Goal: Task Accomplishment & Management: Complete application form

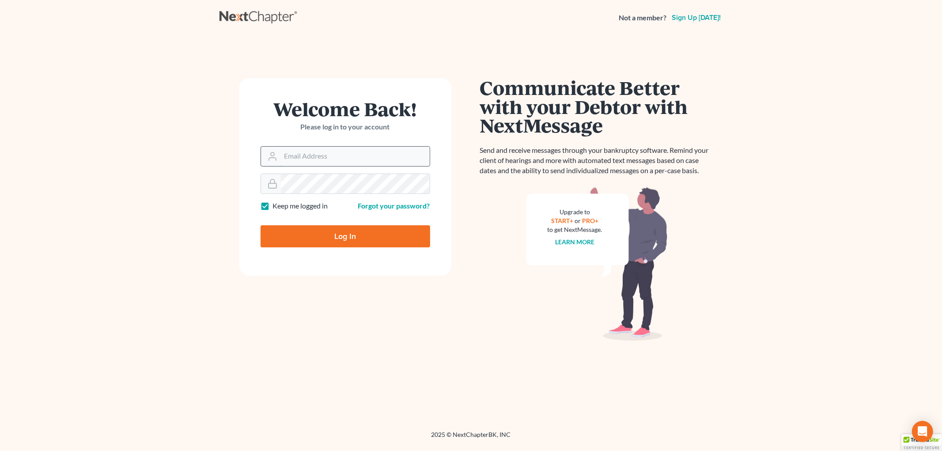
click at [317, 148] on input "Email Address" at bounding box center [355, 156] width 149 height 19
type input "ilya@petermlively.com"
click at [260, 225] on input "Log In" at bounding box center [345, 236] width 170 height 22
type input "Thinking..."
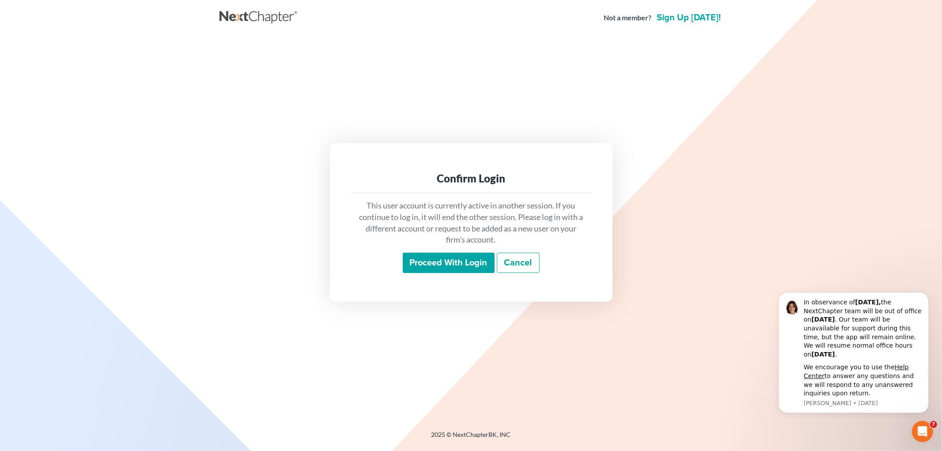
click at [442, 260] on input "Proceed with login" at bounding box center [449, 262] width 92 height 20
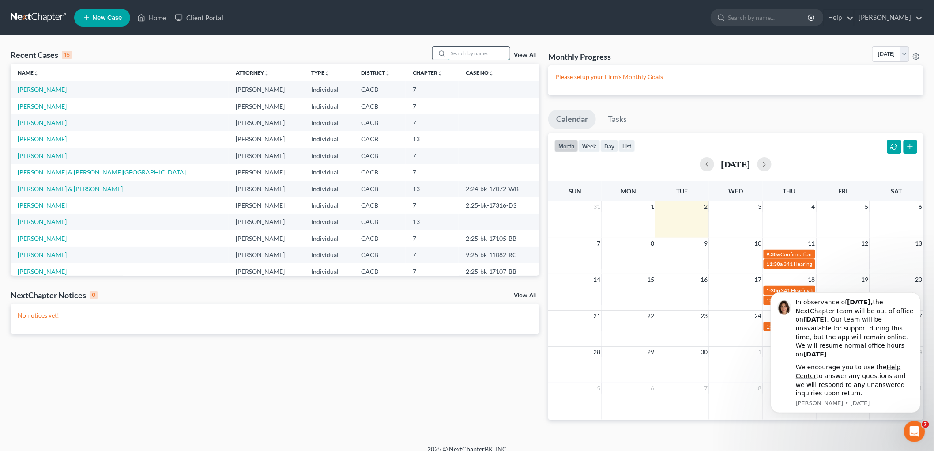
click at [482, 53] on input "search" at bounding box center [479, 53] width 62 height 13
type input "[PERSON_NAME]"
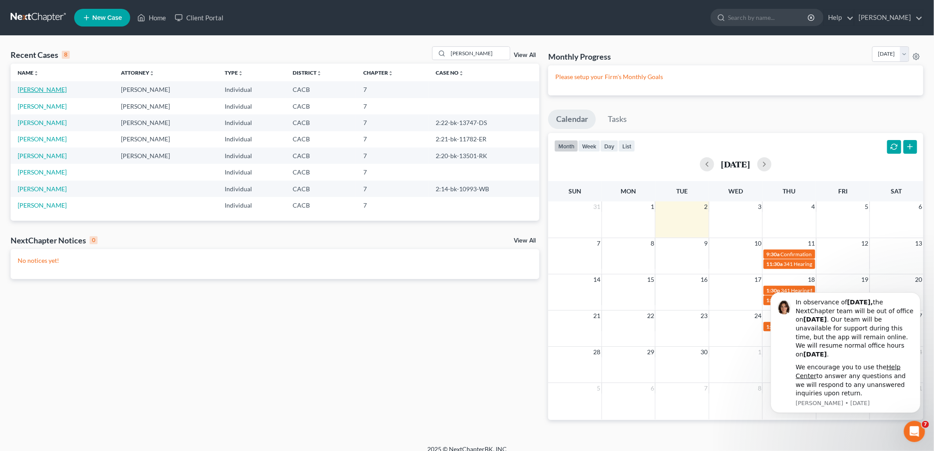
click at [48, 93] on link "[PERSON_NAME]" at bounding box center [42, 90] width 49 height 8
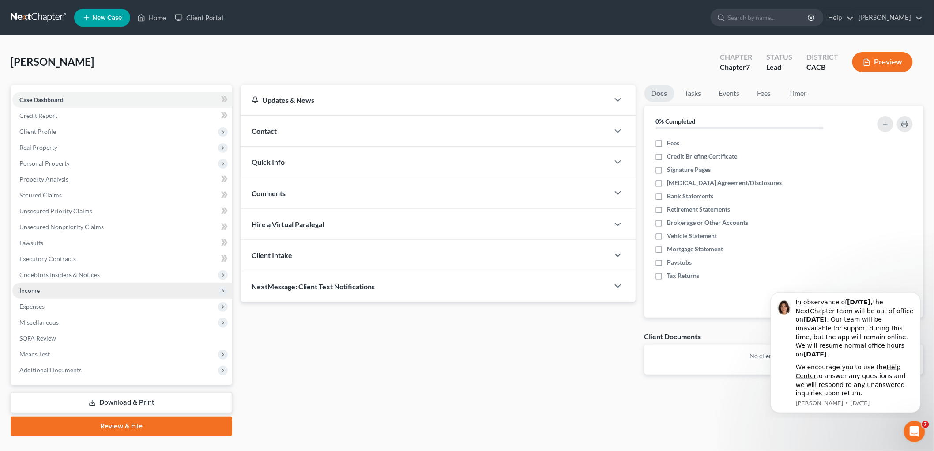
click at [41, 288] on span "Income" at bounding box center [122, 291] width 220 height 16
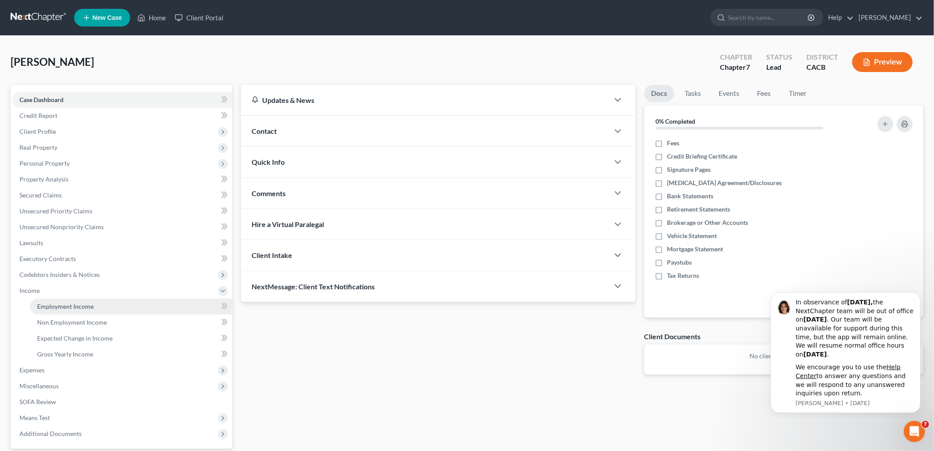
click at [72, 309] on link "Employment Income" at bounding box center [131, 306] width 202 height 16
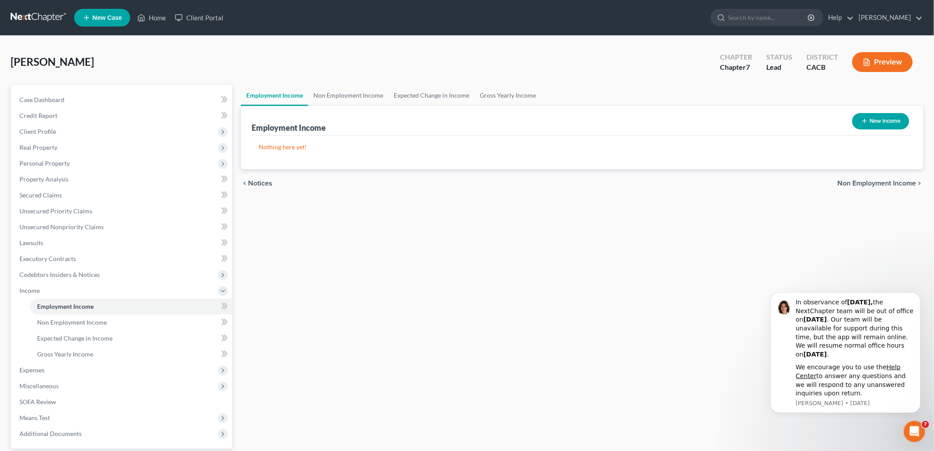
click at [871, 120] on button "New Income" at bounding box center [880, 121] width 57 height 16
select select "0"
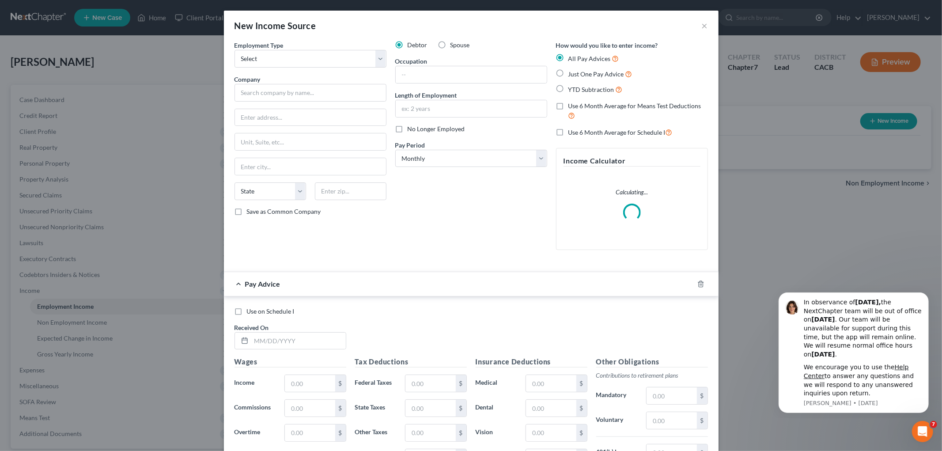
click at [709, 25] on div "New Income Source ×" at bounding box center [471, 26] width 494 height 30
click at [703, 27] on div "New Income Source ×" at bounding box center [471, 26] width 494 height 30
click at [701, 28] on button "×" at bounding box center [704, 25] width 6 height 11
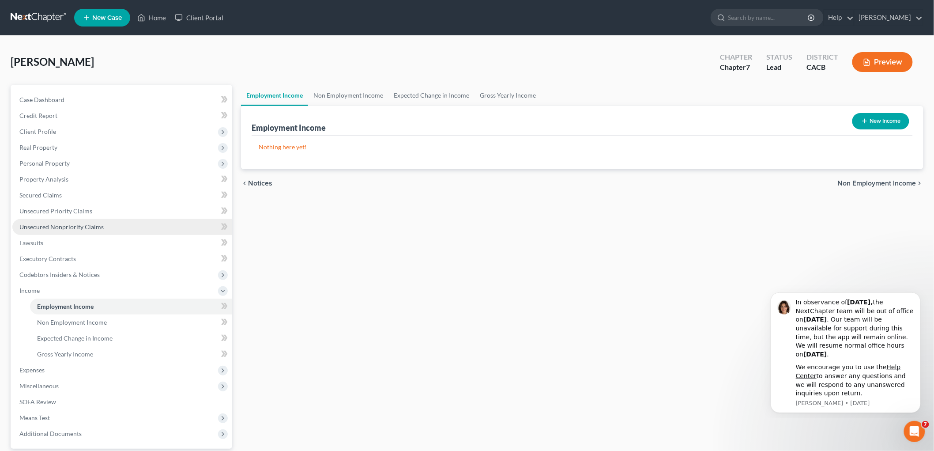
click at [86, 227] on span "Unsecured Nonpriority Claims" at bounding box center [61, 227] width 84 height 8
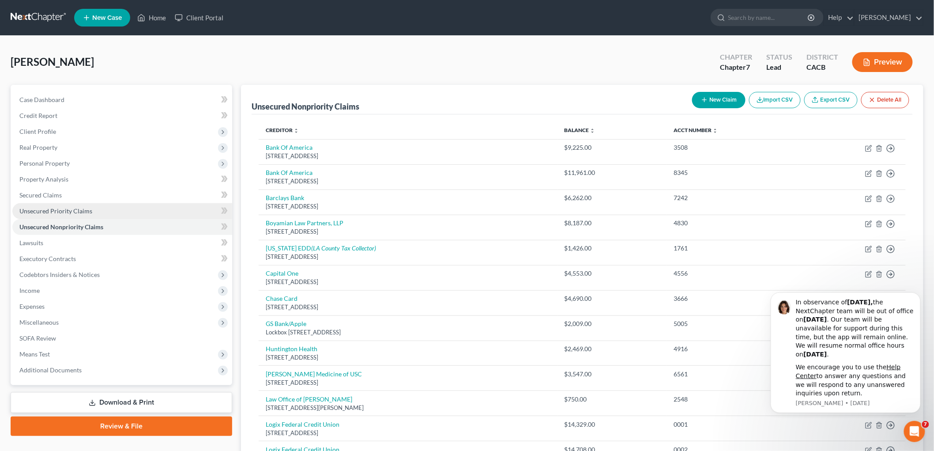
click at [69, 211] on span "Unsecured Priority Claims" at bounding box center [55, 211] width 73 height 8
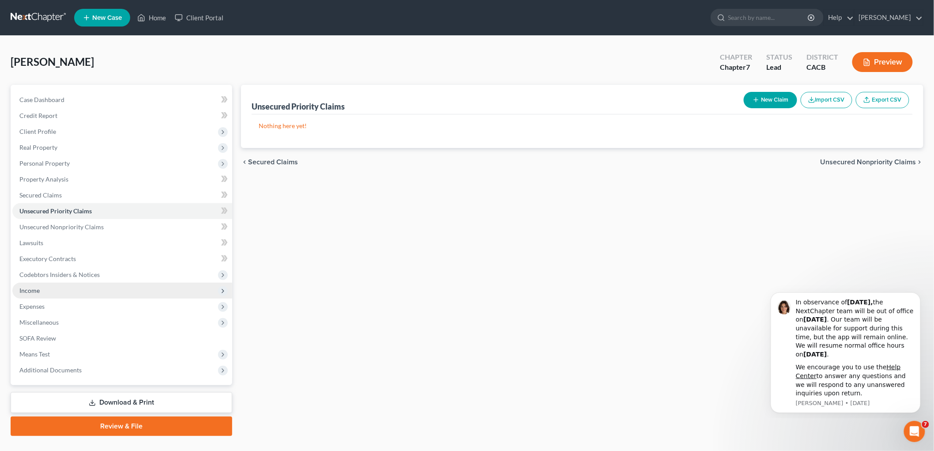
click at [39, 289] on span "Income" at bounding box center [29, 290] width 20 height 8
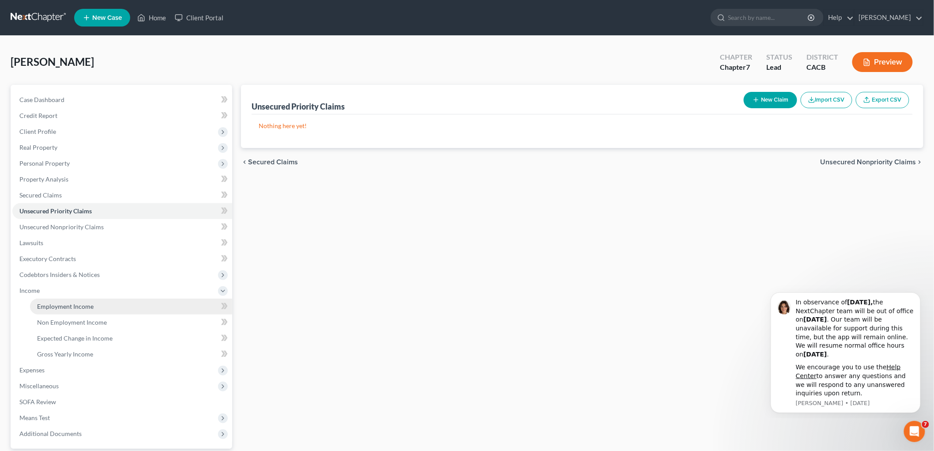
click at [82, 298] on link "Employment Income" at bounding box center [131, 306] width 202 height 16
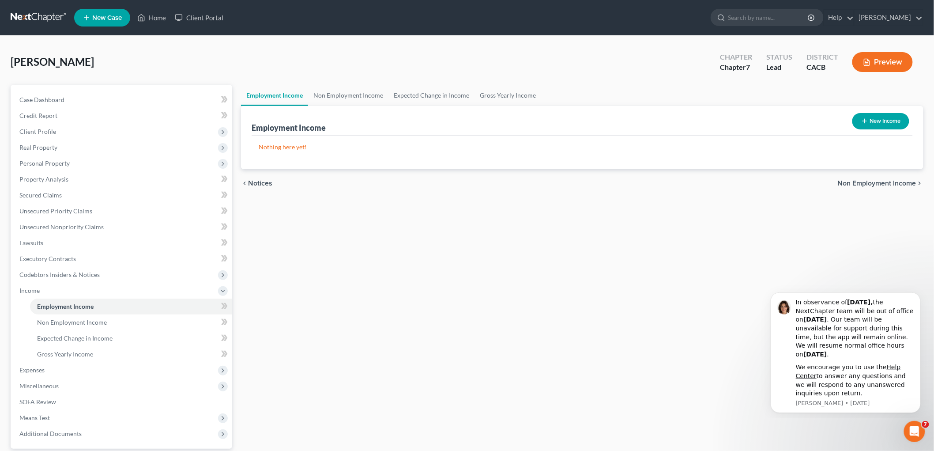
click at [866, 121] on icon "button" at bounding box center [864, 120] width 7 height 7
select select "0"
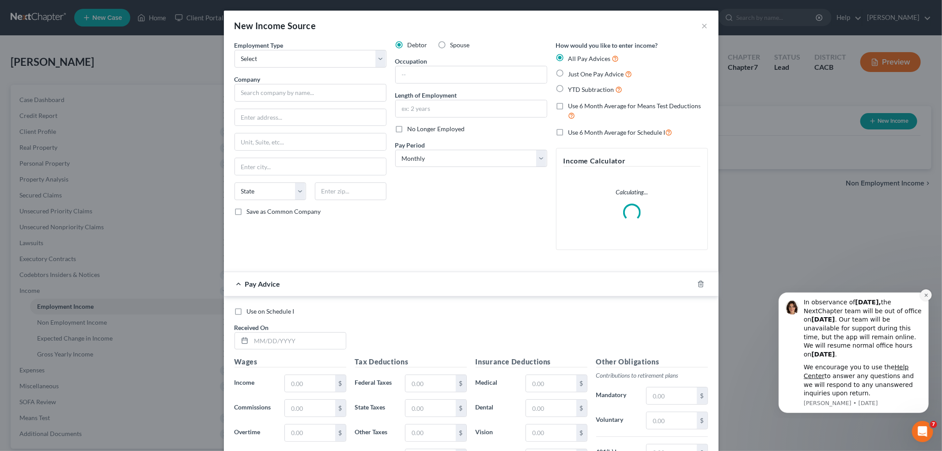
click at [923, 292] on button "Dismiss notification" at bounding box center [924, 294] width 11 height 11
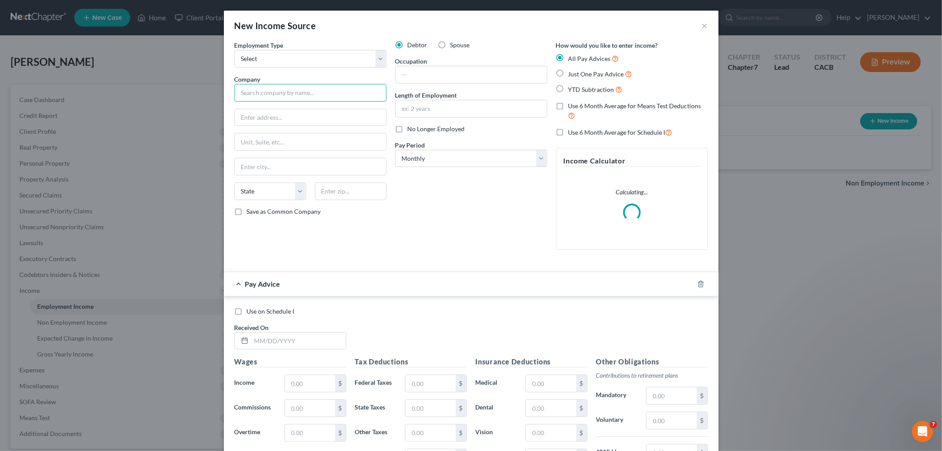
click at [335, 92] on input "text" at bounding box center [310, 93] width 152 height 18
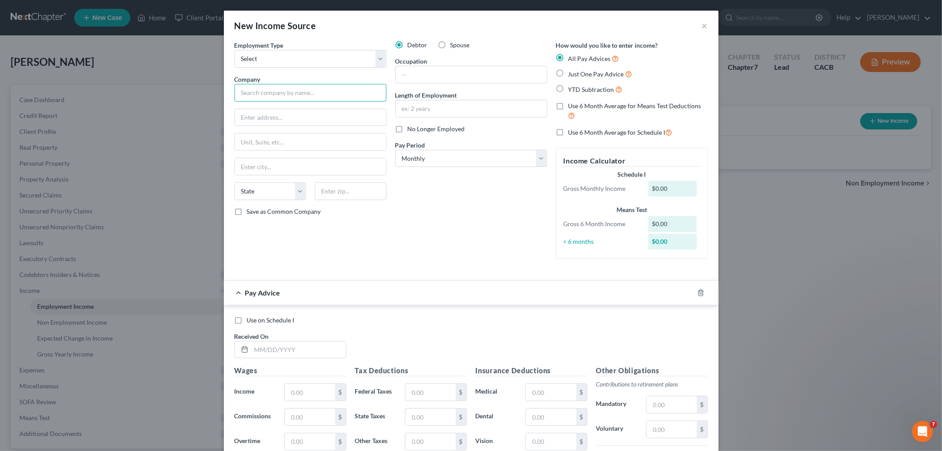
type input "W"
type input "Disney Worldwide Services, Inc."
type input "[STREET_ADDRESS]"
type input "32830"
type input "Orlando"
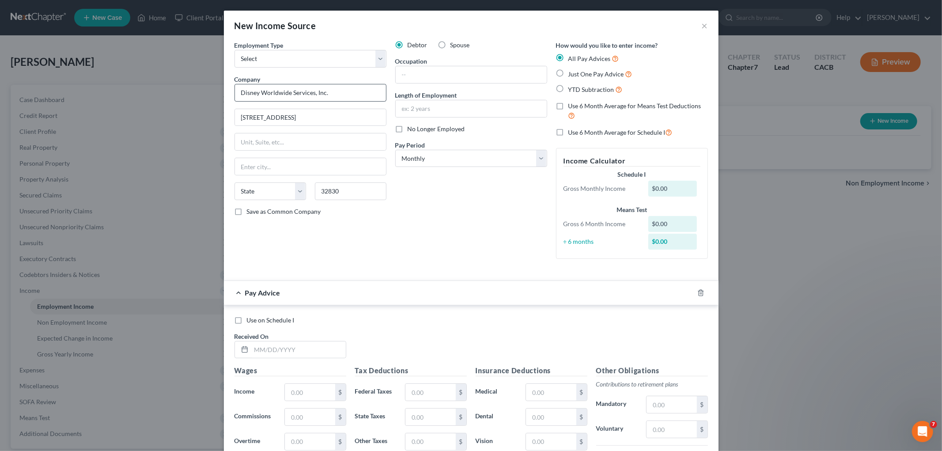
select select "9"
click at [608, 75] on span "Just One Pay Advice" at bounding box center [596, 74] width 56 height 8
click at [577, 75] on input "Just One Pay Advice" at bounding box center [575, 72] width 6 height 6
radio input "true"
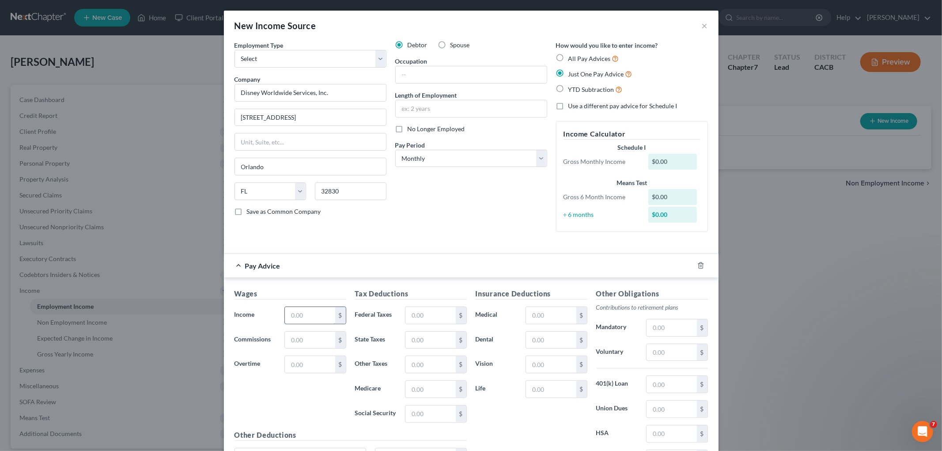
drag, startPoint x: 312, startPoint y: 318, endPoint x: 315, endPoint y: 307, distance: 11.5
click at [312, 318] on input "text" at bounding box center [310, 315] width 50 height 17
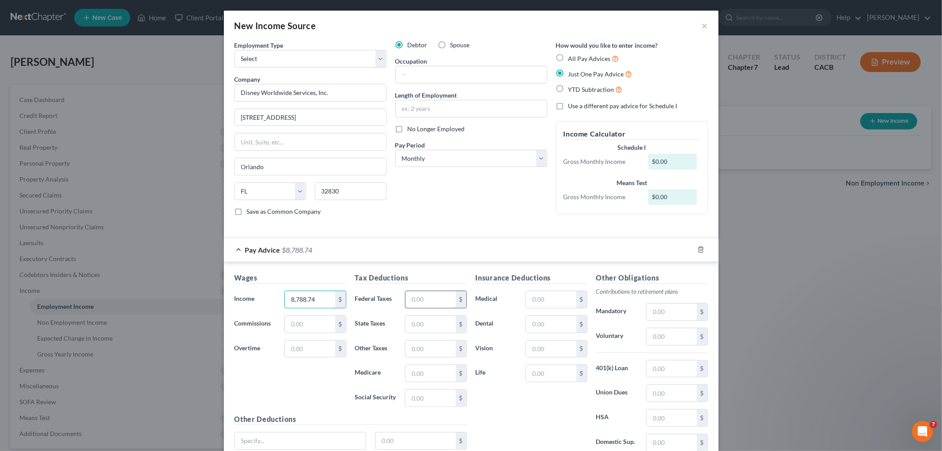
type input "8,788.74"
drag, startPoint x: 408, startPoint y: 302, endPoint x: 417, endPoint y: 300, distance: 9.1
click at [408, 302] on input "text" at bounding box center [430, 299] width 50 height 17
type input "1,508.01"
click at [541, 307] on input "text" at bounding box center [551, 299] width 50 height 17
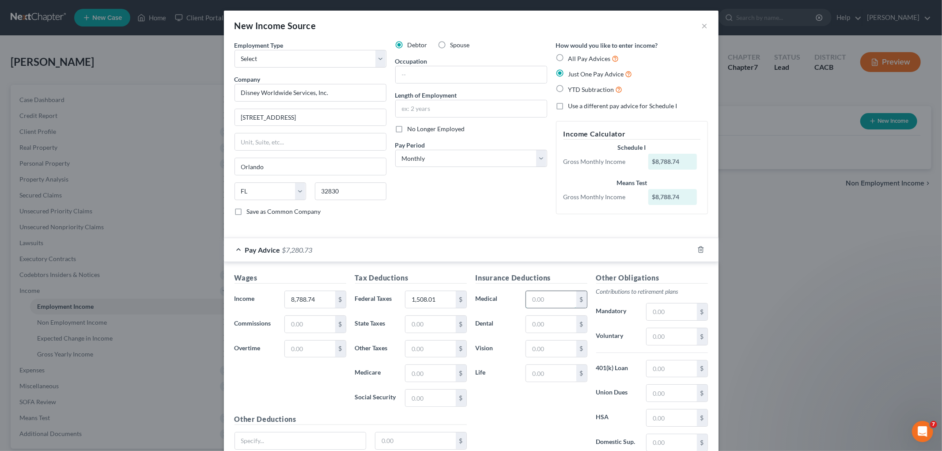
click at [545, 298] on input "text" at bounding box center [551, 299] width 50 height 17
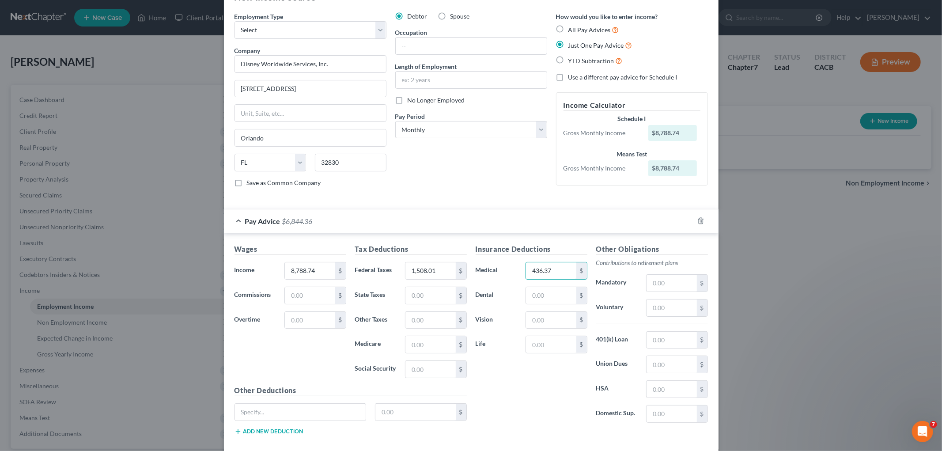
scroll to position [76, 0]
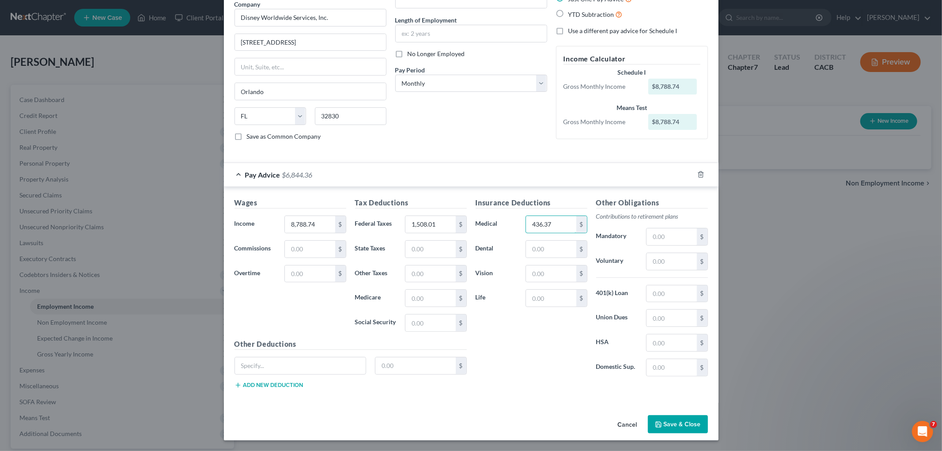
type input "436.37"
drag, startPoint x: 675, startPoint y: 434, endPoint x: 678, endPoint y: 429, distance: 6.1
click at [678, 430] on div "Cancel Save & Close" at bounding box center [471, 425] width 494 height 29
drag, startPoint x: 678, startPoint y: 428, endPoint x: 681, endPoint y: 420, distance: 8.2
click at [678, 427] on button "Save & Close" at bounding box center [678, 424] width 60 height 19
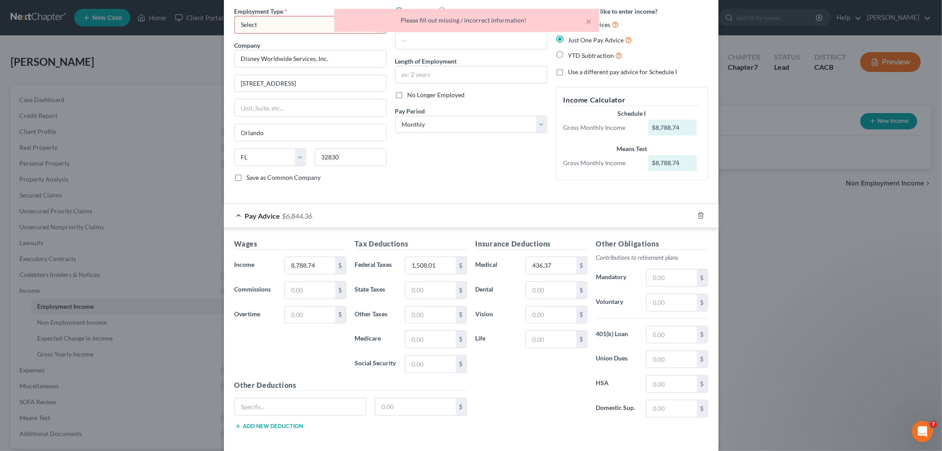
scroll to position [0, 0]
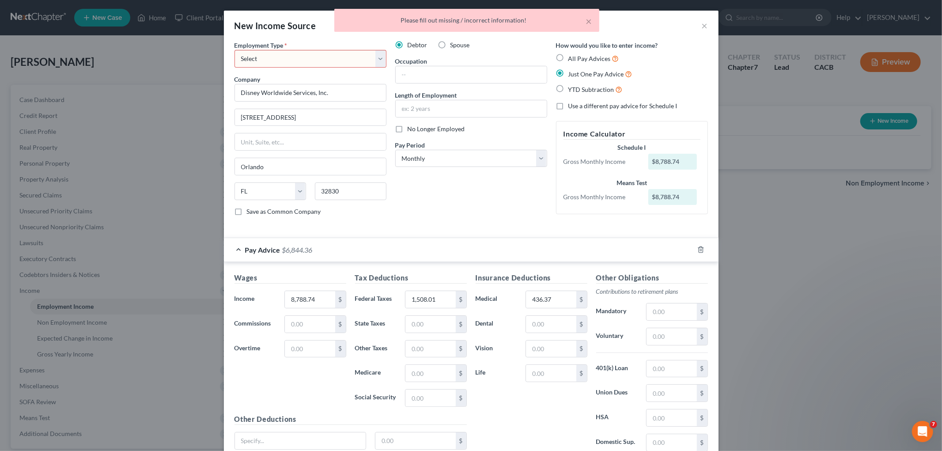
click at [328, 71] on div "Employment Type * Select Full or [DEMOGRAPHIC_DATA] Employment Self Employment …" at bounding box center [310, 132] width 161 height 182
click at [324, 63] on select "Select Full or [DEMOGRAPHIC_DATA] Employment Self Employment" at bounding box center [310, 59] width 152 height 18
select select "0"
click at [234, 50] on select "Select Full or [DEMOGRAPHIC_DATA] Employment Self Employment" at bounding box center [310, 59] width 152 height 18
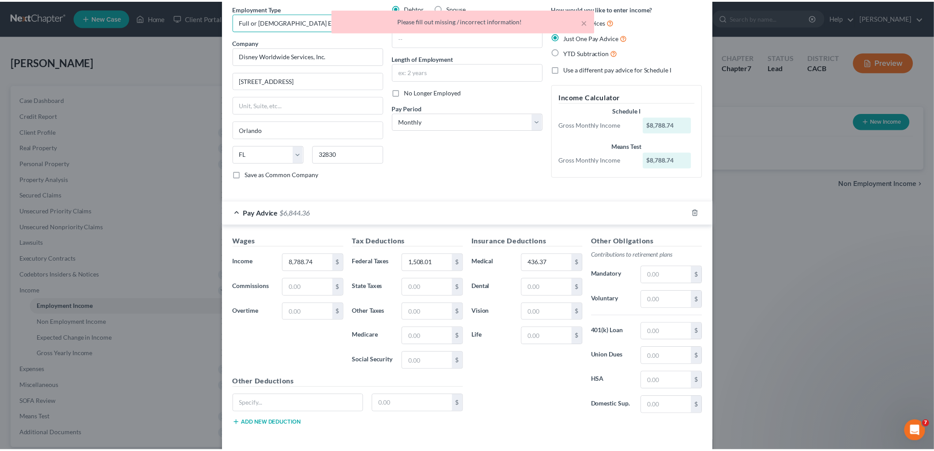
scroll to position [76, 0]
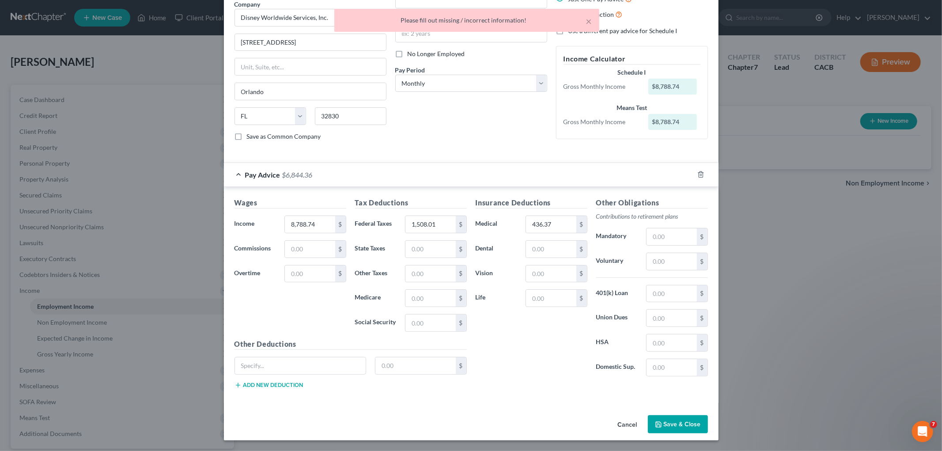
click at [685, 417] on button "Save & Close" at bounding box center [678, 424] width 60 height 19
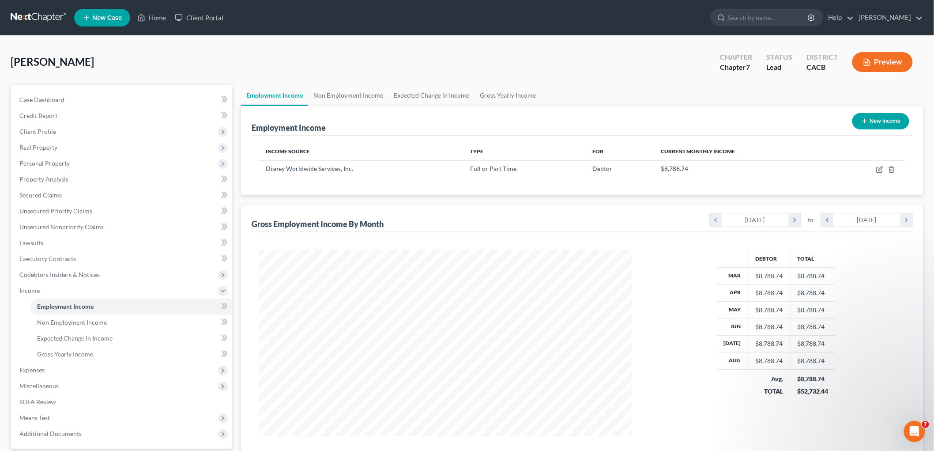
scroll to position [441230, 441027]
click at [25, 98] on span "Case Dashboard" at bounding box center [41, 100] width 45 height 8
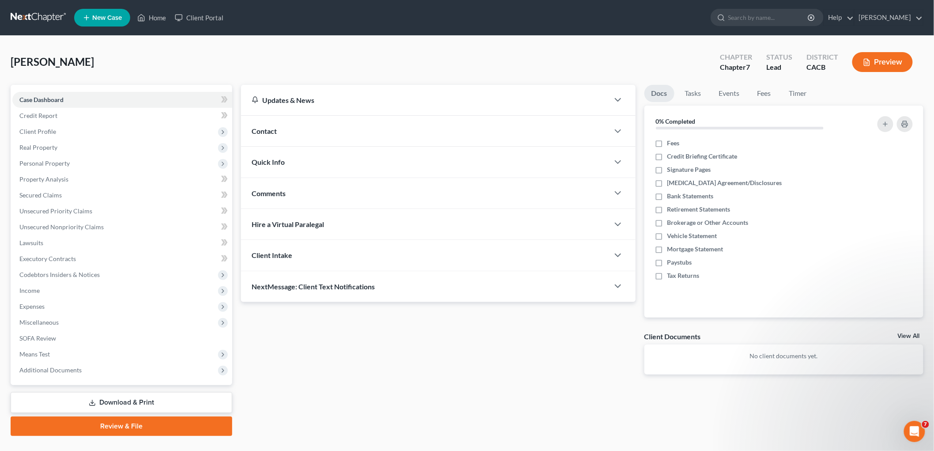
click at [311, 123] on div "Contact" at bounding box center [425, 131] width 368 height 30
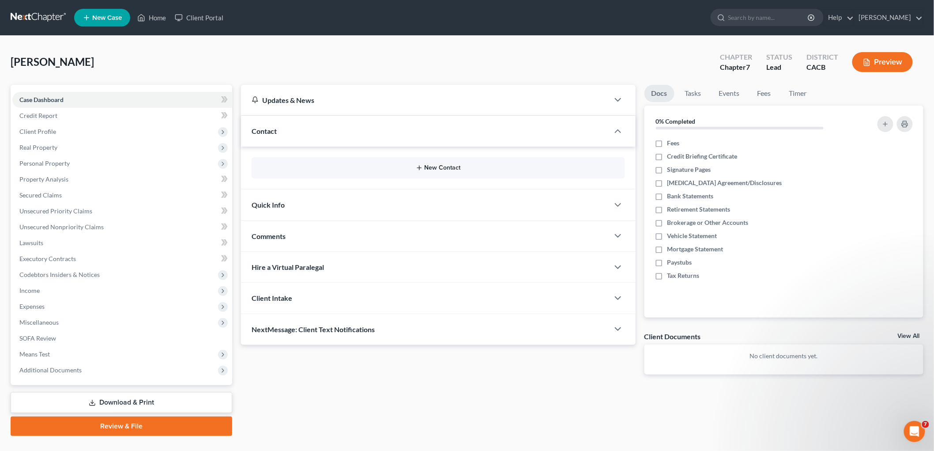
click at [437, 170] on button "New Contact" at bounding box center [438, 167] width 359 height 7
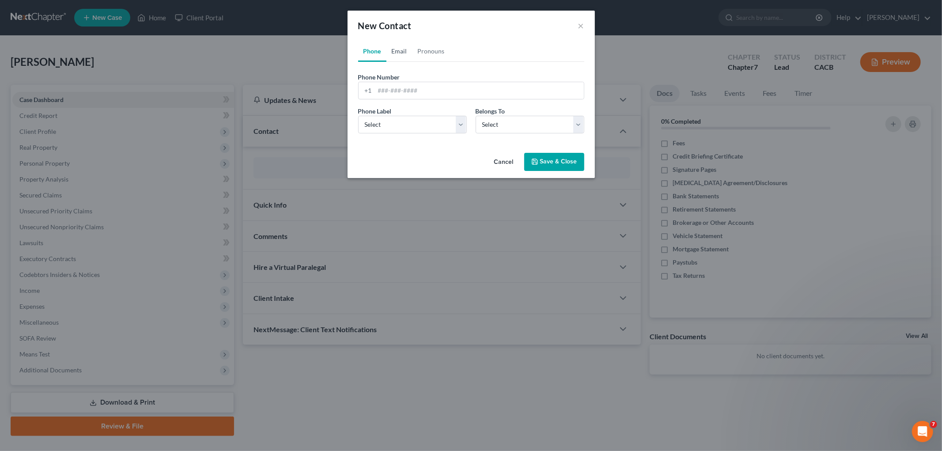
click at [410, 49] on link "Email" at bounding box center [399, 51] width 26 height 21
click at [403, 92] on input "email" at bounding box center [479, 90] width 209 height 17
paste input "[PERSON_NAME] <[EMAIL_ADDRESS][DOMAIN_NAME]>"
drag, startPoint x: 420, startPoint y: 92, endPoint x: 274, endPoint y: 60, distance: 149.2
click at [259, 83] on div "New Contact × Phone Email Pronouns Phone Number * +1 Ext. Phone Label * Select …" at bounding box center [471, 225] width 942 height 451
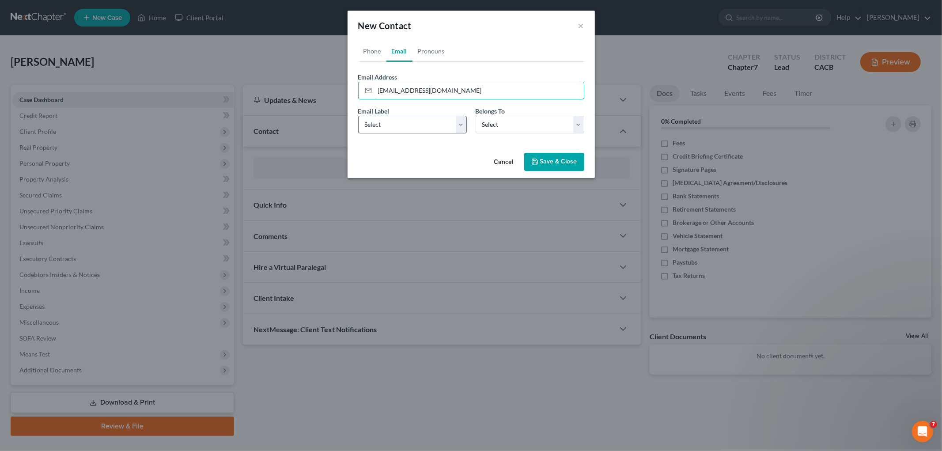
type input "[EMAIL_ADDRESS][DOMAIN_NAME]"
drag, startPoint x: 409, startPoint y: 116, endPoint x: 411, endPoint y: 130, distance: 14.4
click at [409, 116] on select "Select Home Work Other" at bounding box center [412, 125] width 109 height 18
select select "0"
click at [358, 116] on select "Select Home Work Other" at bounding box center [412, 125] width 109 height 18
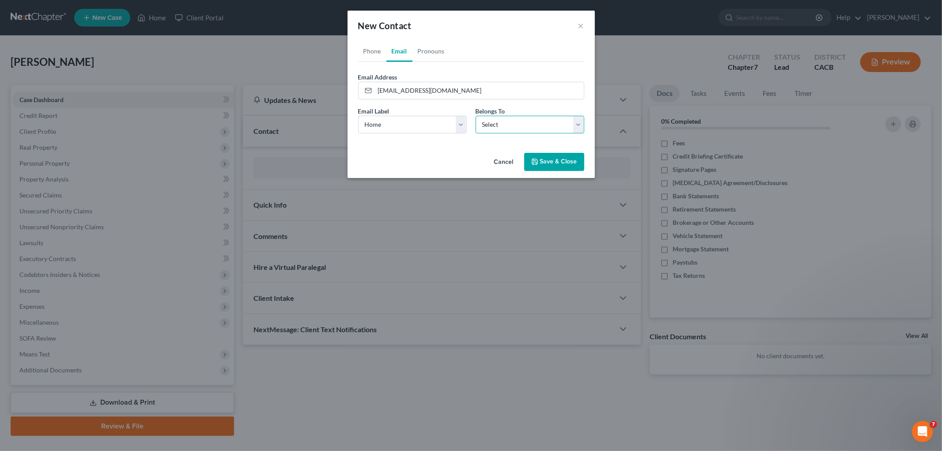
drag, startPoint x: 496, startPoint y: 126, endPoint x: 500, endPoint y: 131, distance: 6.3
click at [497, 126] on select "Select Client Other" at bounding box center [529, 125] width 109 height 18
select select "0"
click at [475, 116] on select "Select Client Other" at bounding box center [529, 125] width 109 height 18
select select "0"
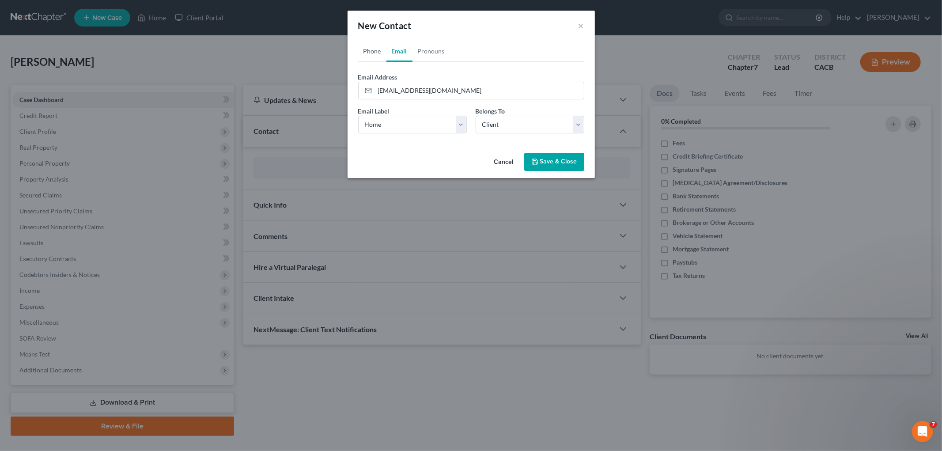
click at [370, 52] on link "Phone" at bounding box center [372, 51] width 28 height 21
drag, startPoint x: 415, startPoint y: 89, endPoint x: 424, endPoint y: 92, distance: 8.8
click at [416, 90] on input "tel" at bounding box center [479, 90] width 209 height 17
type input "3233040536"
drag, startPoint x: 424, startPoint y: 133, endPoint x: 421, endPoint y: 129, distance: 5.0
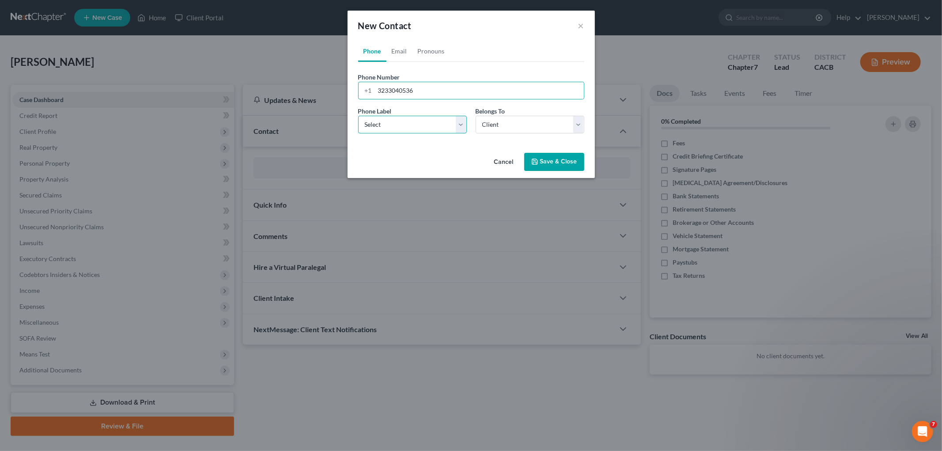
click at [424, 133] on select "Select Mobile Home Work Other" at bounding box center [412, 125] width 109 height 18
select select "1"
click at [358, 116] on select "Select Mobile Home Work Other" at bounding box center [412, 125] width 109 height 18
click at [552, 165] on button "Save & Close" at bounding box center [554, 162] width 60 height 19
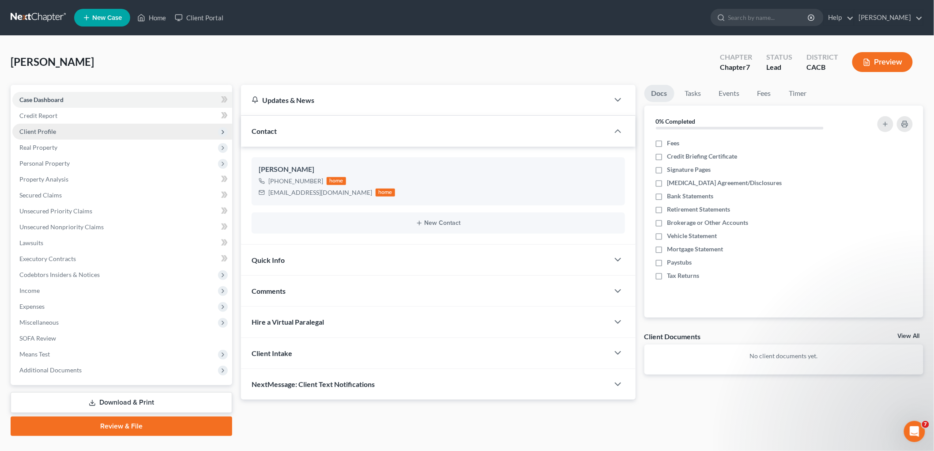
click at [37, 130] on span "Client Profile" at bounding box center [37, 132] width 37 height 8
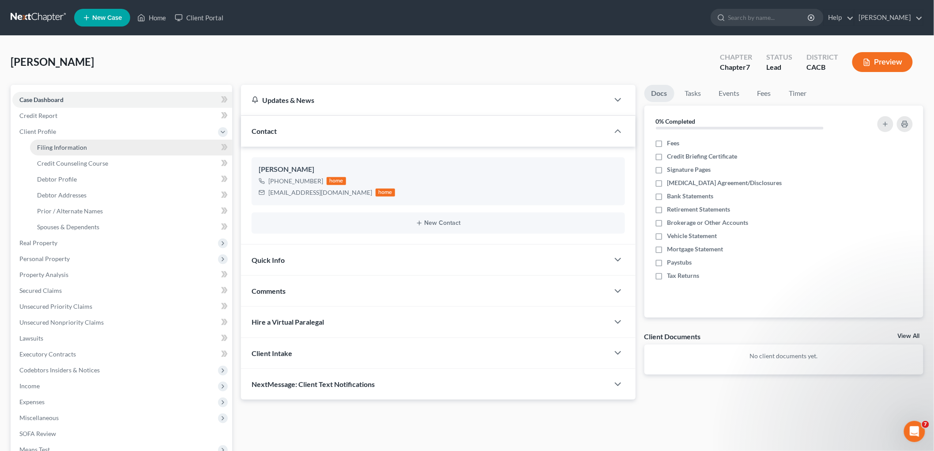
click at [40, 146] on span "Filing Information" at bounding box center [62, 147] width 50 height 8
select select "1"
select select "0"
select select "4"
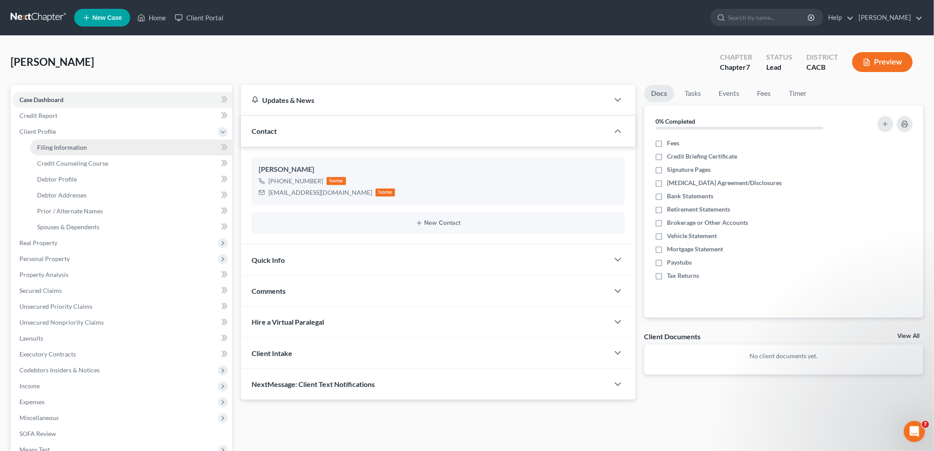
select select "0"
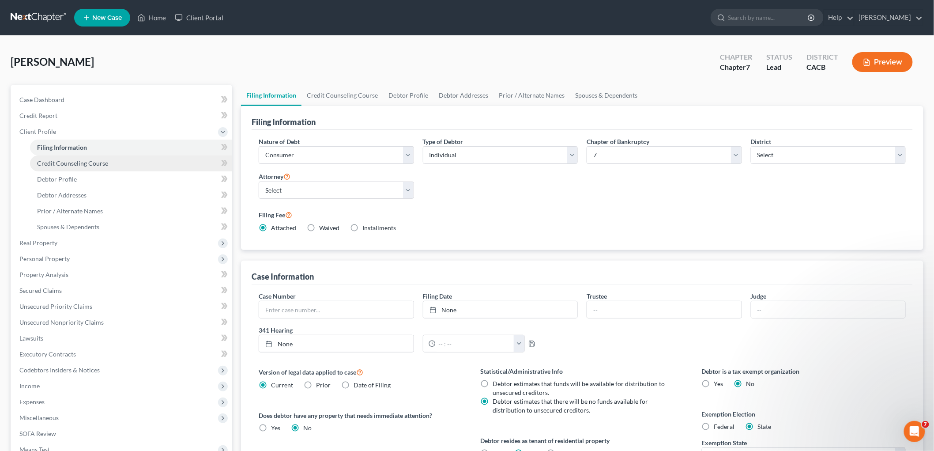
click at [49, 159] on span "Credit Counseling Course" at bounding box center [72, 163] width 71 height 8
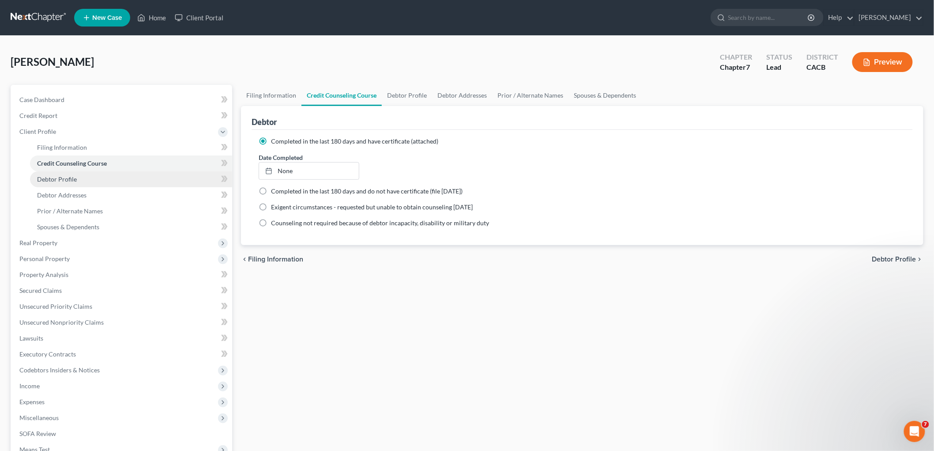
click at [72, 180] on span "Debtor Profile" at bounding box center [57, 179] width 40 height 8
select select "0"
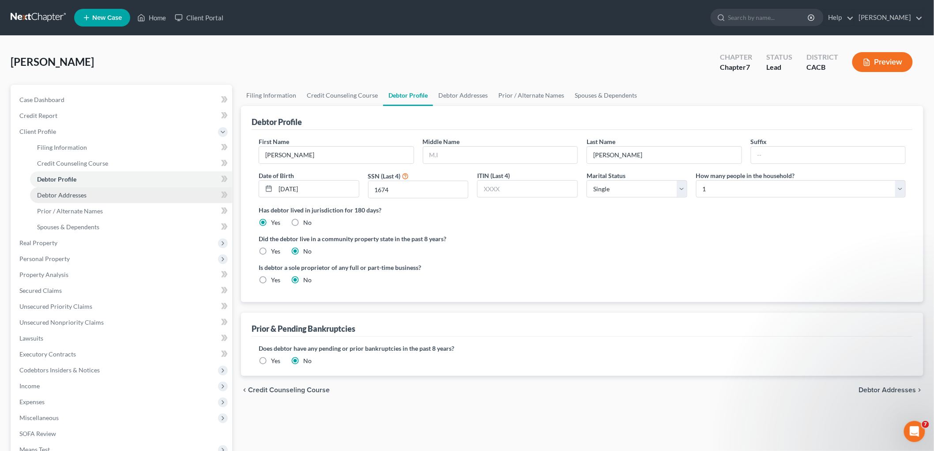
click at [71, 190] on link "Debtor Addresses" at bounding box center [131, 195] width 202 height 16
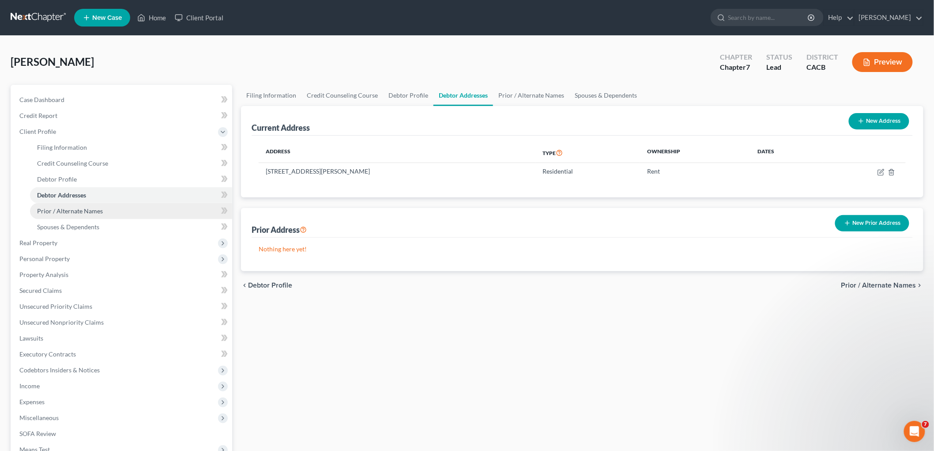
click at [76, 207] on span "Prior / Alternate Names" at bounding box center [70, 211] width 66 height 8
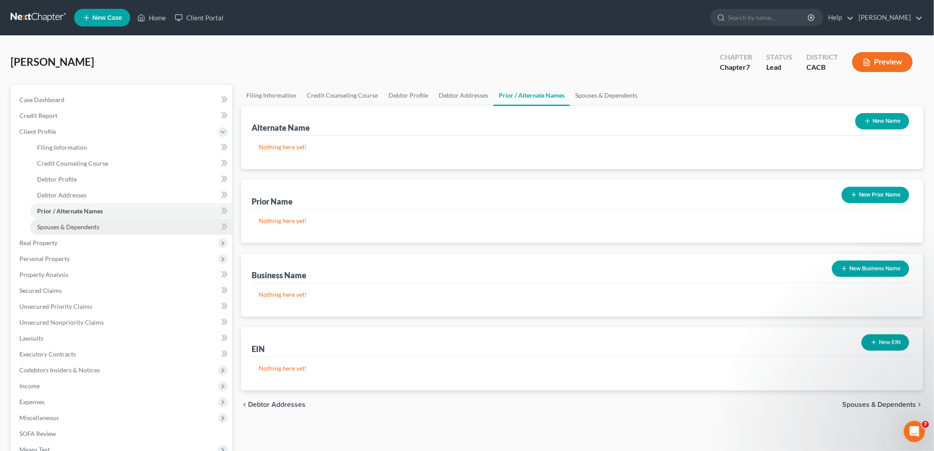
click at [78, 223] on span "Spouses & Dependents" at bounding box center [68, 227] width 62 height 8
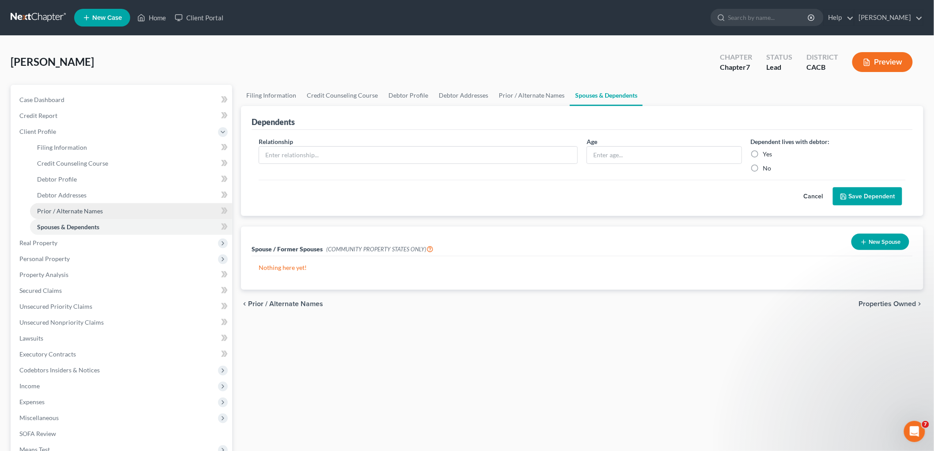
click at [81, 209] on span "Prior / Alternate Names" at bounding box center [70, 211] width 66 height 8
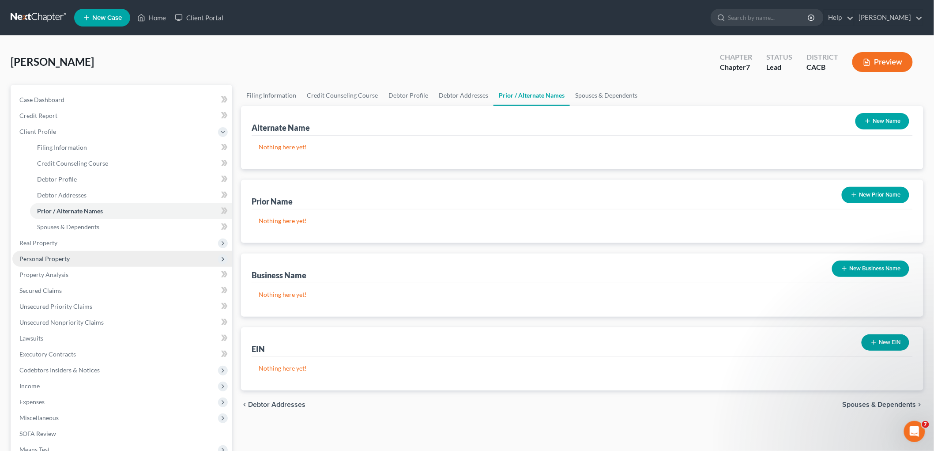
click at [68, 251] on span "Personal Property" at bounding box center [122, 259] width 220 height 16
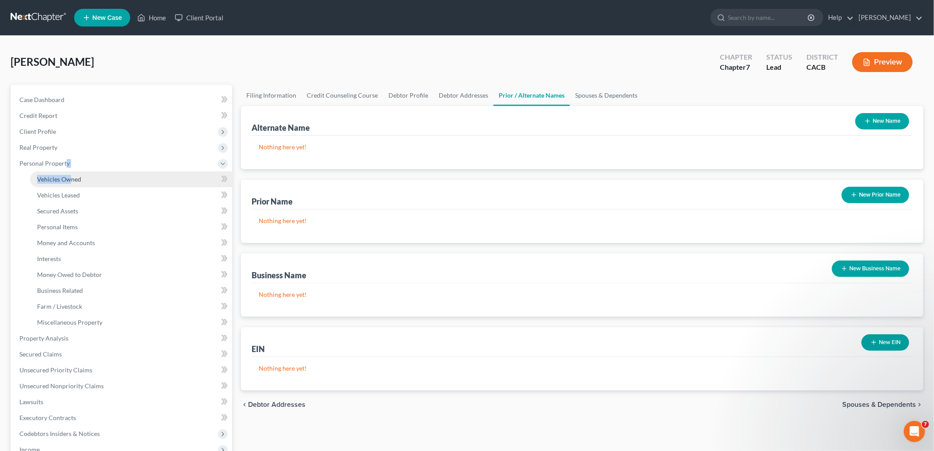
drag, startPoint x: 65, startPoint y: 165, endPoint x: 70, endPoint y: 177, distance: 12.7
click at [70, 177] on li "Personal Property Vehicles Owned Vehicles Leased Machinery and Vehicles Office …" at bounding box center [122, 242] width 220 height 175
click at [70, 177] on span "Vehicles Owned" at bounding box center [59, 179] width 44 height 8
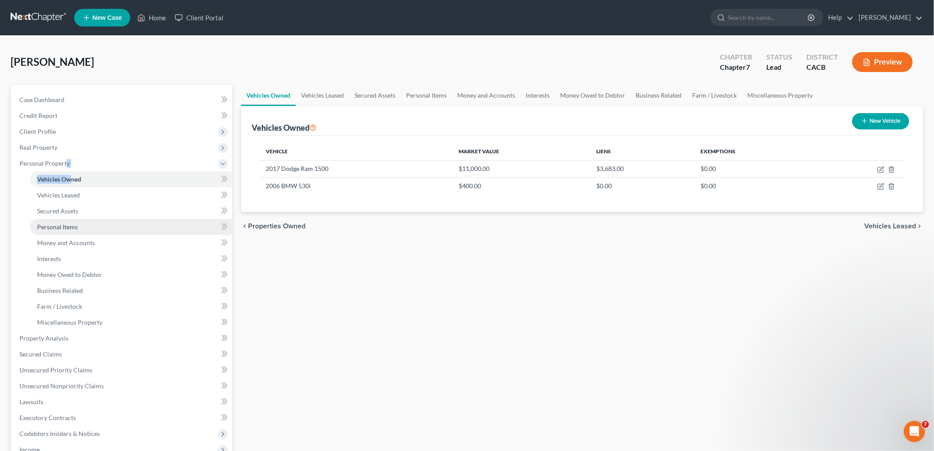
click at [71, 222] on link "Personal Items" at bounding box center [131, 227] width 202 height 16
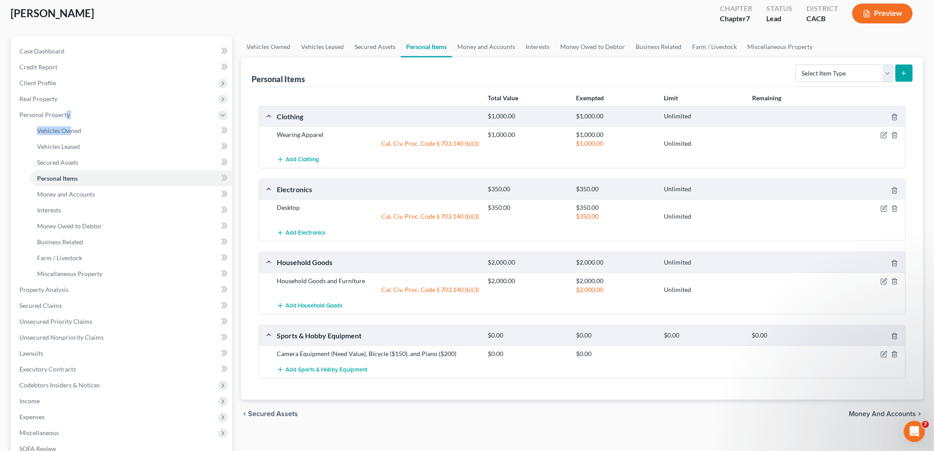
scroll to position [49, 0]
click at [63, 193] on span "Money and Accounts" at bounding box center [66, 194] width 58 height 8
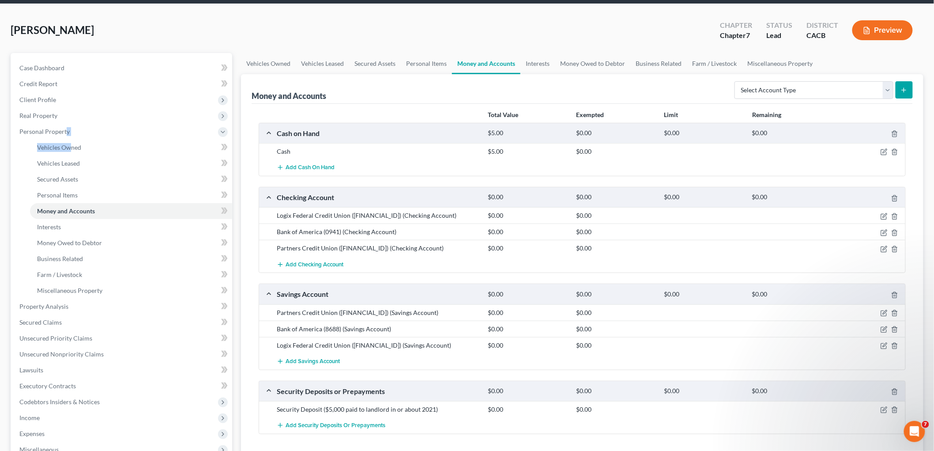
scroll to position [98, 0]
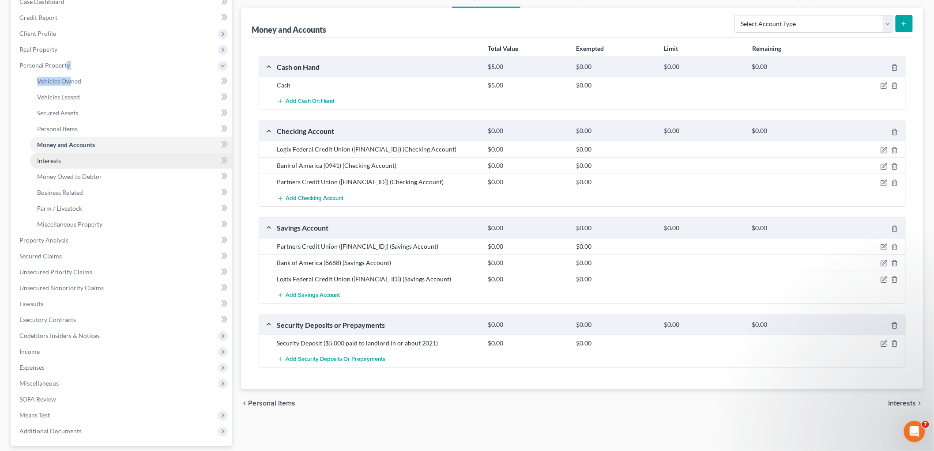
click at [52, 161] on span "Interests" at bounding box center [49, 161] width 24 height 8
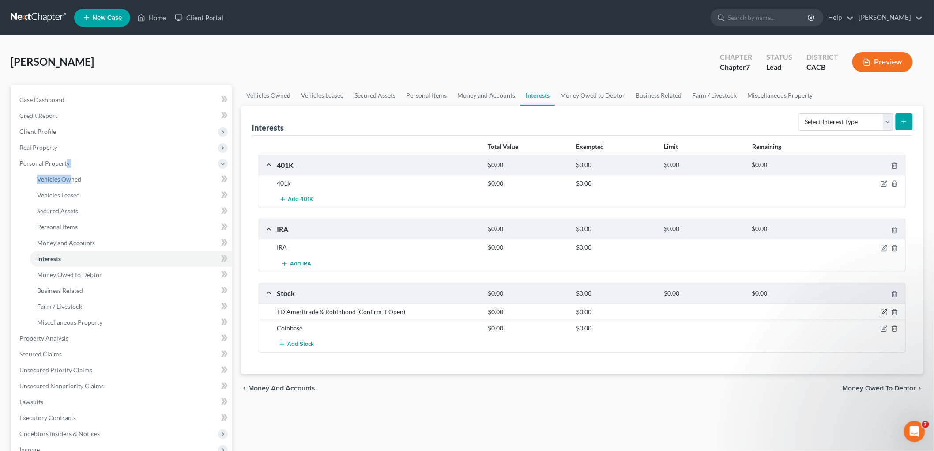
click at [884, 313] on icon "button" at bounding box center [884, 312] width 7 height 7
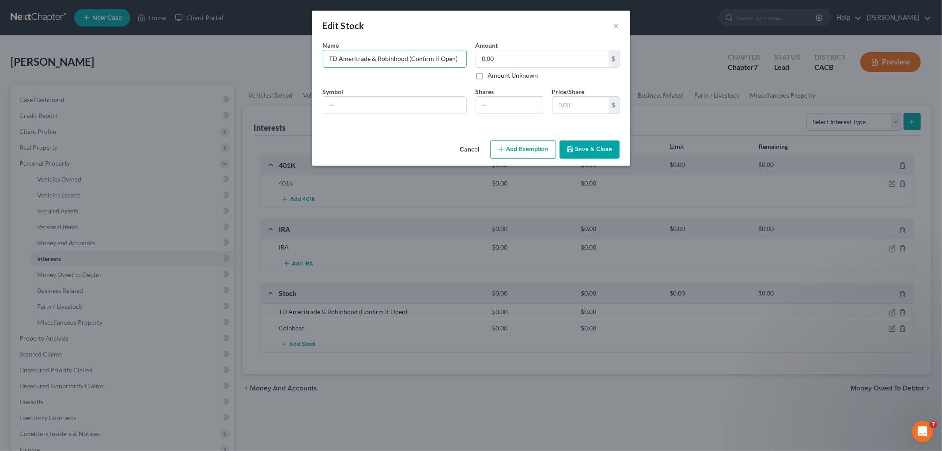
drag, startPoint x: 380, startPoint y: 60, endPoint x: 169, endPoint y: 54, distance: 211.1
click at [198, 60] on div "Edit Stock × An exemption set must first be selected from the Filing Informatio…" at bounding box center [471, 225] width 942 height 451
type input "Robinhood"
click at [593, 152] on button "Save & Close" at bounding box center [589, 149] width 60 height 19
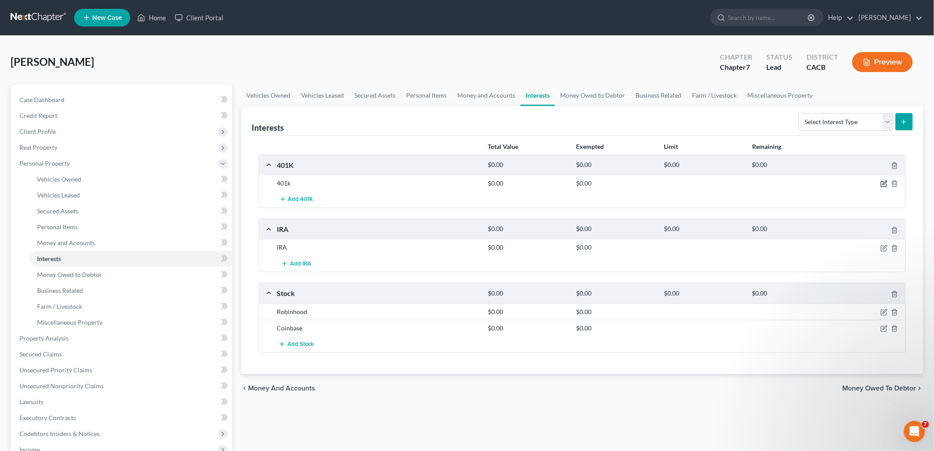
click at [885, 182] on icon "button" at bounding box center [885, 183] width 4 height 4
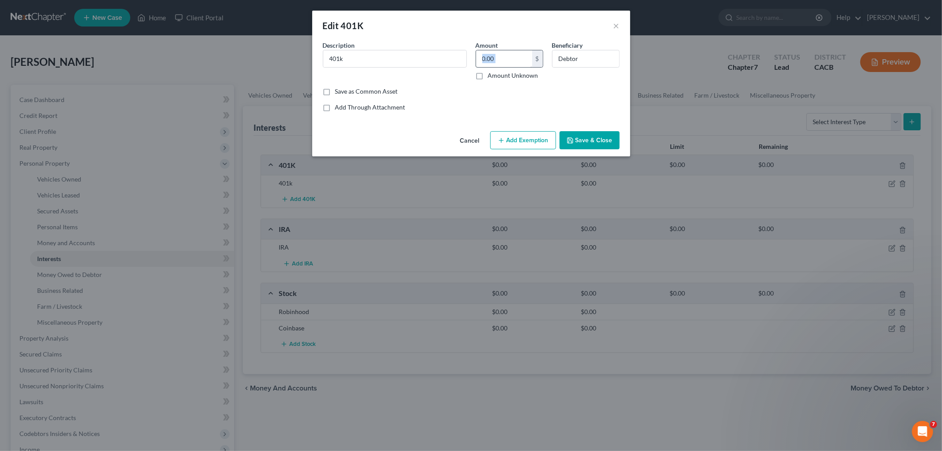
drag, startPoint x: 528, startPoint y: 60, endPoint x: 508, endPoint y: 56, distance: 20.6
click at [481, 59] on div "0.00 $" at bounding box center [509, 59] width 68 height 18
click at [509, 56] on input "0.00" at bounding box center [504, 58] width 56 height 17
type input "9,960.75"
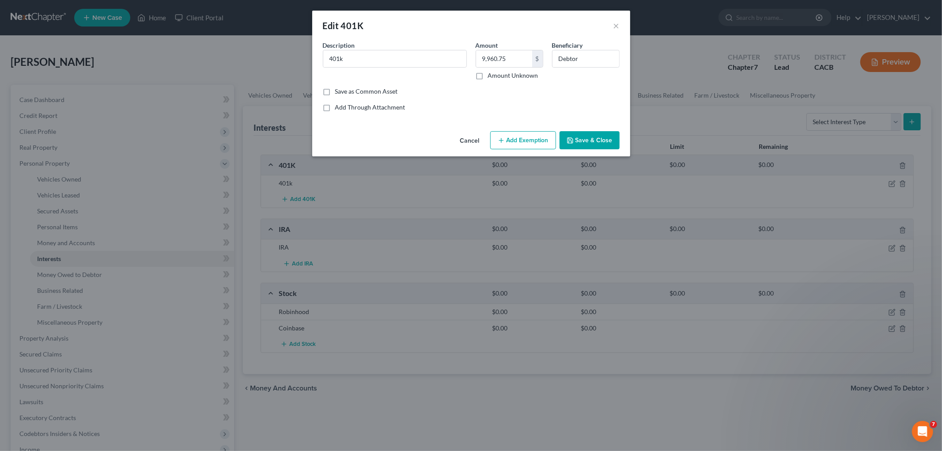
click at [530, 135] on button "Add Exemption" at bounding box center [523, 140] width 66 height 19
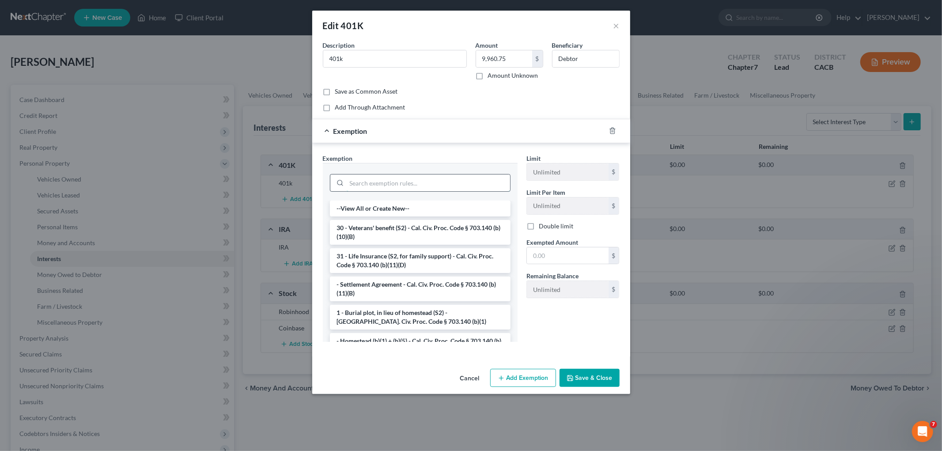
drag, startPoint x: 388, startPoint y: 186, endPoint x: 392, endPoint y: 182, distance: 5.3
click at [388, 186] on input "search" at bounding box center [428, 182] width 163 height 17
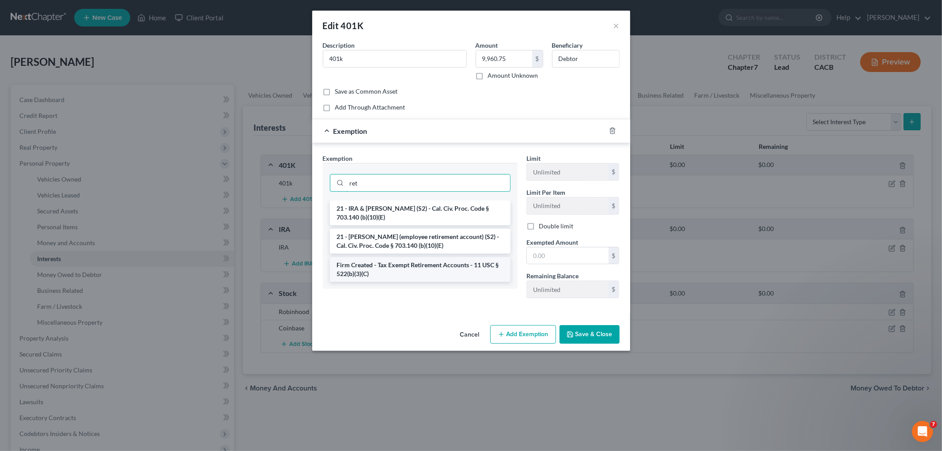
type input "ret"
click at [388, 264] on li "Firm Created - Tax Exempt Retirement Accounts - 11 USC § 522(b)(3)(C)" at bounding box center [420, 269] width 181 height 25
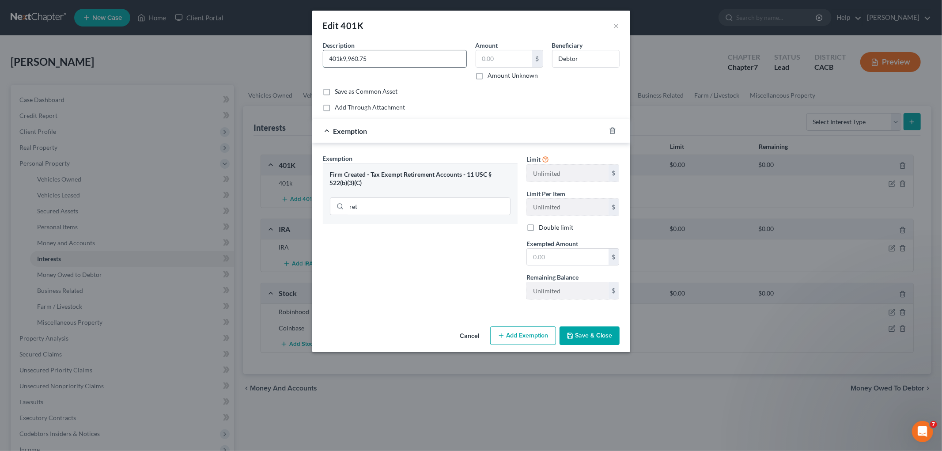
type input "401k"
drag, startPoint x: 553, startPoint y: 259, endPoint x: 538, endPoint y: 264, distance: 16.2
click at [553, 259] on input "text" at bounding box center [568, 257] width 82 height 17
paste input "9,960.75"
type input "9,960.75"
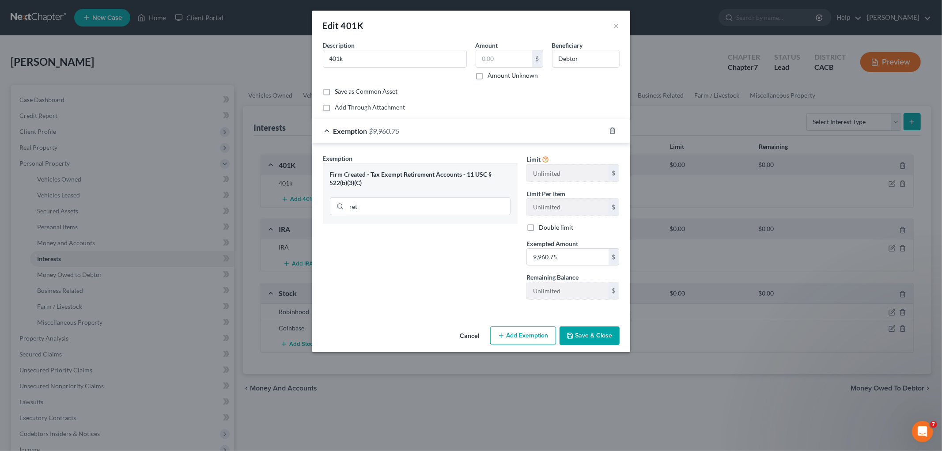
click at [576, 330] on button "Save & Close" at bounding box center [589, 335] width 60 height 19
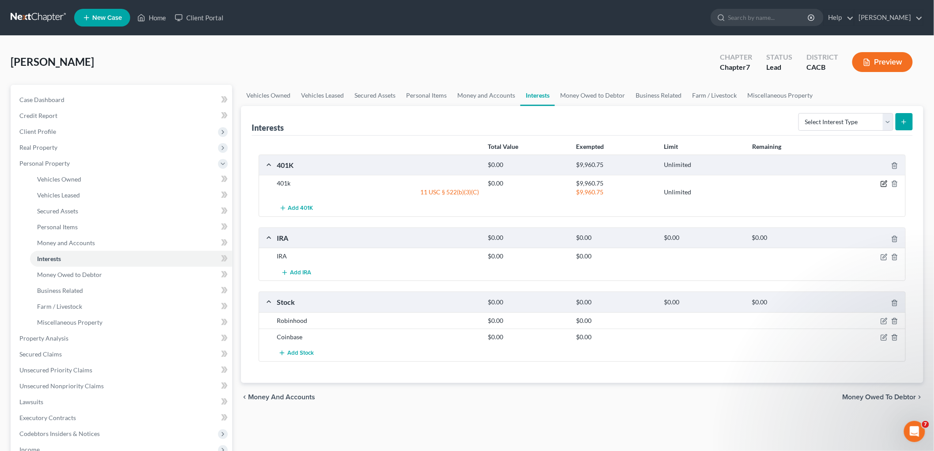
click at [883, 181] on icon "button" at bounding box center [884, 183] width 7 height 7
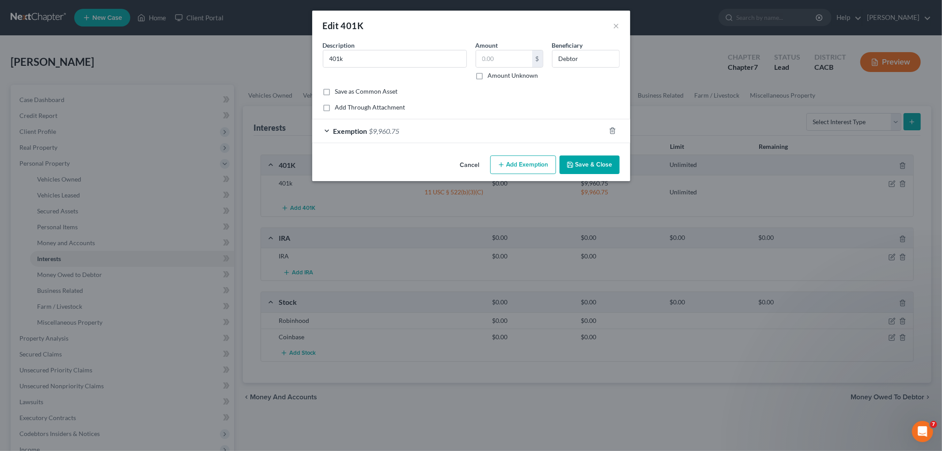
click at [430, 121] on div "Exemption $9,960.75" at bounding box center [458, 130] width 293 height 23
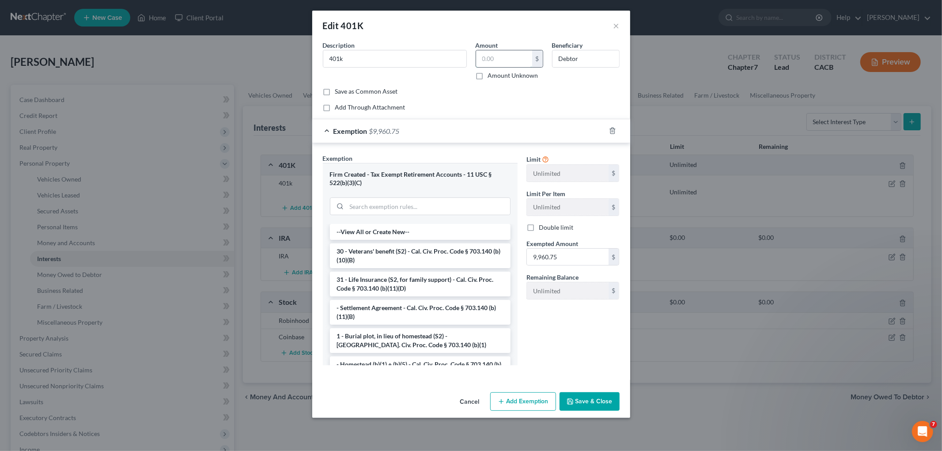
click at [511, 61] on input "text" at bounding box center [504, 58] width 56 height 17
click at [580, 258] on input "9,960.75" at bounding box center [568, 257] width 82 height 17
click at [502, 62] on input "text" at bounding box center [504, 58] width 56 height 17
paste input "9,960.75"
type input "9,960.75"
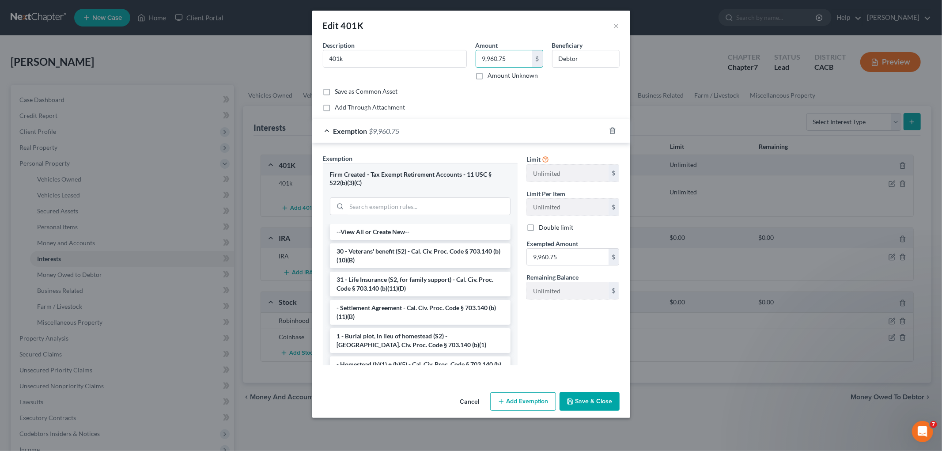
drag, startPoint x: 597, startPoint y: 398, endPoint x: 593, endPoint y: 393, distance: 6.3
click at [597, 398] on button "Save & Close" at bounding box center [589, 401] width 60 height 19
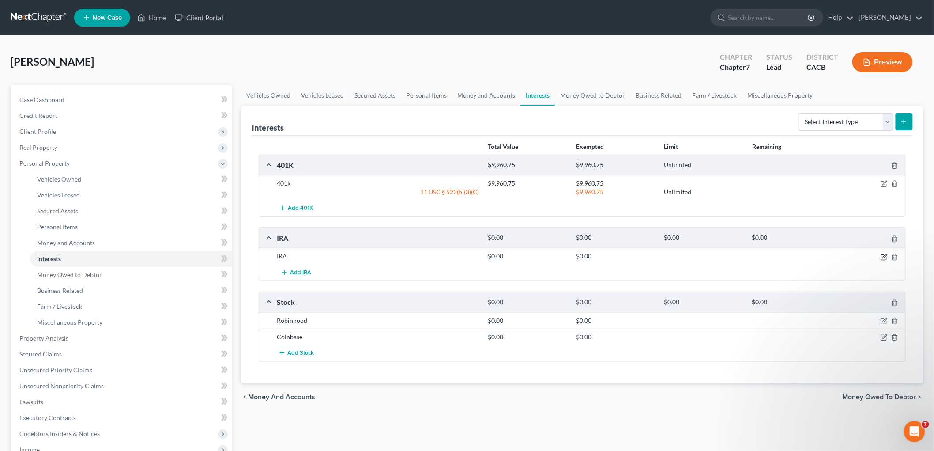
click at [883, 260] on icon "button" at bounding box center [884, 256] width 7 height 7
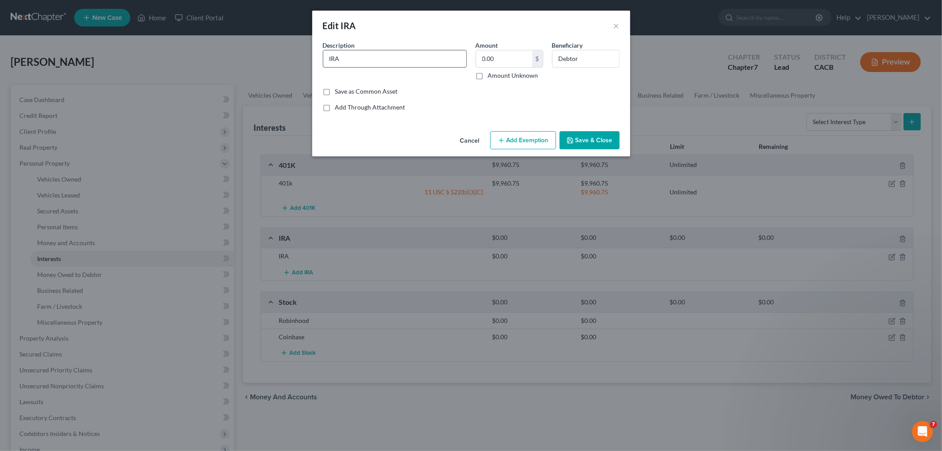
click at [369, 54] on input "IRA" at bounding box center [394, 58] width 143 height 17
type input "IRA (Need Statement)"
click at [586, 137] on button "Save & Close" at bounding box center [589, 140] width 60 height 19
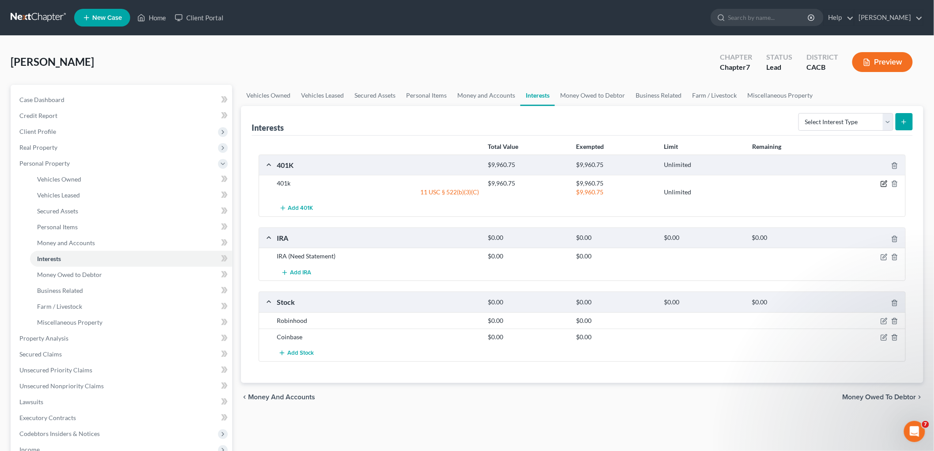
click at [883, 184] on icon "button" at bounding box center [884, 183] width 7 height 7
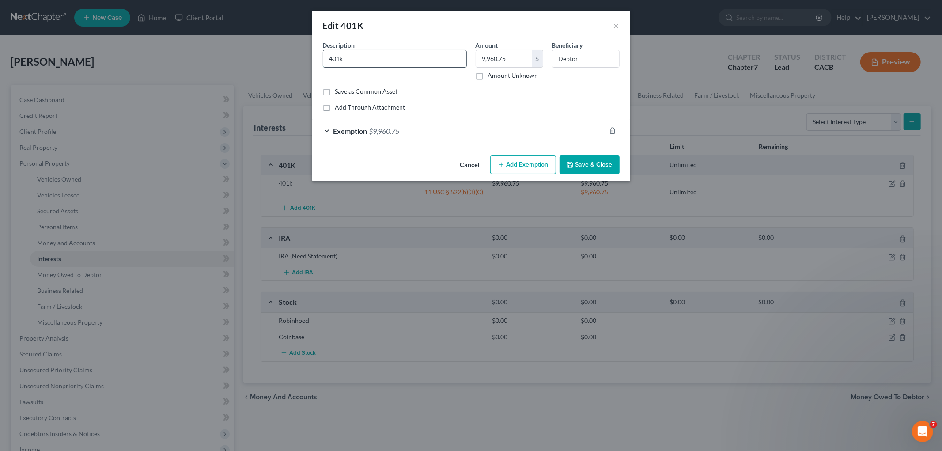
drag, startPoint x: 412, startPoint y: 63, endPoint x: 409, endPoint y: 53, distance: 9.9
click at [412, 63] on input "401k" at bounding box center [394, 58] width 143 height 17
type input "401k (Need Updated Balance)"
click at [569, 154] on div "Cancel Add Exemption Save & Close" at bounding box center [471, 166] width 318 height 29
drag, startPoint x: 581, startPoint y: 169, endPoint x: 593, endPoint y: 173, distance: 12.1
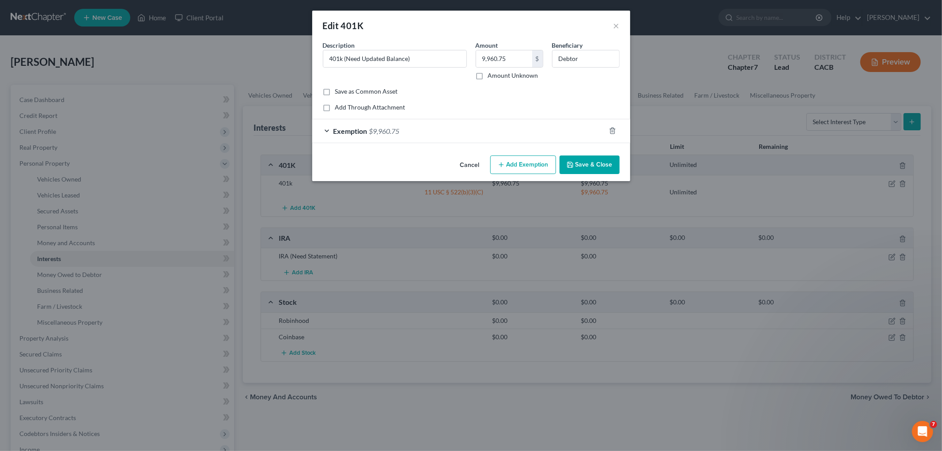
click at [584, 170] on button "Save & Close" at bounding box center [589, 164] width 60 height 19
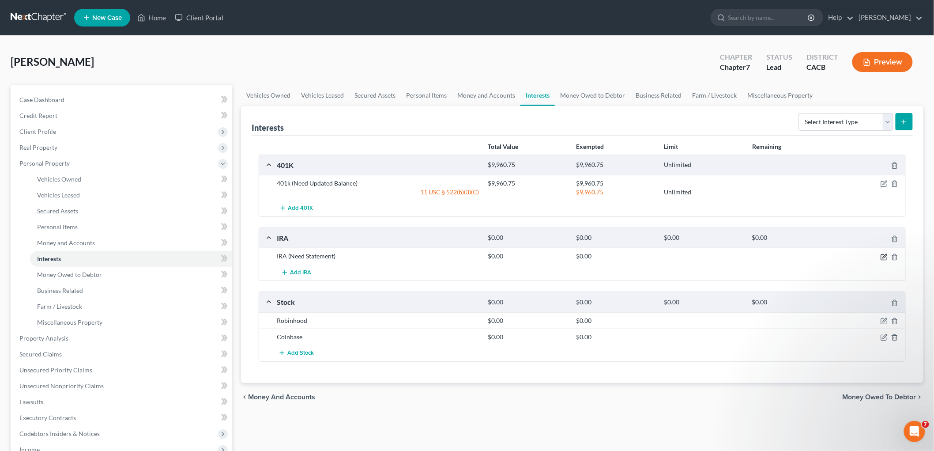
click at [885, 253] on icon "button" at bounding box center [884, 256] width 7 height 7
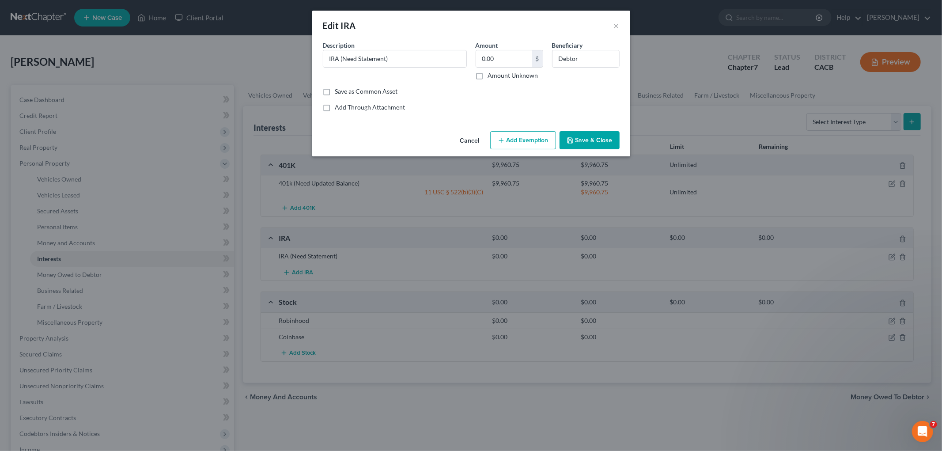
click at [526, 142] on button "Add Exemption" at bounding box center [523, 140] width 66 height 19
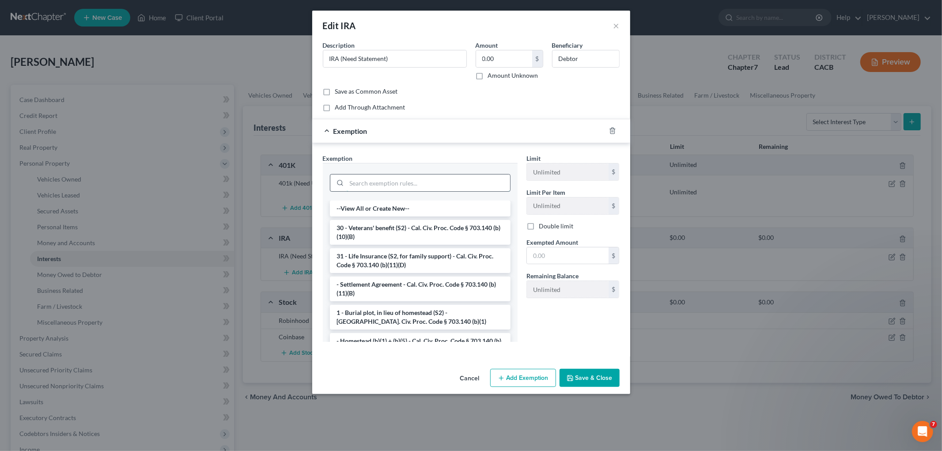
click at [393, 185] on input "search" at bounding box center [428, 182] width 163 height 17
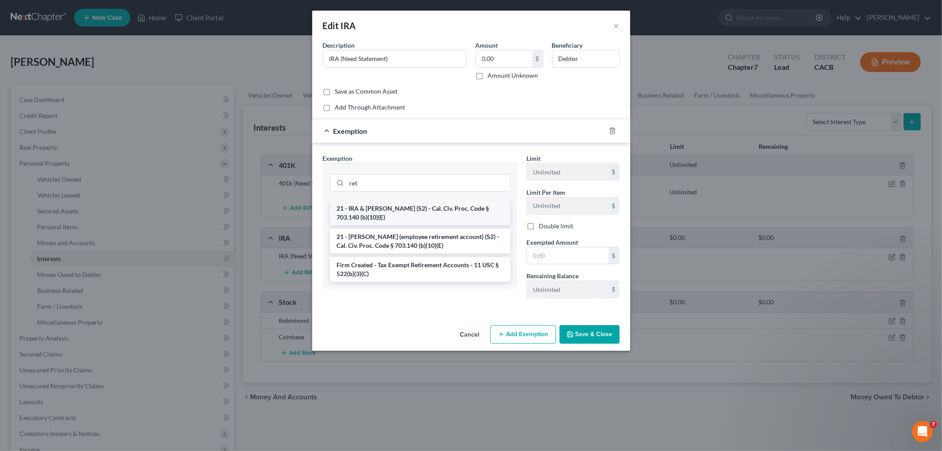
drag, startPoint x: 375, startPoint y: 211, endPoint x: 383, endPoint y: 213, distance: 8.2
click at [376, 211] on li "21 - IRA & [PERSON_NAME] (S2) - Cal. Civ. Proc. Code § 703.140 (b)(10)(E)" at bounding box center [420, 212] width 181 height 25
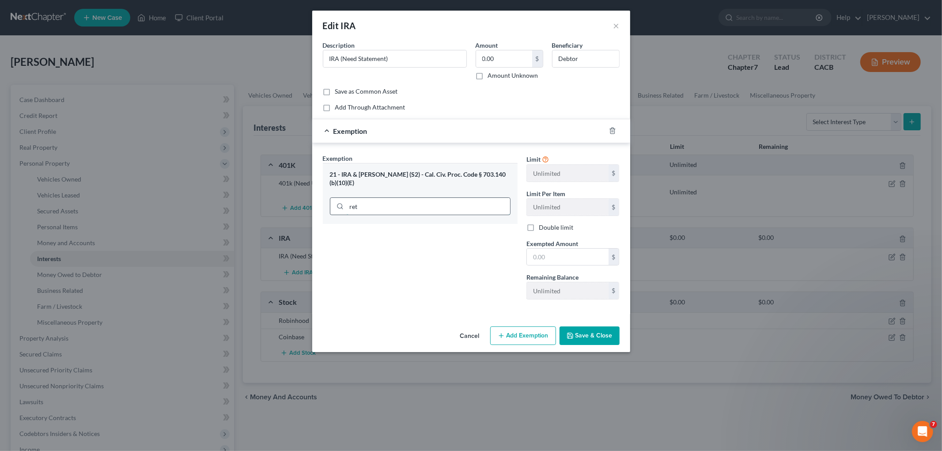
drag, startPoint x: 349, startPoint y: 207, endPoint x: 366, endPoint y: 200, distance: 18.6
click at [351, 205] on div "ret" at bounding box center [420, 205] width 181 height 23
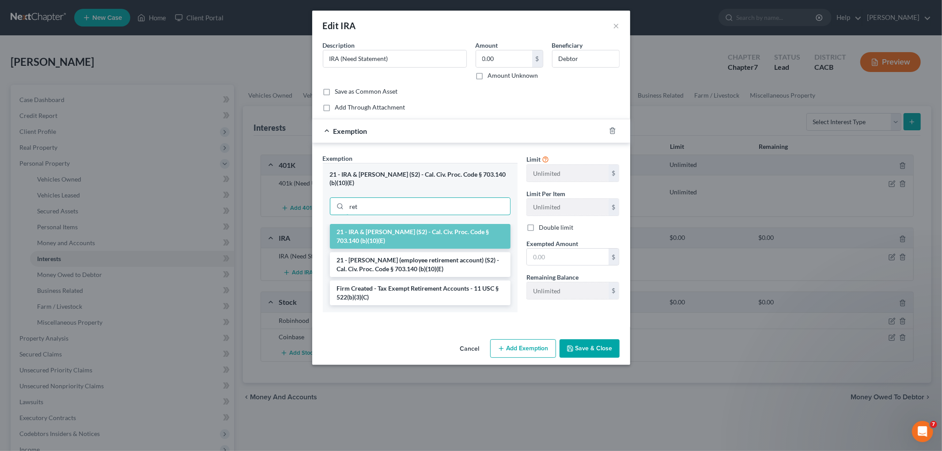
drag, startPoint x: 366, startPoint y: 200, endPoint x: 264, endPoint y: 196, distance: 102.9
click at [275, 202] on div "Edit IRA × An exemption set must first be selected from the Filing Information …" at bounding box center [471, 225] width 942 height 451
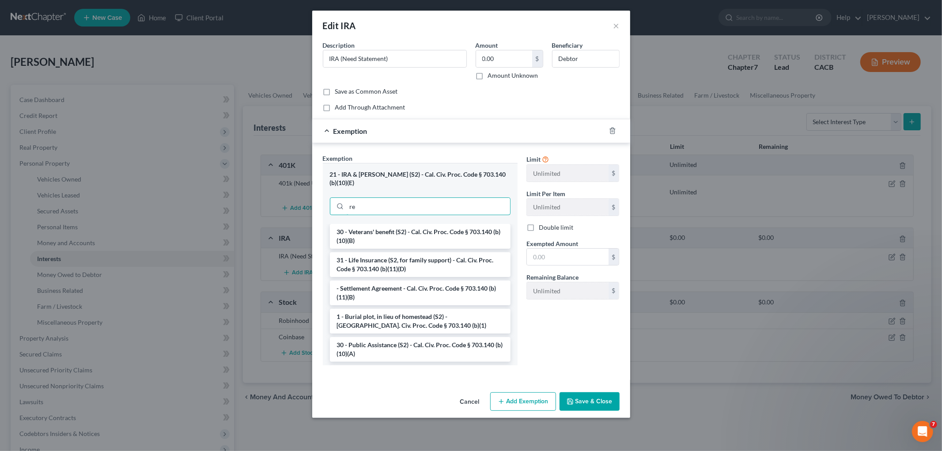
type input "ret"
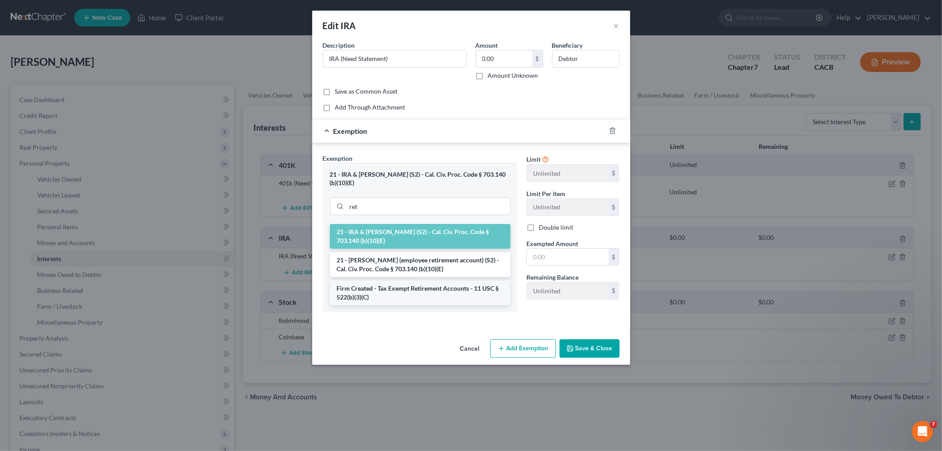
click at [398, 289] on li "Firm Created - Tax Exempt Retirement Accounts - 11 USC § 522(b)(3)(C)" at bounding box center [420, 292] width 181 height 25
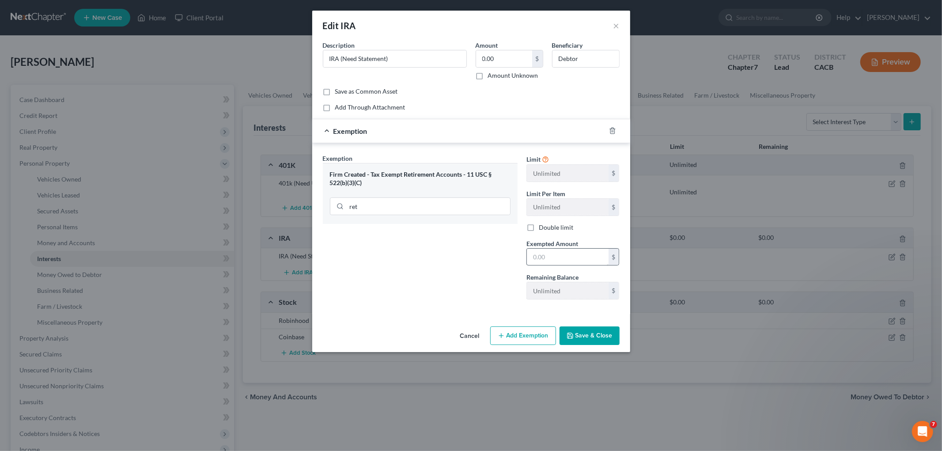
click at [566, 250] on div "$" at bounding box center [572, 257] width 93 height 18
drag, startPoint x: 564, startPoint y: 253, endPoint x: 559, endPoint y: 243, distance: 10.7
click at [564, 253] on input "text" at bounding box center [568, 257] width 82 height 17
drag, startPoint x: 584, startPoint y: 266, endPoint x: 570, endPoint y: 260, distance: 15.0
click at [576, 263] on div "30 $" at bounding box center [572, 257] width 93 height 18
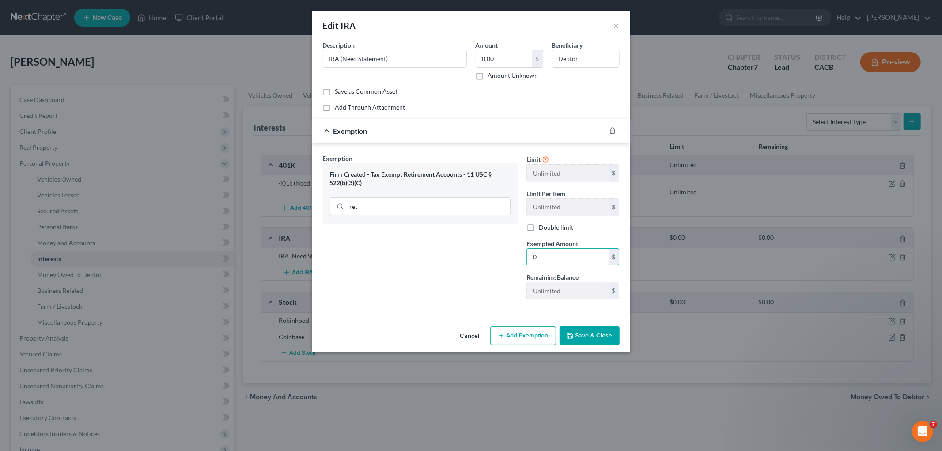
type input "0"
drag, startPoint x: 372, startPoint y: 264, endPoint x: 409, endPoint y: 267, distance: 37.7
click at [372, 264] on div "Exemption Set must be selected for CA. Exemption * Firm Created - Tax Exempt Re…" at bounding box center [419, 230] width 203 height 153
drag, startPoint x: 630, startPoint y: 339, endPoint x: 603, endPoint y: 337, distance: 27.9
click at [624, 339] on div "Edit IRA × An exemption set must first be selected from the Filing Information …" at bounding box center [471, 225] width 942 height 451
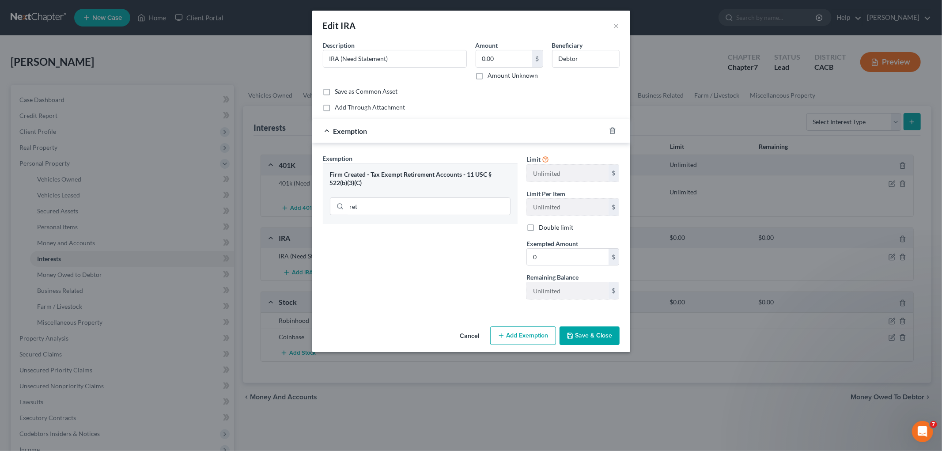
click at [602, 337] on button "Save & Close" at bounding box center [589, 335] width 60 height 19
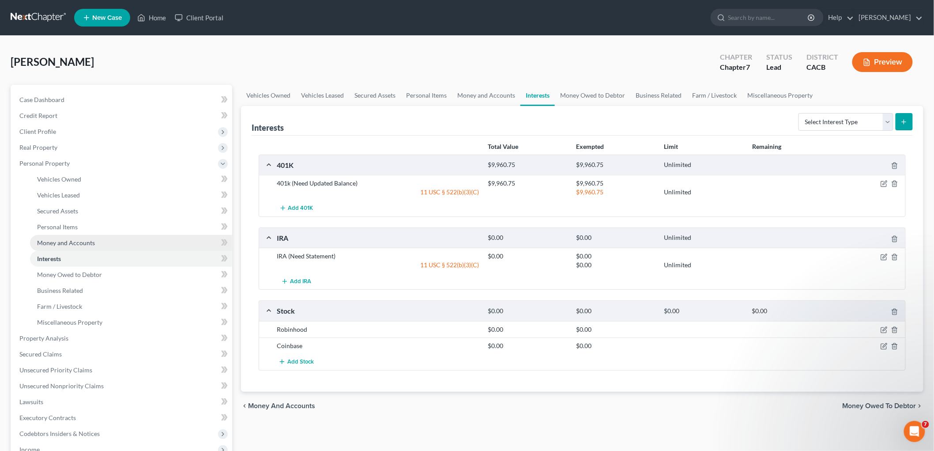
click at [65, 239] on span "Money and Accounts" at bounding box center [66, 243] width 58 height 8
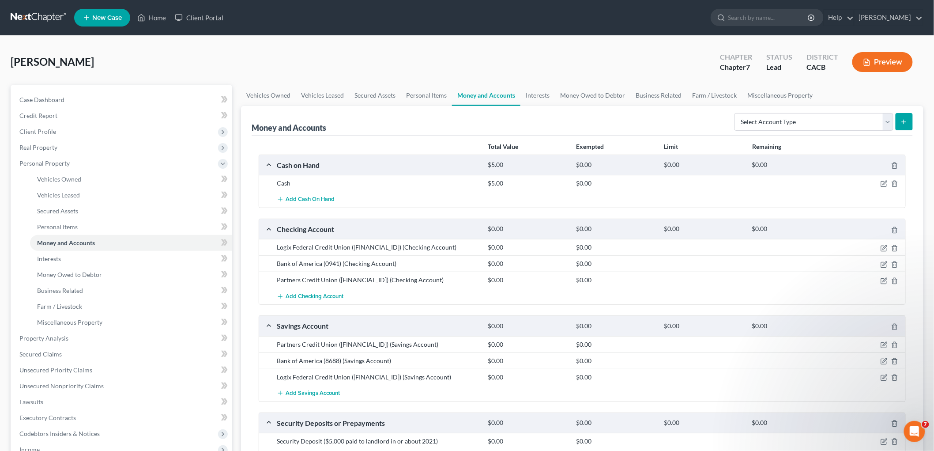
click at [880, 182] on div at bounding box center [871, 183] width 71 height 9
click at [882, 182] on icon "button" at bounding box center [884, 183] width 7 height 7
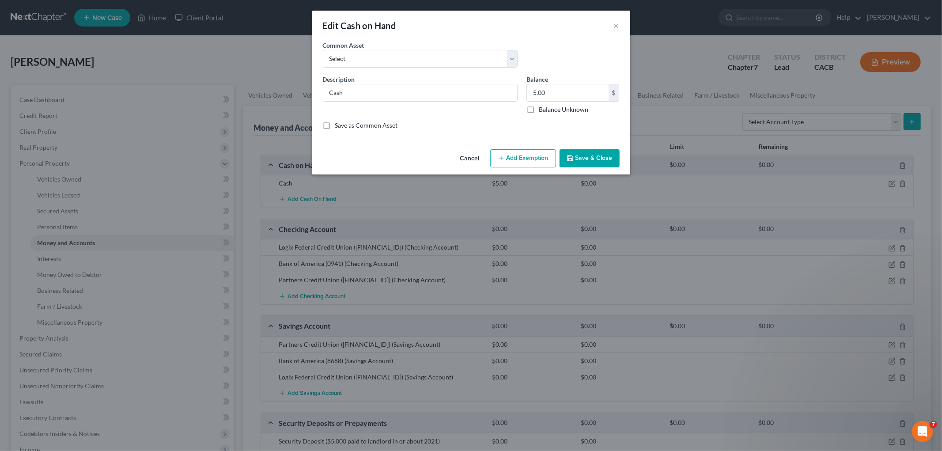
click at [527, 158] on button "Add Exemption" at bounding box center [523, 158] width 66 height 19
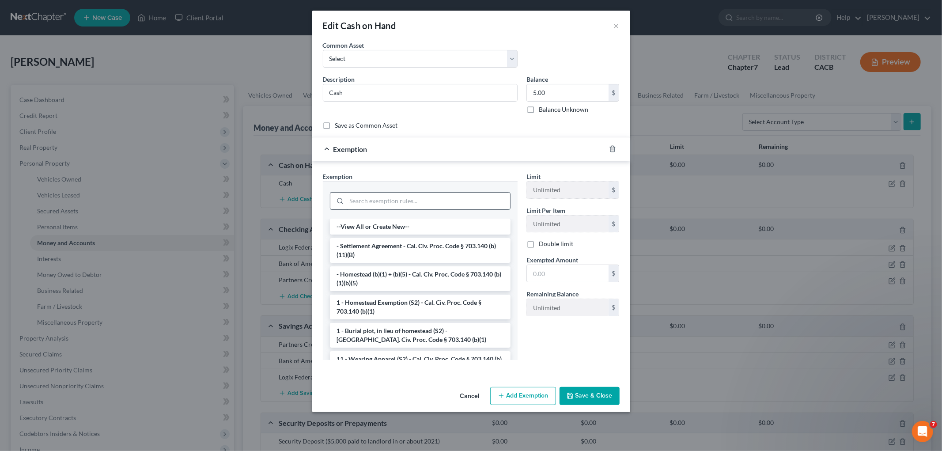
click at [425, 196] on input "search" at bounding box center [428, 200] width 163 height 17
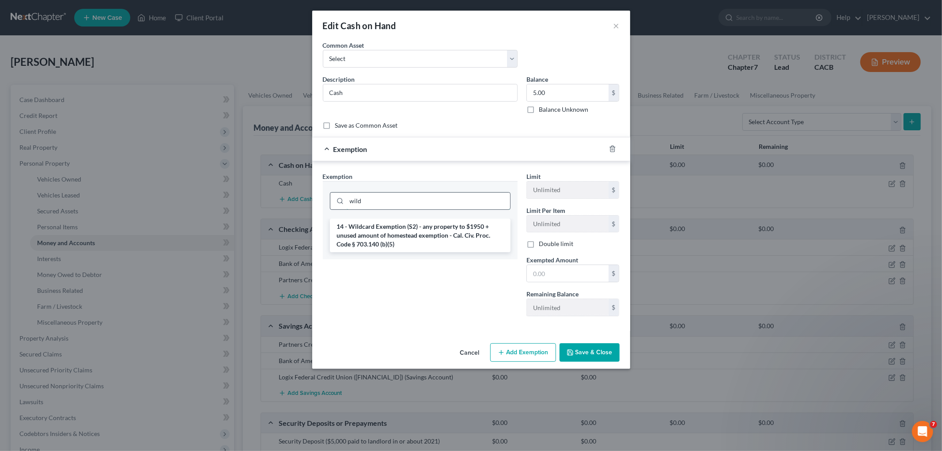
type input "wild"
click at [401, 222] on li "14 - Wildcard Exemption (S2) - any property to $1950 + unused amount of homeste…" at bounding box center [420, 236] width 181 height 34
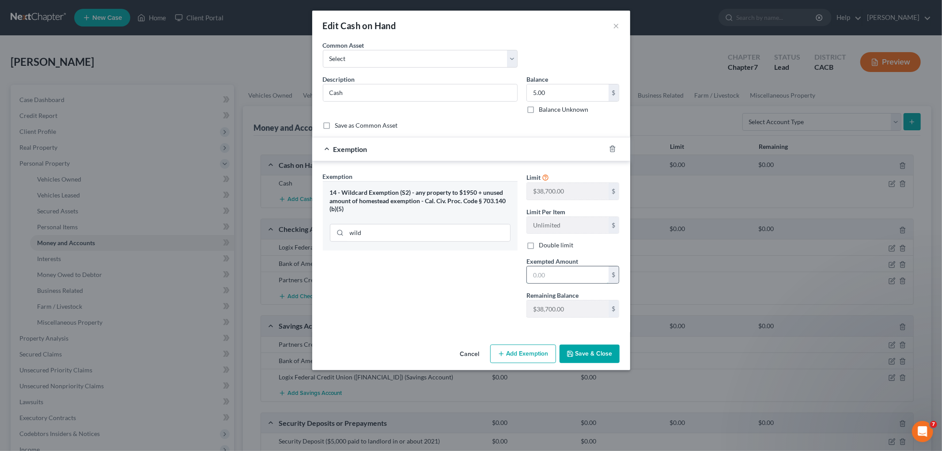
drag, startPoint x: 553, startPoint y: 281, endPoint x: 546, endPoint y: 275, distance: 8.8
click at [553, 281] on input "text" at bounding box center [568, 274] width 82 height 17
type input "0"
click at [473, 316] on div "Exemption Set must be selected for CA. Exemption * 14 - Wildcard Exemption (S2)…" at bounding box center [419, 248] width 203 height 153
click at [584, 349] on button "Save & Close" at bounding box center [589, 353] width 60 height 19
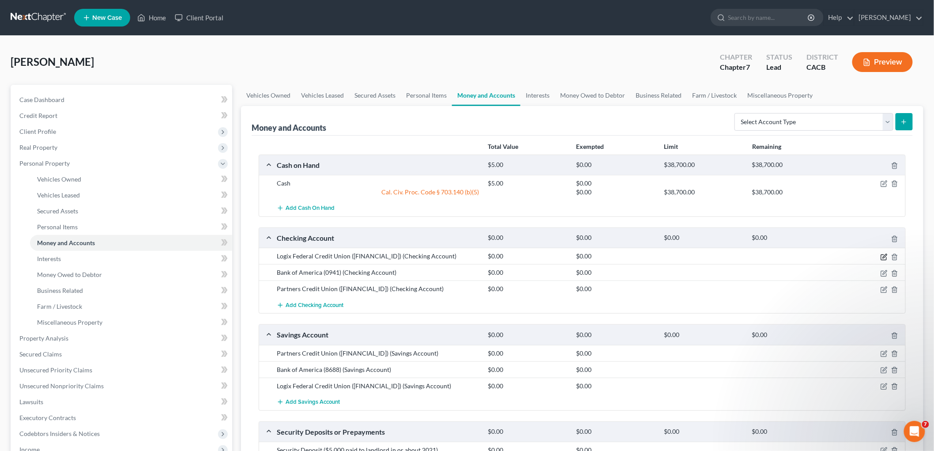
click at [882, 256] on icon "button" at bounding box center [884, 256] width 7 height 7
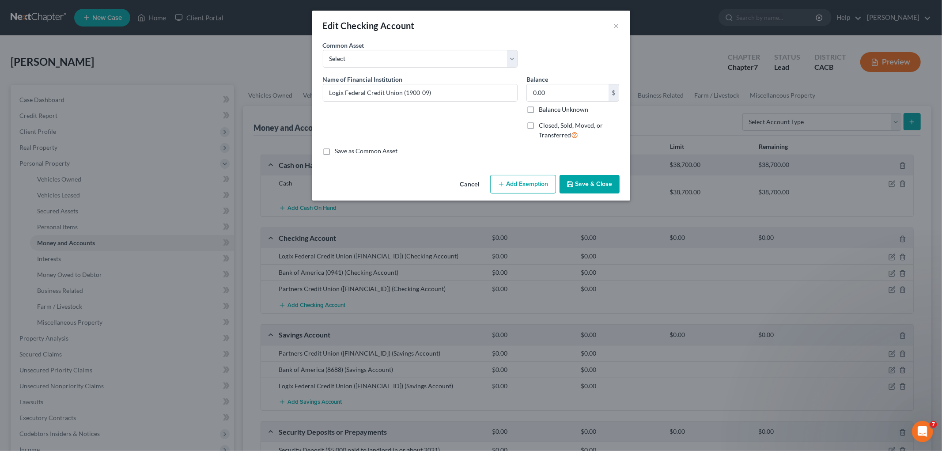
drag, startPoint x: 538, startPoint y: 181, endPoint x: 474, endPoint y: 193, distance: 64.7
click at [537, 181] on button "Add Exemption" at bounding box center [523, 184] width 66 height 19
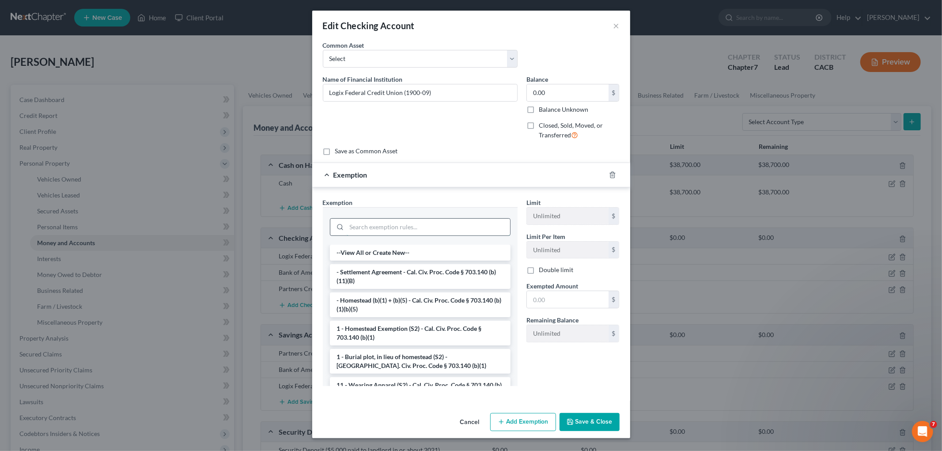
click at [422, 219] on input "search" at bounding box center [428, 227] width 163 height 17
click at [418, 225] on input "search" at bounding box center [428, 227] width 163 height 17
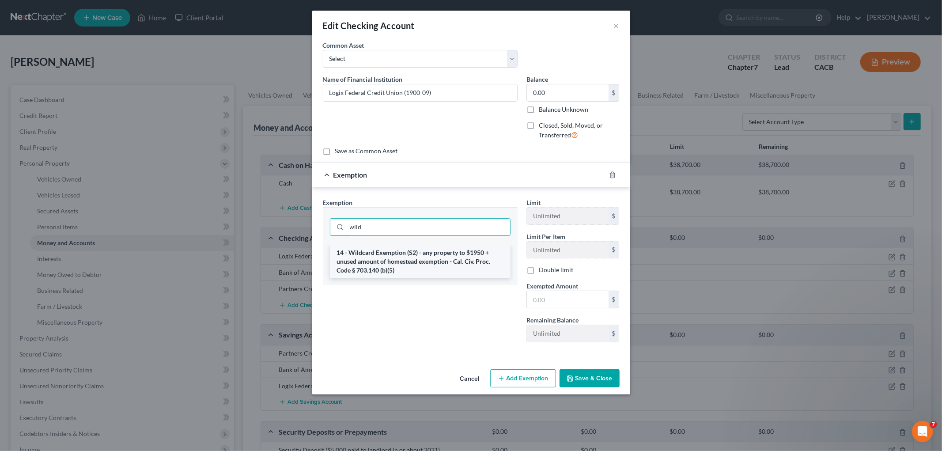
type input "wild"
click at [445, 253] on li "14 - Wildcard Exemption (S2) - any property to $1950 + unused amount of homeste…" at bounding box center [420, 262] width 181 height 34
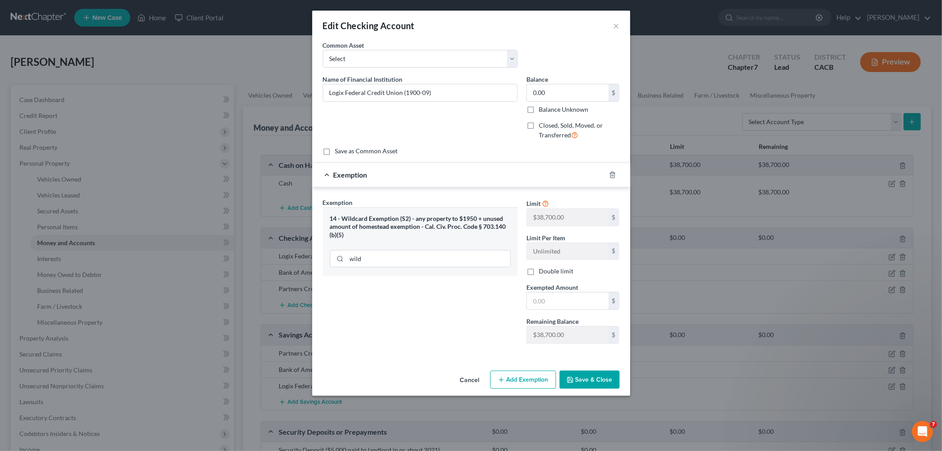
click at [561, 312] on div "Limit $38,700.00 $ Limit Per Item Unlimited $ Double limit Exempted Amount * $ …" at bounding box center [573, 274] width 102 height 153
drag, startPoint x: 553, startPoint y: 299, endPoint x: 548, endPoint y: 297, distance: 5.5
click at [552, 299] on input "text" at bounding box center [568, 300] width 82 height 17
type input "0"
drag, startPoint x: 500, startPoint y: 315, endPoint x: 521, endPoint y: 325, distance: 23.7
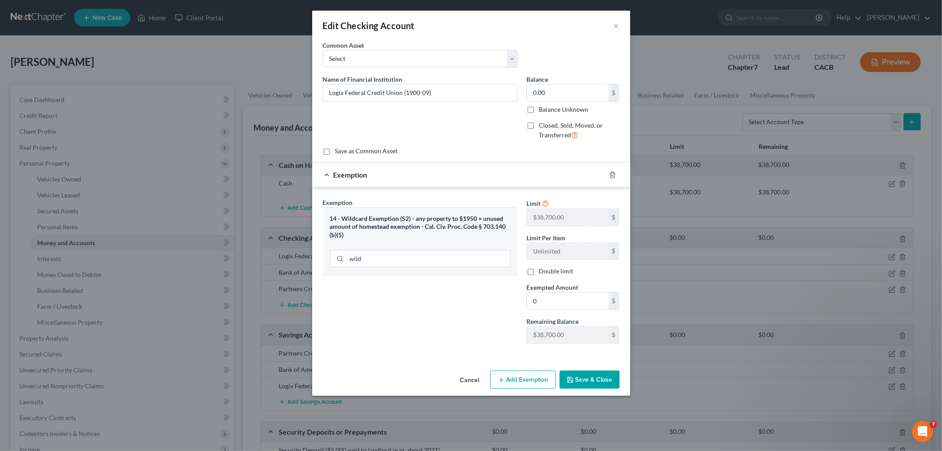
click at [500, 315] on div "Exemption Set must be selected for CA. Exemption * 14 - Wildcard Exemption (S2)…" at bounding box center [419, 274] width 203 height 153
drag, startPoint x: 577, startPoint y: 368, endPoint x: 584, endPoint y: 373, distance: 8.4
click at [579, 369] on div "Cancel Add Exemption Save & Close" at bounding box center [471, 381] width 318 height 29
drag, startPoint x: 584, startPoint y: 373, endPoint x: 614, endPoint y: 380, distance: 30.6
click at [587, 376] on button "Save & Close" at bounding box center [589, 379] width 60 height 19
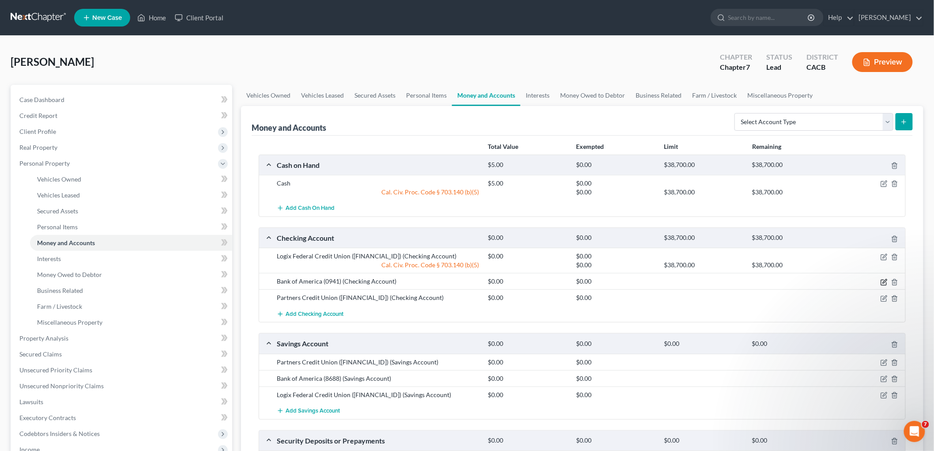
click at [884, 282] on icon "button" at bounding box center [884, 282] width 7 height 7
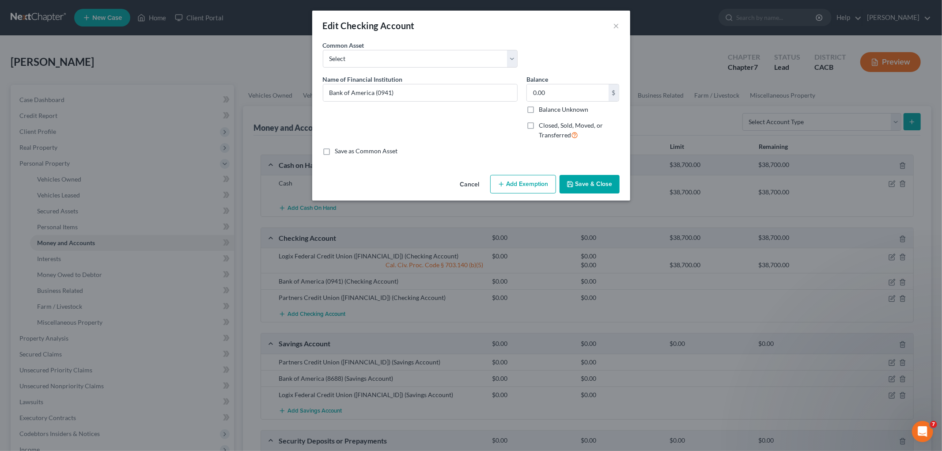
drag, startPoint x: 521, startPoint y: 176, endPoint x: 504, endPoint y: 189, distance: 21.4
click at [521, 177] on button "Add Exemption" at bounding box center [523, 184] width 66 height 19
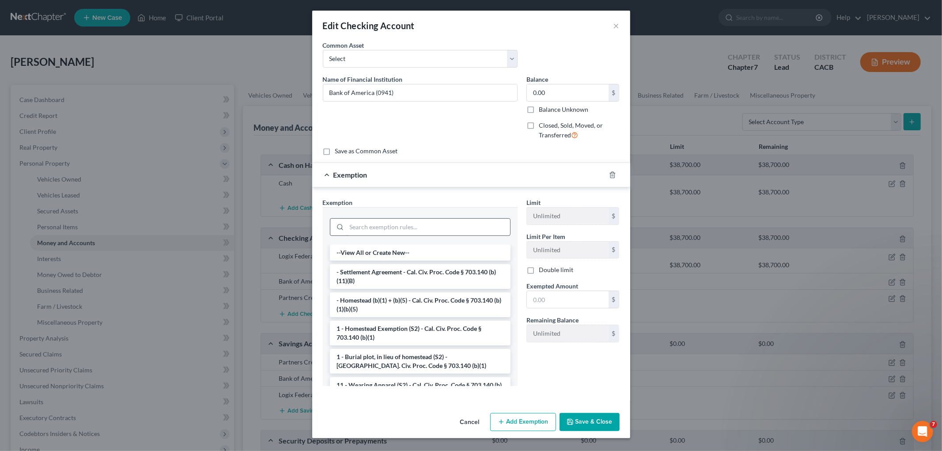
drag, startPoint x: 412, startPoint y: 237, endPoint x: 411, endPoint y: 230, distance: 6.6
click at [412, 237] on div at bounding box center [420, 226] width 181 height 23
click at [412, 230] on input "search" at bounding box center [428, 227] width 163 height 17
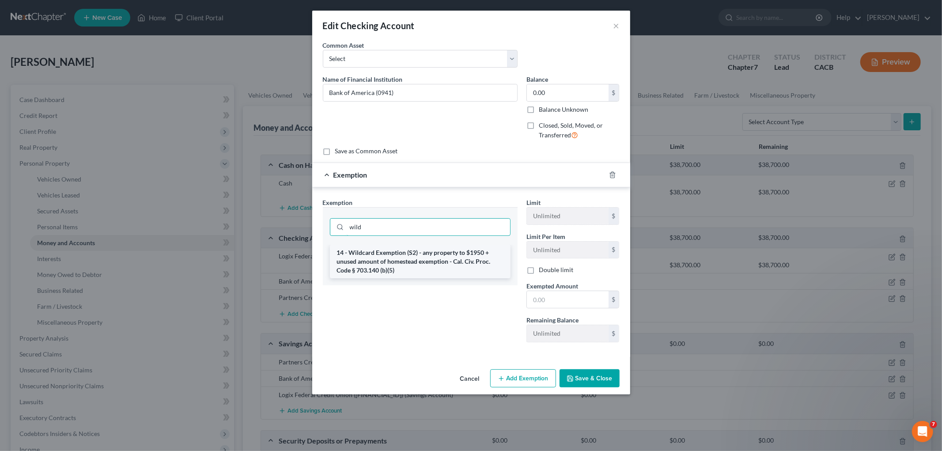
type input "wild"
drag, startPoint x: 415, startPoint y: 264, endPoint x: 473, endPoint y: 280, distance: 60.2
click at [415, 264] on li "14 - Wildcard Exemption (S2) - any property to $1950 + unused amount of homeste…" at bounding box center [420, 262] width 181 height 34
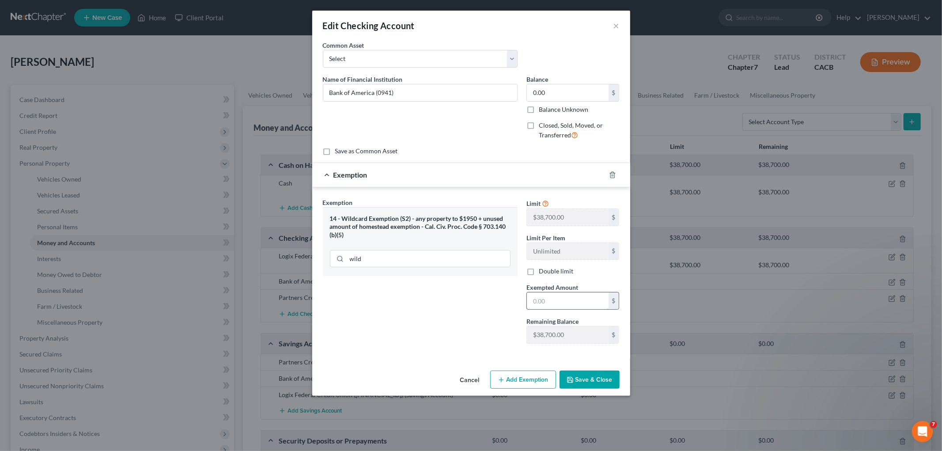
drag, startPoint x: 551, startPoint y: 305, endPoint x: 549, endPoint y: 298, distance: 7.7
click at [552, 305] on input "text" at bounding box center [568, 300] width 82 height 17
type input "0"
click at [430, 316] on div "Exemption Set must be selected for CA. Exemption * 14 - Wildcard Exemption (S2)…" at bounding box center [419, 274] width 203 height 153
click at [590, 383] on button "Save & Close" at bounding box center [589, 379] width 60 height 19
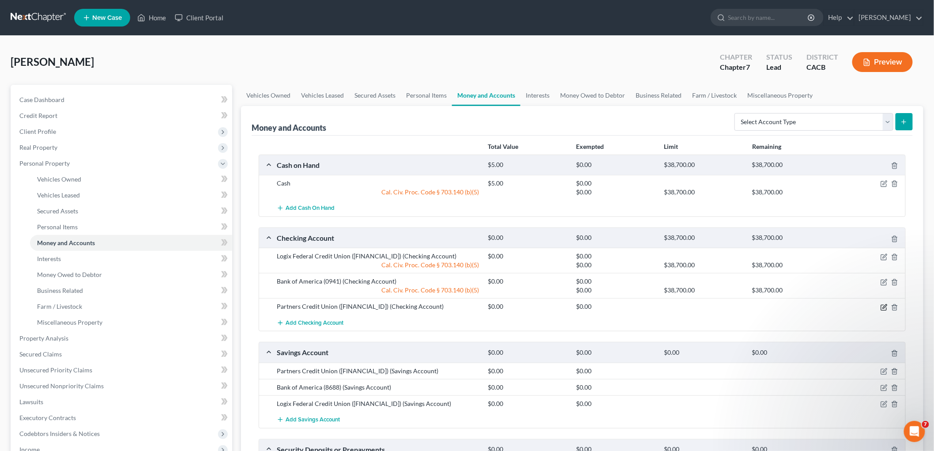
click at [885, 306] on icon "button" at bounding box center [884, 307] width 7 height 7
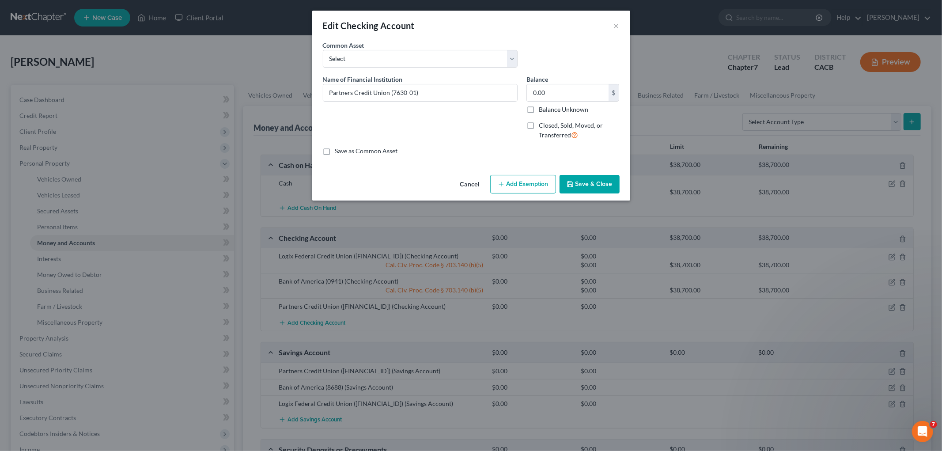
click at [530, 179] on button "Add Exemption" at bounding box center [523, 184] width 66 height 19
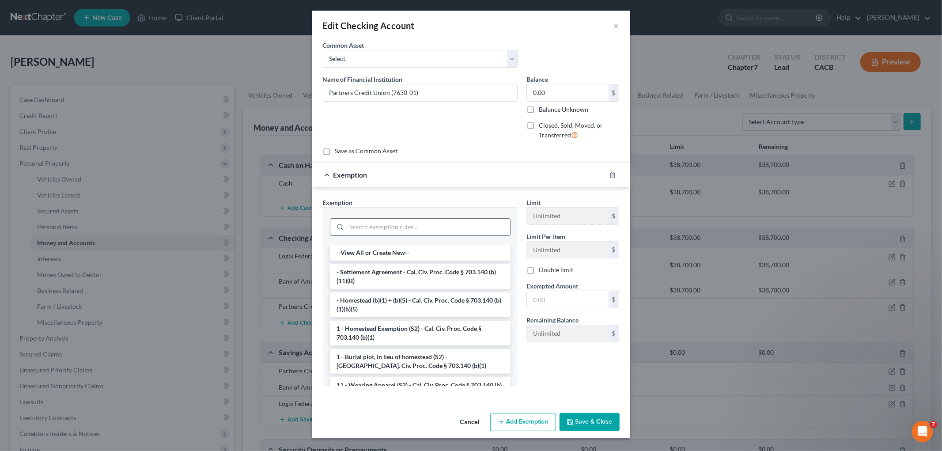
click at [406, 228] on input "search" at bounding box center [428, 227] width 163 height 17
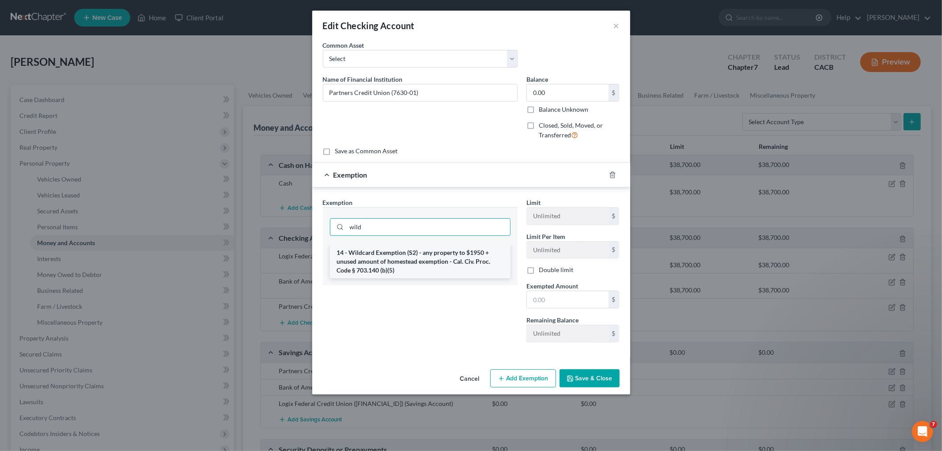
type input "wild"
click at [442, 255] on li "14 - Wildcard Exemption (S2) - any property to $1950 + unused amount of homeste…" at bounding box center [420, 262] width 181 height 34
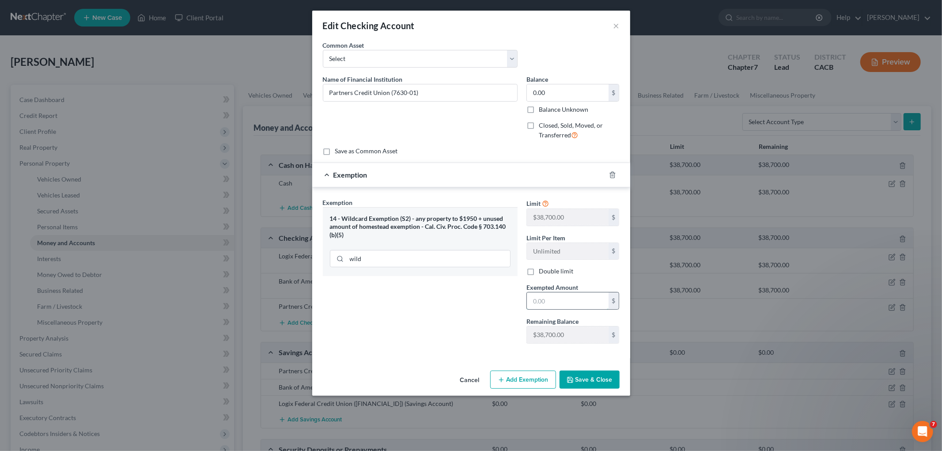
click at [550, 300] on input "text" at bounding box center [568, 300] width 82 height 17
type input "0"
drag, startPoint x: 443, startPoint y: 301, endPoint x: 545, endPoint y: 354, distance: 115.1
click at [444, 301] on div "Exemption Set must be selected for CA. Exemption * 14 - Wildcard Exemption (S2)…" at bounding box center [419, 274] width 203 height 153
click at [619, 384] on div "Cancel Add Exemption Save & Close" at bounding box center [471, 381] width 318 height 29
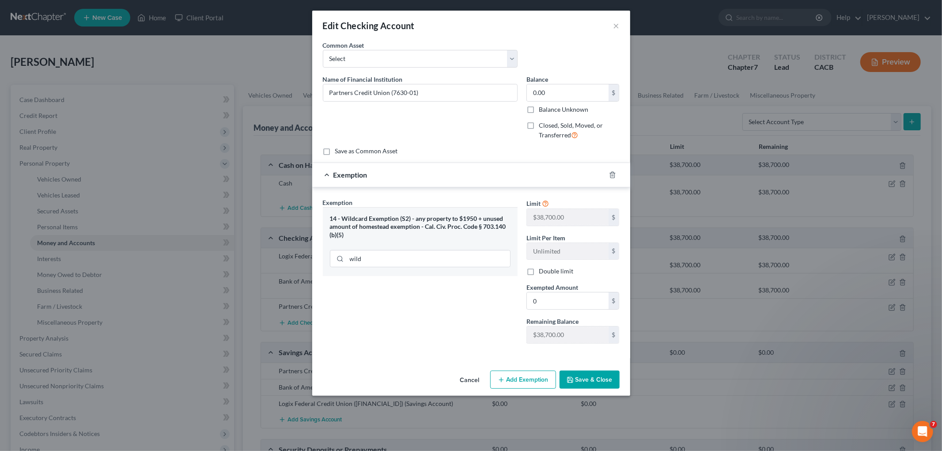
click at [603, 381] on button "Save & Close" at bounding box center [589, 379] width 60 height 19
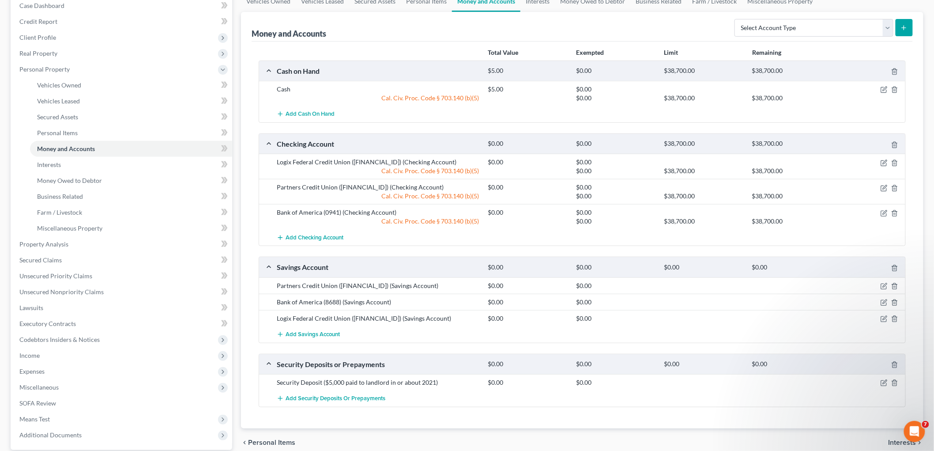
scroll to position [98, 0]
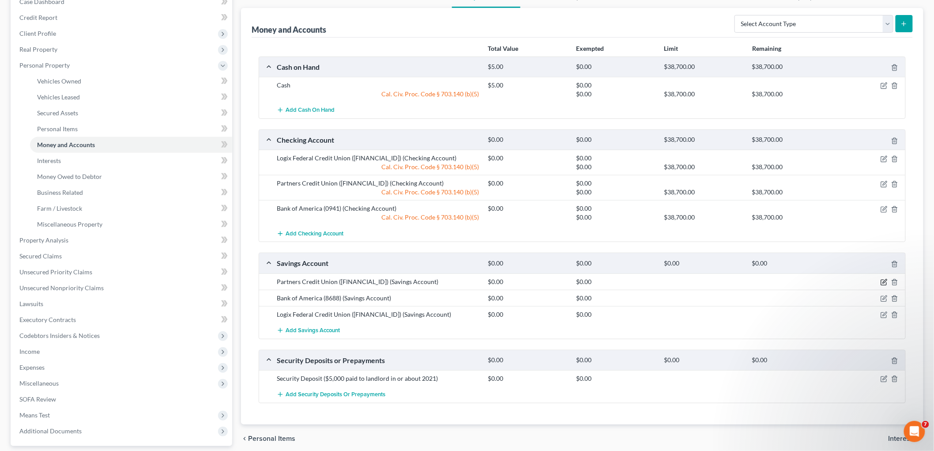
click at [881, 280] on icon "button" at bounding box center [883, 282] width 5 height 5
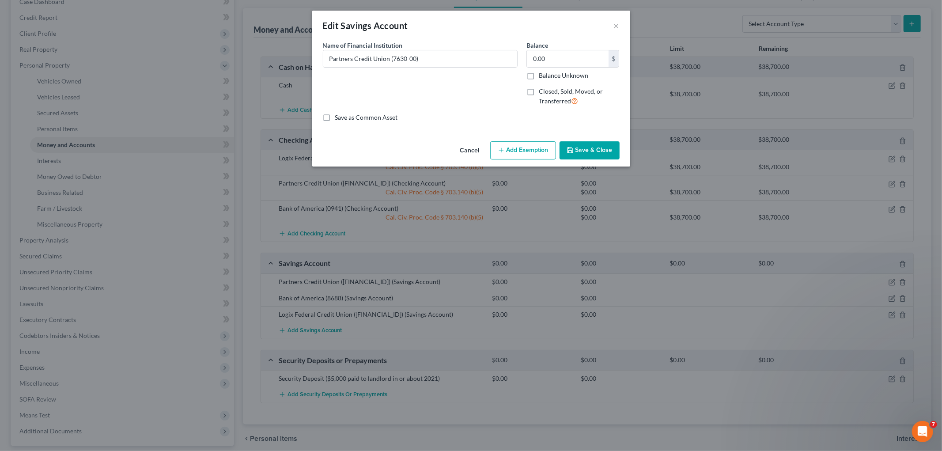
drag, startPoint x: 513, startPoint y: 160, endPoint x: 512, endPoint y: 152, distance: 8.0
click at [513, 160] on div "Cancel Add Exemption Save & Close" at bounding box center [471, 152] width 318 height 29
drag, startPoint x: 512, startPoint y: 152, endPoint x: 471, endPoint y: 167, distance: 44.0
click at [511, 152] on button "Add Exemption" at bounding box center [523, 150] width 66 height 19
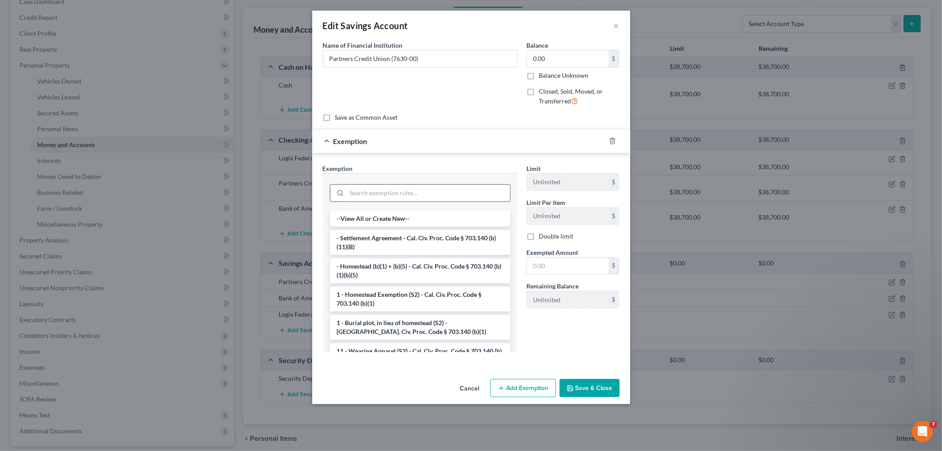
click at [409, 195] on input "search" at bounding box center [428, 193] width 163 height 17
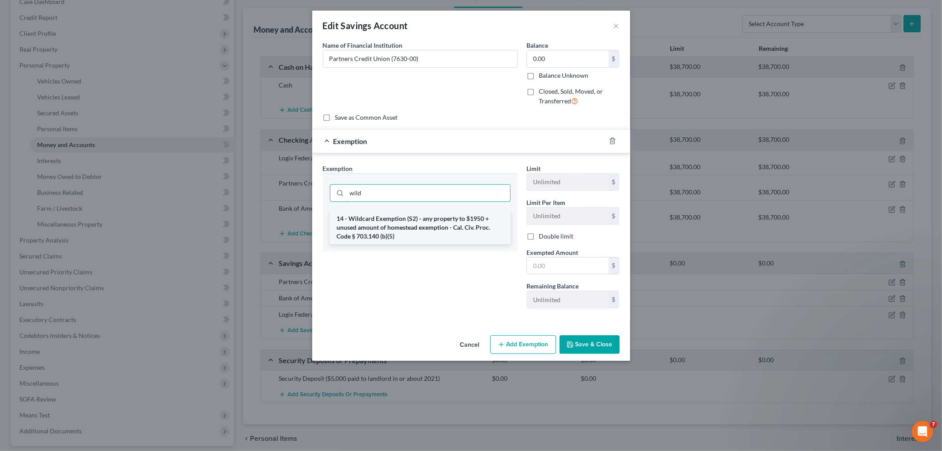
type input "wild"
click at [411, 221] on li "14 - Wildcard Exemption (S2) - any property to $1950 + unused amount of homeste…" at bounding box center [420, 228] width 181 height 34
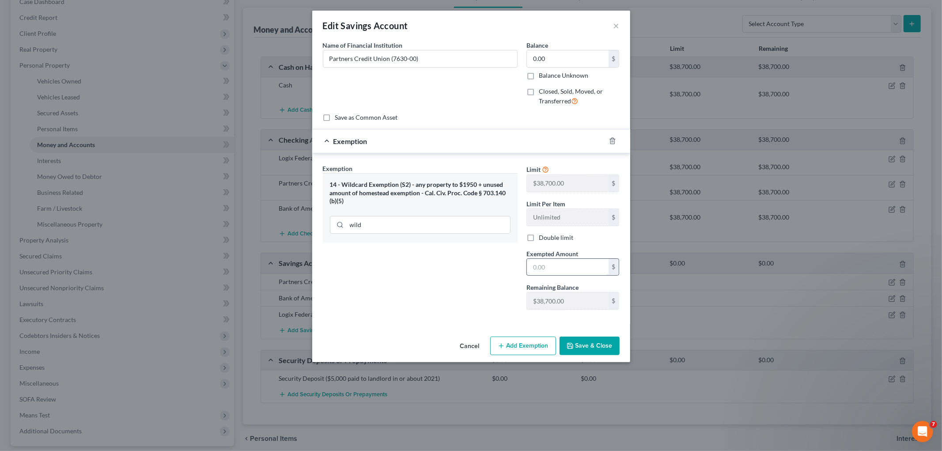
drag, startPoint x: 548, startPoint y: 276, endPoint x: 550, endPoint y: 267, distance: 9.4
click at [548, 272] on div "Limit $38,700.00 $ Limit Per Item Unlimited $ Double limit Exempted Amount * $ …" at bounding box center [573, 240] width 102 height 153
click at [550, 267] on input "text" at bounding box center [568, 267] width 82 height 17
type input "0"
drag, startPoint x: 462, startPoint y: 278, endPoint x: 541, endPoint y: 308, distance: 84.0
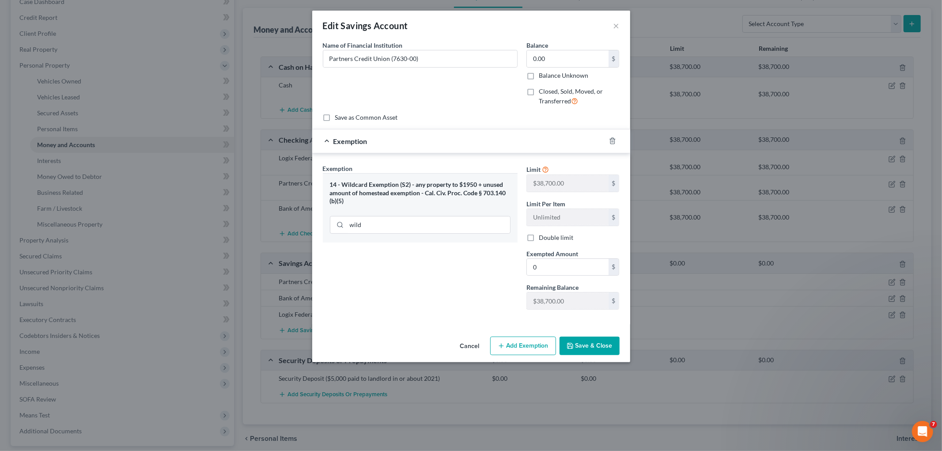
click at [463, 278] on div "Exemption Set must be selected for CA. Exemption * 14 - Wildcard Exemption (S2)…" at bounding box center [419, 240] width 203 height 153
click at [594, 342] on div "Cancel Add Exemption Save & Close" at bounding box center [471, 347] width 318 height 29
drag, startPoint x: 592, startPoint y: 346, endPoint x: 649, endPoint y: 339, distance: 57.8
click at [594, 346] on button "Save & Close" at bounding box center [589, 345] width 60 height 19
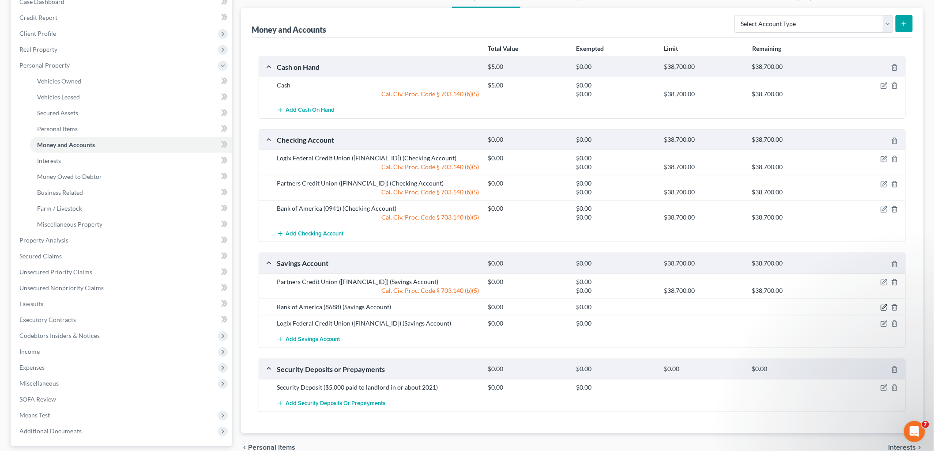
click at [881, 306] on icon "button" at bounding box center [884, 307] width 7 height 7
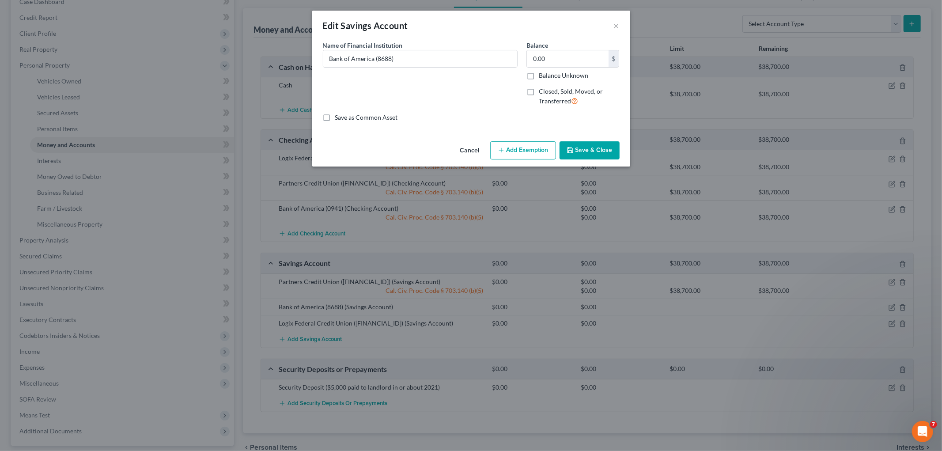
click at [521, 143] on button "Add Exemption" at bounding box center [523, 150] width 66 height 19
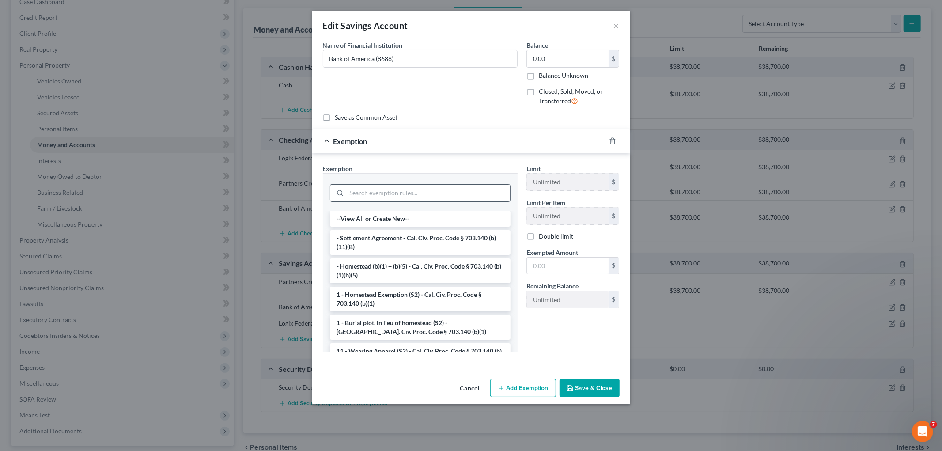
click at [397, 186] on input "search" at bounding box center [428, 193] width 163 height 17
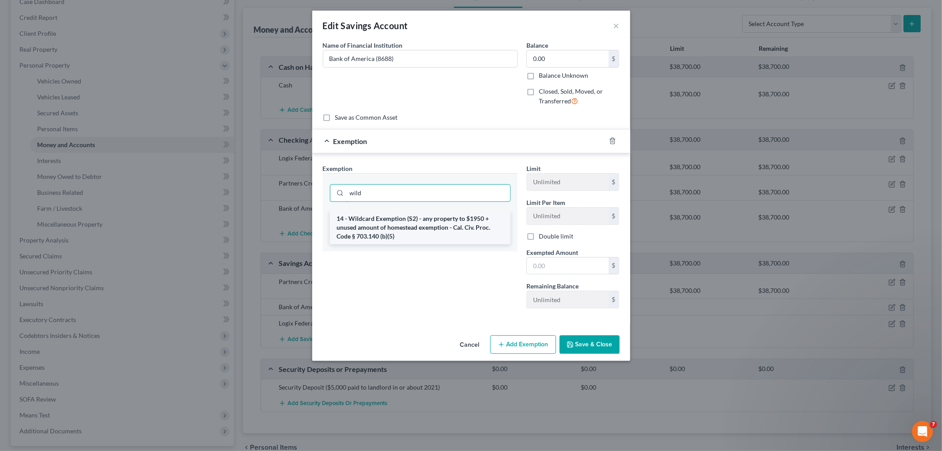
type input "wild"
drag, startPoint x: 408, startPoint y: 223, endPoint x: 513, endPoint y: 253, distance: 109.8
click at [409, 223] on li "14 - Wildcard Exemption (S2) - any property to $1950 + unused amount of homeste…" at bounding box center [420, 228] width 181 height 34
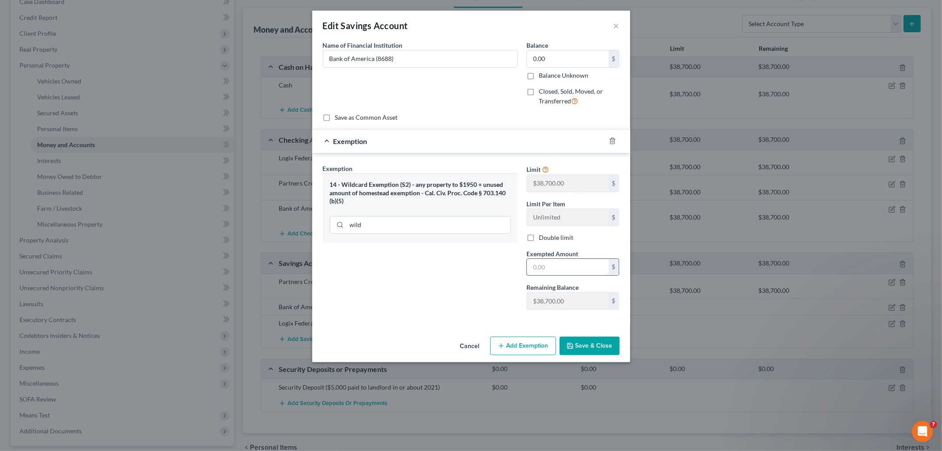
click at [567, 275] on input "text" at bounding box center [568, 267] width 82 height 17
type input "0"
click at [501, 283] on div "Exemption Set must be selected for CA. Exemption * 14 - Wildcard Exemption (S2)…" at bounding box center [419, 240] width 203 height 153
click at [584, 341] on button "Save & Close" at bounding box center [589, 345] width 60 height 19
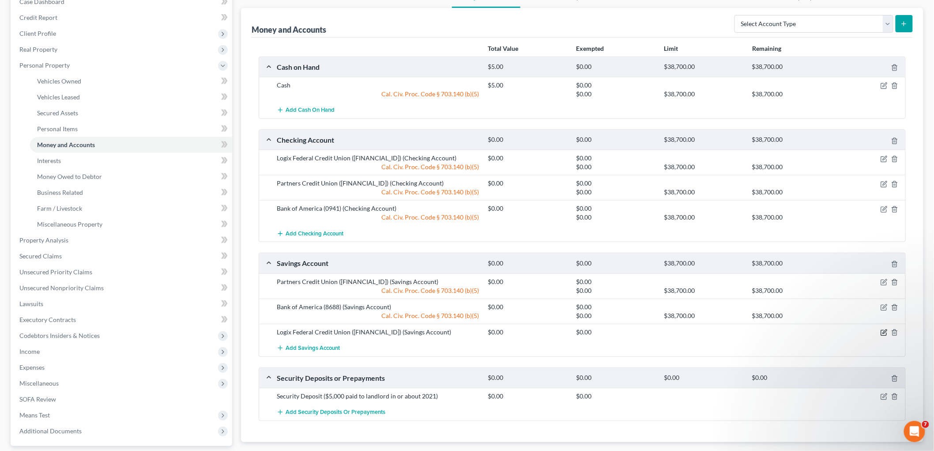
click at [885, 332] on icon "button" at bounding box center [884, 332] width 7 height 7
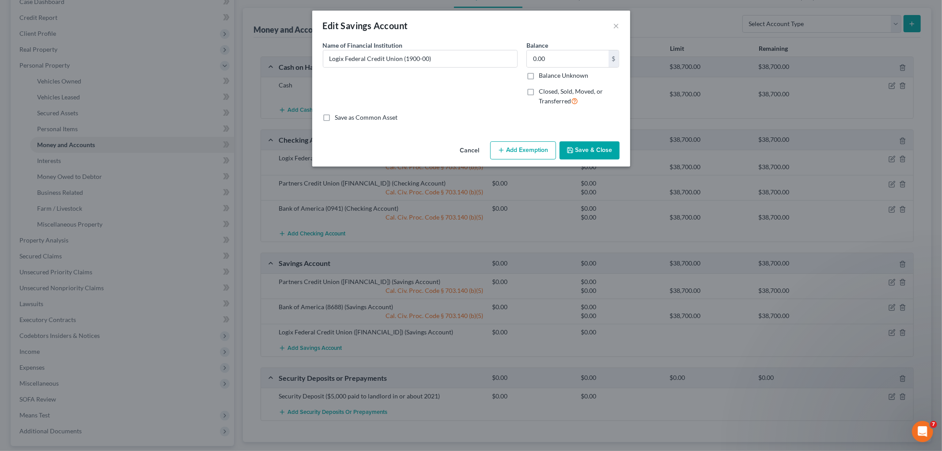
drag, startPoint x: 517, startPoint y: 142, endPoint x: 522, endPoint y: 154, distance: 13.5
click at [519, 149] on button "Add Exemption" at bounding box center [523, 150] width 66 height 19
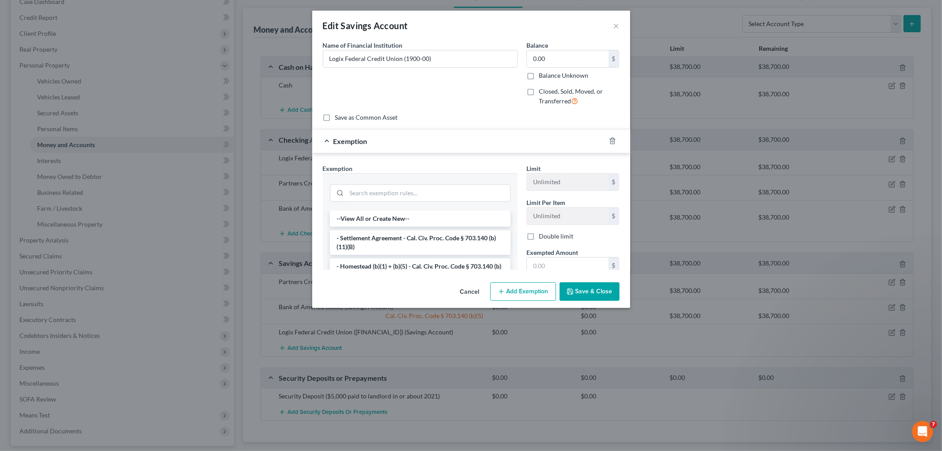
click at [522, 154] on div "Exemption Set must be selected for CA. Exemption * --View All or Create New-- -…" at bounding box center [471, 259] width 318 height 213
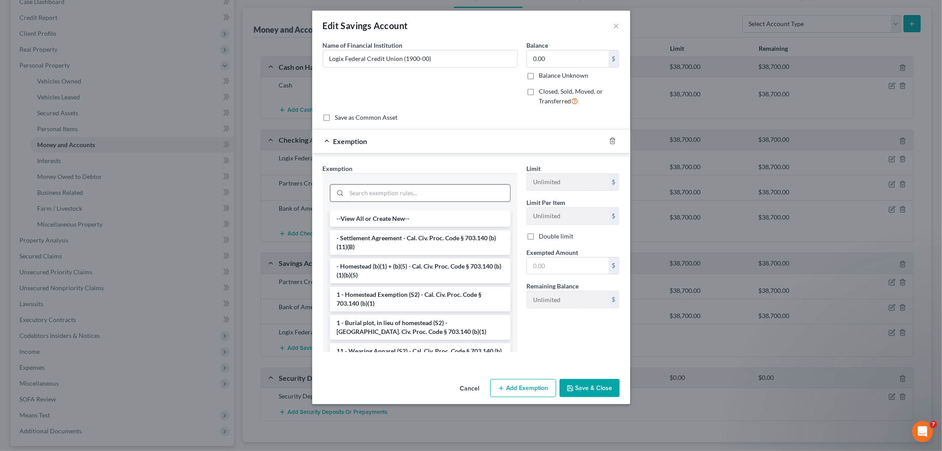
drag, startPoint x: 434, startPoint y: 204, endPoint x: 434, endPoint y: 196, distance: 8.4
click at [434, 202] on div at bounding box center [420, 192] width 195 height 38
click at [434, 196] on input "search" at bounding box center [428, 193] width 163 height 17
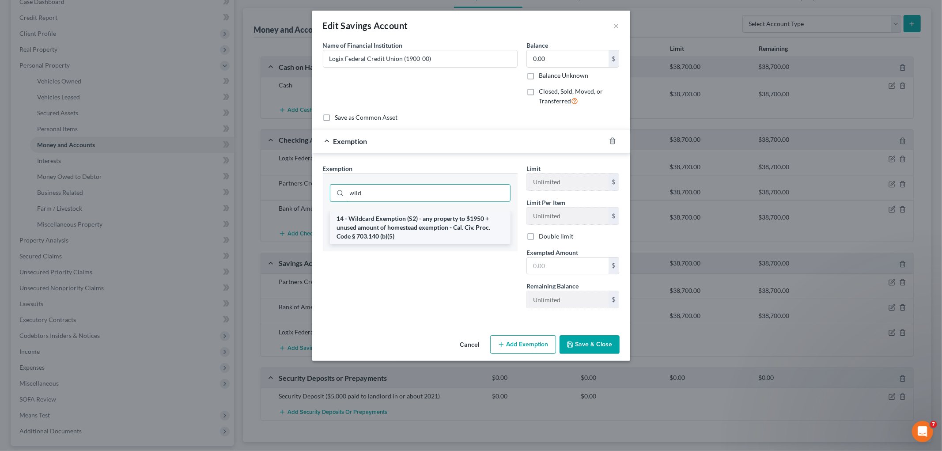
type input "wild"
drag, startPoint x: 372, startPoint y: 219, endPoint x: 513, endPoint y: 267, distance: 148.9
click at [373, 219] on li "14 - Wildcard Exemption (S2) - any property to $1950 + unused amount of homeste…" at bounding box center [420, 228] width 181 height 34
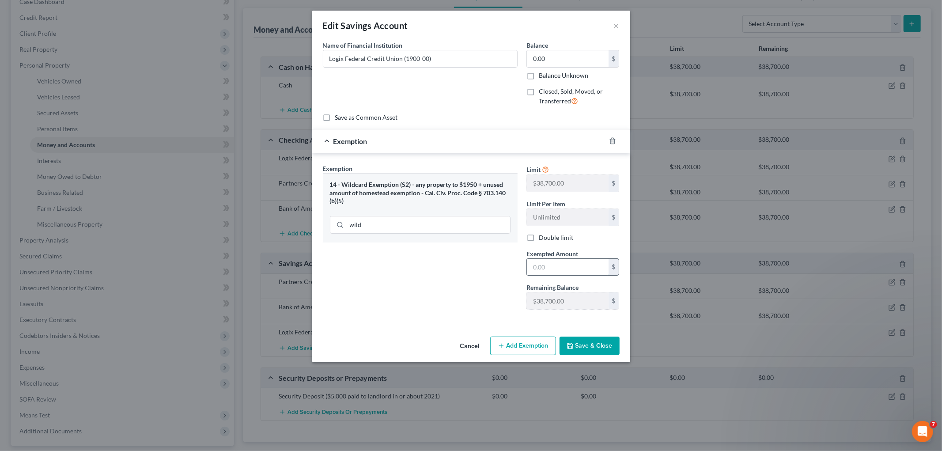
drag, startPoint x: 554, startPoint y: 271, endPoint x: 546, endPoint y: 271, distance: 7.1
click at [554, 271] on input "text" at bounding box center [568, 267] width 82 height 17
type input "0"
drag, startPoint x: 418, startPoint y: 303, endPoint x: 460, endPoint y: 309, distance: 43.2
click at [418, 303] on div "Exemption Set must be selected for CA. Exemption * 14 - Wildcard Exemption (S2)…" at bounding box center [419, 240] width 203 height 153
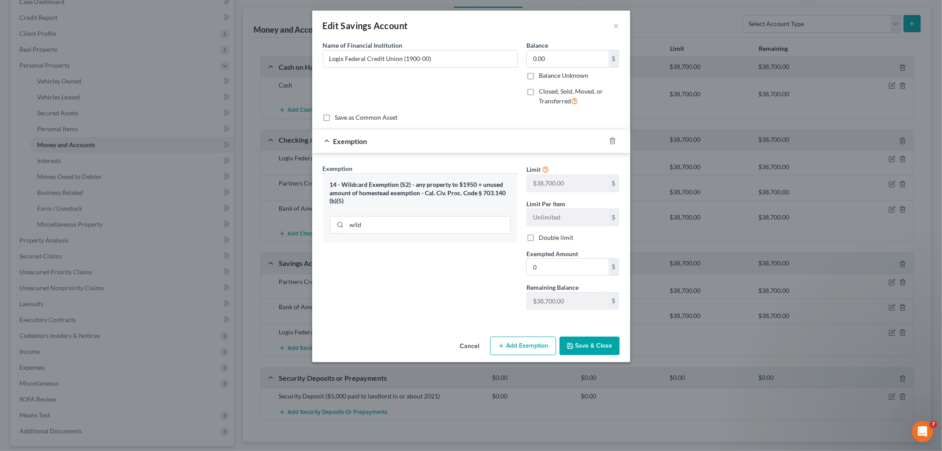
click at [600, 339] on button "Save & Close" at bounding box center [589, 345] width 60 height 19
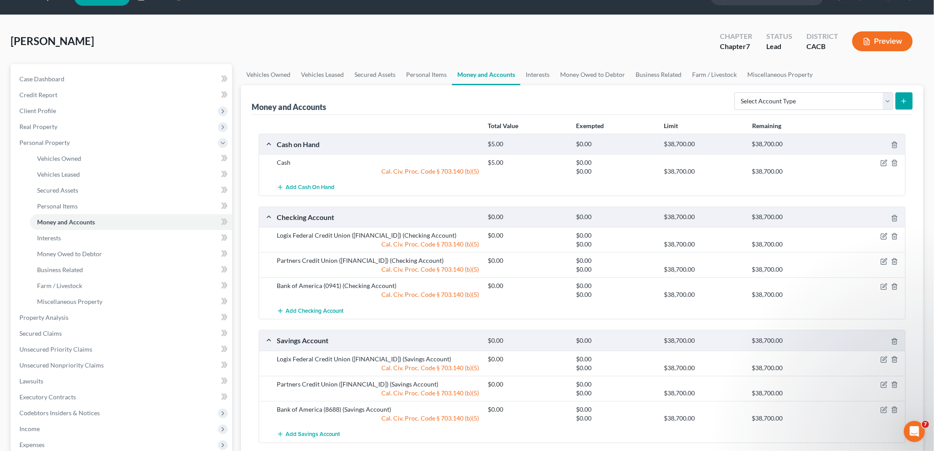
scroll to position [0, 0]
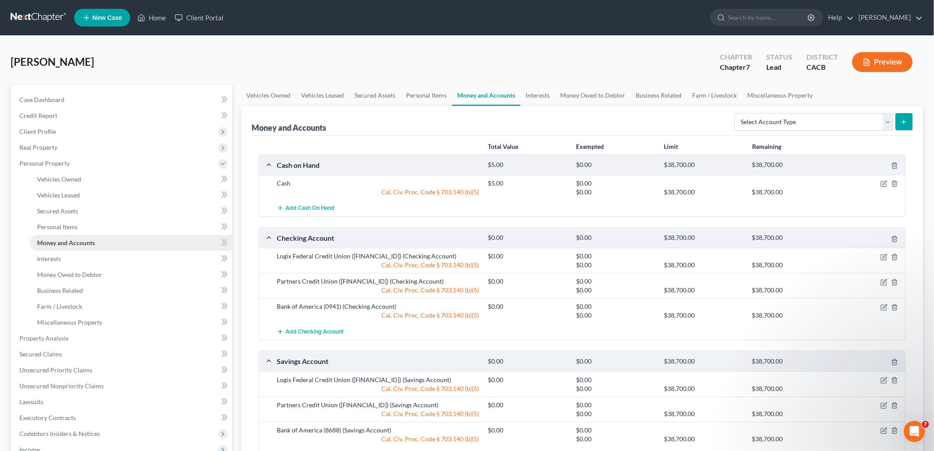
click at [61, 249] on link "Money and Accounts" at bounding box center [131, 243] width 202 height 16
click at [60, 259] on span "Interests" at bounding box center [49, 259] width 24 height 8
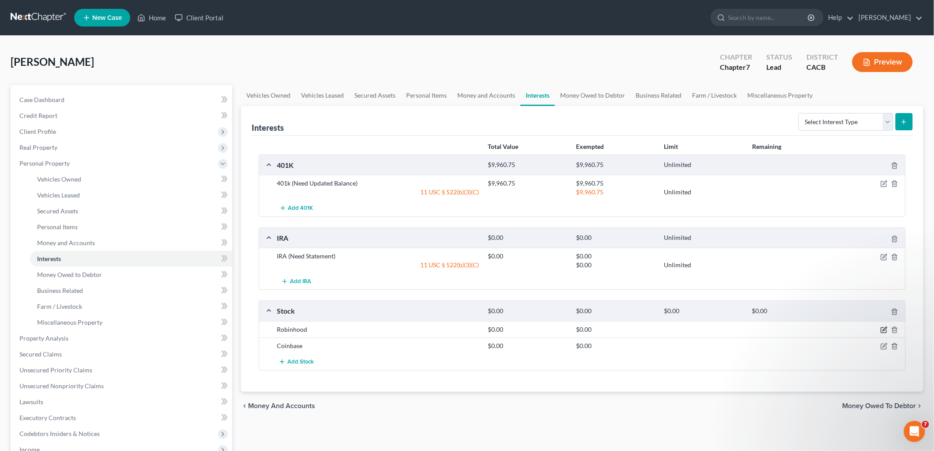
drag, startPoint x: 884, startPoint y: 327, endPoint x: 878, endPoint y: 325, distance: 5.6
click at [883, 328] on icon "button" at bounding box center [883, 330] width 5 height 5
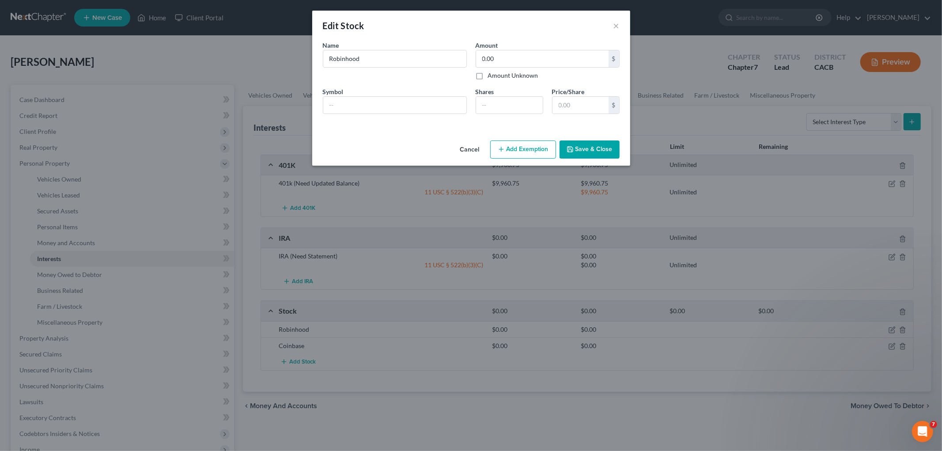
drag, startPoint x: 540, startPoint y: 151, endPoint x: 452, endPoint y: 169, distance: 90.1
click at [537, 152] on button "Add Exemption" at bounding box center [523, 149] width 66 height 19
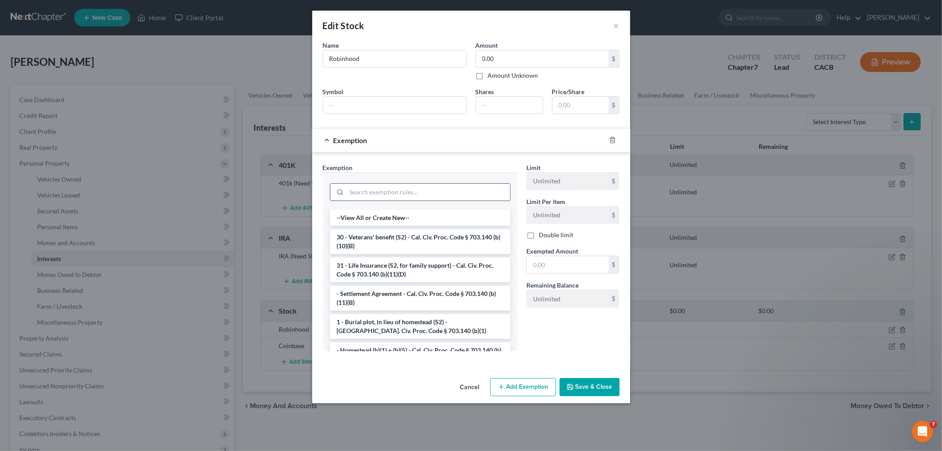
drag, startPoint x: 377, startPoint y: 193, endPoint x: 371, endPoint y: 187, distance: 8.7
click at [377, 194] on input "search" at bounding box center [428, 192] width 163 height 17
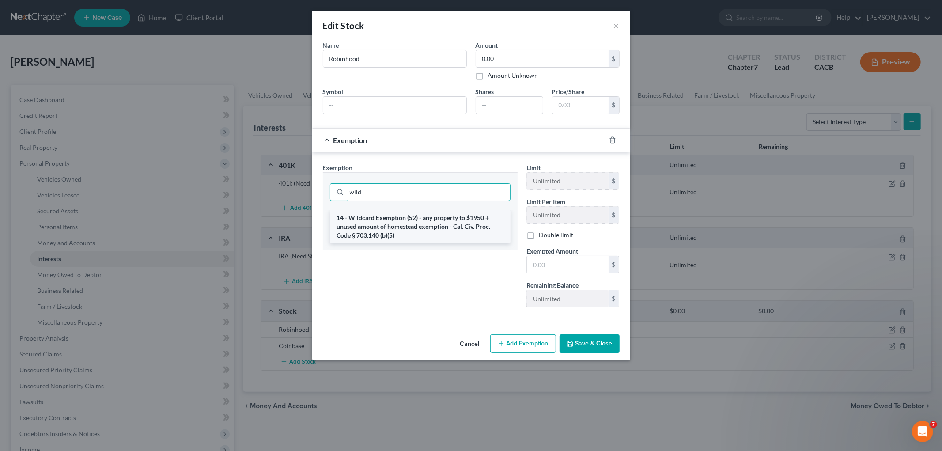
type input "wild"
drag, startPoint x: 369, startPoint y: 230, endPoint x: 403, endPoint y: 237, distance: 35.1
click at [370, 230] on li "14 - Wildcard Exemption (S2) - any property to $1950 + unused amount of homeste…" at bounding box center [420, 227] width 181 height 34
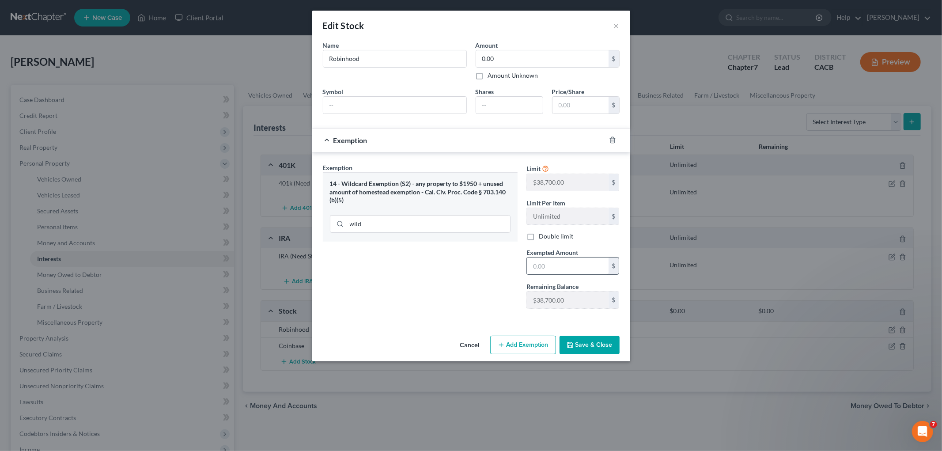
drag, startPoint x: 584, startPoint y: 256, endPoint x: 583, endPoint y: 263, distance: 7.3
click at [584, 257] on div "Exempted Amount * $" at bounding box center [573, 261] width 102 height 27
drag, startPoint x: 583, startPoint y: 264, endPoint x: 589, endPoint y: 259, distance: 8.1
click at [583, 264] on input "text" at bounding box center [568, 265] width 82 height 17
type input "0"
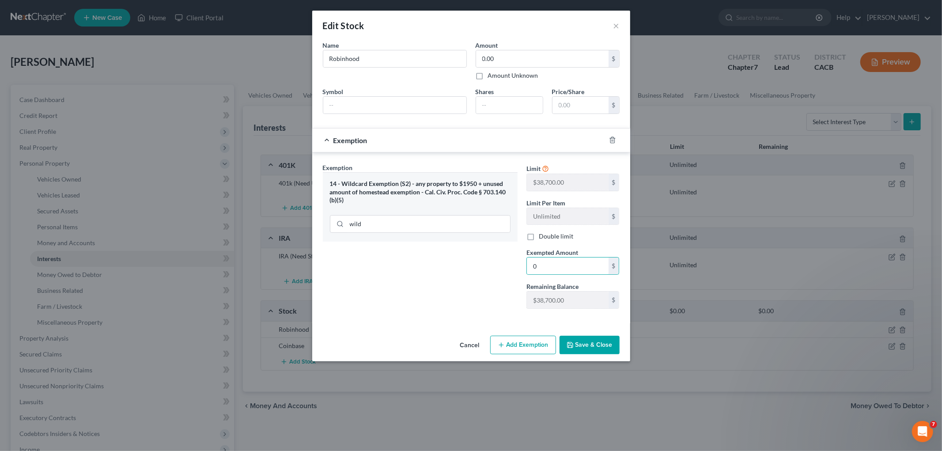
drag, startPoint x: 466, startPoint y: 277, endPoint x: 482, endPoint y: 287, distance: 18.9
click at [466, 277] on div "Exemption Set must be selected for CA. Exemption * 14 - Wildcard Exemption (S2)…" at bounding box center [419, 239] width 203 height 153
drag, startPoint x: 576, startPoint y: 337, endPoint x: 611, endPoint y: 346, distance: 36.3
click at [579, 338] on button "Save & Close" at bounding box center [589, 344] width 60 height 19
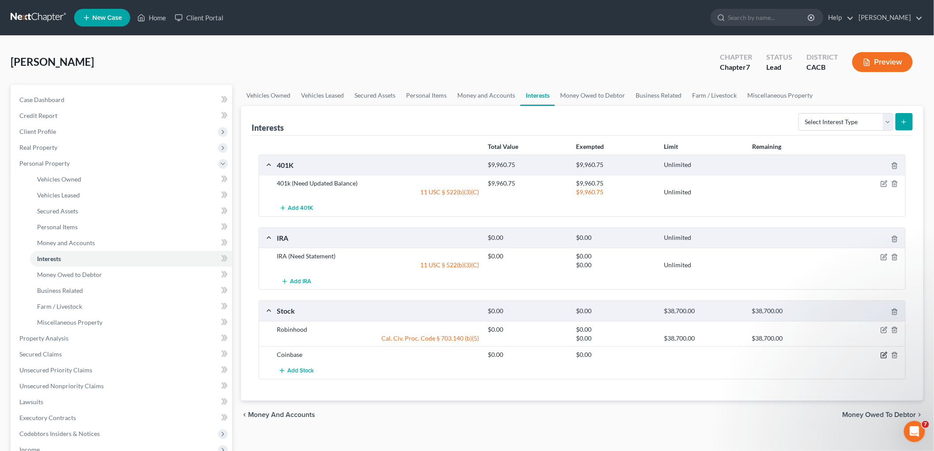
click at [886, 355] on icon "button" at bounding box center [884, 354] width 7 height 7
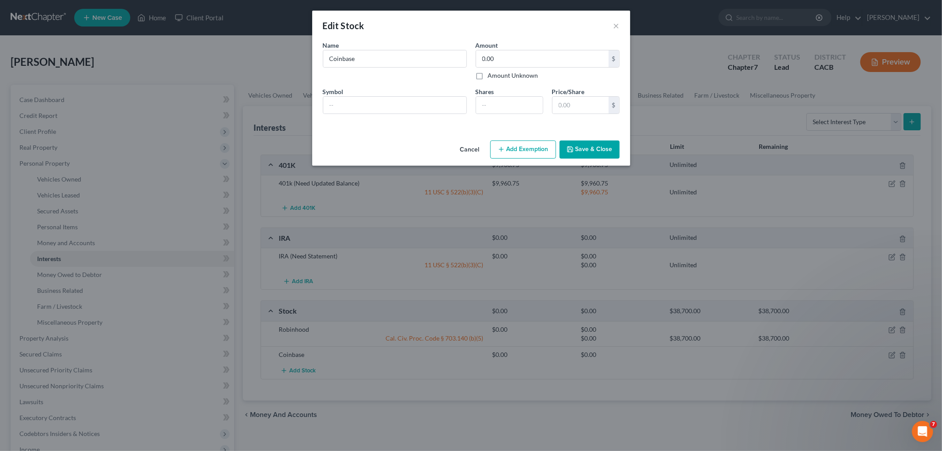
click at [531, 153] on button "Add Exemption" at bounding box center [523, 149] width 66 height 19
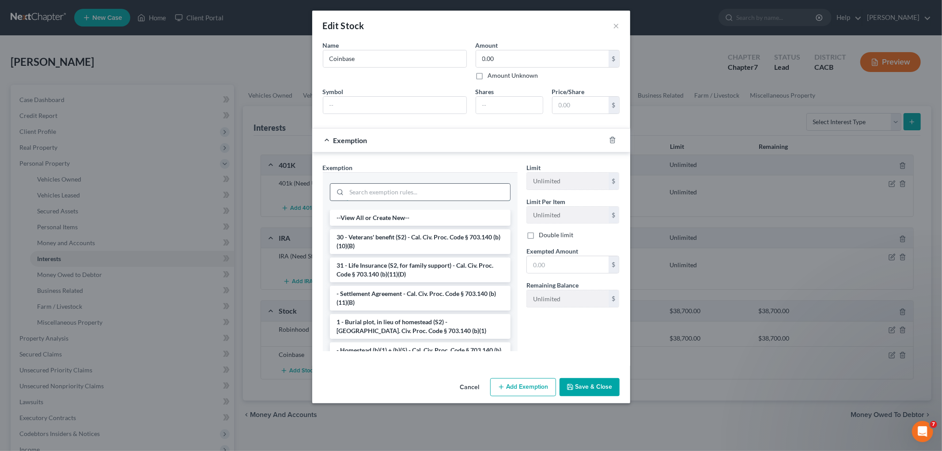
click at [441, 186] on input "search" at bounding box center [428, 192] width 163 height 17
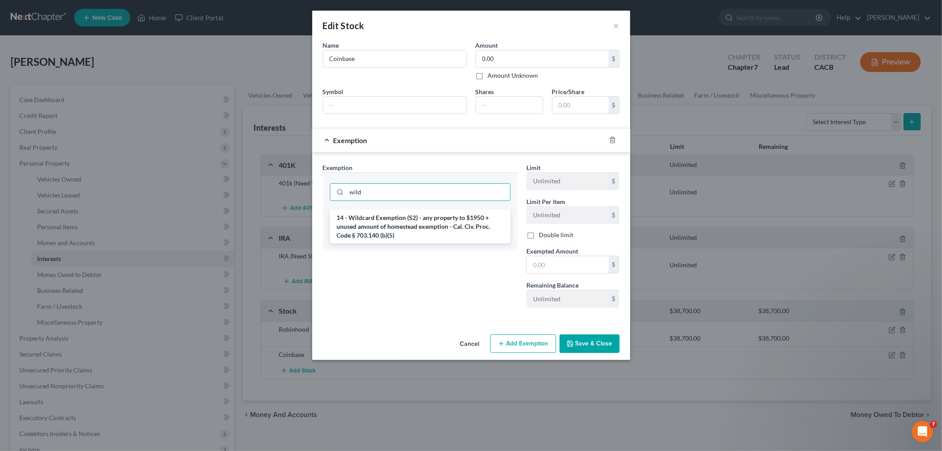
type input "wild"
click at [436, 215] on li "14 - Wildcard Exemption (S2) - any property to $1950 + unused amount of homeste…" at bounding box center [420, 227] width 181 height 34
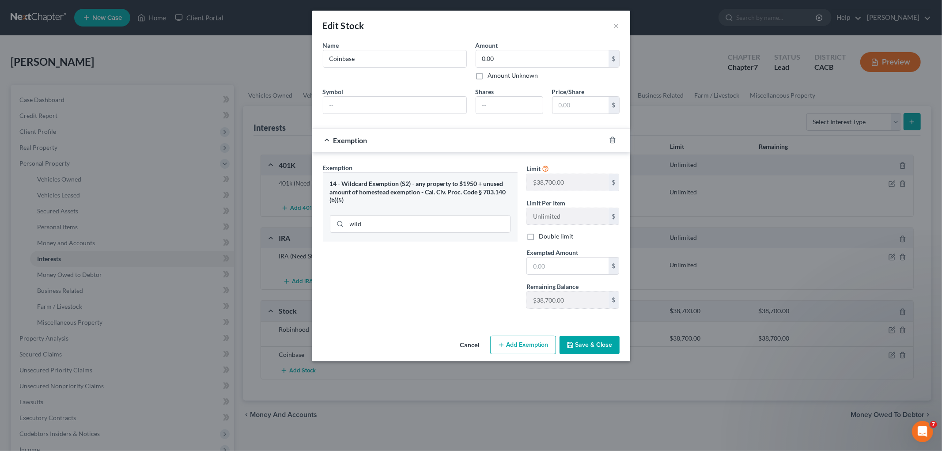
click at [568, 278] on div "Limit $38,700.00 $ Limit Per Item Unlimited $ Double limit Exempted Amount * $ …" at bounding box center [573, 239] width 102 height 153
drag
click at [558, 268] on input "text" at bounding box center [568, 265] width 82 height 17
type input "0"
click at [404, 275] on div "Exemption Set must be selected for CA. Exemption * 14 - Wildcard Exemption (S2)…" at bounding box center [419, 239] width 203 height 153
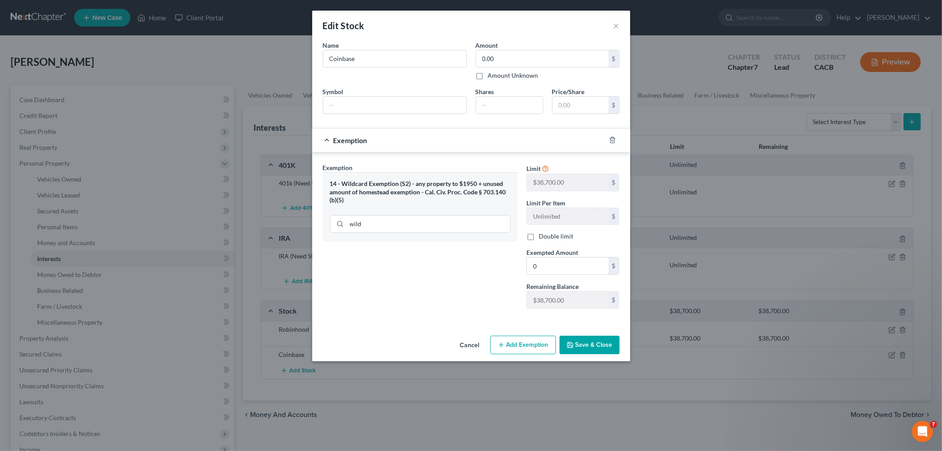
click at [599, 352] on button "Save & Close" at bounding box center [589, 344] width 60 height 19
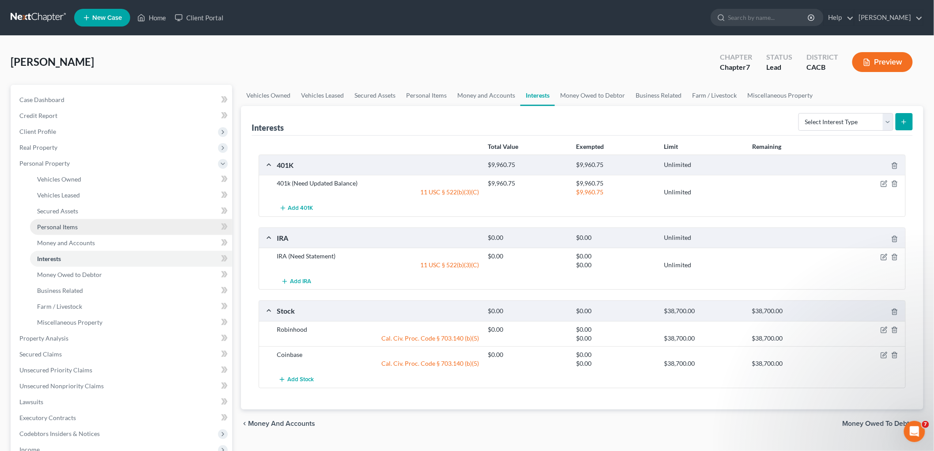
click at [64, 224] on span "Personal Items" at bounding box center [57, 227] width 41 height 8
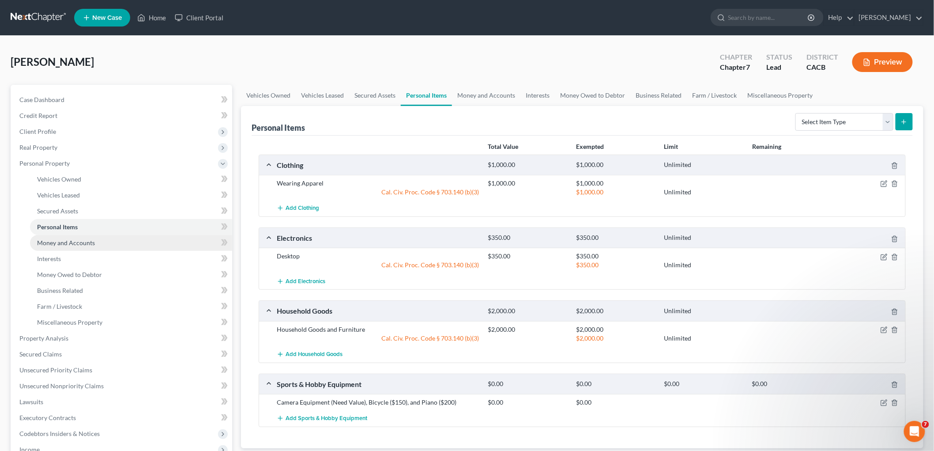
click at [74, 239] on span "Money and Accounts" at bounding box center [66, 243] width 58 height 8
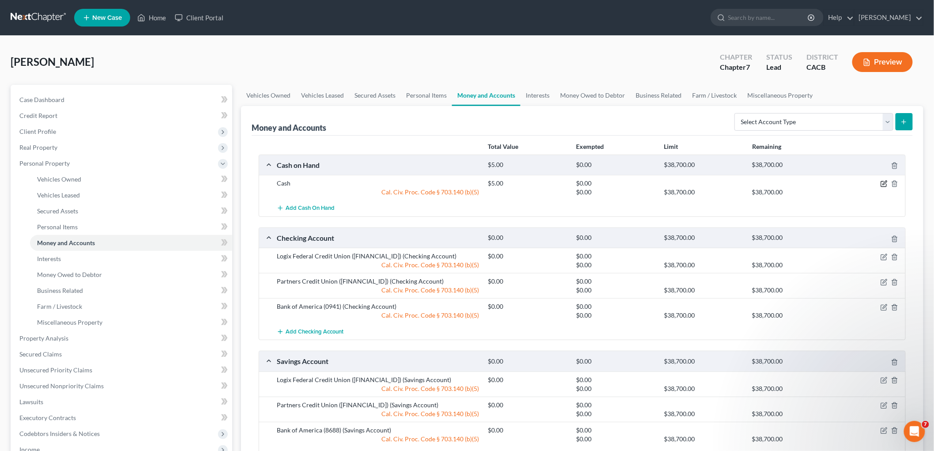
click at [885, 180] on icon "button" at bounding box center [884, 183] width 7 height 7
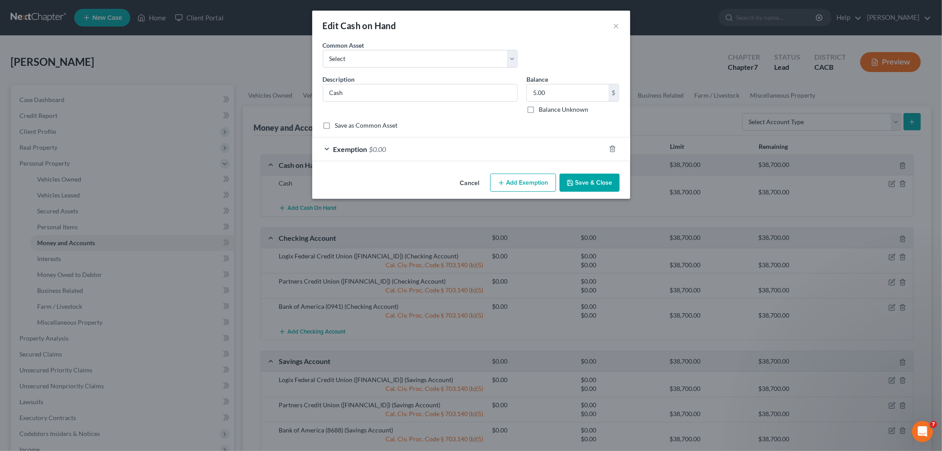
drag, startPoint x: 493, startPoint y: 162, endPoint x: 491, endPoint y: 153, distance: 9.0
click at [491, 153] on div "An exemption set must first be selected from the Filing Information section. Co…" at bounding box center [471, 105] width 318 height 129
click at [491, 153] on div "Exemption $0.00" at bounding box center [458, 148] width 293 height 23
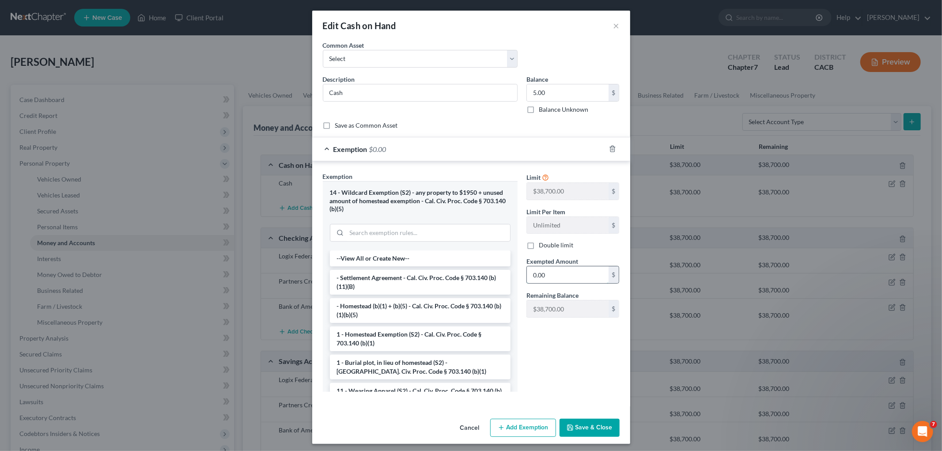
click at [565, 274] on input "0.00" at bounding box center [568, 274] width 82 height 17
drag, startPoint x: 562, startPoint y: 275, endPoint x: 562, endPoint y: 268, distance: 7.1
click at [559, 276] on input "0.00" at bounding box center [568, 274] width 82 height 17
type input "5"
click at [596, 419] on button "Save & Close" at bounding box center [589, 427] width 60 height 19
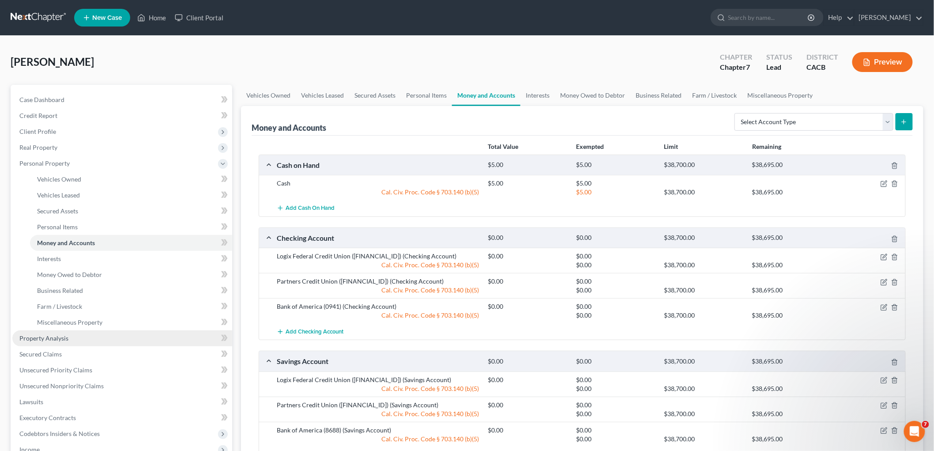
click at [49, 338] on span "Property Analysis" at bounding box center [43, 338] width 49 height 8
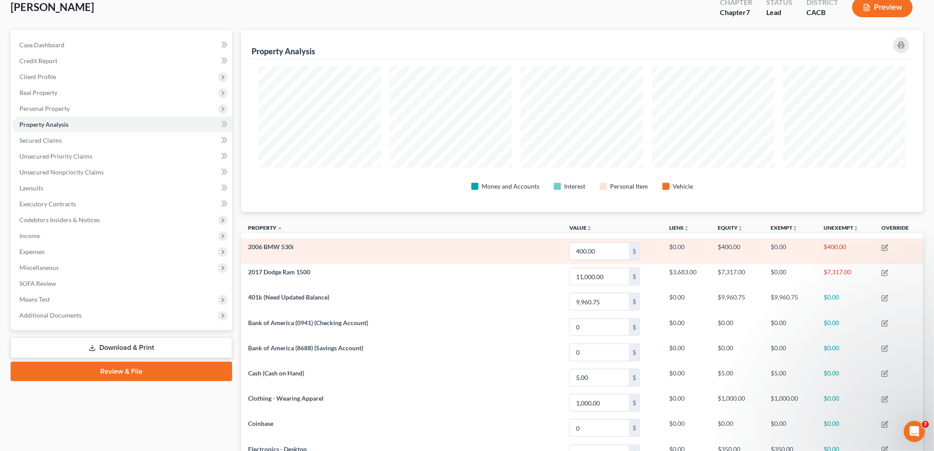
scroll to position [49, 0]
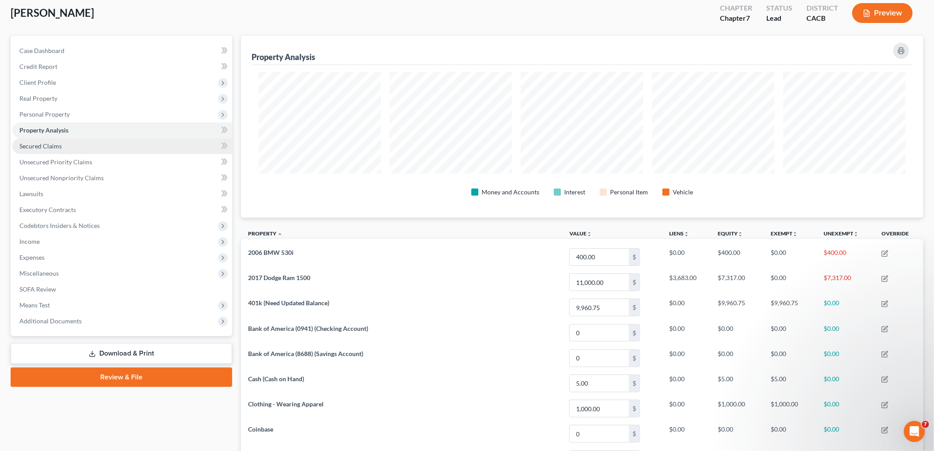
click at [41, 143] on span "Secured Claims" at bounding box center [40, 146] width 42 height 8
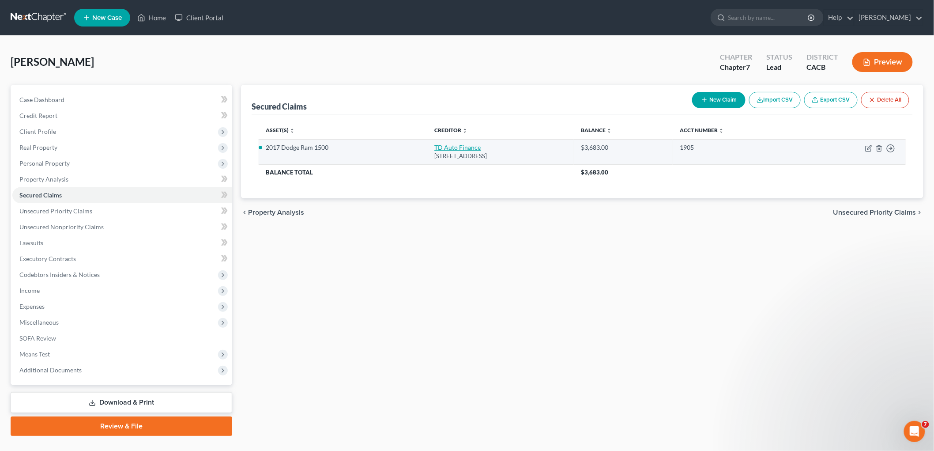
click at [446, 143] on td "TD Auto Finance [STREET_ADDRESS]" at bounding box center [500, 151] width 147 height 25
click at [435, 146] on link "TD Auto Finance" at bounding box center [457, 147] width 46 height 8
select select "14"
select select "0"
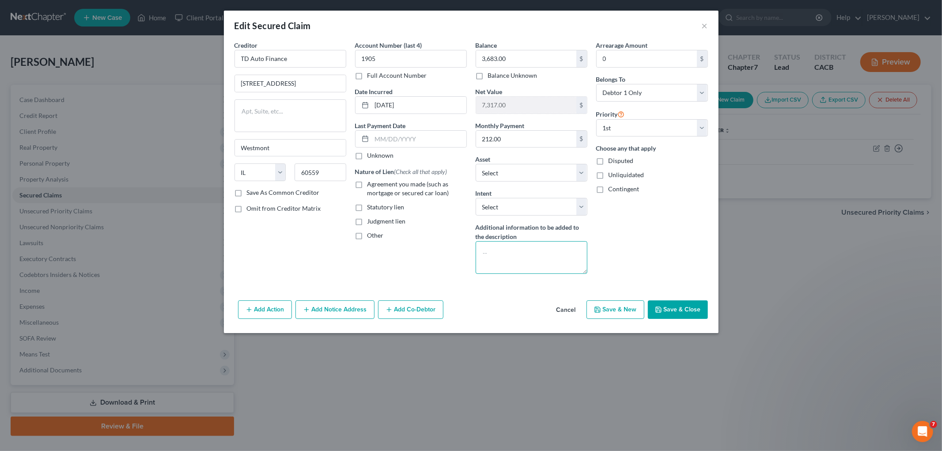
click at [509, 249] on textarea at bounding box center [531, 257] width 112 height 33
type textarea "Purchase Agreement re 2017 Dodge Ram"
click at [369, 180] on label "Agreement you made (such as mortgage or secured car loan)" at bounding box center [416, 189] width 99 height 18
click at [371, 180] on input "Agreement you made (such as mortgage or secured car loan)" at bounding box center [374, 183] width 6 height 6
checkbox input "true"
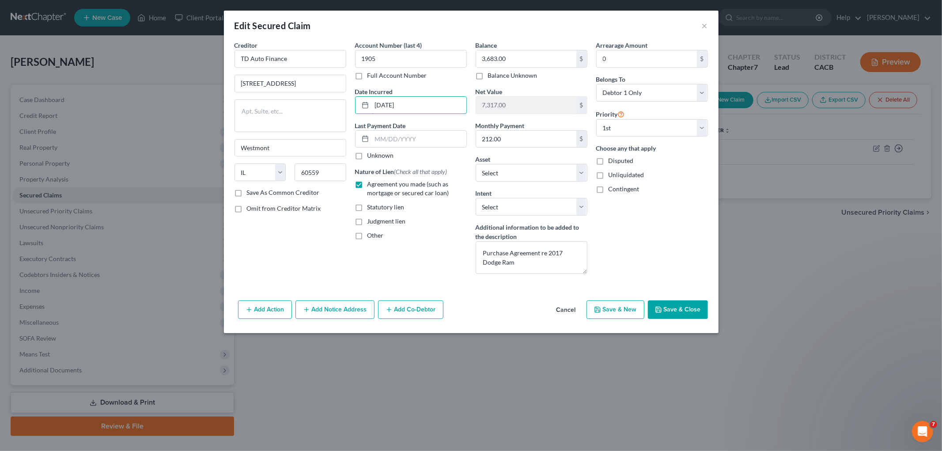
drag, startPoint x: 426, startPoint y: 109, endPoint x: 351, endPoint y: 106, distance: 75.6
click at [362, 112] on div "[DATE]" at bounding box center [411, 105] width 112 height 18
type input "2020"
drag, startPoint x: 519, startPoint y: 57, endPoint x: 530, endPoint y: 56, distance: 11.5
click at [519, 57] on input "3,683.00" at bounding box center [526, 58] width 100 height 17
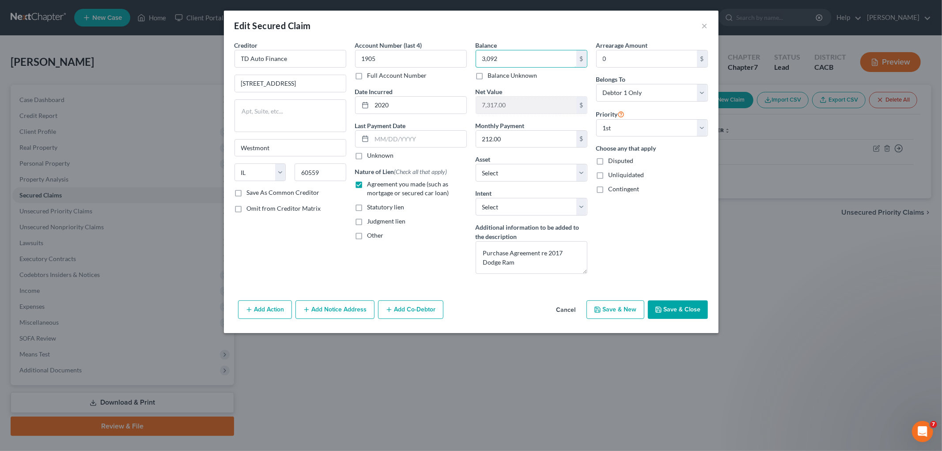
type input "3,092"
click at [649, 221] on div "Arrearage Amount 0 $ Belongs To * Select Debtor 1 Only Debtor 2 Only Debtor 1 A…" at bounding box center [651, 161] width 121 height 240
click at [674, 312] on button "Save & Close" at bounding box center [678, 309] width 60 height 19
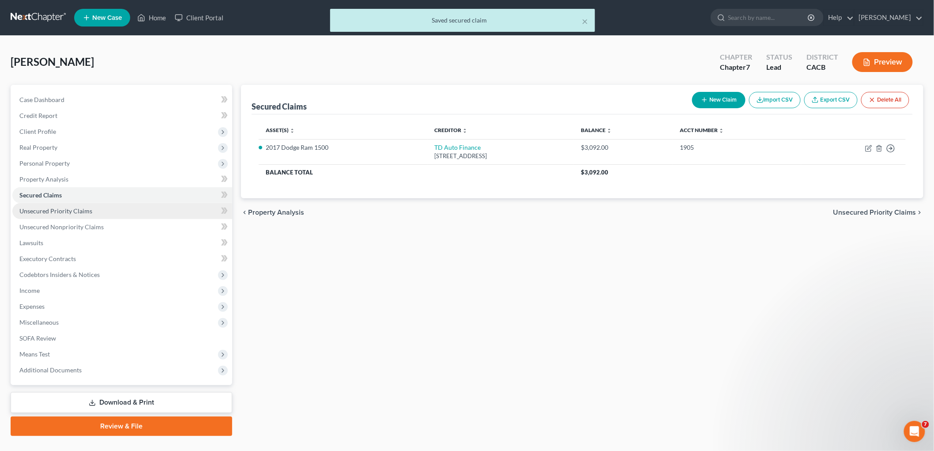
drag, startPoint x: 612, startPoint y: 281, endPoint x: 77, endPoint y: 211, distance: 539.2
click at [77, 211] on span "Unsecured Priority Claims" at bounding box center [55, 211] width 73 height 8
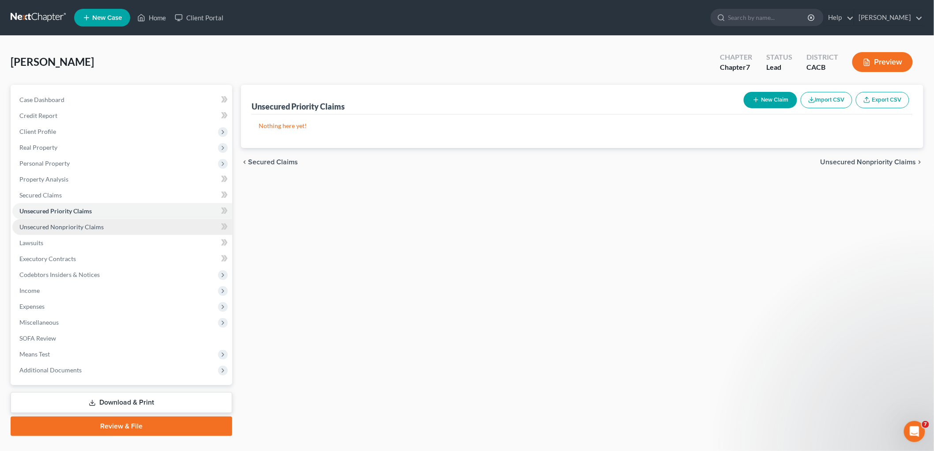
click at [104, 221] on link "Unsecured Nonpriority Claims" at bounding box center [122, 227] width 220 height 16
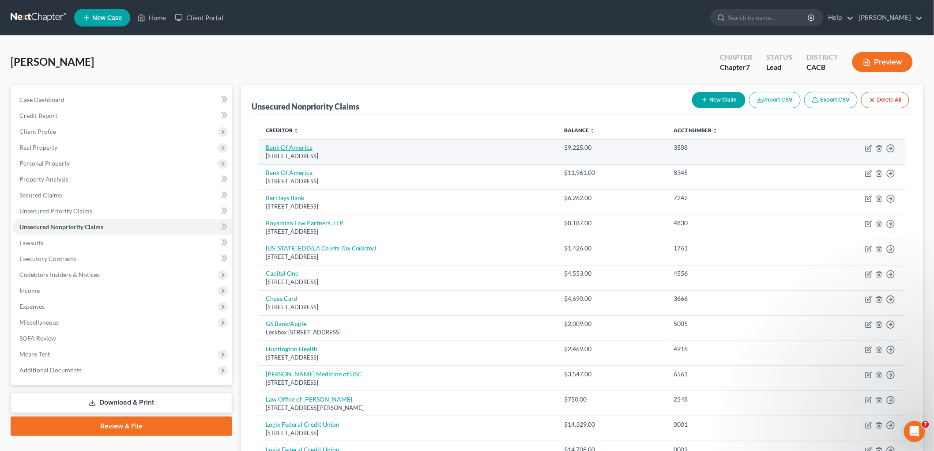
click at [308, 150] on link "Bank Of America" at bounding box center [289, 147] width 47 height 8
select select "7"
select select "2"
select select "0"
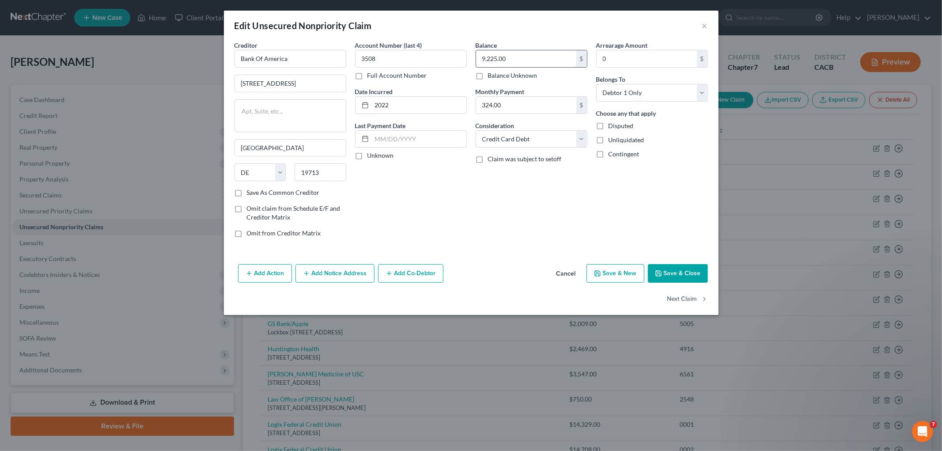
click at [517, 50] on input "9,225.00" at bounding box center [526, 58] width 100 height 17
click at [682, 271] on button "Save & Close" at bounding box center [678, 273] width 60 height 19
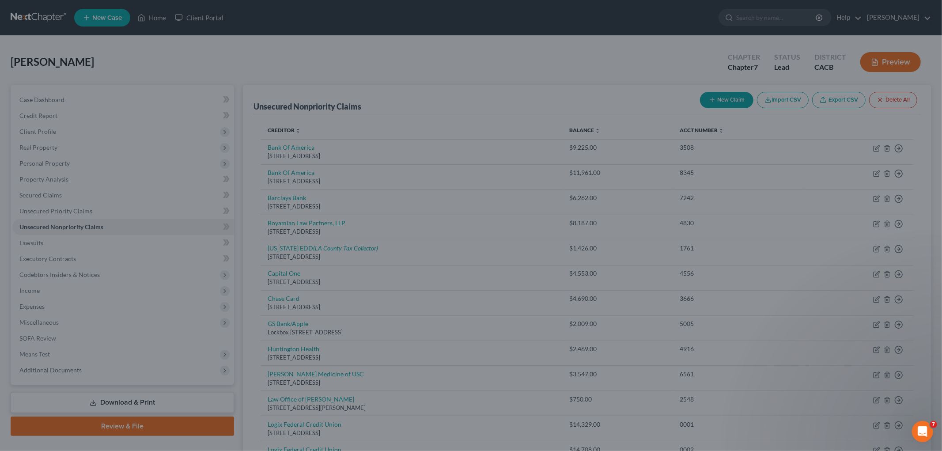
type input "9,901.00"
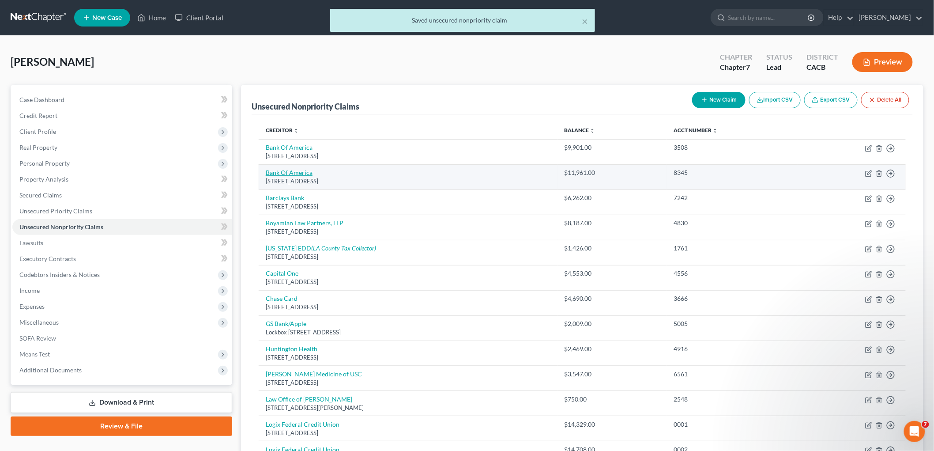
click at [293, 172] on link "Bank Of America" at bounding box center [289, 173] width 47 height 8
select select "7"
select select "2"
select select "0"
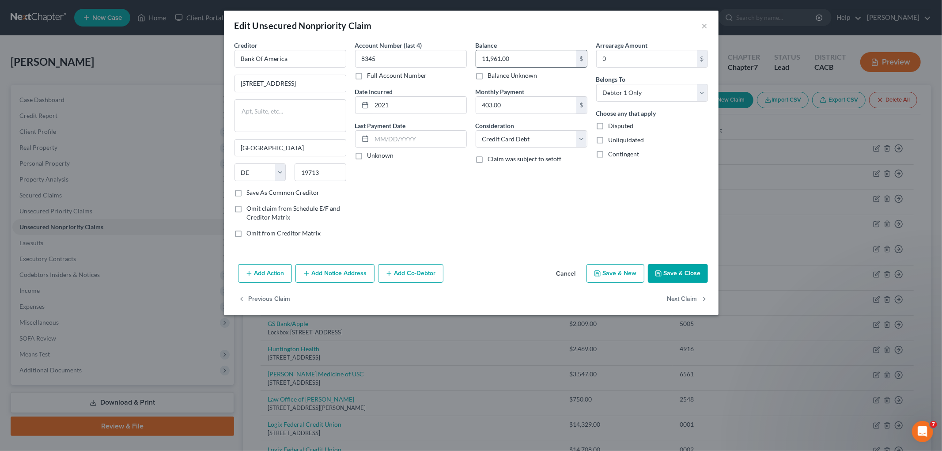
click at [524, 50] on div "11,961.00 $" at bounding box center [531, 59] width 112 height 18
click at [524, 51] on input "11,961.00" at bounding box center [526, 58] width 100 height 17
click at [682, 267] on button "Save & Close" at bounding box center [678, 273] width 60 height 19
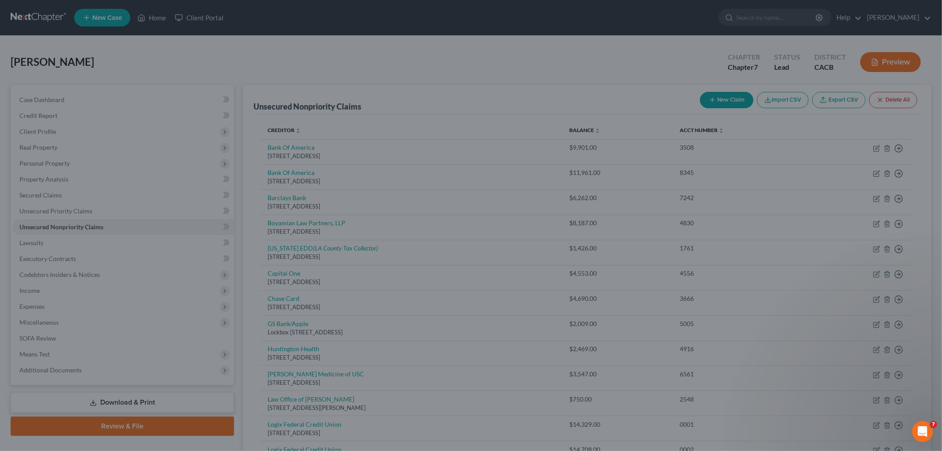
type input "12,812.00"
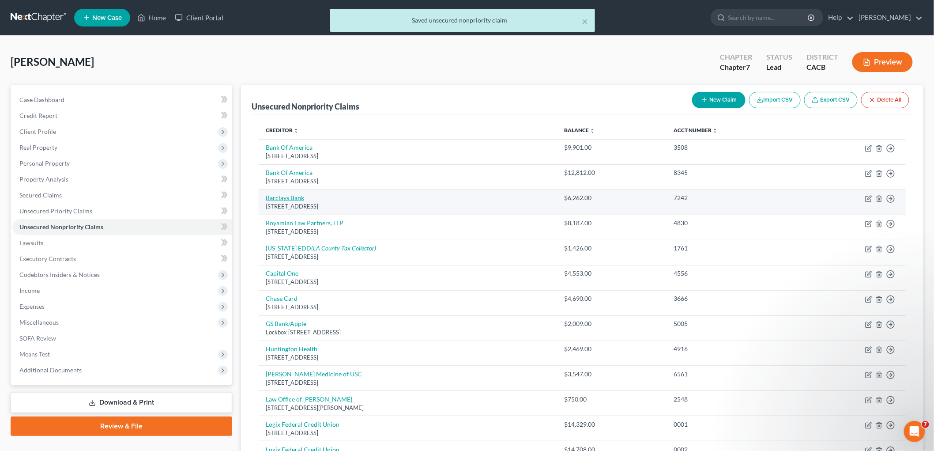
click at [271, 199] on link "Barclays Bank" at bounding box center [285, 198] width 38 height 8
select select "7"
select select "2"
select select "0"
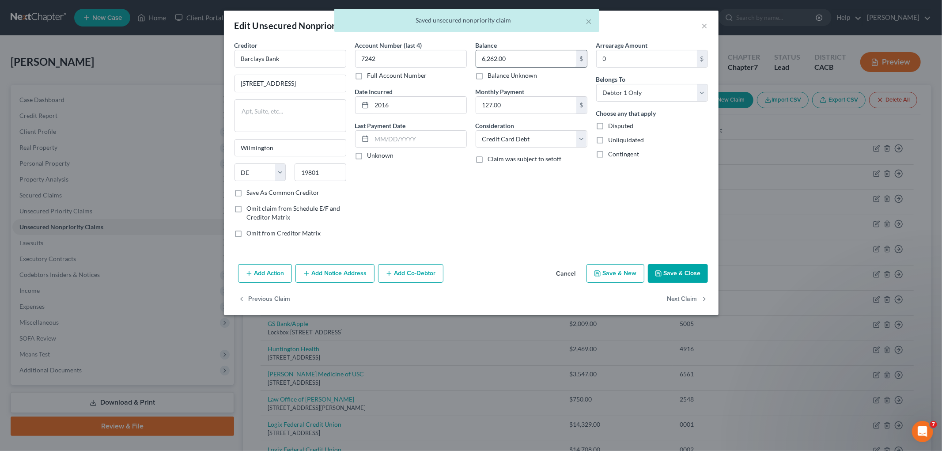
click at [524, 55] on input "6,262.00" at bounding box center [526, 58] width 100 height 17
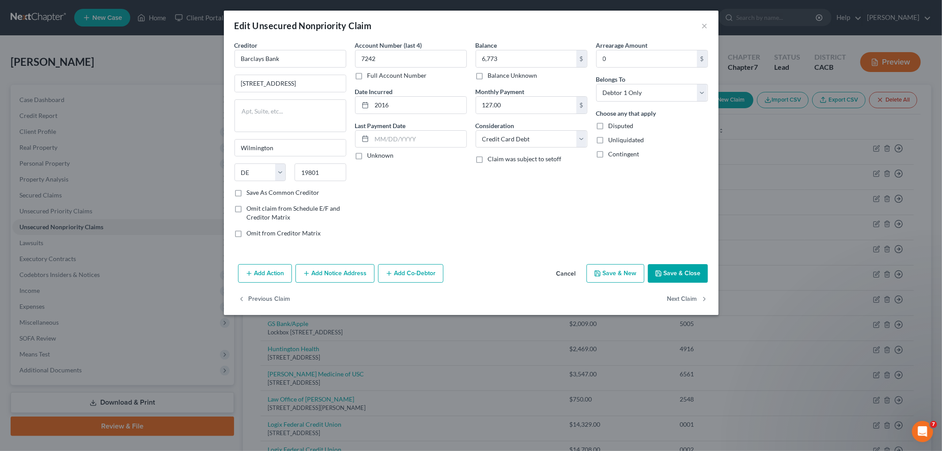
drag, startPoint x: 680, startPoint y: 274, endPoint x: 914, endPoint y: 272, distance: 233.5
click at [681, 274] on button "Save & Close" at bounding box center [678, 273] width 60 height 19
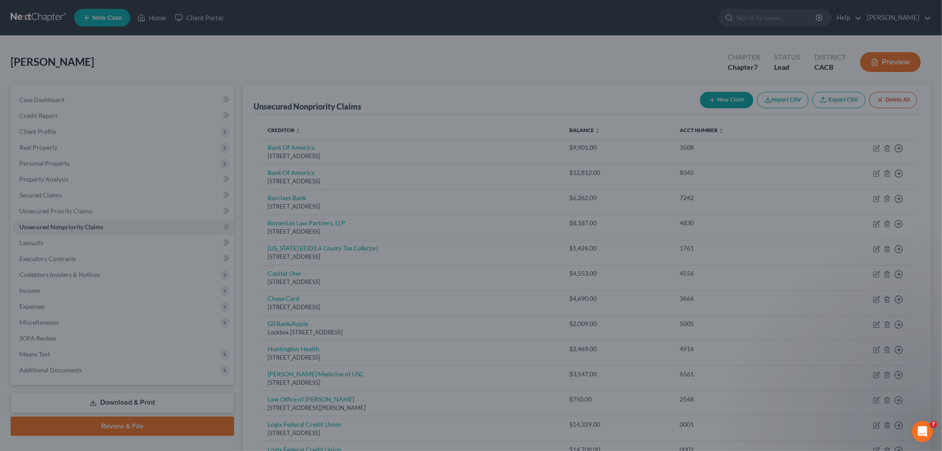
type input "6,773.00"
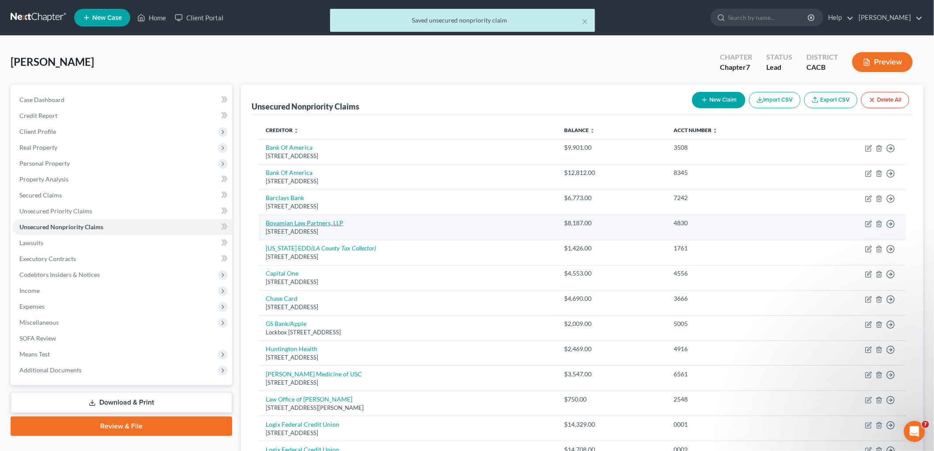
click at [293, 222] on link "Boyamian Law Partners, LLP" at bounding box center [305, 223] width 78 height 8
select select "4"
select select "14"
select select "0"
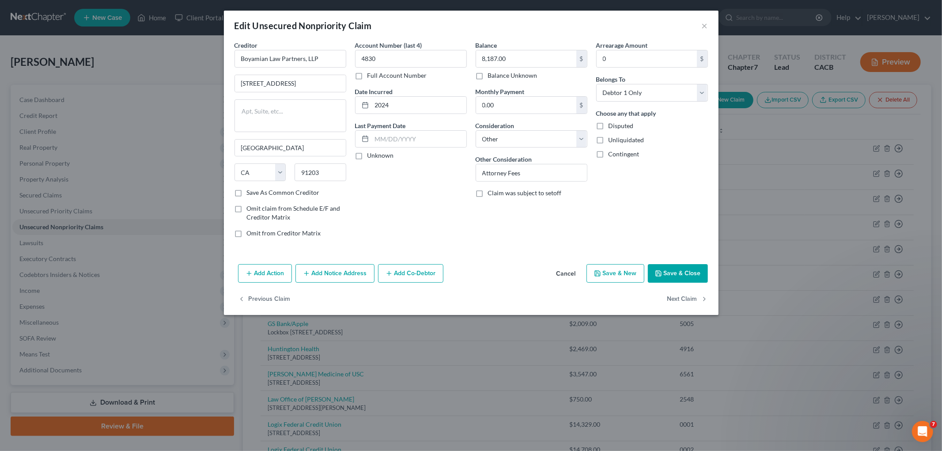
click at [677, 279] on button "Save & Close" at bounding box center [678, 273] width 60 height 19
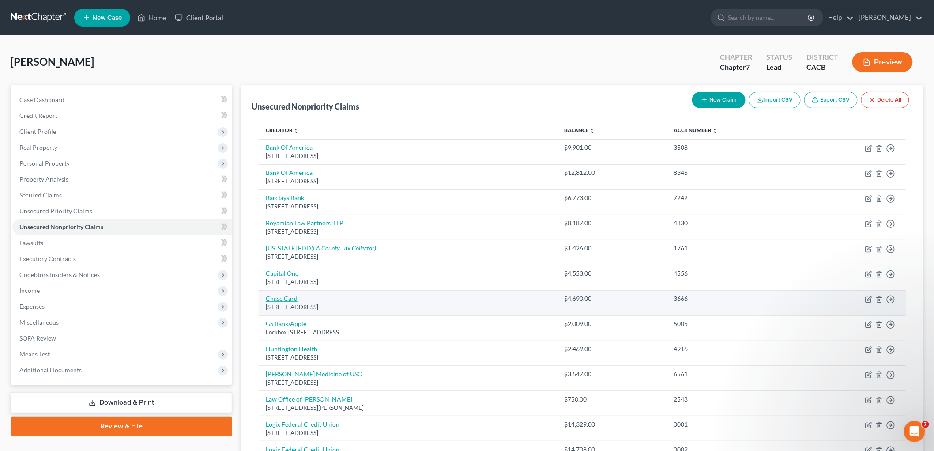
click at [283, 298] on link "Chase Card" at bounding box center [282, 298] width 32 height 8
select select "7"
select select "2"
select select "0"
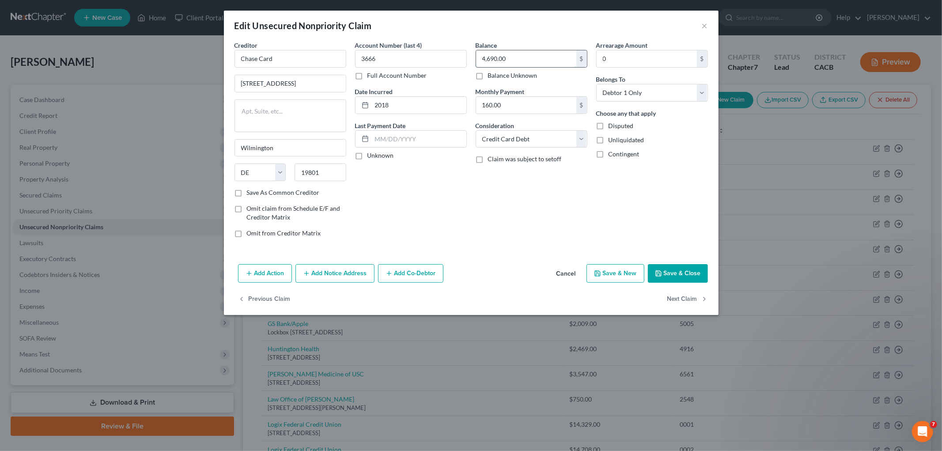
click at [519, 54] on input "4,690.00" at bounding box center [526, 58] width 100 height 17
click at [677, 262] on div "Add Action Add Notice Address Add Co-Debtor Cancel Save & New Save & Close" at bounding box center [471, 274] width 494 height 29
click at [683, 270] on button "Save & Close" at bounding box center [678, 273] width 60 height 19
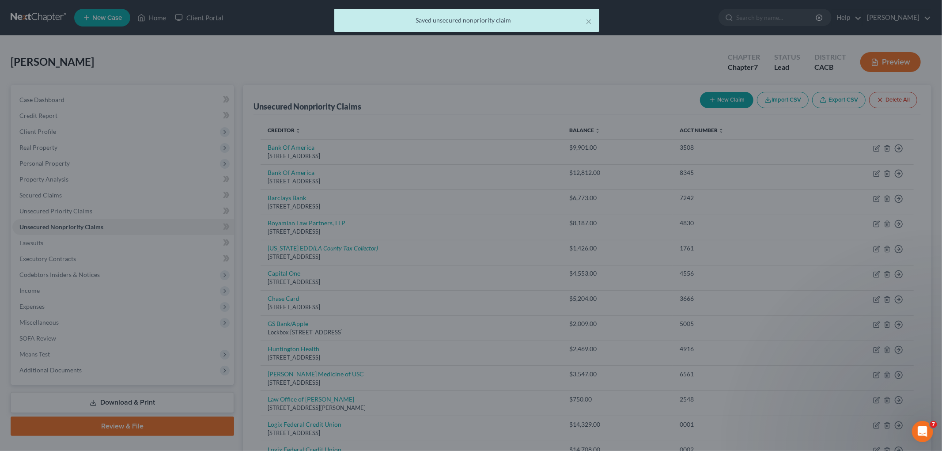
type input "5,204.00"
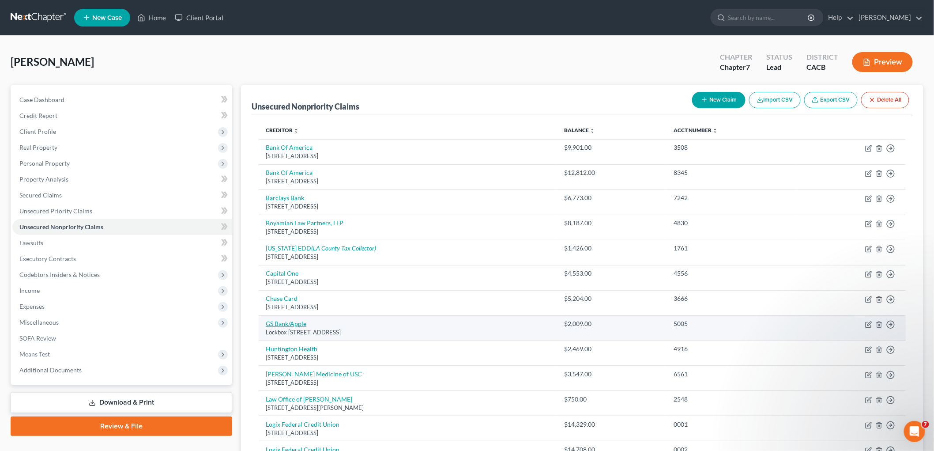
click at [288, 321] on link "GS Bank/Apple" at bounding box center [286, 324] width 41 height 8
select select "39"
select select "2"
select select "0"
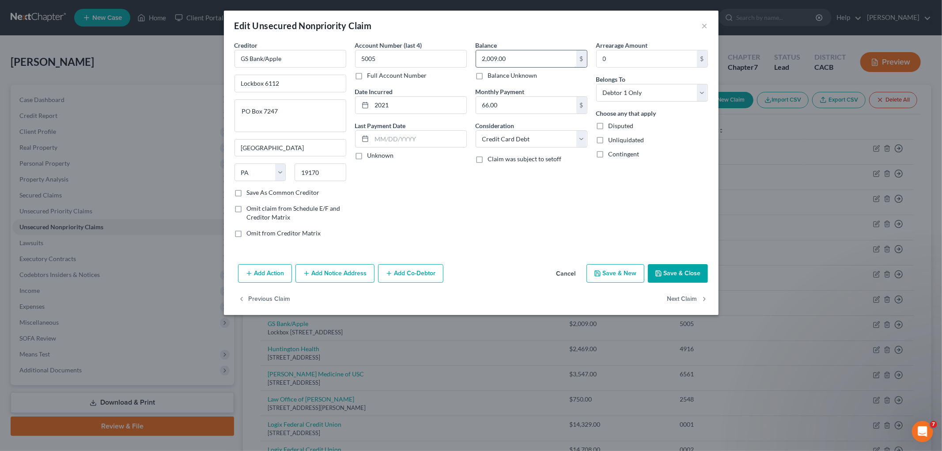
click at [526, 60] on input "2,009.00" at bounding box center [526, 58] width 100 height 17
click at [678, 278] on button "Save & Close" at bounding box center [678, 273] width 60 height 19
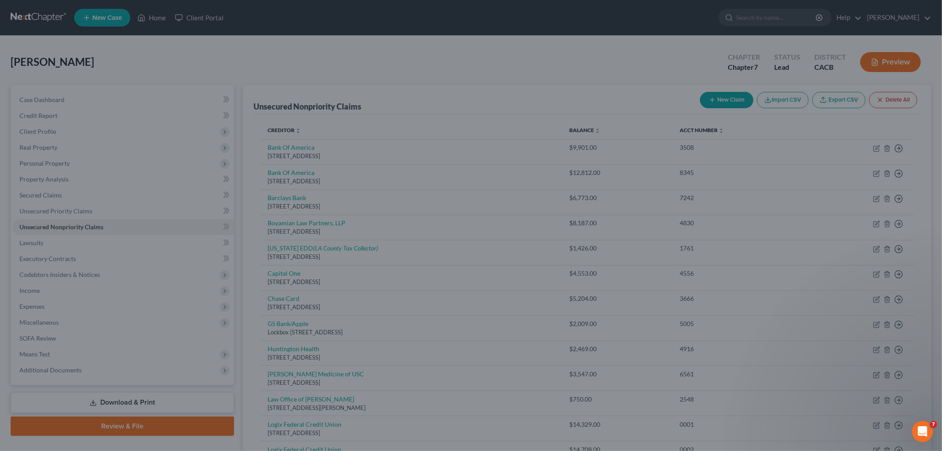
type input "2,241.00"
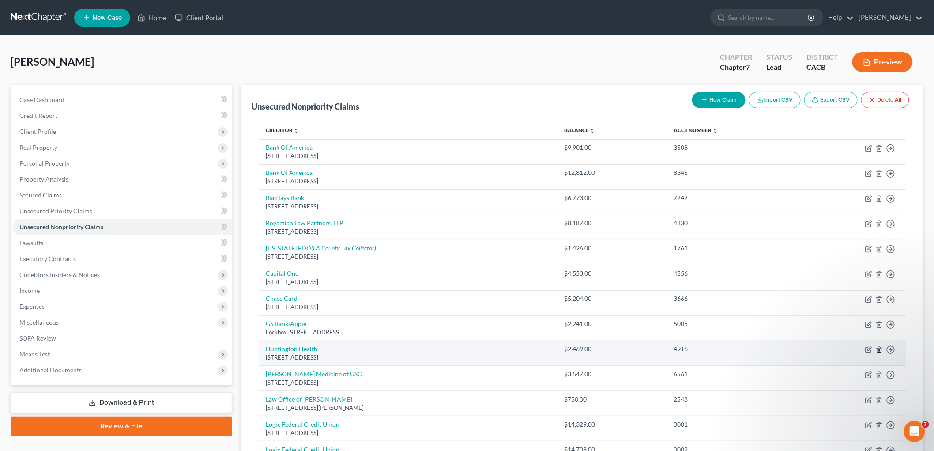
click at [879, 349] on icon "button" at bounding box center [879, 349] width 7 height 7
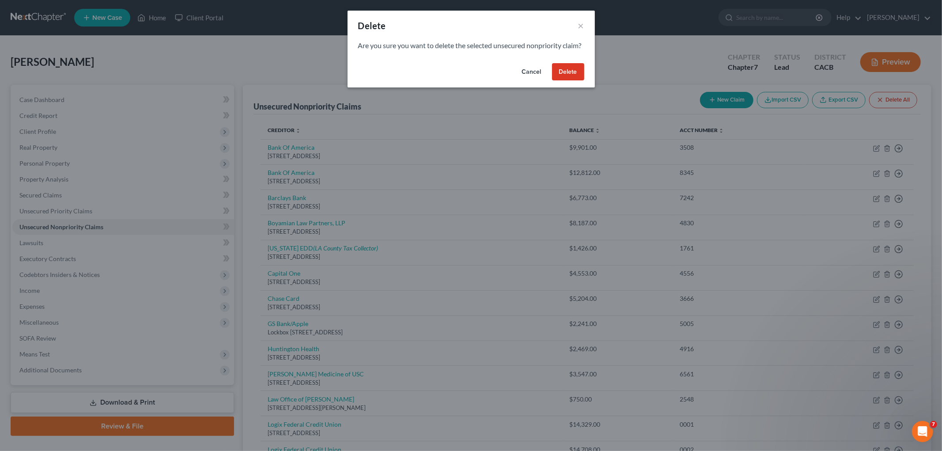
click at [567, 81] on button "Delete" at bounding box center [568, 72] width 32 height 18
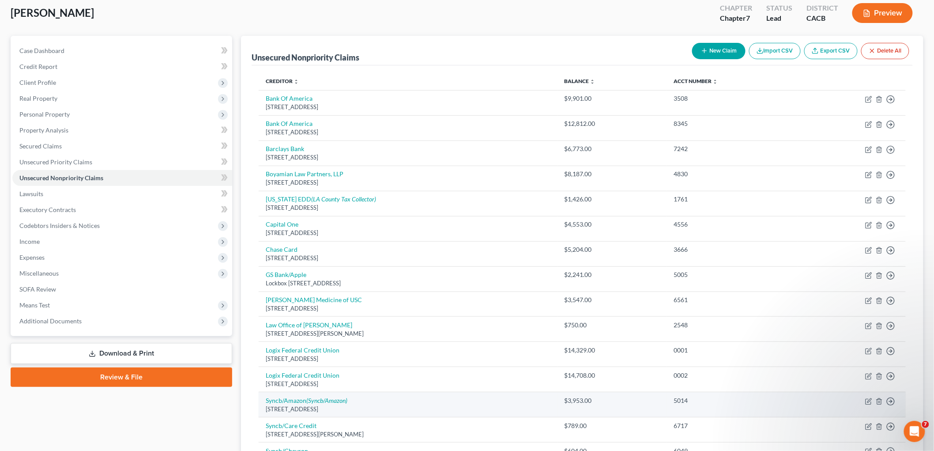
scroll to position [98, 0]
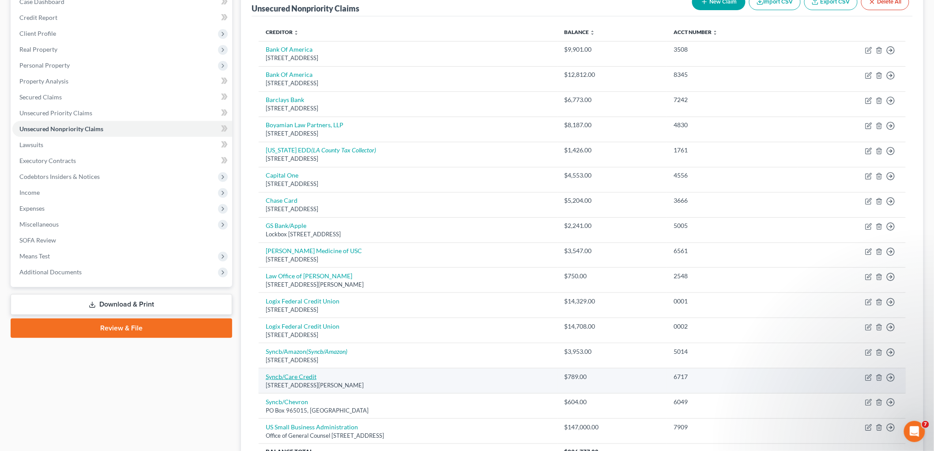
click at [298, 378] on link "Syncb/Care Credit" at bounding box center [291, 377] width 51 height 8
select select "36"
select select "2"
select select "0"
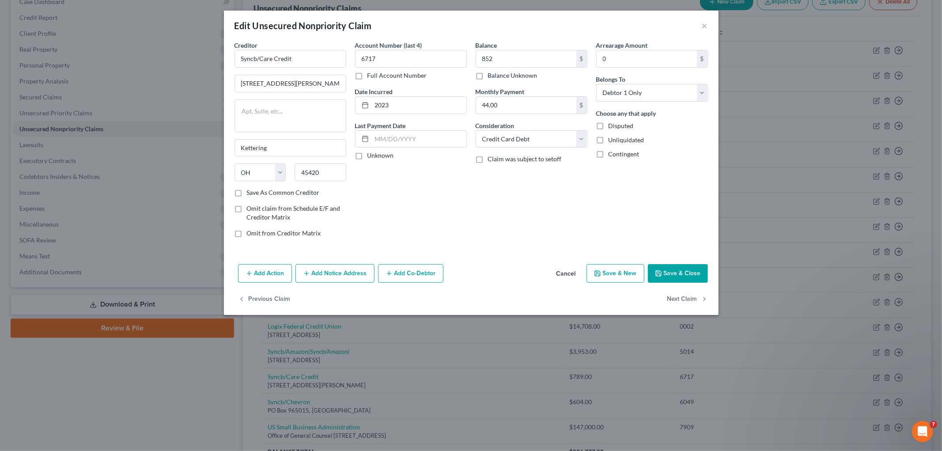
click at [674, 273] on button "Save & Close" at bounding box center [678, 273] width 60 height 19
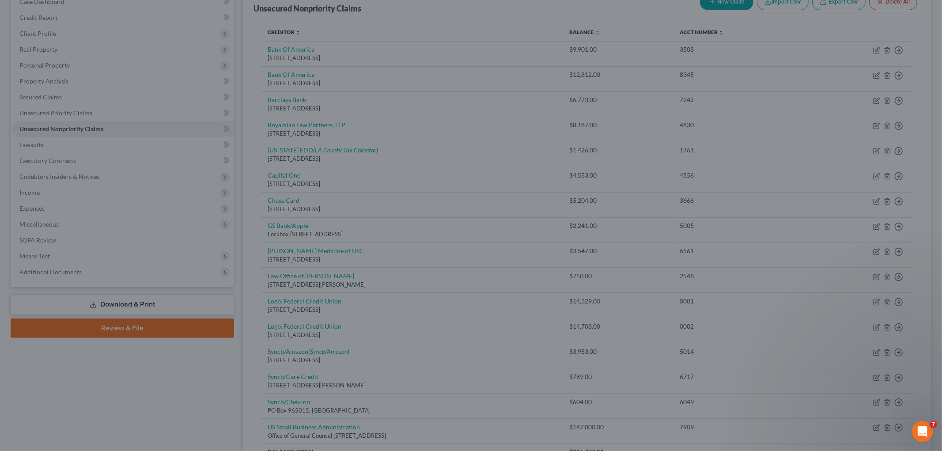
type input "852.00"
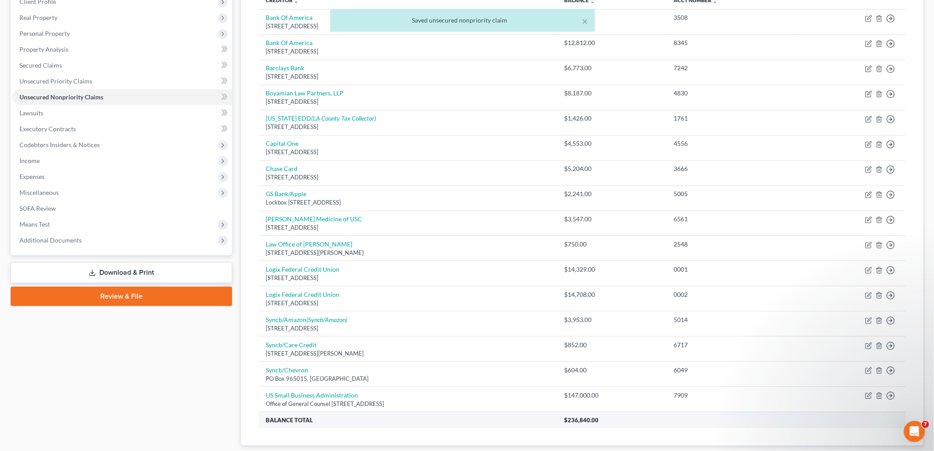
scroll to position [147, 0]
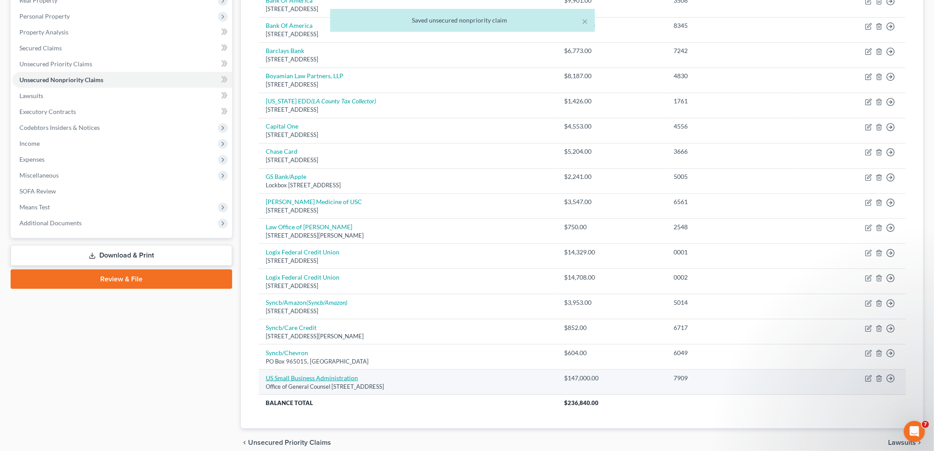
click at [298, 380] on link "US Small Business Administration" at bounding box center [312, 378] width 92 height 8
select select "4"
select select "14"
select select "0"
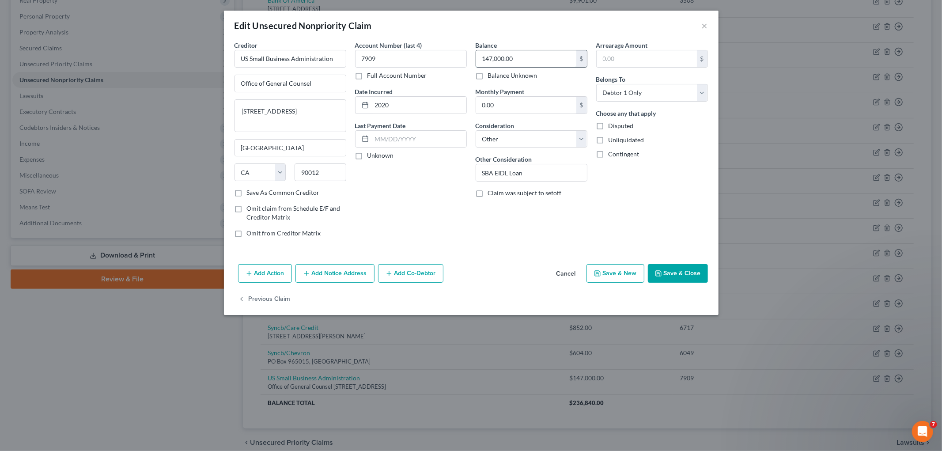
click at [525, 52] on input "147,000.00" at bounding box center [526, 58] width 100 height 17
click at [669, 279] on button "Save & Close" at bounding box center [678, 273] width 60 height 19
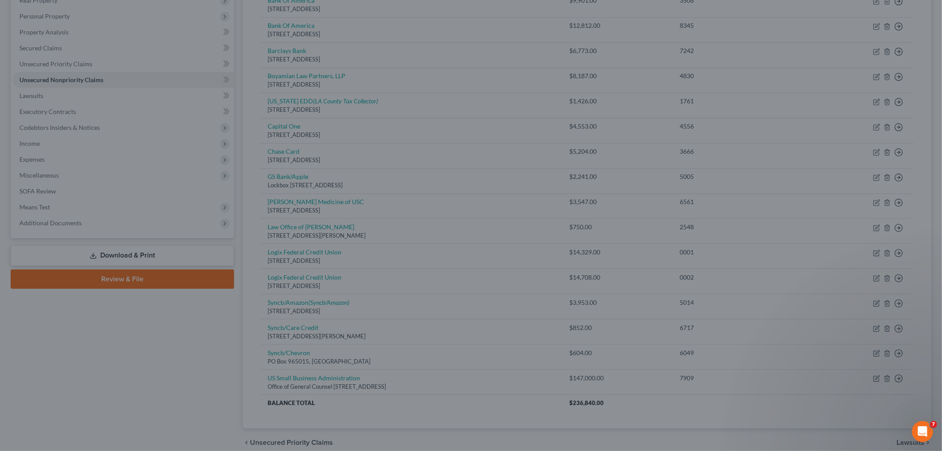
type input "165,430.00"
type input "0"
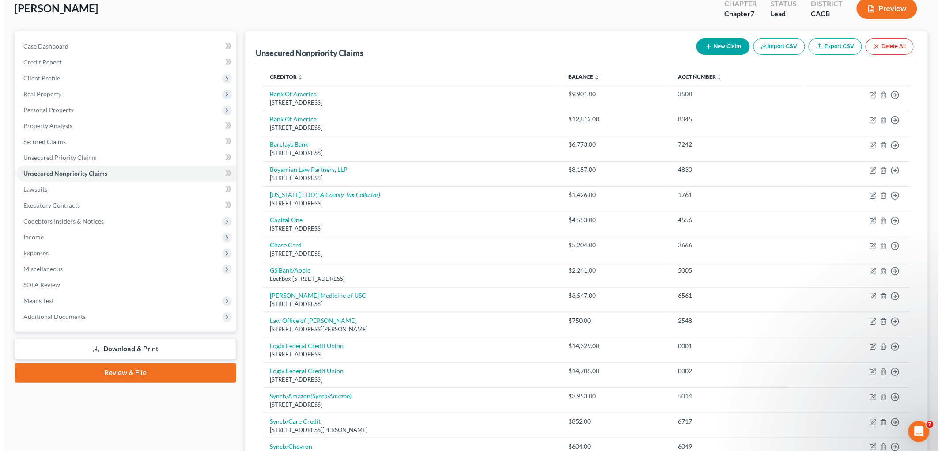
scroll to position [0, 0]
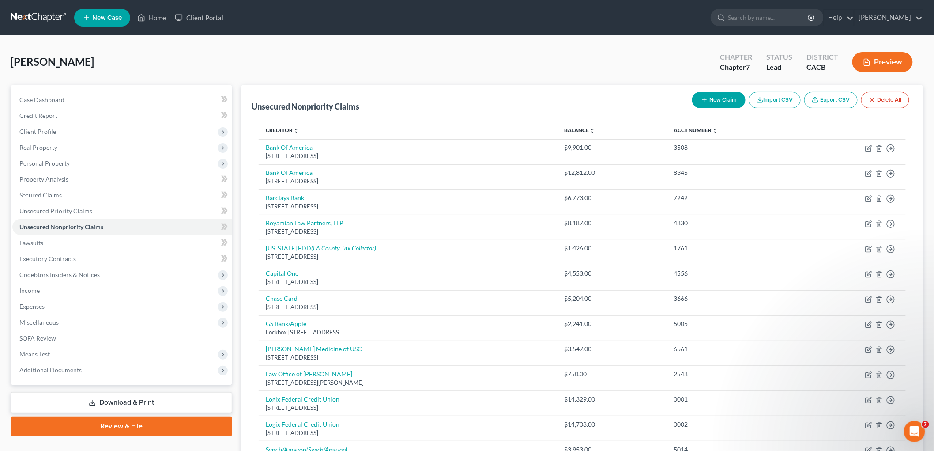
click at [710, 97] on button "New Claim" at bounding box center [718, 100] width 53 height 16
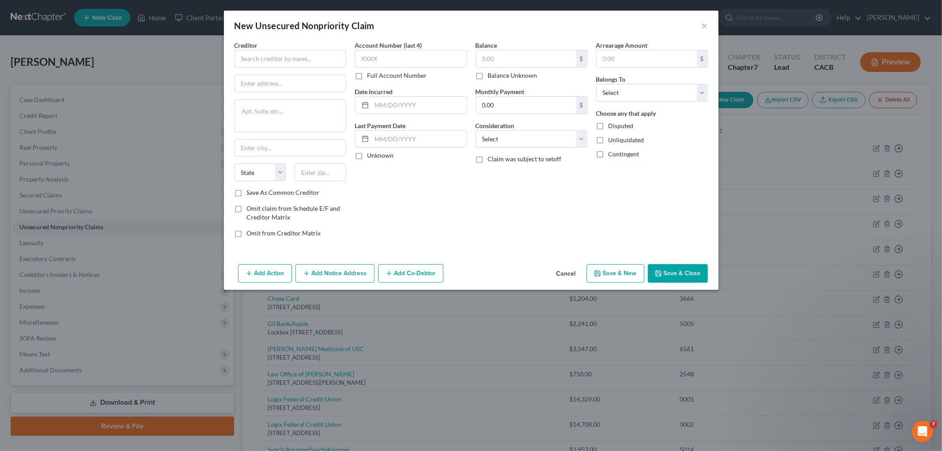
click at [282, 47] on div "Creditor *" at bounding box center [290, 54] width 112 height 27
click at [280, 52] on input "text" at bounding box center [290, 59] width 112 height 18
type input "[PERSON_NAME]"
paste input "[STREET_ADDRESS]"
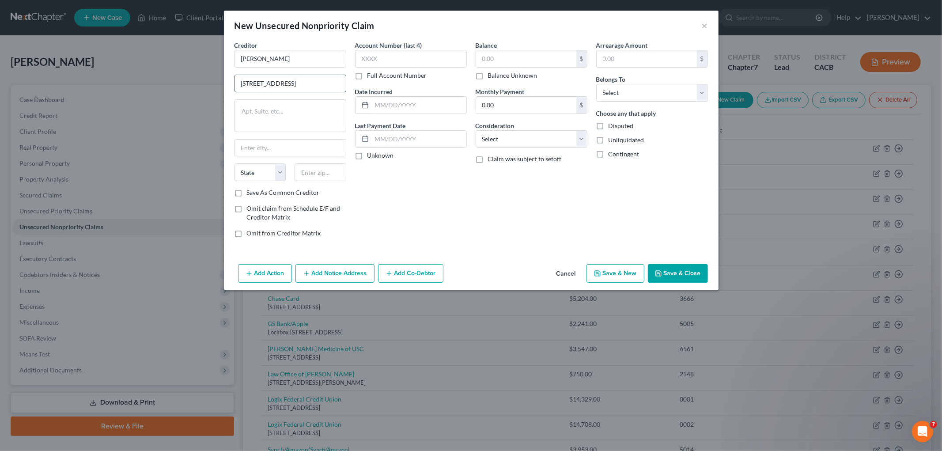
click at [338, 84] on input "[STREET_ADDRESS]" at bounding box center [290, 83] width 111 height 17
click at [337, 84] on input "[STREET_ADDRESS]" at bounding box center [290, 83] width 111 height 17
click at [335, 84] on input "[STREET_ADDRESS]" at bounding box center [290, 83] width 111 height 17
type input "[STREET_ADDRESS]"
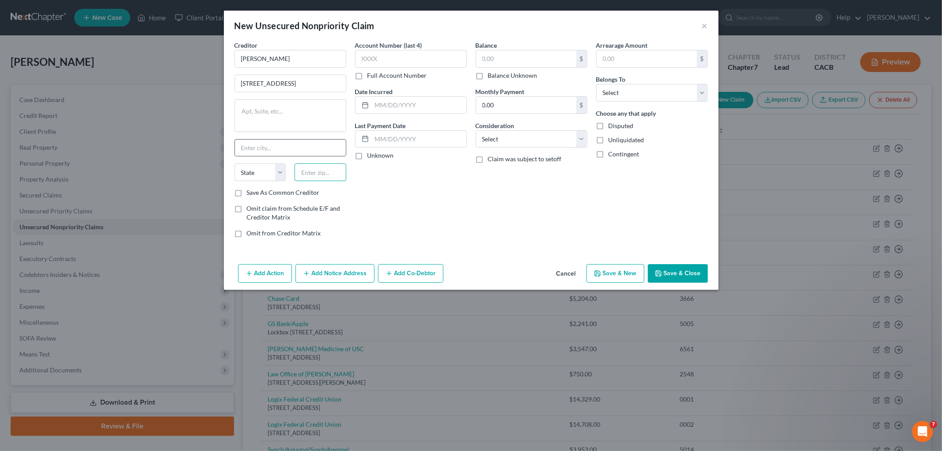
drag, startPoint x: 316, startPoint y: 177, endPoint x: 322, endPoint y: 139, distance: 39.3
click at [316, 177] on input "text" at bounding box center [320, 172] width 52 height 18
paste input "91030"
type input "91030"
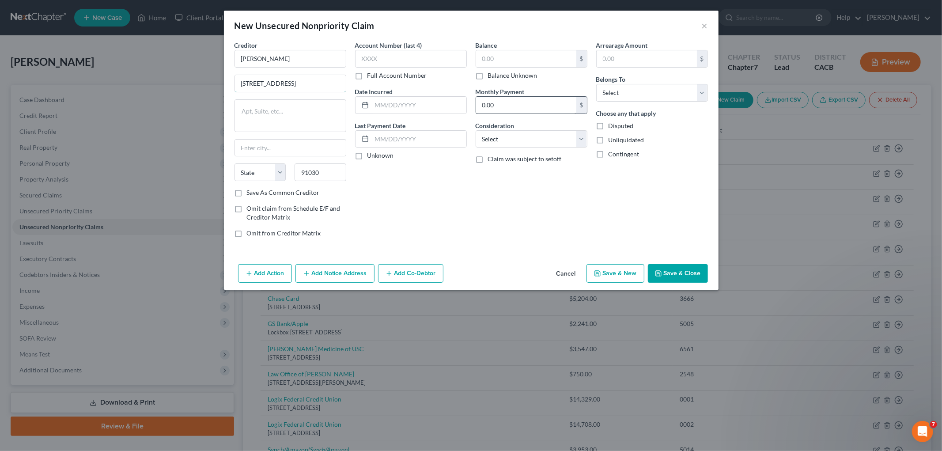
type input "[GEOGRAPHIC_DATA]"
select select "4"
drag, startPoint x: 309, startPoint y: 83, endPoint x: 547, endPoint y: 94, distance: 238.7
click at [544, 106] on div "Creditor * [PERSON_NAME] [STREET_ADDRESS] [GEOGRAPHIC_DATA] [US_STATE][GEOGRAPH…" at bounding box center [471, 143] width 482 height 204
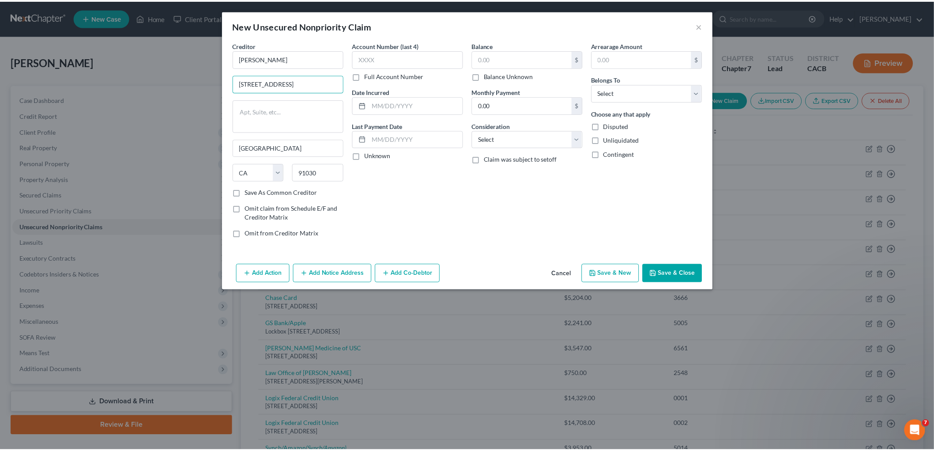
scroll to position [0, 0]
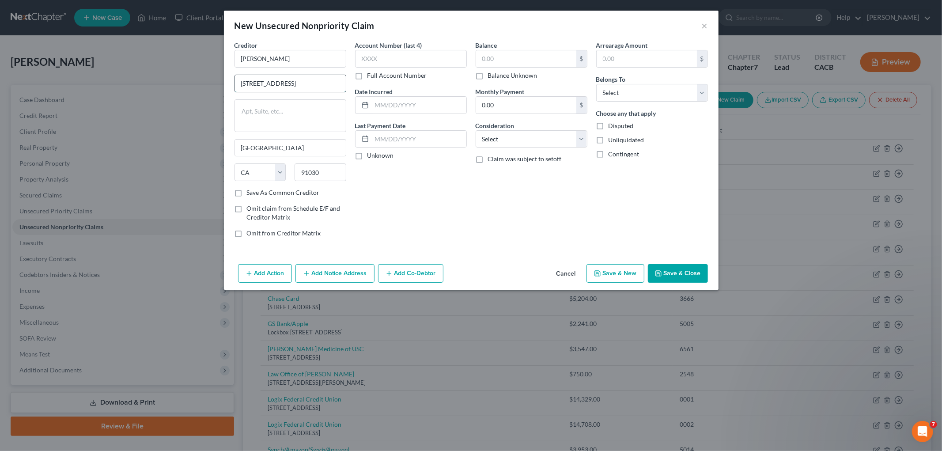
click at [278, 84] on input "[STREET_ADDRESS]" at bounding box center [290, 83] width 111 height 17
type input "[STREET_ADDRESS]"
click at [424, 60] on input "text" at bounding box center [411, 59] width 112 height 18
type input "1674"
click at [402, 102] on input "text" at bounding box center [419, 105] width 94 height 17
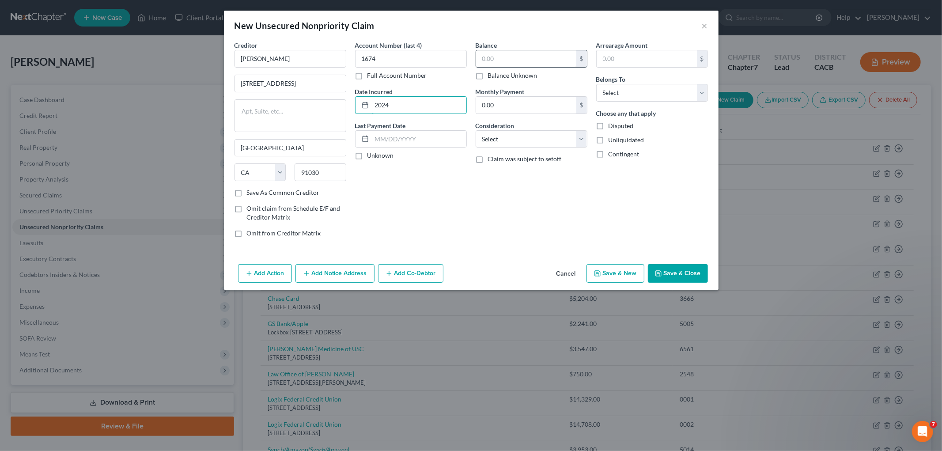
type input "2024"
click at [510, 55] on input "text" at bounding box center [526, 58] width 100 height 17
type input "5,500"
drag, startPoint x: 561, startPoint y: 133, endPoint x: 558, endPoint y: 139, distance: 7.3
click at [561, 133] on select "Select Cable / Satellite Services Collection Agency Credit Card Debt Debt Couns…" at bounding box center [531, 139] width 112 height 18
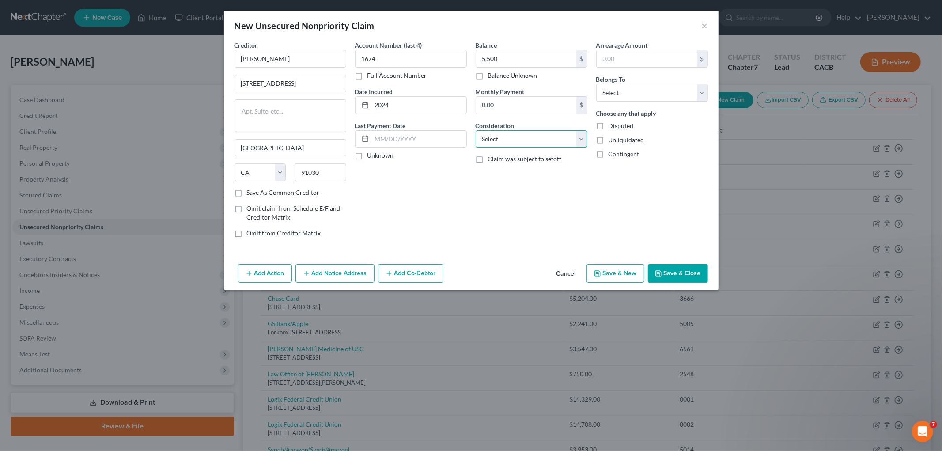
select select "9"
click at [475, 130] on select "Select Cable / Satellite Services Collection Agency Credit Card Debt Debt Couns…" at bounding box center [531, 139] width 112 height 18
click at [629, 96] on select "Select Debtor 1 Only Debtor 2 Only Debtor 1 And Debtor 2 Only At Least One Of T…" at bounding box center [652, 93] width 112 height 18
select select "0"
click at [596, 84] on select "Select Debtor 1 Only Debtor 2 Only Debtor 1 And Debtor 2 Only At Least One Of T…" at bounding box center [652, 93] width 112 height 18
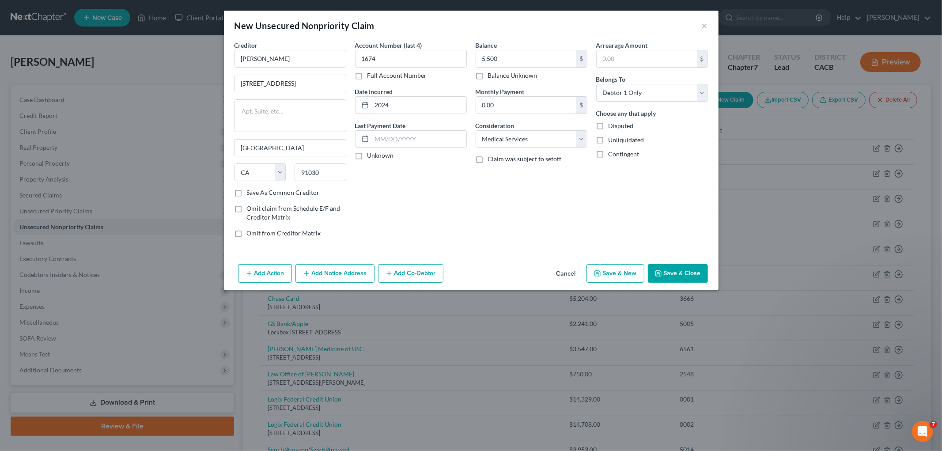
click at [692, 266] on button "Save & Close" at bounding box center [678, 273] width 60 height 19
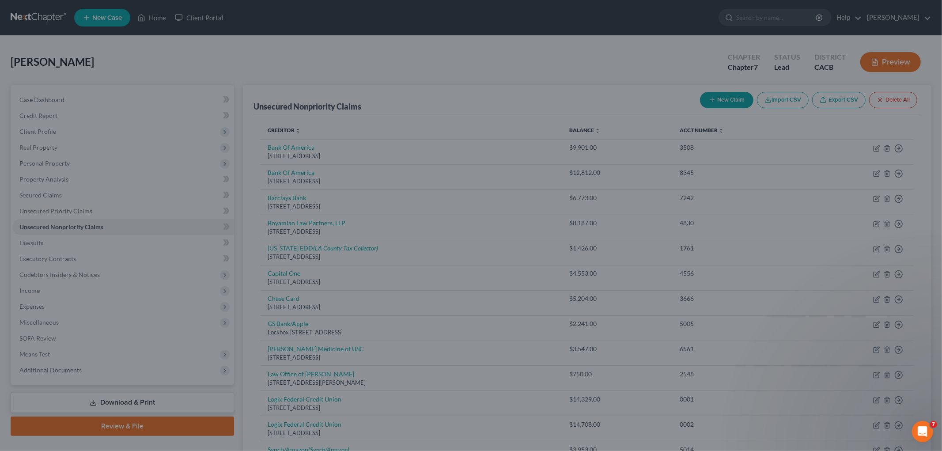
type input "5,500.00"
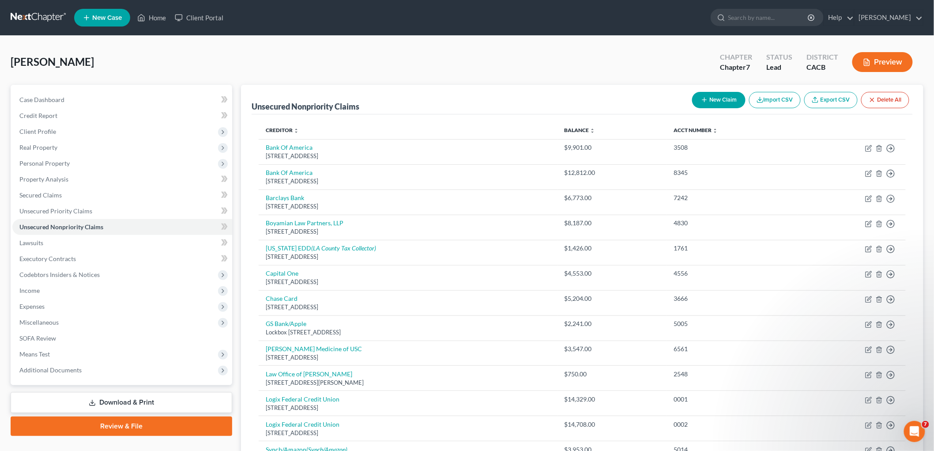
click at [706, 98] on button "New Claim" at bounding box center [718, 100] width 53 height 16
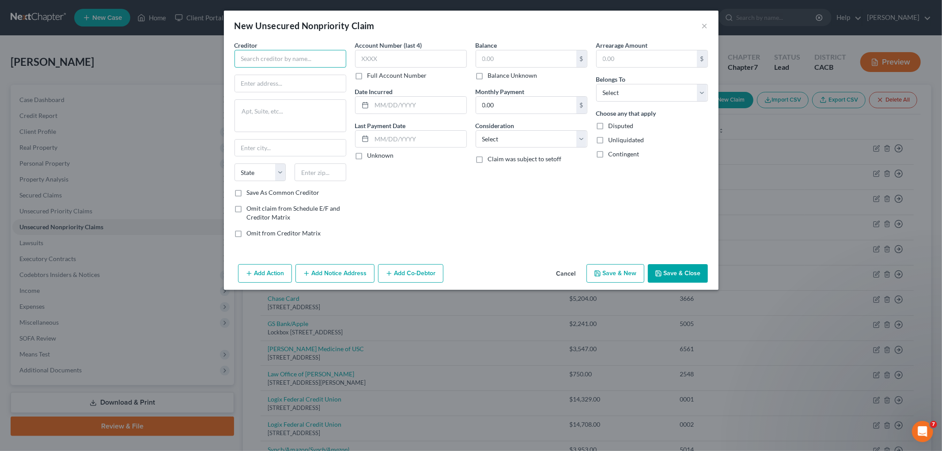
click at [317, 65] on input "text" at bounding box center [290, 59] width 112 height 18
type input "Foothill Cardiology Group"
drag, startPoint x: 324, startPoint y: 57, endPoint x: 405, endPoint y: 6, distance: 96.6
click at [191, 63] on div "New Unsecured Nonpriority Claim × Creditor * Foothill Cardiology Group State [U…" at bounding box center [471, 225] width 942 height 451
click at [274, 85] on input "text" at bounding box center [290, 83] width 111 height 17
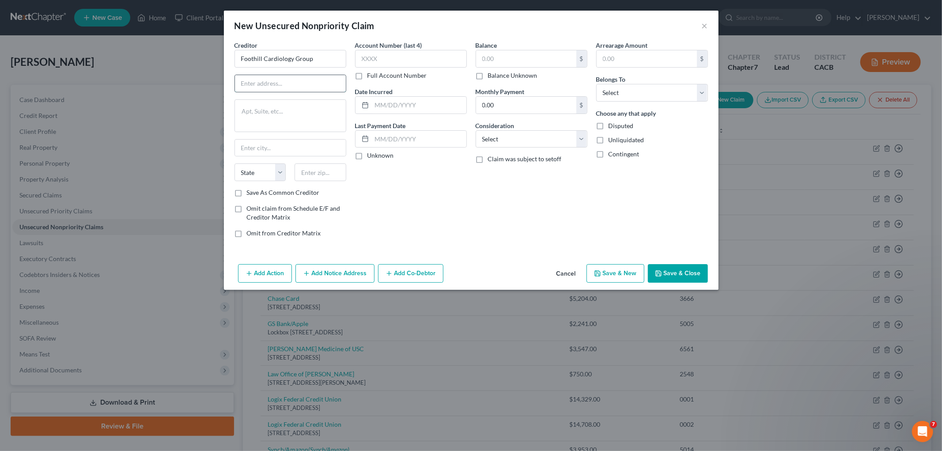
paste input "[STREET_ADDRESS][PERSON_NAME]"
click at [252, 82] on input "[STREET_ADDRESS][PERSON_NAME]" at bounding box center [290, 83] width 111 height 17
click at [255, 81] on input "[STREET_ADDRESS][PERSON_NAME]" at bounding box center [290, 83] width 111 height 17
type input "[STREET_ADDRESS][PERSON_NAME]"
click at [306, 177] on input "text" at bounding box center [320, 172] width 52 height 18
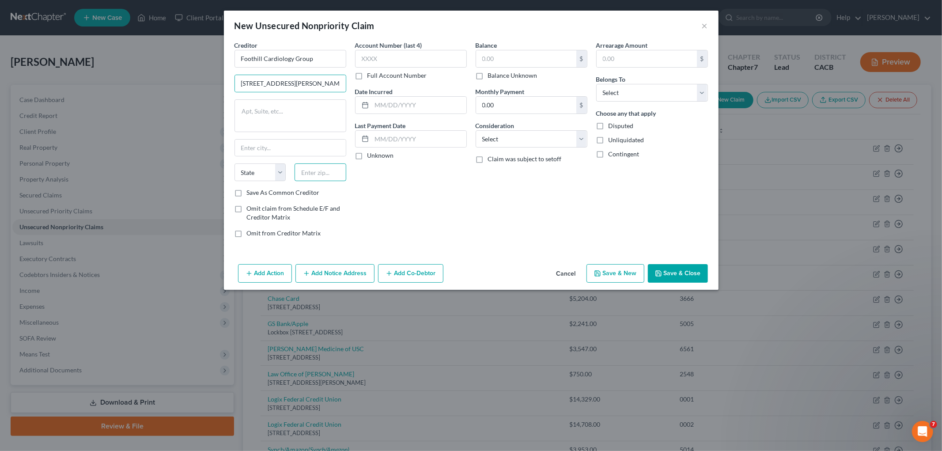
paste input "91723"
type input "91723"
type input "Covina"
select select "4"
click at [384, 50] on input "text" at bounding box center [411, 59] width 112 height 18
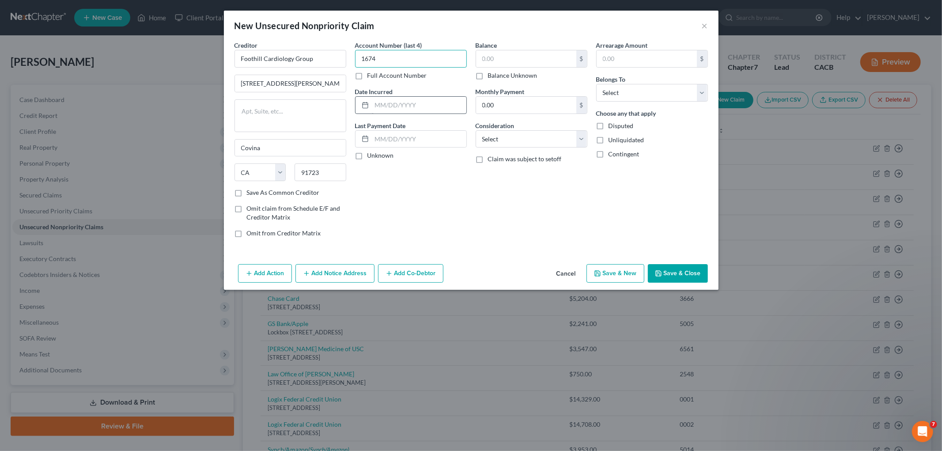
type input "1674"
click at [420, 109] on input "text" at bounding box center [419, 105] width 94 height 17
type input "2024"
click at [519, 53] on input "text" at bounding box center [526, 58] width 100 height 17
type input "654"
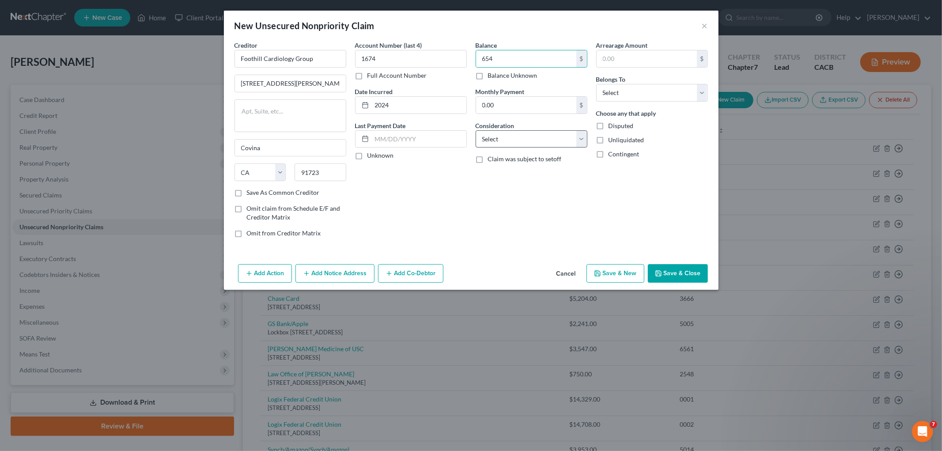
drag, startPoint x: 523, startPoint y: 152, endPoint x: 522, endPoint y: 139, distance: 13.3
click at [523, 151] on div "Balance 654.00 $ Balance Unknown Balance Undetermined 654 $ Balance Unknown Mon…" at bounding box center [531, 143] width 121 height 204
drag, startPoint x: 522, startPoint y: 139, endPoint x: 523, endPoint y: 147, distance: 8.1
click at [522, 139] on select "Select Cable / Satellite Services Collection Agency Credit Card Debt Debt Couns…" at bounding box center [531, 139] width 112 height 18
select select "9"
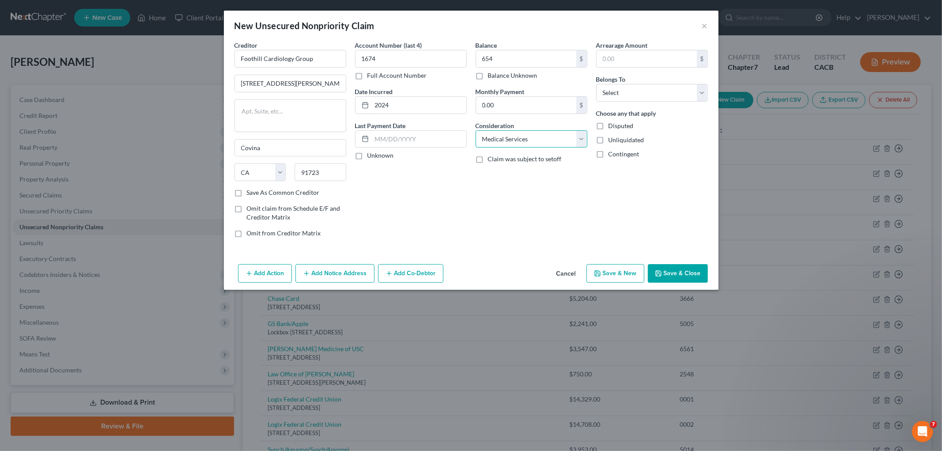
click at [475, 130] on select "Select Cable / Satellite Services Collection Agency Credit Card Debt Debt Couns…" at bounding box center [531, 139] width 112 height 18
click at [629, 97] on select "Select Debtor 1 Only Debtor 2 Only Debtor 1 And Debtor 2 Only At Least One Of T…" at bounding box center [652, 93] width 112 height 18
select select "0"
click at [596, 84] on select "Select Debtor 1 Only Debtor 2 Only Debtor 1 And Debtor 2 Only At Least One Of T…" at bounding box center [652, 93] width 112 height 18
click at [669, 275] on button "Save & Close" at bounding box center [678, 273] width 60 height 19
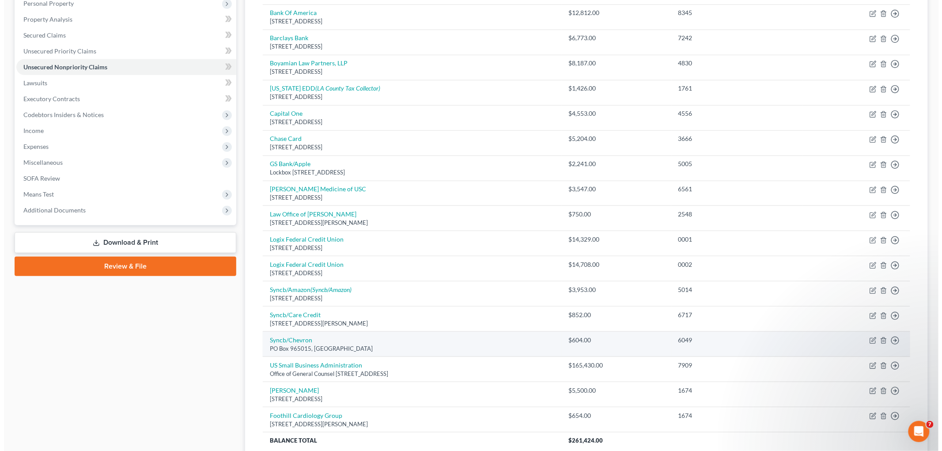
scroll to position [196, 0]
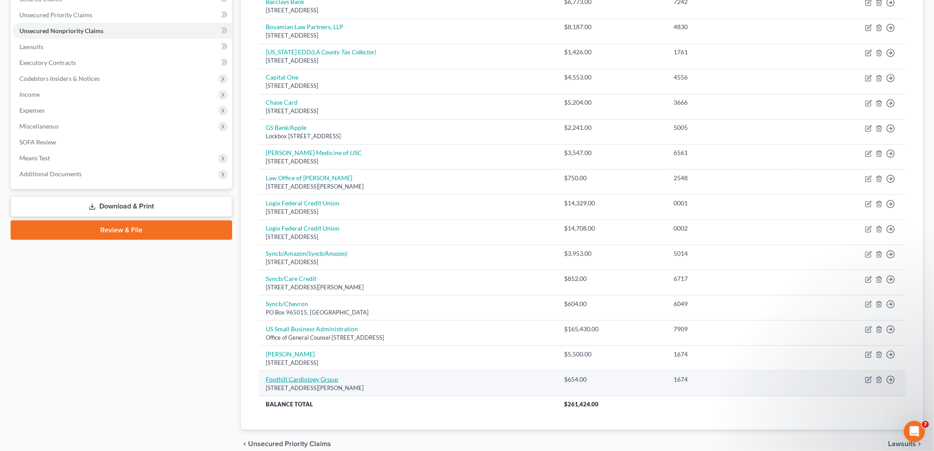
click at [319, 380] on link "Foothill Cardiology Group" at bounding box center [302, 379] width 72 height 8
select select "4"
select select "9"
select select "0"
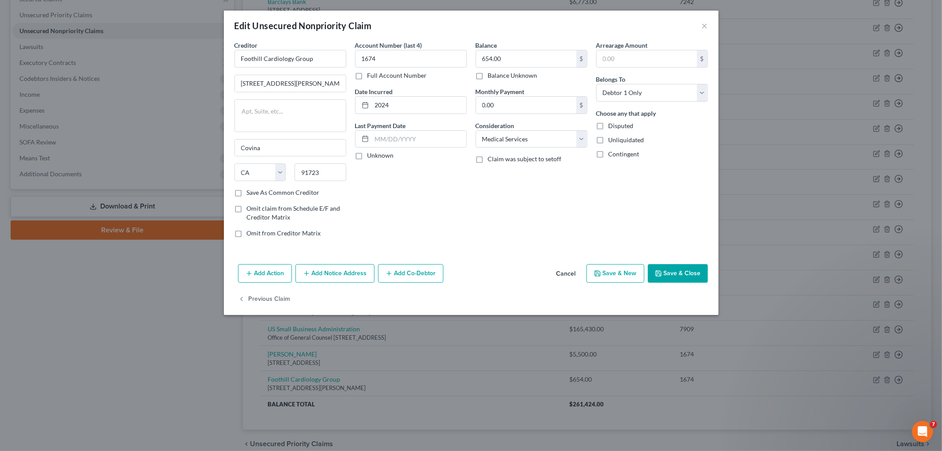
click at [697, 279] on button "Save & Close" at bounding box center [678, 273] width 60 height 19
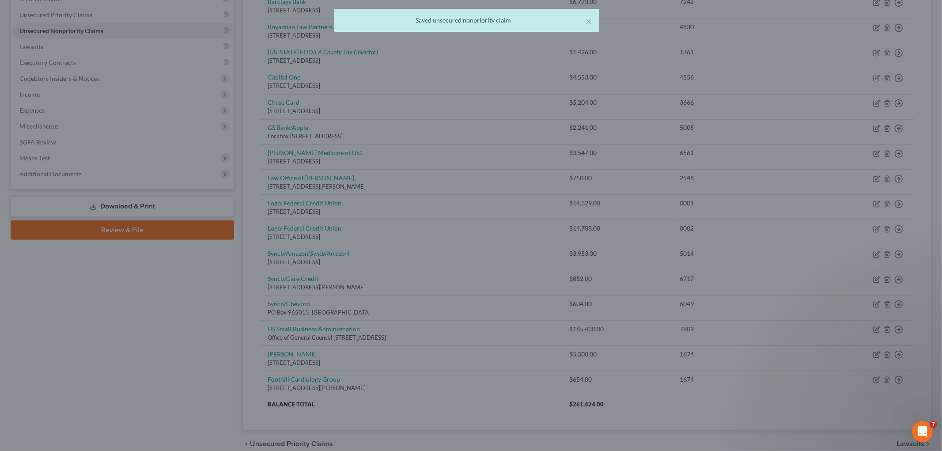
type input "0"
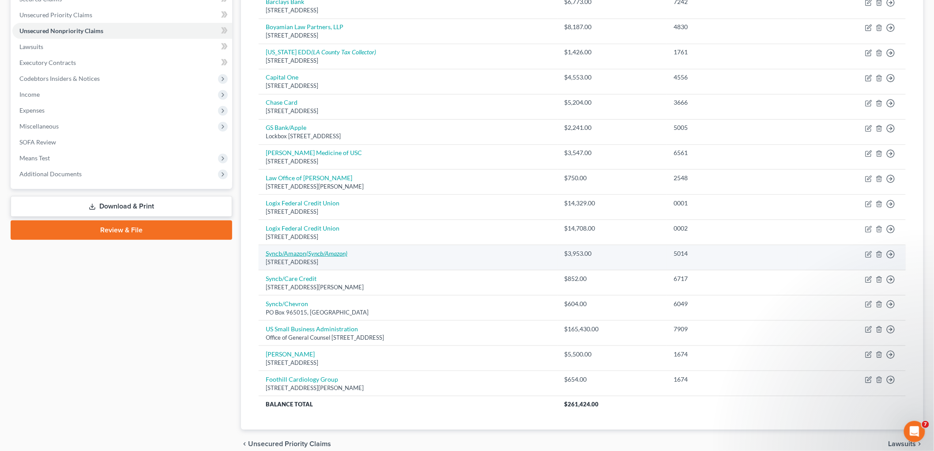
click at [330, 253] on icon "(Syncb/Amazon)" at bounding box center [326, 253] width 41 height 8
select select "45"
select select "2"
select select "0"
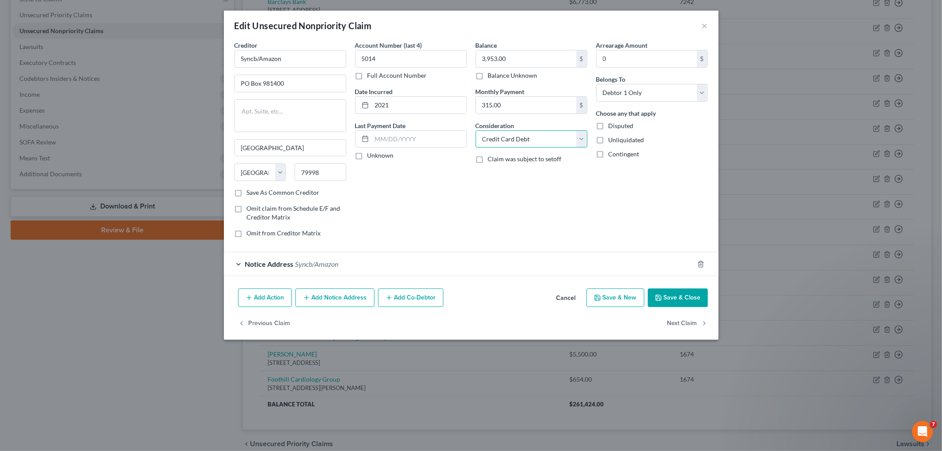
click at [490, 145] on select "Select Cable / Satellite Services Collection Agency Credit Card Debt Debt Couns…" at bounding box center [531, 139] width 112 height 18
select select "14"
click at [475, 130] on select "Select Cable / Satellite Services Collection Agency Credit Card Debt Debt Couns…" at bounding box center [531, 139] width 112 height 18
drag, startPoint x: 506, startPoint y: 180, endPoint x: 509, endPoint y: 170, distance: 10.8
click at [506, 180] on input "text" at bounding box center [531, 172] width 111 height 17
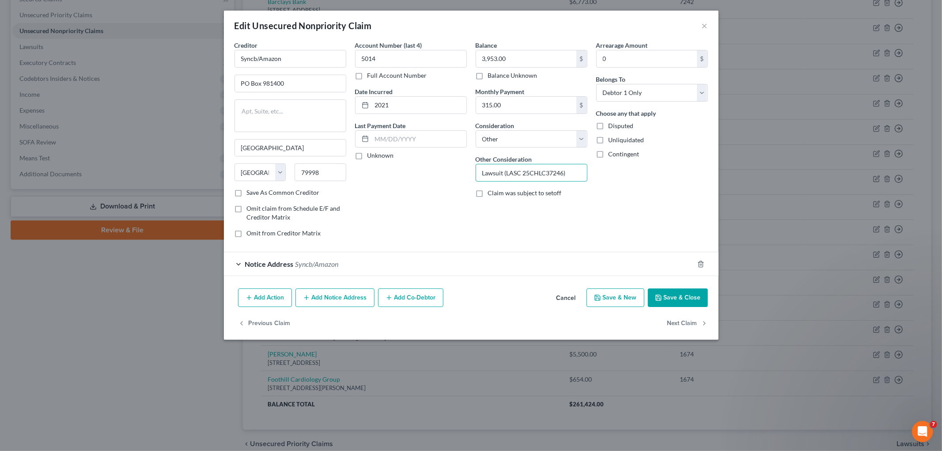
type input "Lawsuit (LASC 25CHLC37246)"
click at [670, 301] on button "Save & Close" at bounding box center [678, 297] width 60 height 19
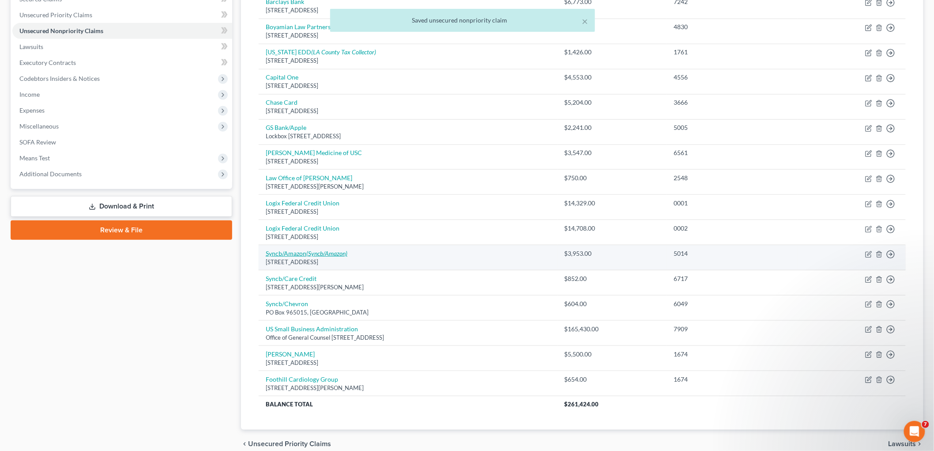
click at [296, 254] on link "Syncb/Amazon (Syncb/Amazon)" at bounding box center [307, 253] width 82 height 8
select select "45"
select select "14"
select select "0"
select select "4"
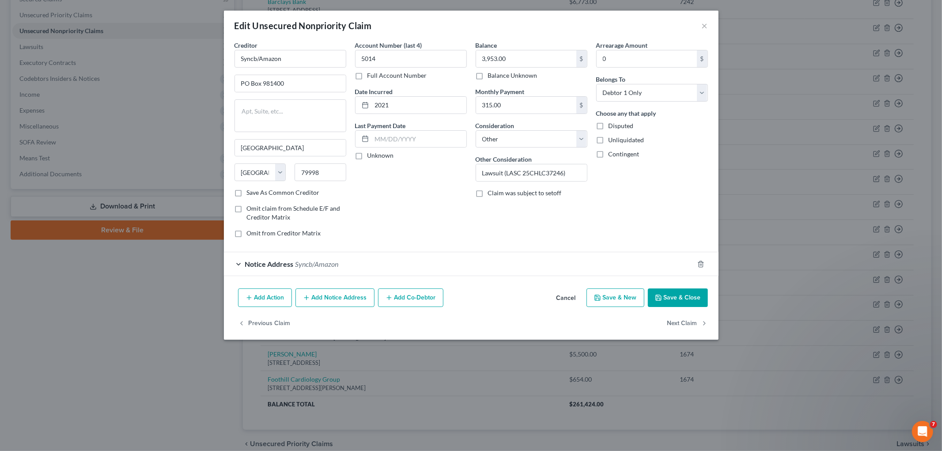
click at [292, 270] on div "Notice Address Syncb/Amazon" at bounding box center [459, 263] width 470 height 23
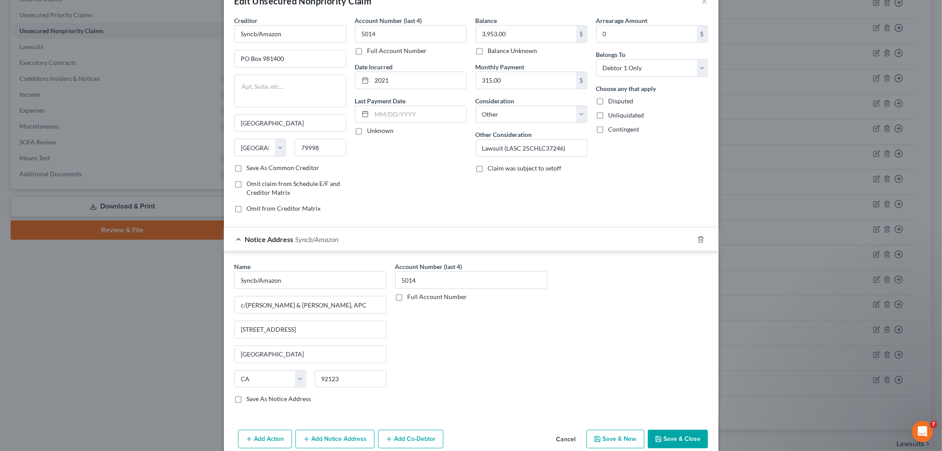
scroll to position [49, 0]
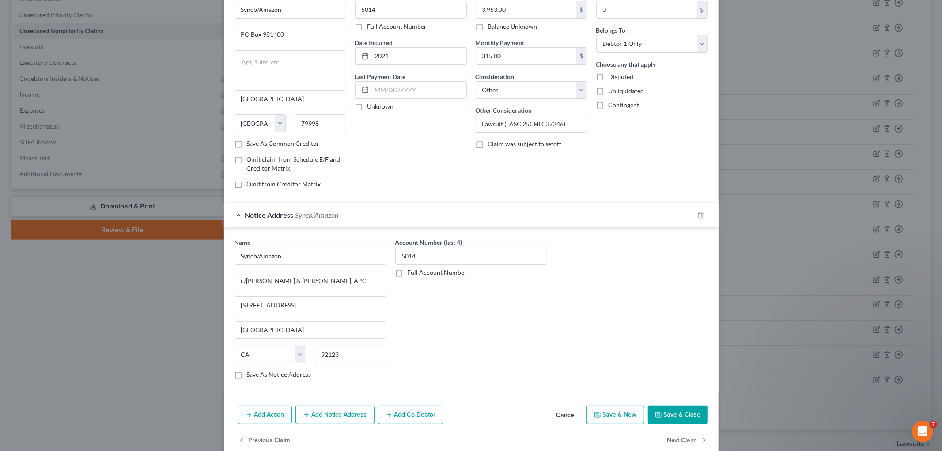
click at [664, 415] on button "Save & Close" at bounding box center [678, 414] width 60 height 19
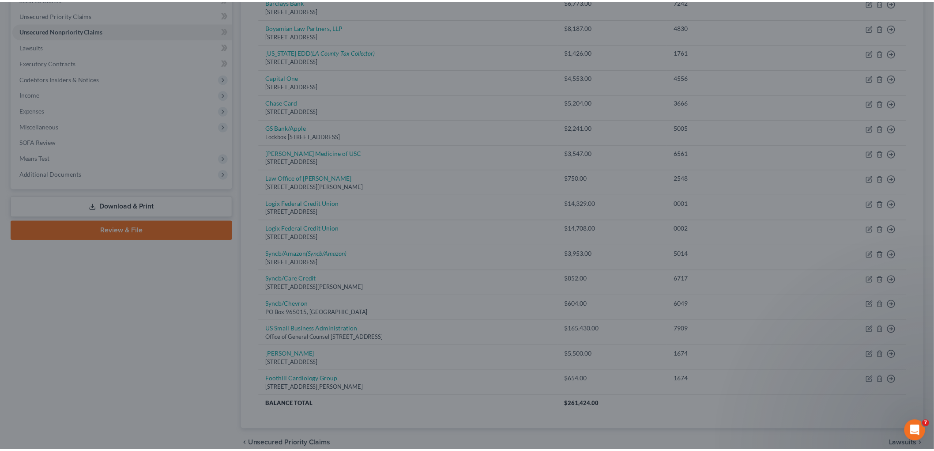
scroll to position [0, 0]
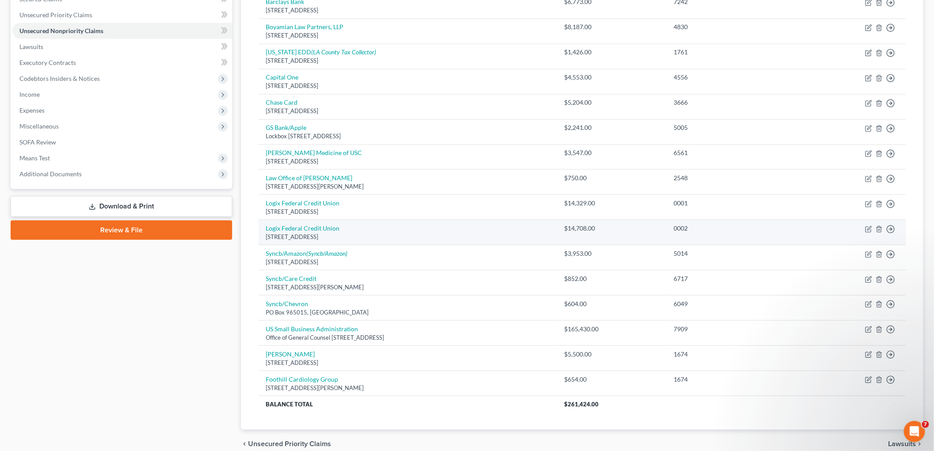
click at [660, 224] on div "$14,708.00" at bounding box center [612, 228] width 95 height 9
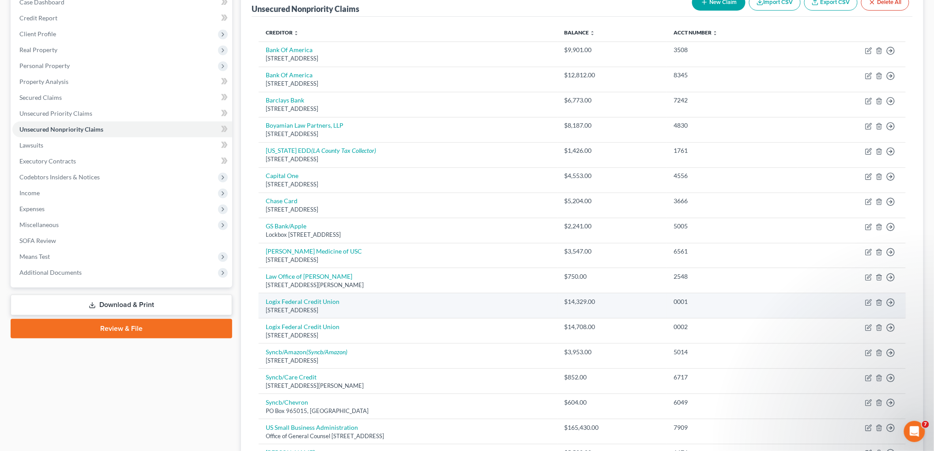
scroll to position [98, 0]
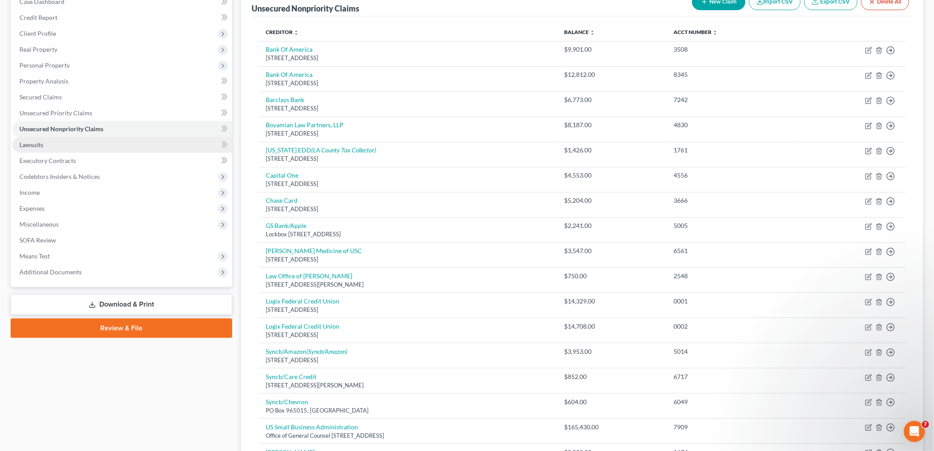
click at [29, 141] on span "Lawsuits" at bounding box center [31, 145] width 24 height 8
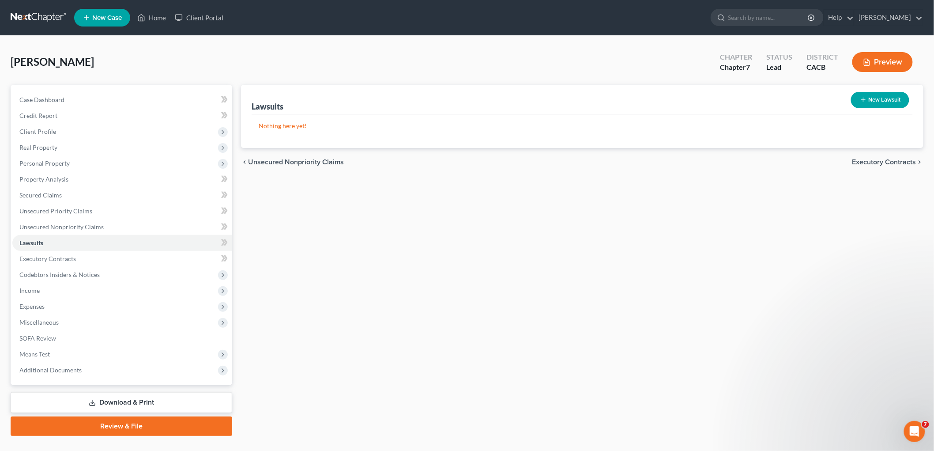
click at [884, 101] on button "New Lawsuit" at bounding box center [880, 100] width 58 height 16
select select "0"
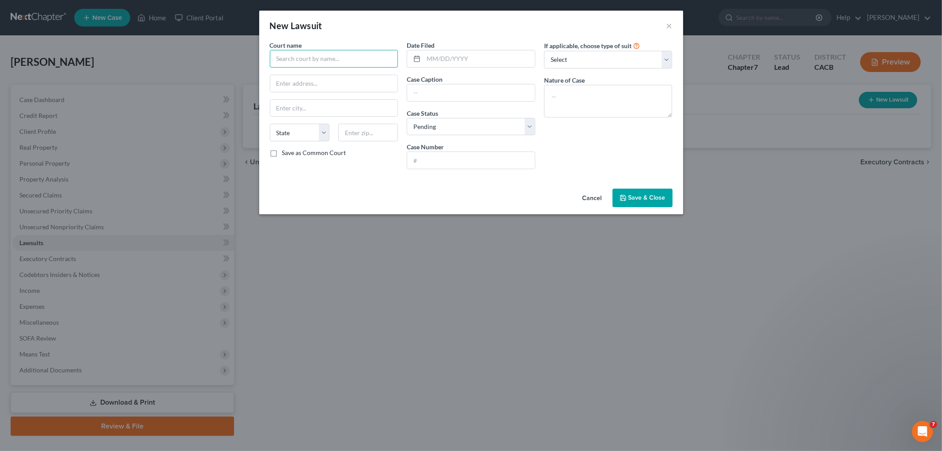
click at [341, 57] on input "text" at bounding box center [334, 59] width 128 height 18
type input "K"
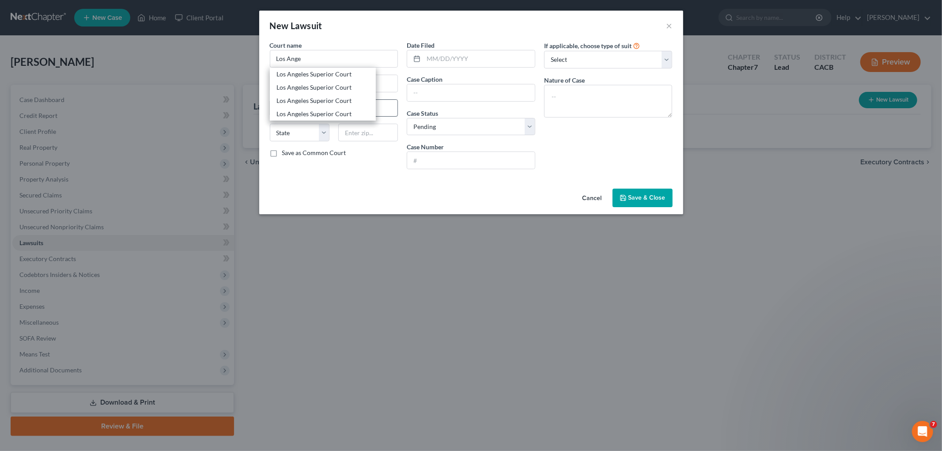
click at [331, 113] on div "Los Angeles Superior Court" at bounding box center [323, 113] width 92 height 9
type input "Los Angeles Superior Court"
type input "[STREET_ADDRESS]"
type input "Chatsworth"
select select "4"
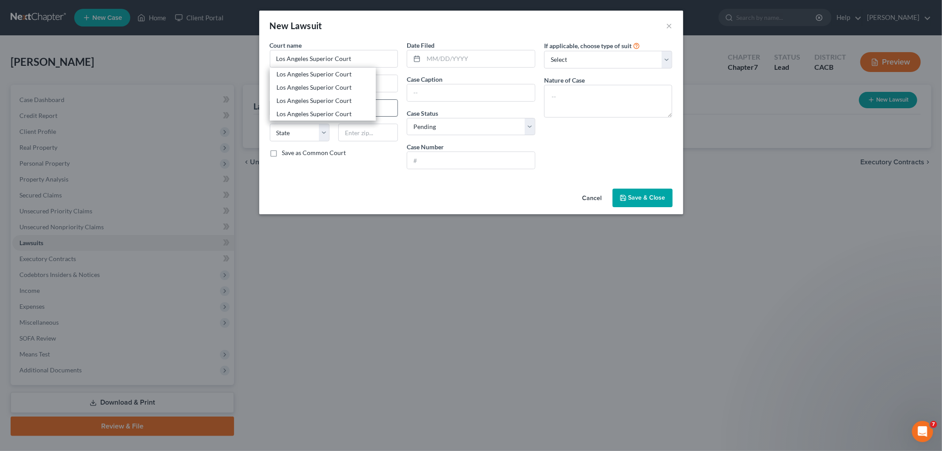
type input "91311"
click at [319, 105] on input "Chatsworth" at bounding box center [334, 108] width 128 height 17
drag, startPoint x: 334, startPoint y: 82, endPoint x: 400, endPoint y: 27, distance: 86.5
click at [247, 78] on div "New Lawsuit × Court name * [GEOGRAPHIC_DATA] [STREET_ADDRESS] [GEOGRAPHIC_DATA]…" at bounding box center [471, 225] width 942 height 451
click at [273, 82] on input "[STREET_ADDRESS]" at bounding box center [334, 83] width 128 height 17
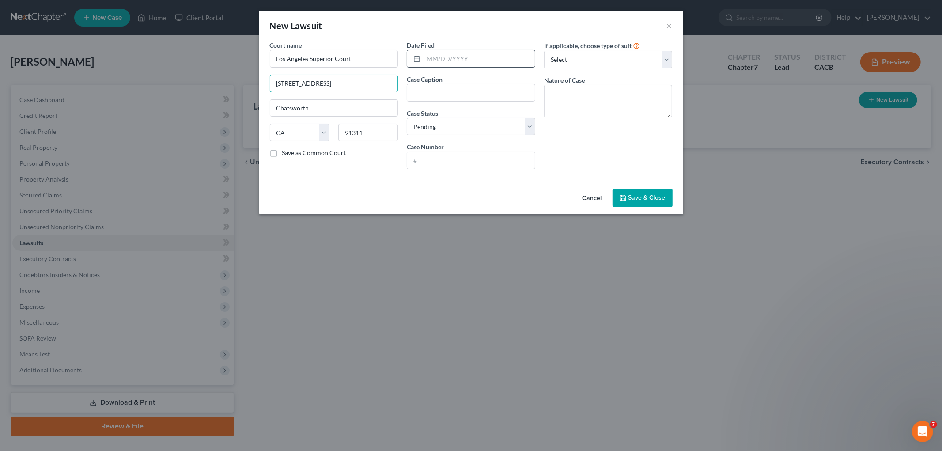
type input "[STREET_ADDRESS]"
click at [480, 66] on input "text" at bounding box center [478, 58] width 111 height 17
drag, startPoint x: 441, startPoint y: 59, endPoint x: 452, endPoint y: 45, distance: 17.0
click at [441, 59] on input "text" at bounding box center [478, 58] width 111 height 17
type input "[DATE]"
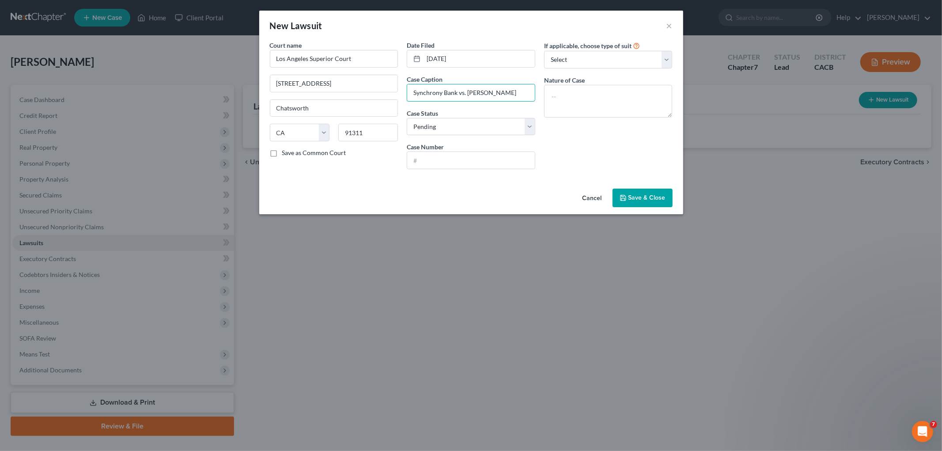
type input "Synchrony Bank vs. [PERSON_NAME]"
type input "25CHLC37246"
click at [589, 93] on textarea at bounding box center [608, 101] width 128 height 33
type textarea "Collections"
click at [650, 201] on span "Save & Close" at bounding box center [646, 198] width 37 height 8
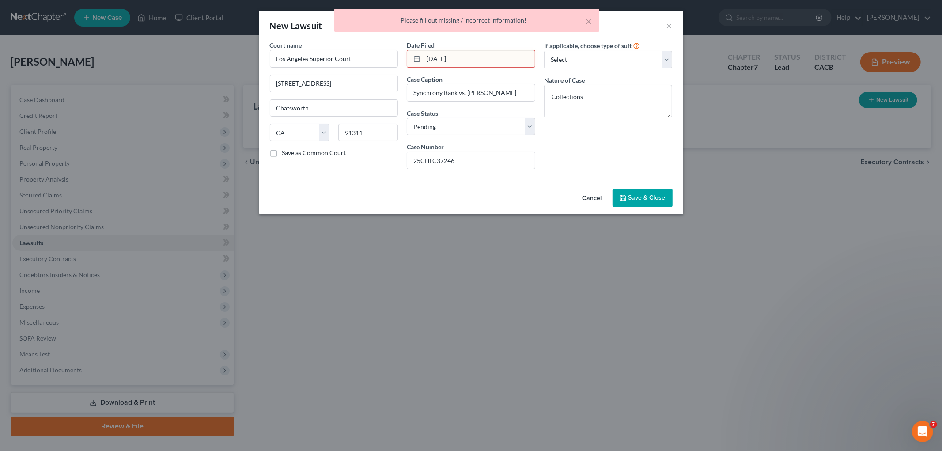
click at [499, 68] on div "Date Filed [DATE] Case Caption Synchrony Bank vs. [PERSON_NAME] [PERSON_NAME] S…" at bounding box center [470, 109] width 137 height 136
click at [456, 57] on input "[DATE]" at bounding box center [478, 58] width 111 height 17
click at [448, 58] on input "[DATE]" at bounding box center [478, 58] width 111 height 17
type input "[DATE]"
click at [658, 203] on button "Save & Close" at bounding box center [642, 197] width 60 height 19
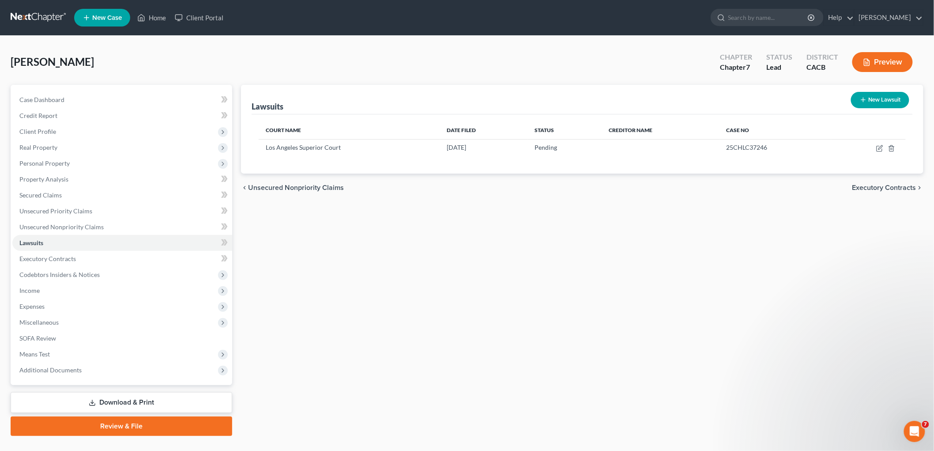
click at [409, 290] on div "Lawsuits New Lawsuit Court Name Date Filed Status Creditor Name Case No Los Ang…" at bounding box center [582, 260] width 691 height 351
click at [66, 226] on span "Unsecured Nonpriority Claims" at bounding box center [61, 227] width 84 height 8
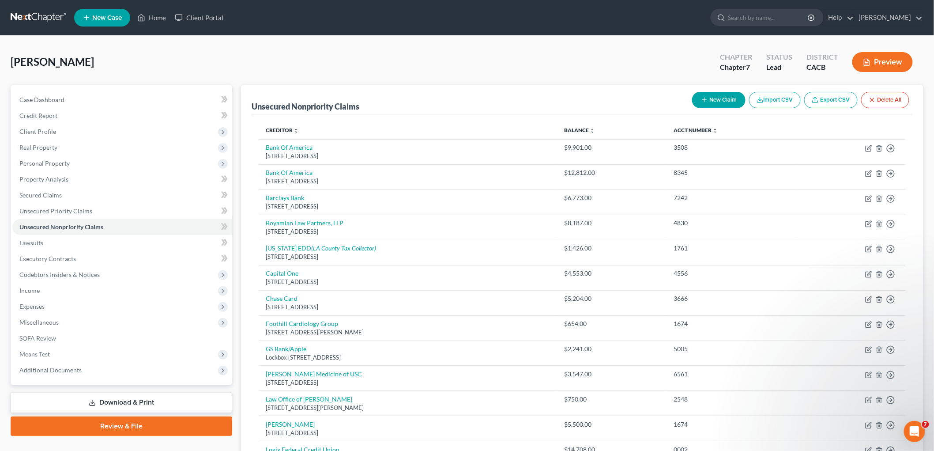
click at [915, 69] on div "Preview" at bounding box center [884, 63] width 78 height 26
click at [886, 53] on button "Preview" at bounding box center [882, 62] width 60 height 20
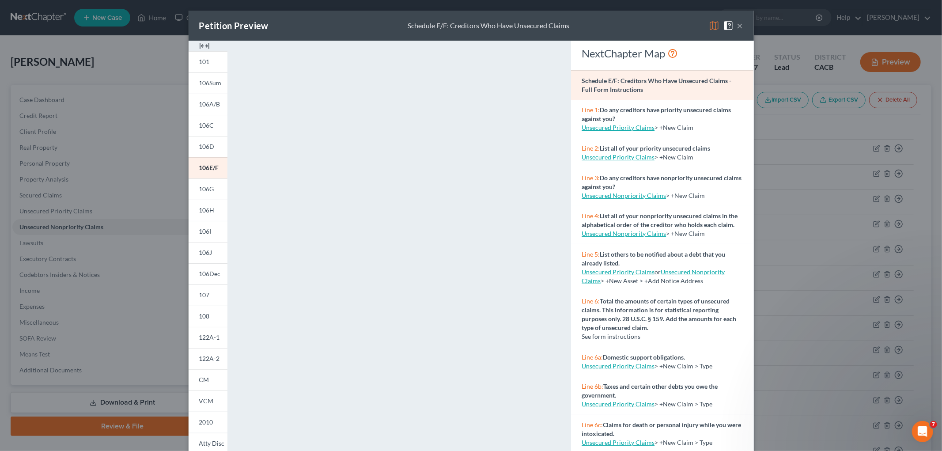
drag, startPoint x: 806, startPoint y: 181, endPoint x: 800, endPoint y: 180, distance: 6.7
click at [806, 181] on div "Petition Preview Schedule E/F: Creditors Who Have Unsecured Claims × 101 106Sum…" at bounding box center [471, 225] width 942 height 451
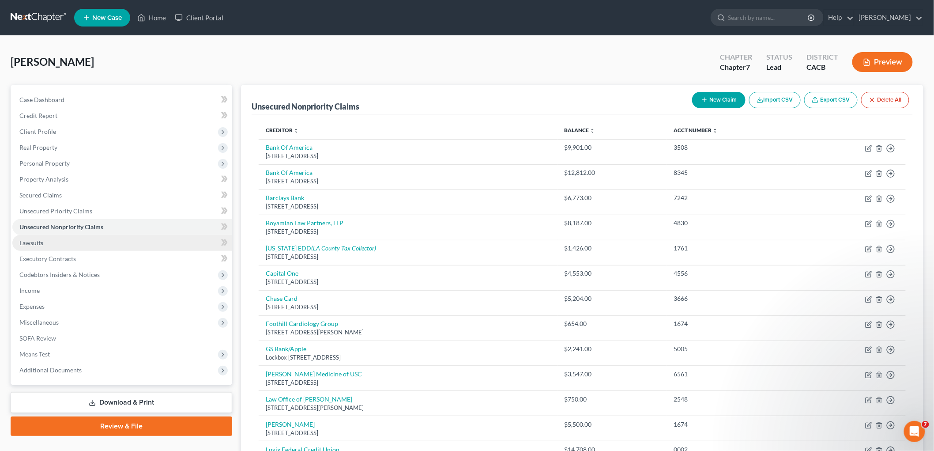
click at [27, 241] on span "Lawsuits" at bounding box center [31, 243] width 24 height 8
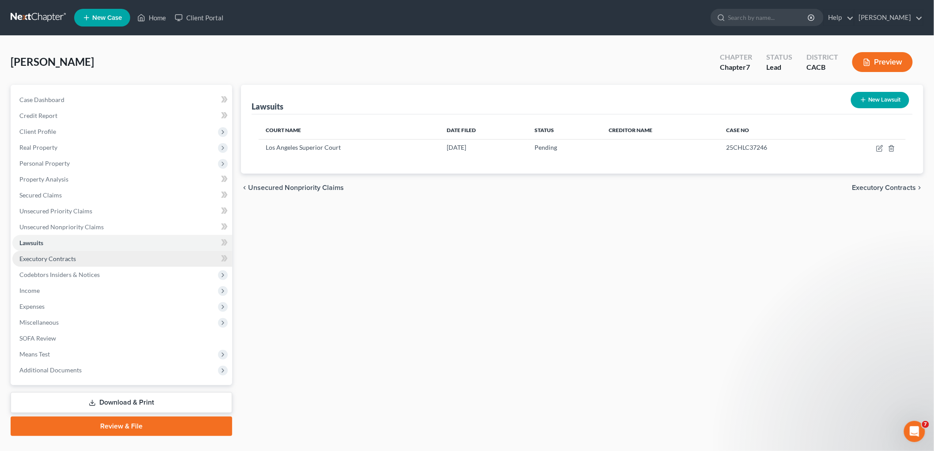
click at [51, 260] on span "Executory Contracts" at bounding box center [47, 259] width 57 height 8
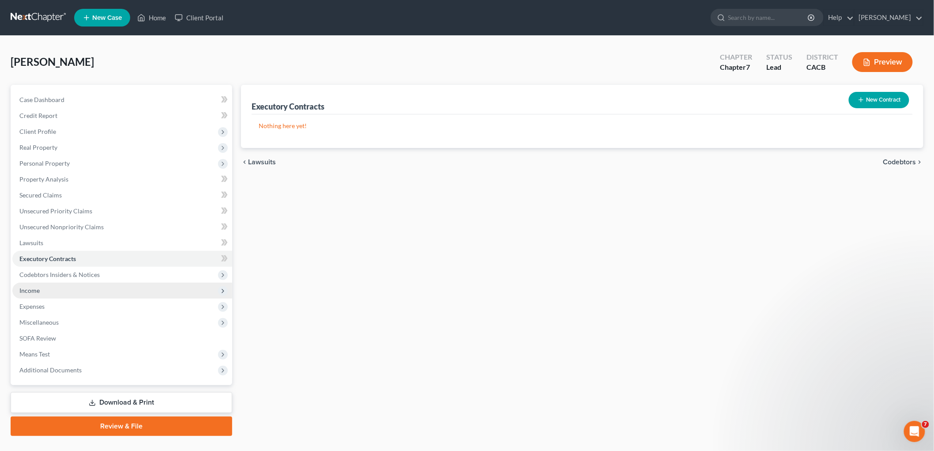
click at [38, 291] on span "Income" at bounding box center [29, 290] width 20 height 8
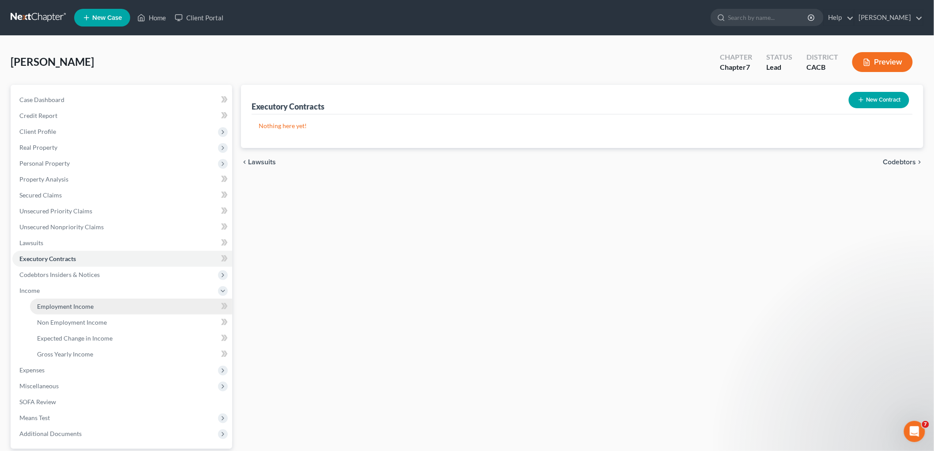
click at [89, 311] on link "Employment Income" at bounding box center [131, 306] width 202 height 16
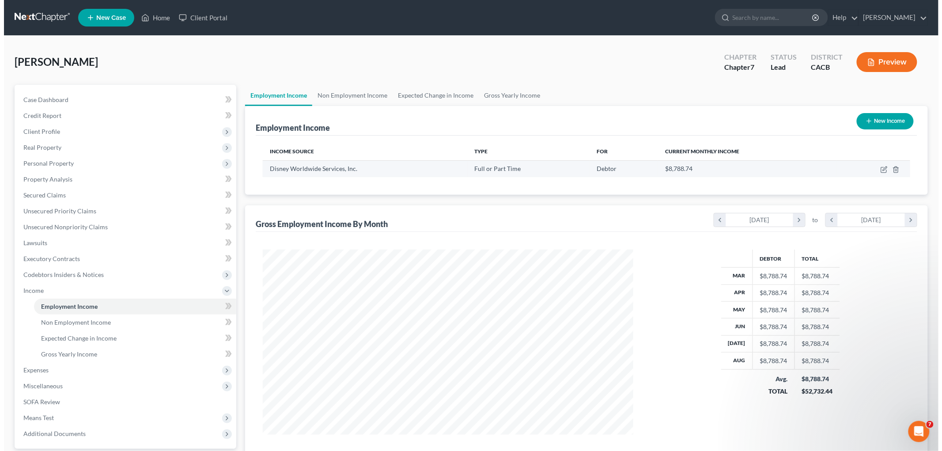
scroll to position [185, 388]
click at [878, 170] on icon "button" at bounding box center [879, 169] width 7 height 7
select select "0"
select select "9"
select select "0"
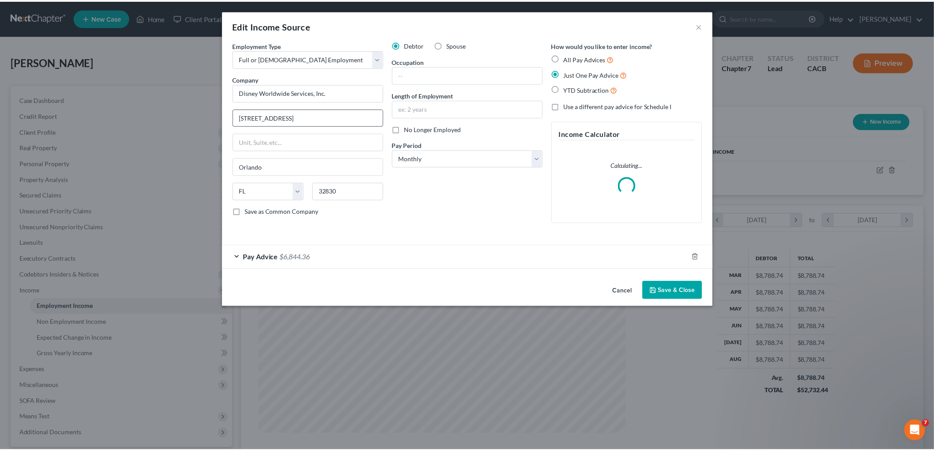
scroll to position [186, 391]
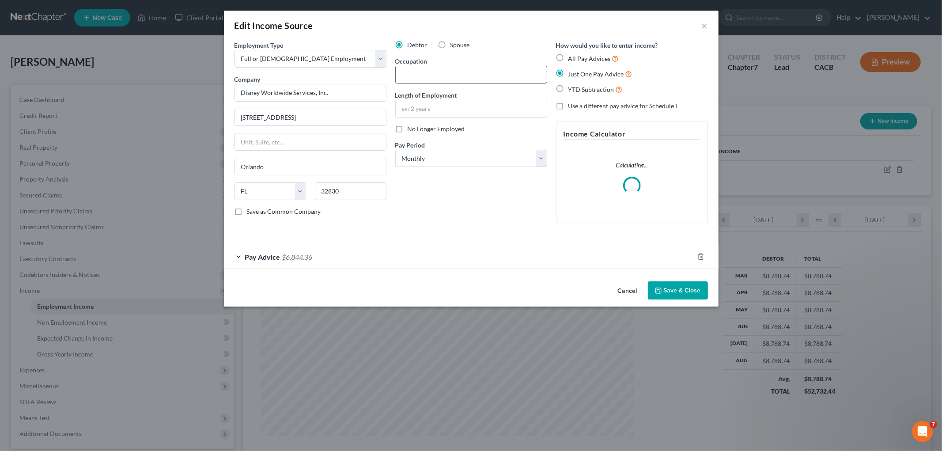
click at [447, 81] on input "text" at bounding box center [471, 74] width 151 height 17
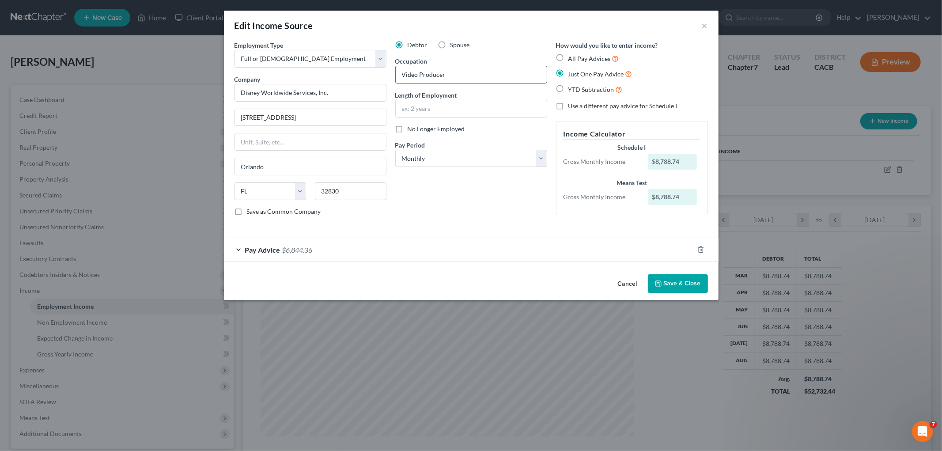
type input "Video Producer"
type input "3"
type input "3 Years"
drag, startPoint x: 330, startPoint y: 117, endPoint x: 121, endPoint y: 107, distance: 208.6
click at [116, 107] on div "Edit Income Source × Employment Type * Select Full or [DEMOGRAPHIC_DATA] Employ…" at bounding box center [471, 225] width 942 height 451
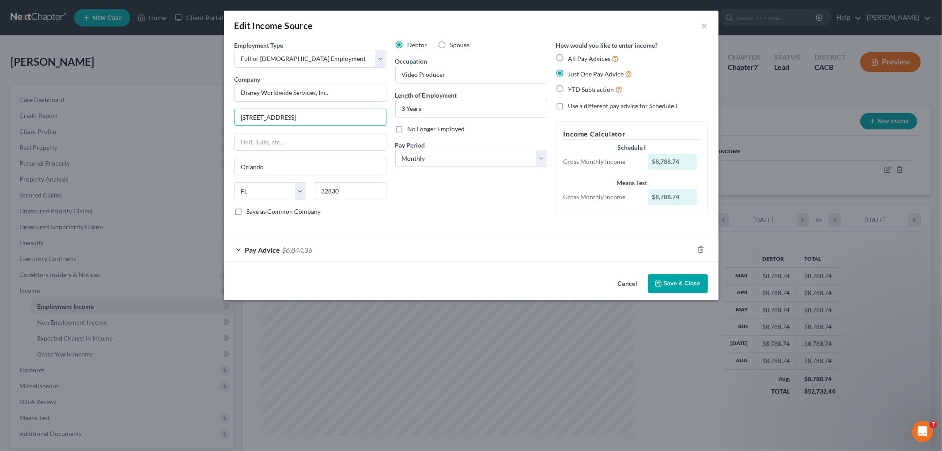
paste input "10 Air Way. [GEOGRAPHIC_DATA]"
drag, startPoint x: 350, startPoint y: 115, endPoint x: 159, endPoint y: 118, distance: 190.3
click at [138, 117] on div "Edit Income Source × Employment Type * Select Full or [DEMOGRAPHIC_DATA] Employ…" at bounding box center [471, 225] width 942 height 451
paste input ","
click at [315, 116] on input "[STREET_ADDRESS]" at bounding box center [310, 117] width 151 height 17
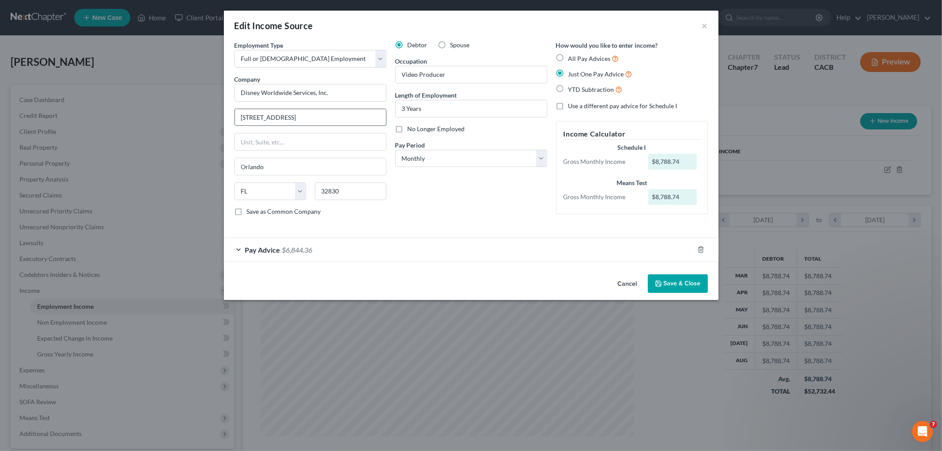
click at [315, 116] on input "[STREET_ADDRESS]" at bounding box center [310, 117] width 151 height 17
click at [324, 116] on input "[STREET_ADDRESS]" at bounding box center [310, 117] width 151 height 17
type input "[STREET_ADDRESS]"
drag, startPoint x: 354, startPoint y: 197, endPoint x: 249, endPoint y: 185, distance: 105.2
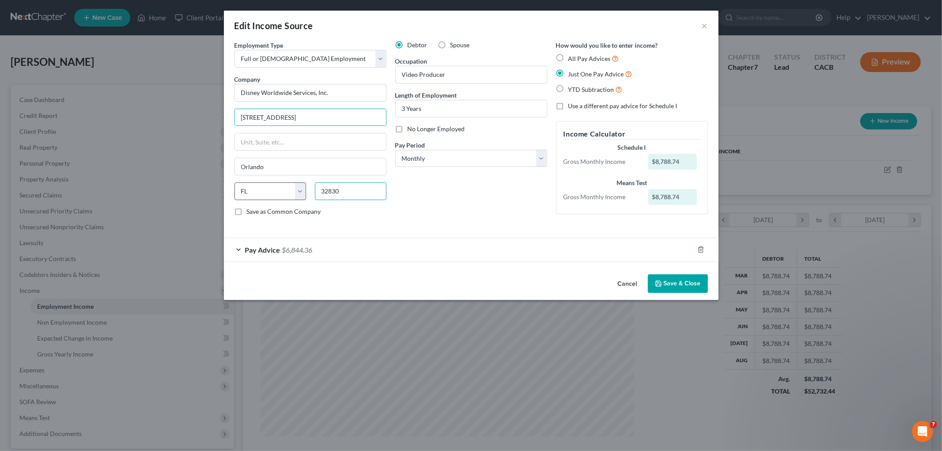
click at [252, 186] on div "State [US_STATE] AK AR AZ CA CO CT DE DC [GEOGRAPHIC_DATA] [GEOGRAPHIC_DATA] GU…" at bounding box center [310, 194] width 161 height 25
drag, startPoint x: 338, startPoint y: 113, endPoint x: 318, endPoint y: 113, distance: 20.3
click at [318, 113] on input "[STREET_ADDRESS]" at bounding box center [310, 117] width 151 height 17
drag, startPoint x: 289, startPoint y: 191, endPoint x: 272, endPoint y: 190, distance: 16.8
click at [270, 191] on div "State [US_STATE] AK AR AZ CA CO CT DE DC [GEOGRAPHIC_DATA] [GEOGRAPHIC_DATA] GU…" at bounding box center [310, 194] width 161 height 25
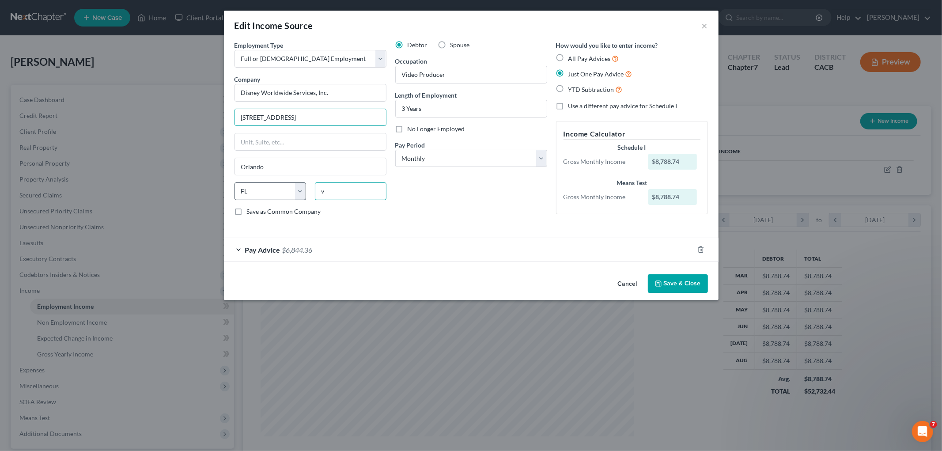
paste input "91201"
type input "91201"
type input "[GEOGRAPHIC_DATA]"
select select "4"
drag, startPoint x: 356, startPoint y: 118, endPoint x: 279, endPoint y: 118, distance: 76.8
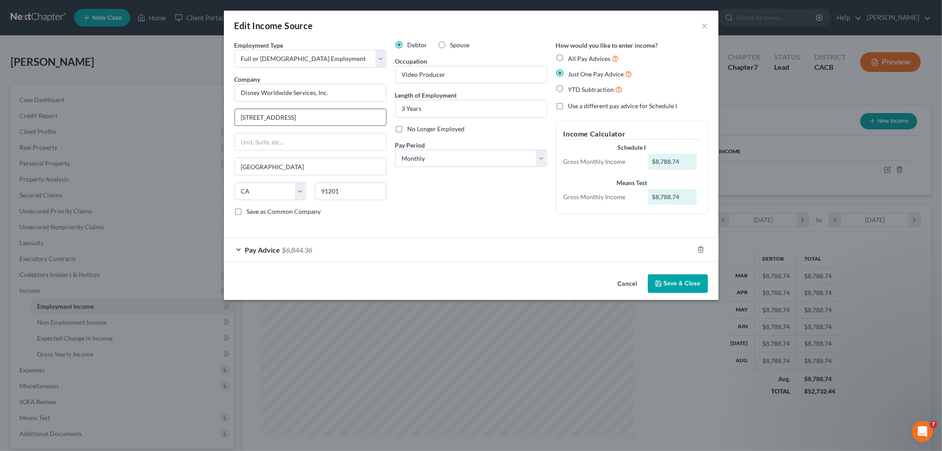
click at [275, 118] on input "[STREET_ADDRESS]" at bounding box center [310, 117] width 151 height 17
type input "1310 Air Way"
click at [462, 205] on div "Debtor Spouse Occupation Video Producer Length of Employment 3 Years No Longer …" at bounding box center [471, 132] width 161 height 182
click at [686, 285] on button "Save & Close" at bounding box center [678, 283] width 60 height 19
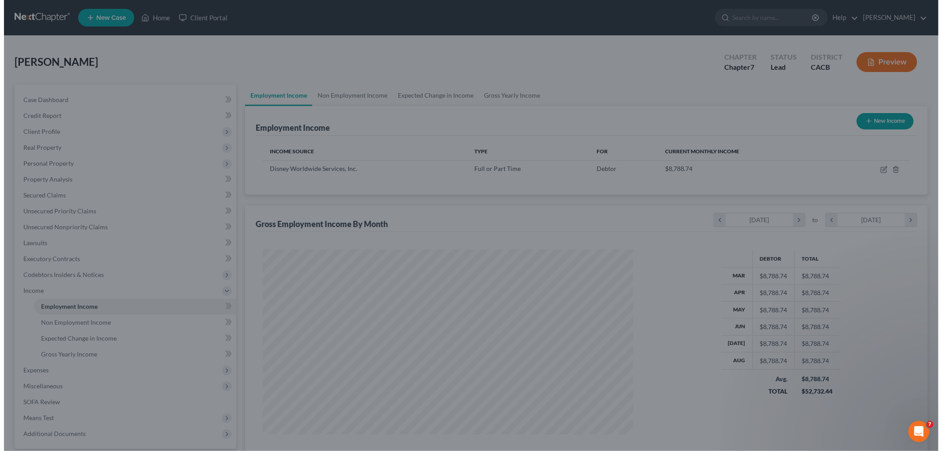
scroll to position [441230, 441027]
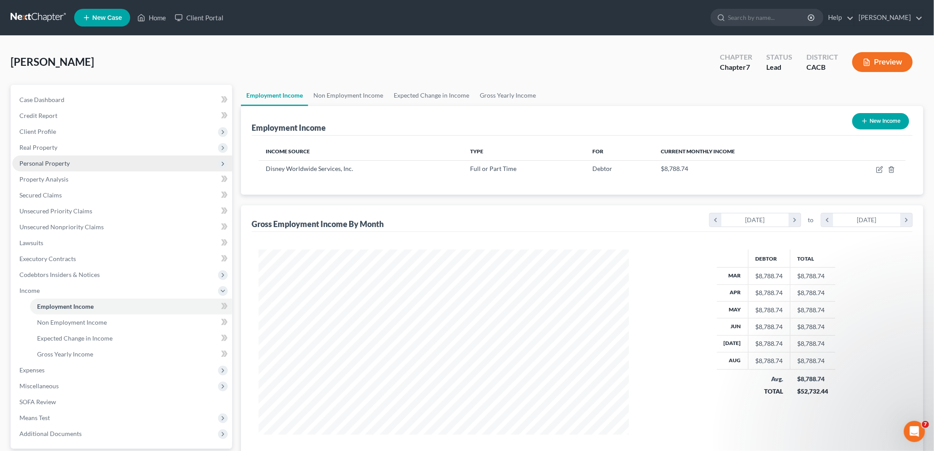
click at [40, 162] on span "Personal Property" at bounding box center [44, 163] width 50 height 8
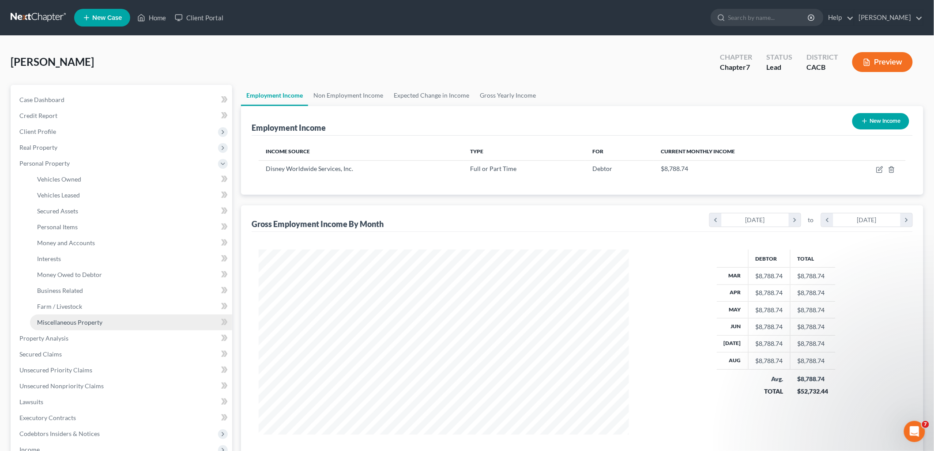
click at [72, 319] on span "Miscellaneous Property" at bounding box center [69, 322] width 65 height 8
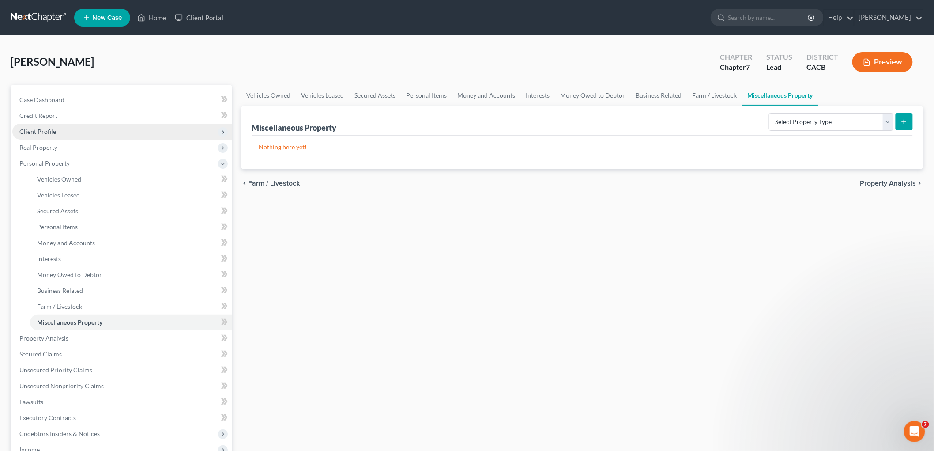
click at [47, 132] on span "Client Profile" at bounding box center [37, 132] width 37 height 8
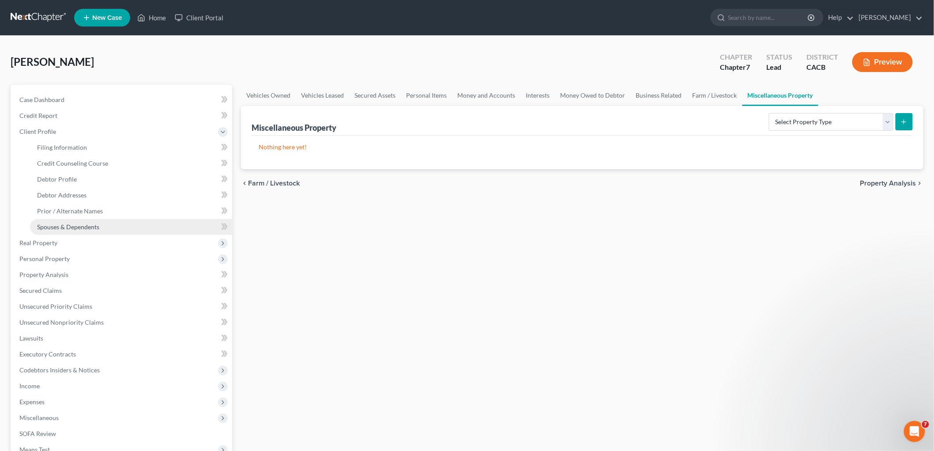
click at [82, 219] on link "Spouses & Dependents" at bounding box center [131, 227] width 202 height 16
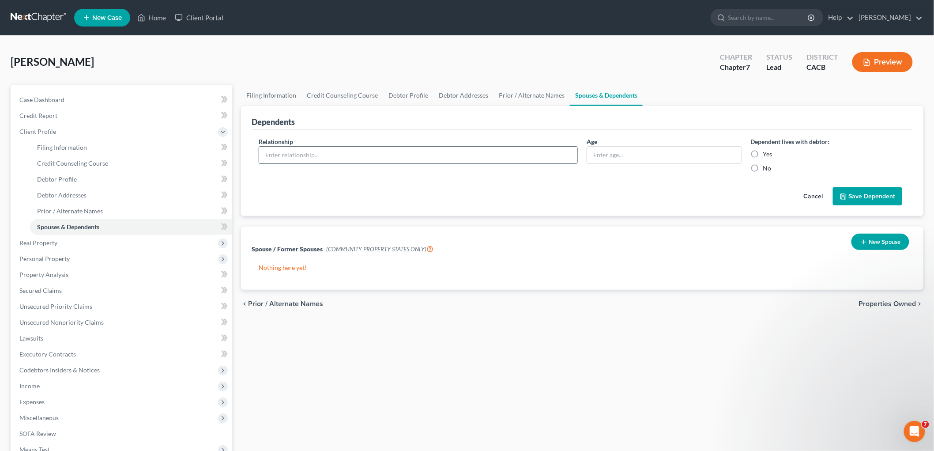
click at [359, 154] on input "text" at bounding box center [418, 155] width 318 height 17
type input "Son"
click at [646, 155] on input "text" at bounding box center [664, 155] width 154 height 17
type input "22"
click at [765, 155] on label "Yes" at bounding box center [767, 154] width 9 height 9
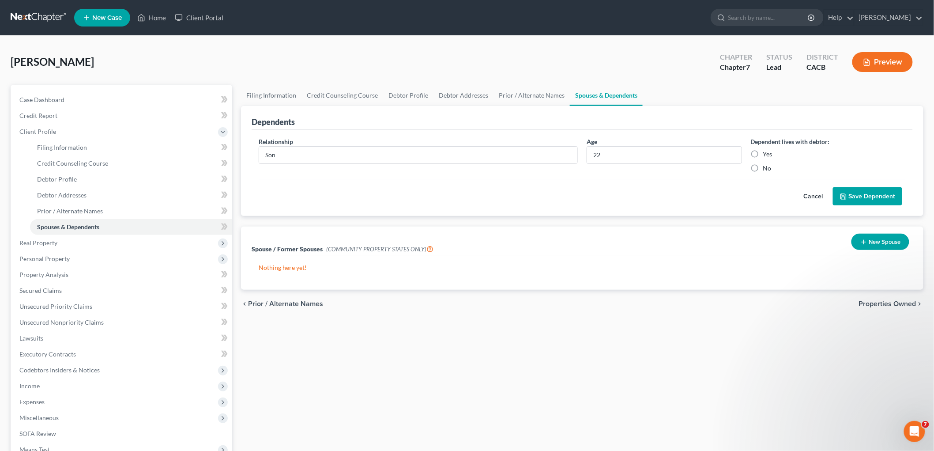
click at [767, 155] on input "Yes" at bounding box center [770, 153] width 6 height 6
radio input "true"
click at [890, 200] on button "Save Dependent" at bounding box center [867, 196] width 69 height 19
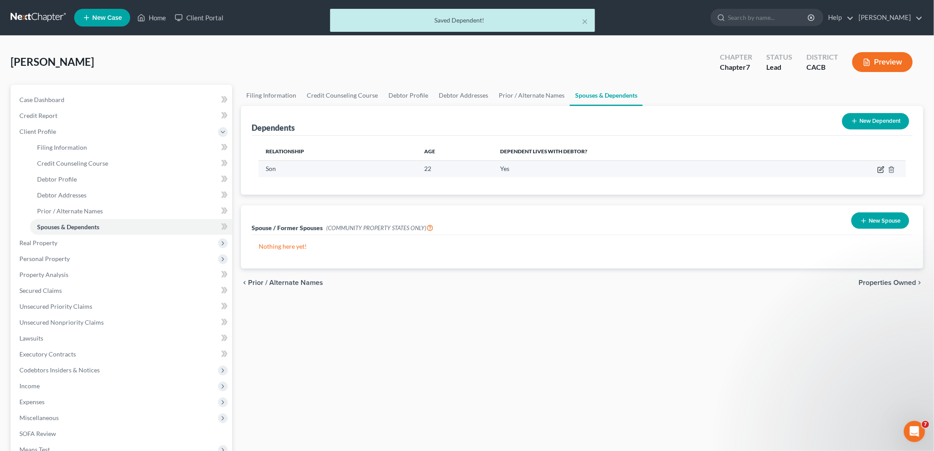
click at [883, 167] on icon "button" at bounding box center [881, 169] width 7 height 7
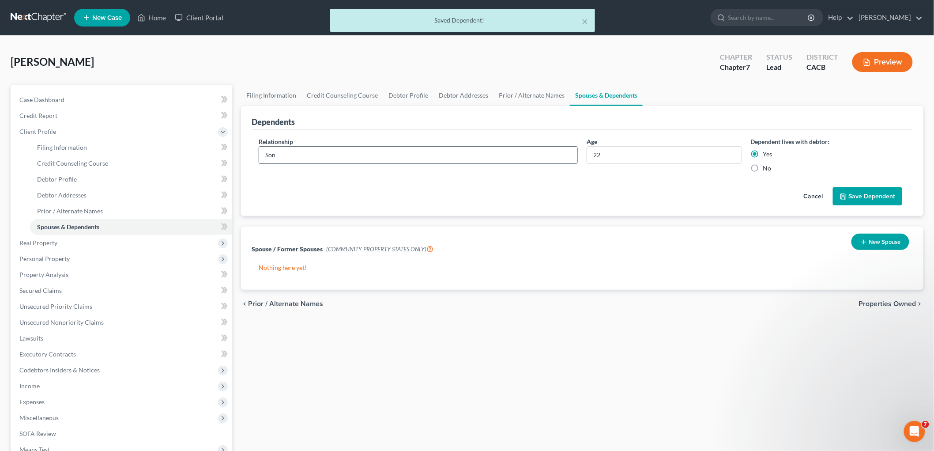
click at [338, 157] on input "Son" at bounding box center [418, 155] width 318 height 17
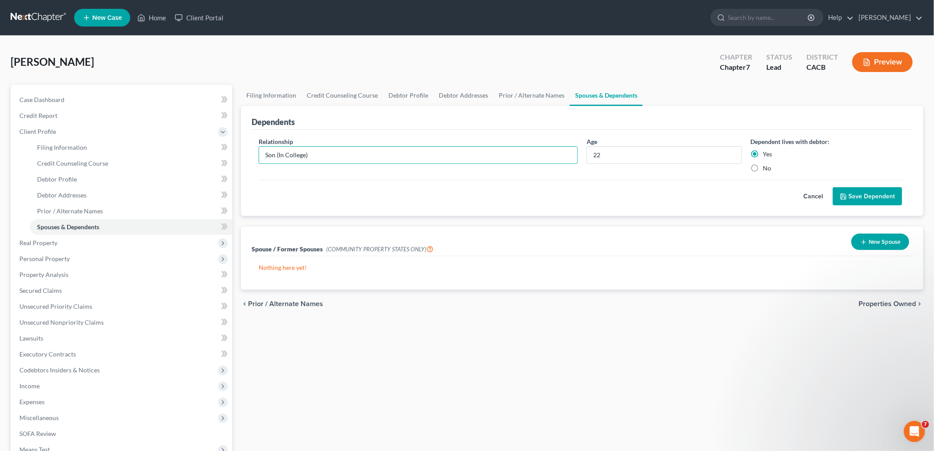
type input "Son (In College)"
click at [845, 191] on button "Save Dependent" at bounding box center [867, 196] width 69 height 19
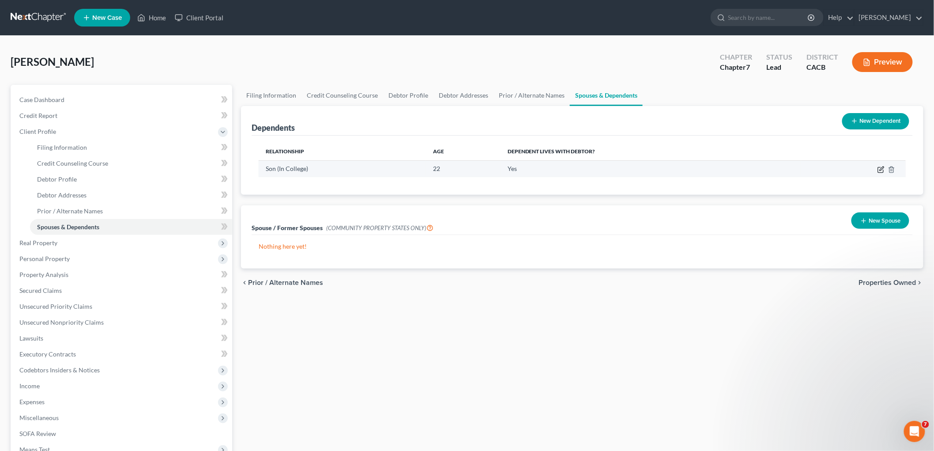
click at [881, 167] on icon "button" at bounding box center [880, 169] width 5 height 5
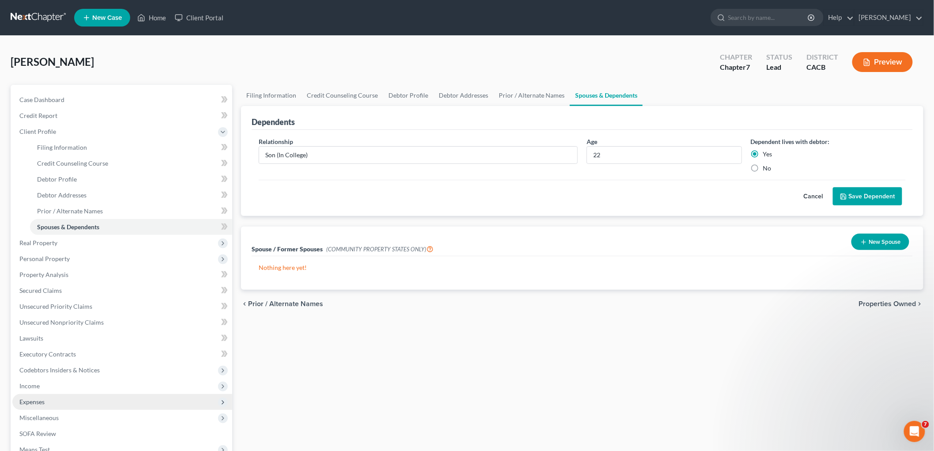
click at [48, 402] on span "Expenses" at bounding box center [122, 402] width 220 height 16
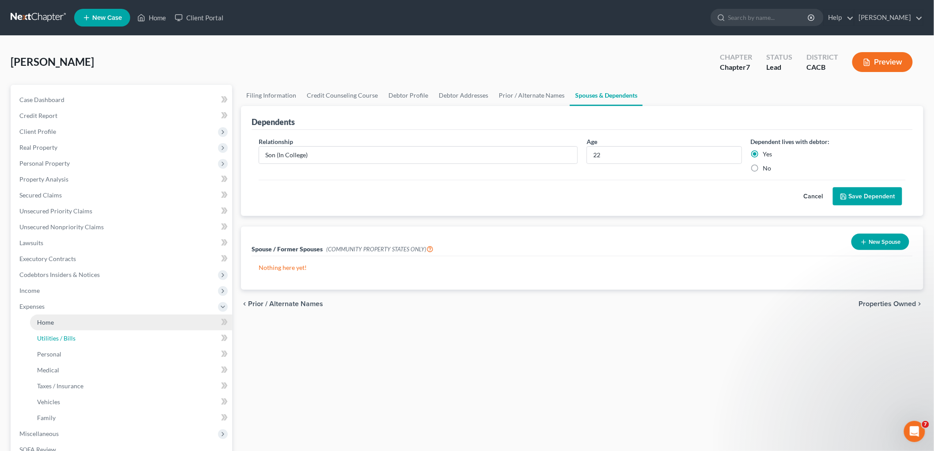
click at [70, 330] on link "Utilities / Bills" at bounding box center [131, 338] width 202 height 16
click at [72, 325] on link "Home" at bounding box center [131, 322] width 202 height 16
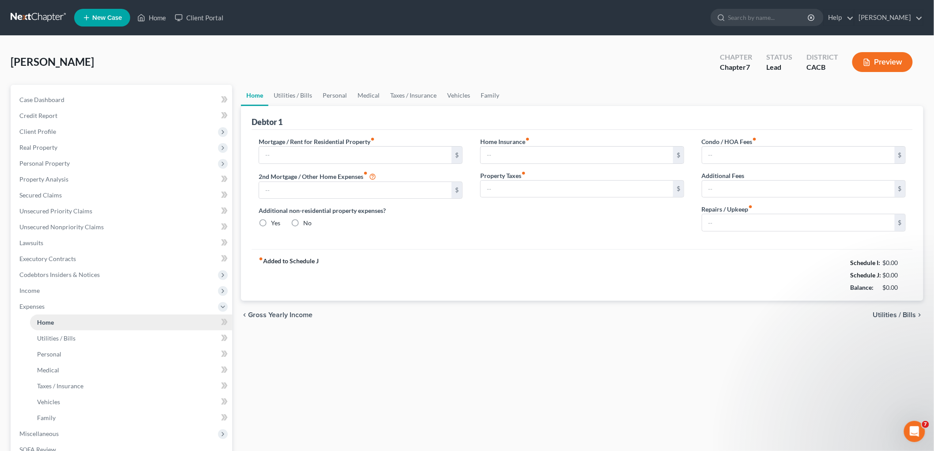
type input "0.00"
radio input "true"
type input "0.00"
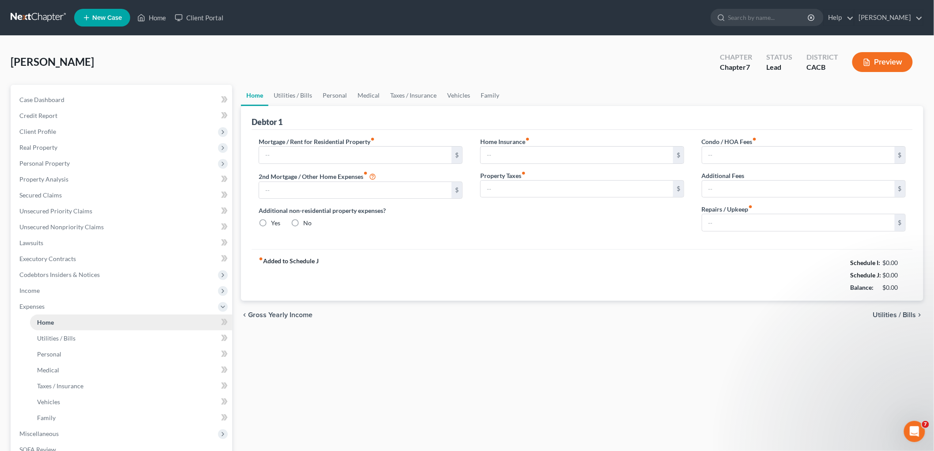
type input "0.00"
click at [631, 393] on div "Home Utilities / Bills Personal Medical Taxes / Insurance Vehicles Family Debto…" at bounding box center [582, 316] width 691 height 462
drag, startPoint x: 312, startPoint y: 152, endPoint x: 323, endPoint y: 147, distance: 11.5
click at [312, 152] on input "text" at bounding box center [355, 155] width 192 height 17
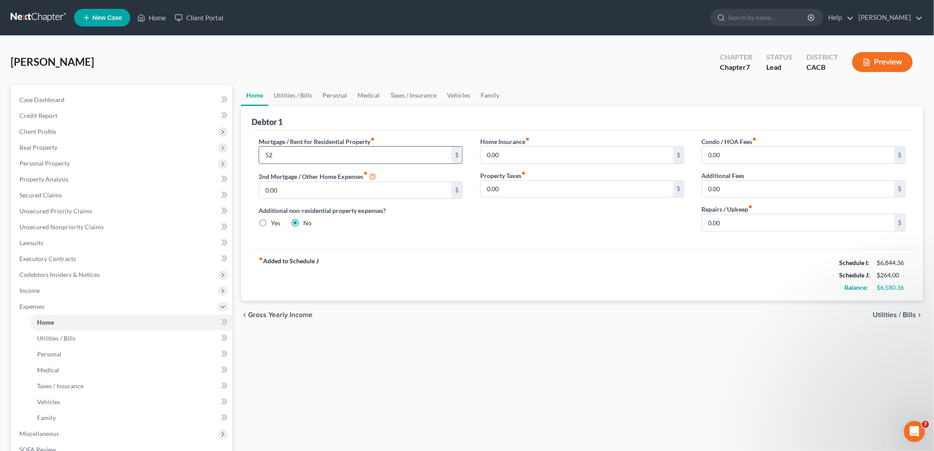
type input "5"
type input "2,800"
click at [412, 86] on link "Taxes / Insurance" at bounding box center [413, 95] width 57 height 21
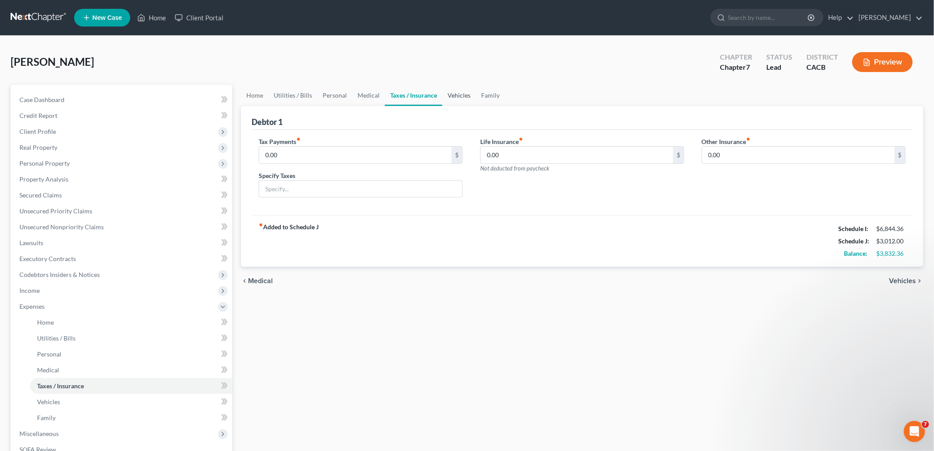
click at [463, 94] on link "Vehicles" at bounding box center [459, 95] width 34 height 21
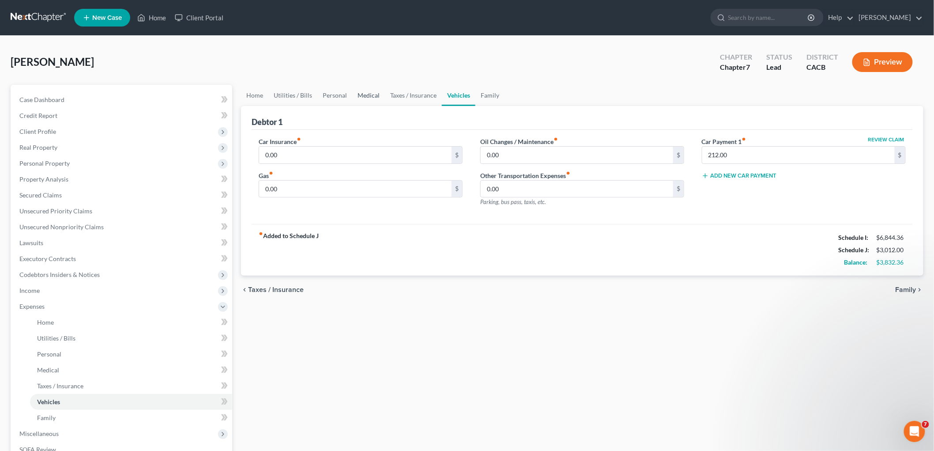
click at [371, 95] on link "Medical" at bounding box center [368, 95] width 33 height 21
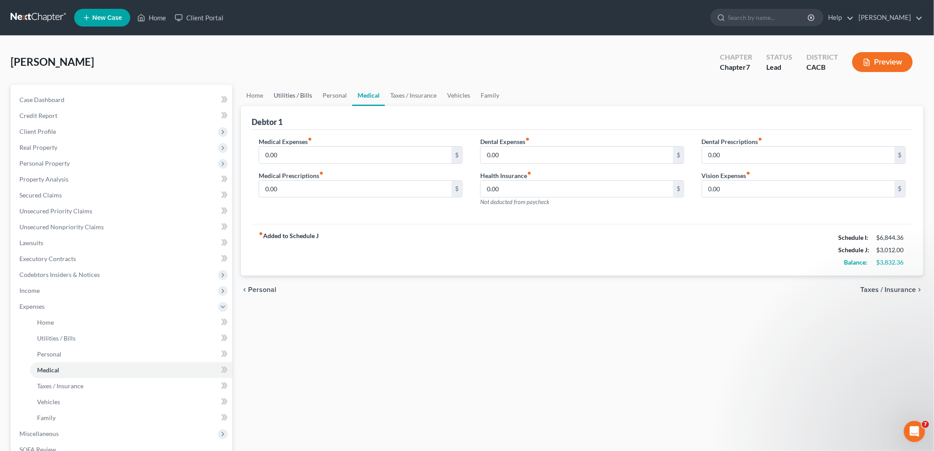
click at [283, 94] on link "Utilities / Bills" at bounding box center [292, 95] width 49 height 21
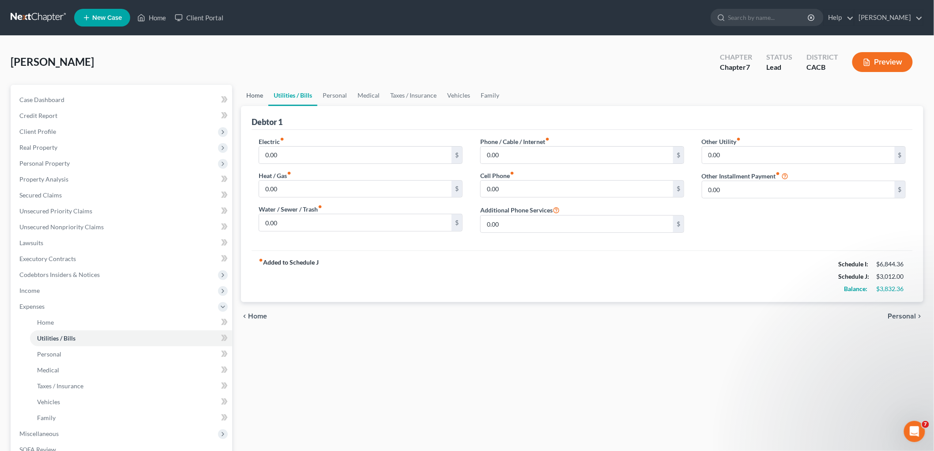
click at [245, 91] on link "Home" at bounding box center [254, 95] width 27 height 21
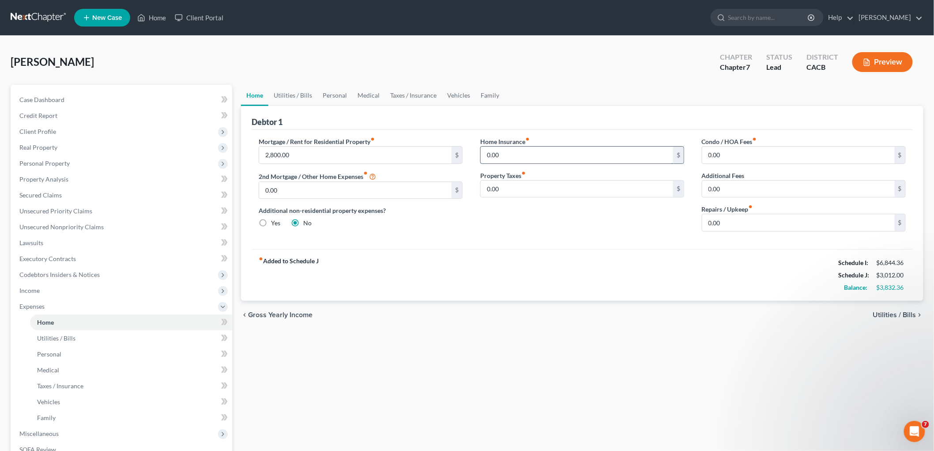
click at [558, 161] on input "0.00" at bounding box center [577, 155] width 192 height 17
type input "22"
click at [303, 94] on link "Utilities / Bills" at bounding box center [292, 95] width 49 height 21
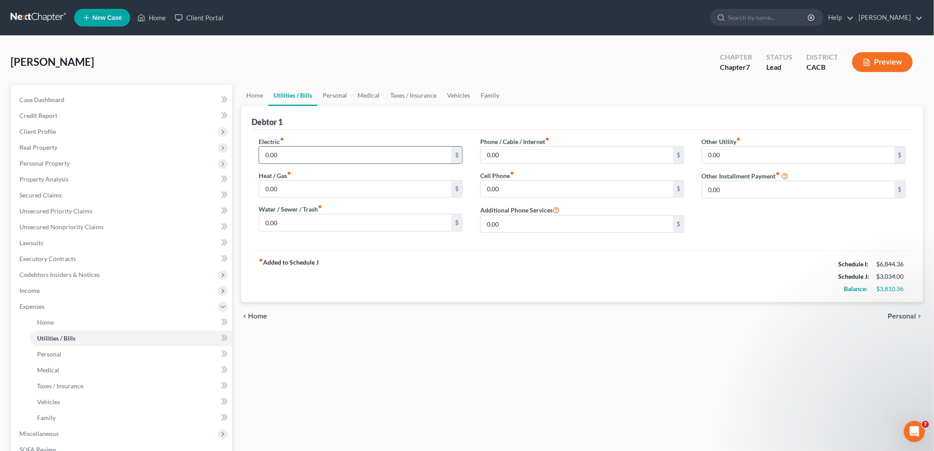
click at [317, 158] on input "0.00" at bounding box center [355, 155] width 192 height 17
type input "130"
drag, startPoint x: 530, startPoint y: 155, endPoint x: 523, endPoint y: 158, distance: 8.0
click at [530, 156] on input "0.00" at bounding box center [577, 155] width 192 height 17
type input "141"
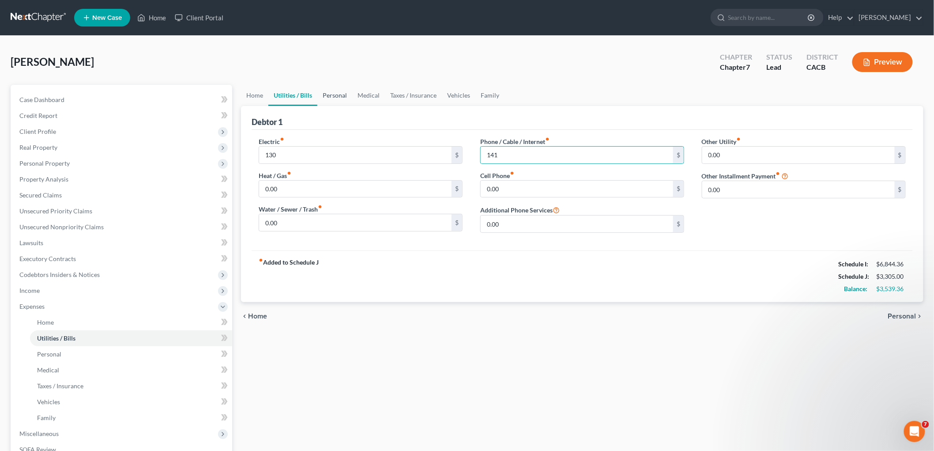
click at [336, 94] on link "Personal" at bounding box center [334, 95] width 35 height 21
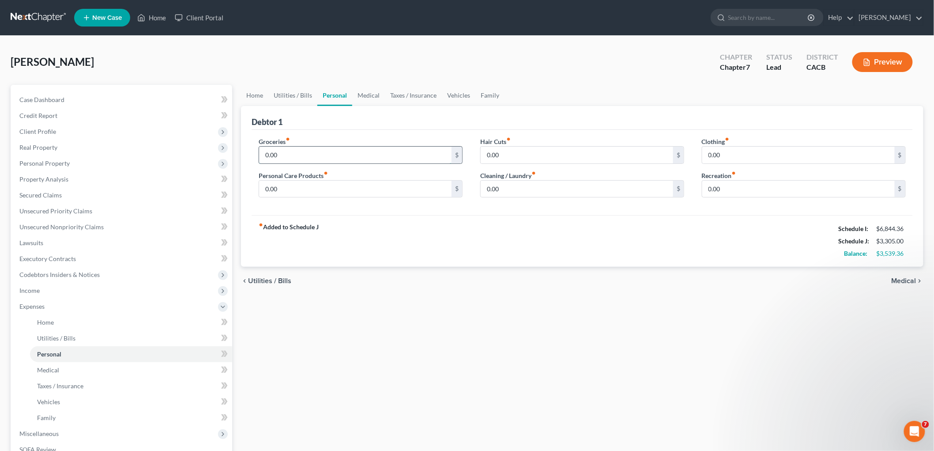
click at [305, 157] on input "0.00" at bounding box center [355, 155] width 192 height 17
type input "800"
click at [738, 155] on input "0.00" at bounding box center [798, 155] width 192 height 17
type input "200"
type input "150"
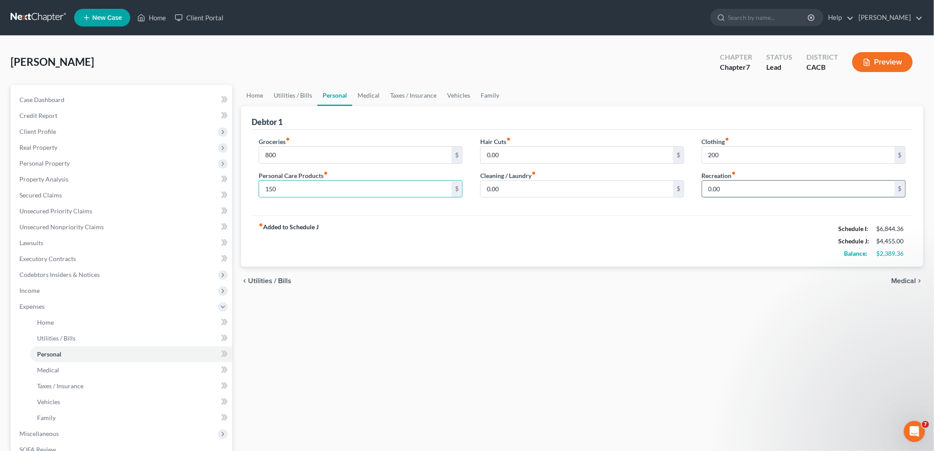
click at [786, 187] on input "0.00" at bounding box center [798, 189] width 192 height 17
type input "200"
click at [539, 182] on input "0.00" at bounding box center [577, 189] width 192 height 17
drag, startPoint x: 360, startPoint y: 84, endPoint x: 364, endPoint y: 91, distance: 7.7
click at [361, 85] on link "Medical" at bounding box center [368, 95] width 33 height 21
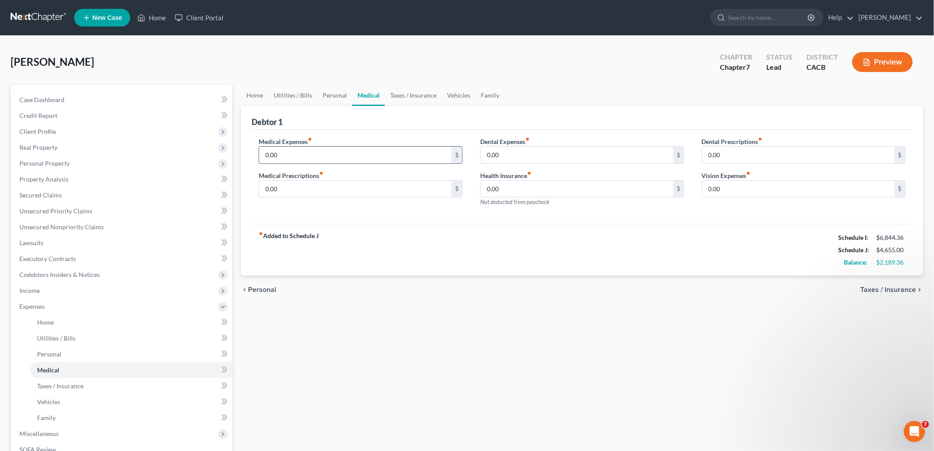
click at [316, 149] on input "0.00" at bounding box center [355, 155] width 192 height 17
type input "160"
click at [404, 87] on link "Taxes / Insurance" at bounding box center [413, 95] width 57 height 21
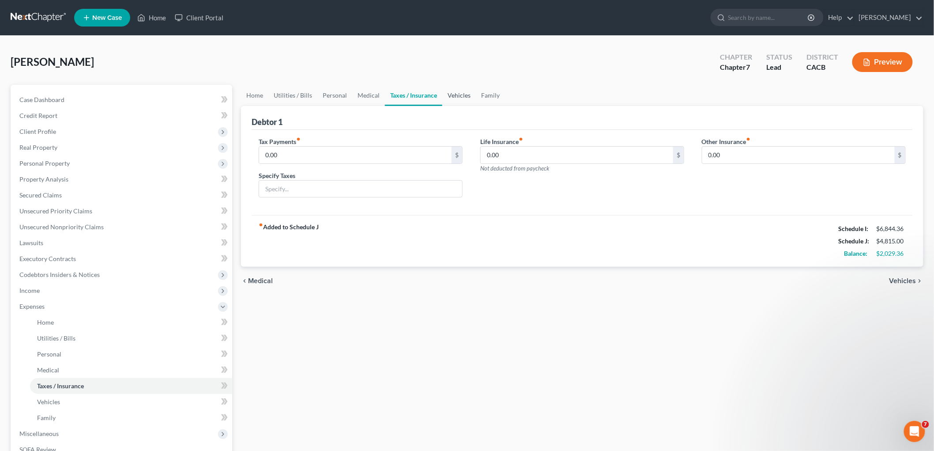
click at [463, 97] on link "Vehicles" at bounding box center [459, 95] width 34 height 21
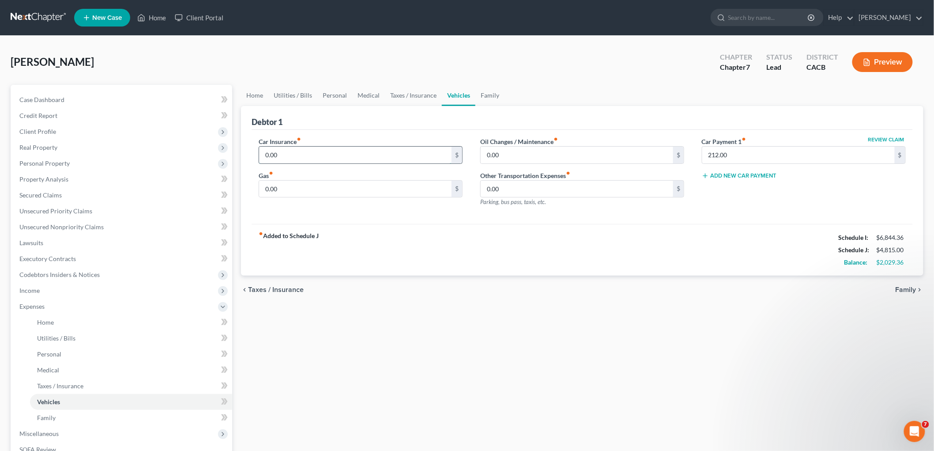
click at [304, 150] on input "0.00" at bounding box center [355, 155] width 192 height 17
type input "168"
click at [365, 182] on input "0.00" at bounding box center [355, 189] width 192 height 17
type input "400"
click at [486, 95] on link "Family" at bounding box center [489, 95] width 29 height 21
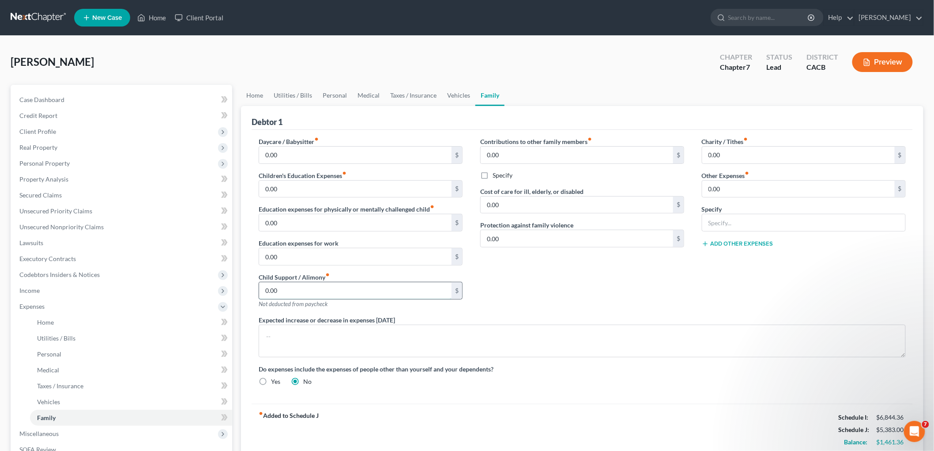
click at [291, 296] on input "0.00" at bounding box center [355, 290] width 192 height 17
type input "254"
drag, startPoint x: 682, startPoint y: 381, endPoint x: 398, endPoint y: 219, distance: 326.6
click at [680, 378] on div "Do expenses include the expenses of people other than yourself and your depende…" at bounding box center [582, 375] width 665 height 22
click at [268, 85] on link "Utilities / Bills" at bounding box center [292, 95] width 49 height 21
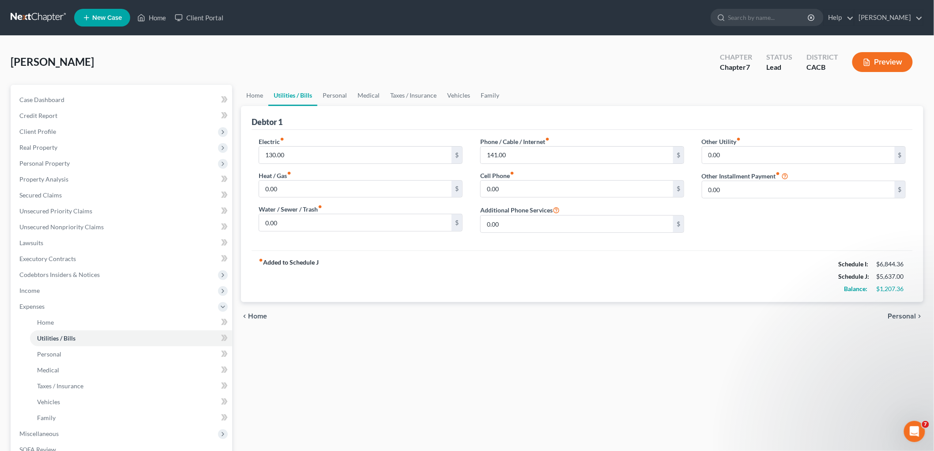
click at [268, 86] on link "Utilities / Bills" at bounding box center [292, 95] width 49 height 21
click at [258, 91] on link "Home" at bounding box center [254, 95] width 27 height 21
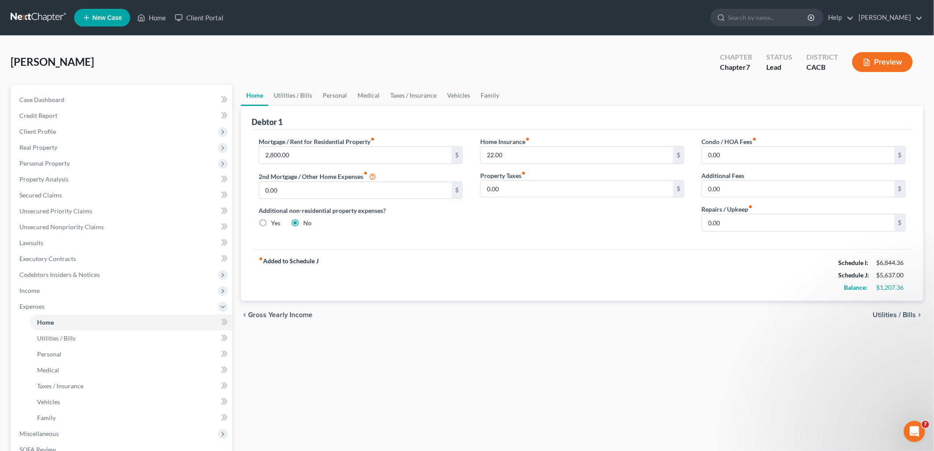
click at [882, 47] on div "Chapter Chapter 7 Status Lead District CACB Preview" at bounding box center [816, 61] width 214 height 31
click at [880, 54] on button "Preview" at bounding box center [882, 62] width 60 height 20
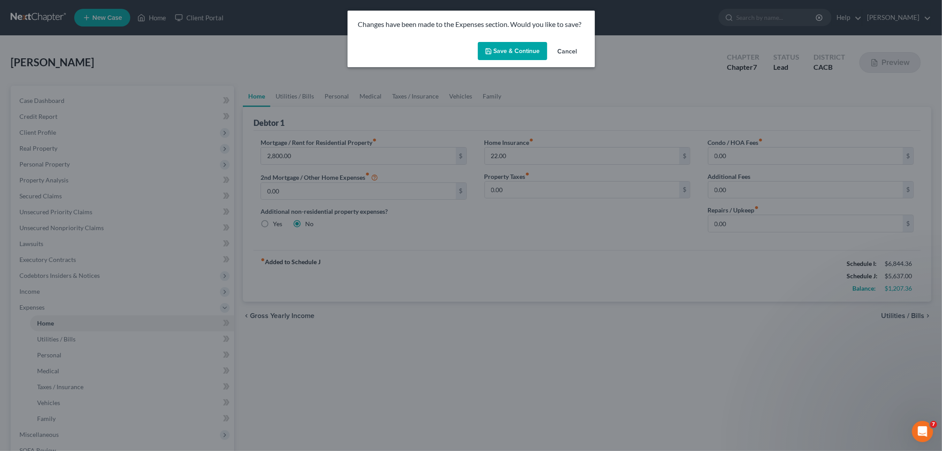
click at [493, 46] on button "Save & Continue" at bounding box center [512, 51] width 69 height 19
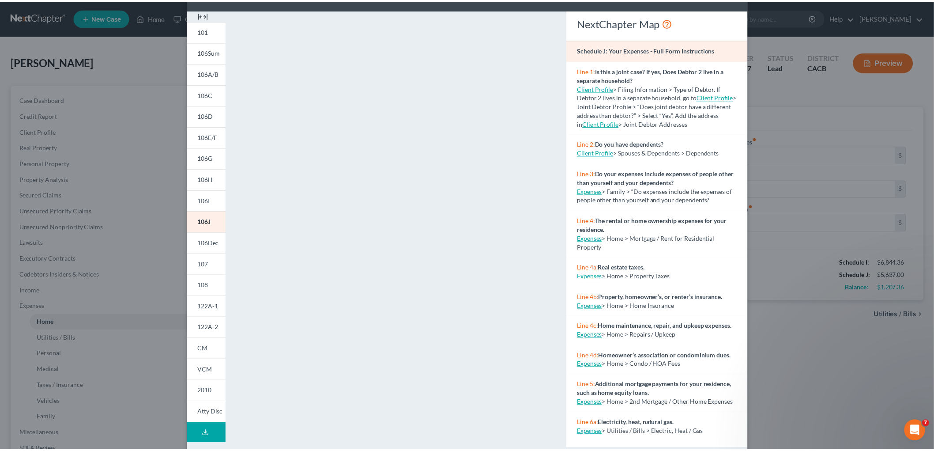
scroll to position [47, 0]
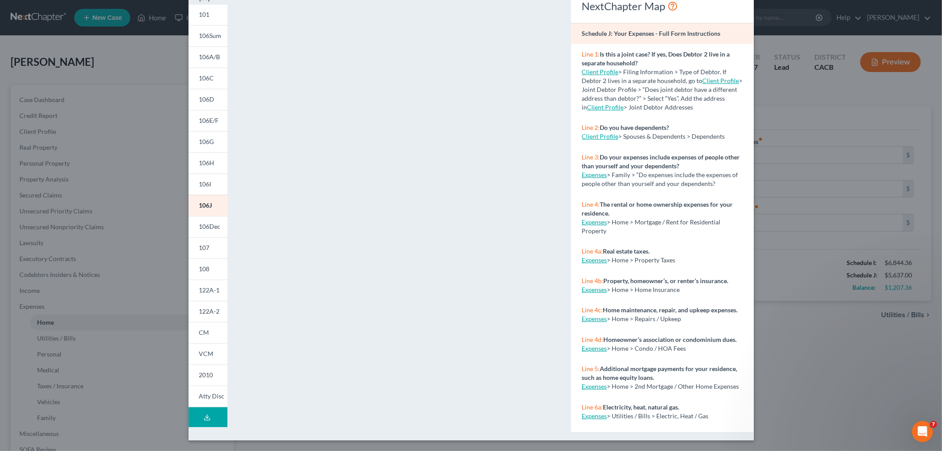
click at [896, 329] on div "Petition Preview Schedule J: Your Expenses × 101 106Sum 106A/B 106C 106D 106E/F…" at bounding box center [471, 225] width 942 height 451
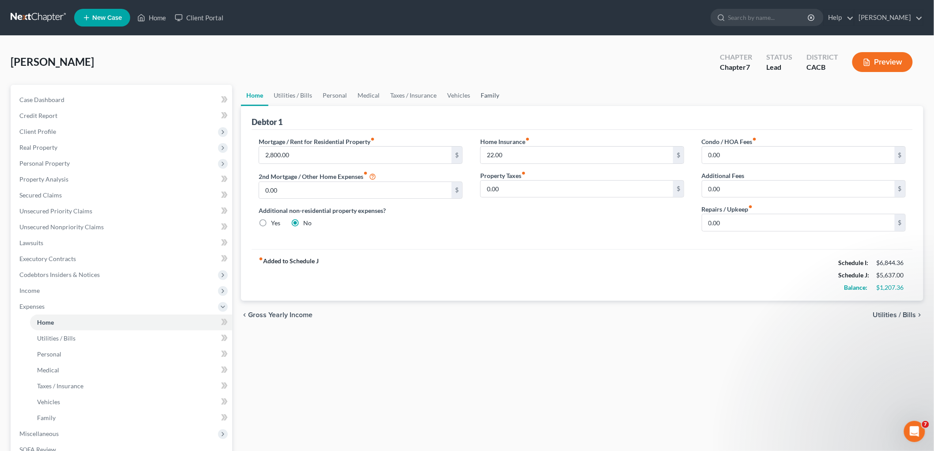
click at [480, 86] on link "Family" at bounding box center [489, 95] width 29 height 21
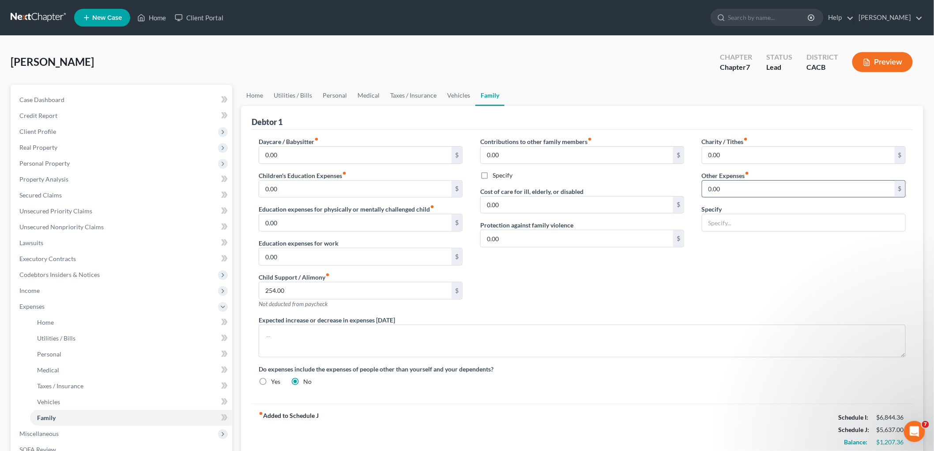
click at [767, 186] on input "0.00" at bounding box center [798, 189] width 192 height 17
click at [722, 217] on input "text" at bounding box center [803, 222] width 203 height 17
type input "Children's Therapy"
click at [743, 185] on input "0.00" at bounding box center [798, 189] width 192 height 17
type input "800"
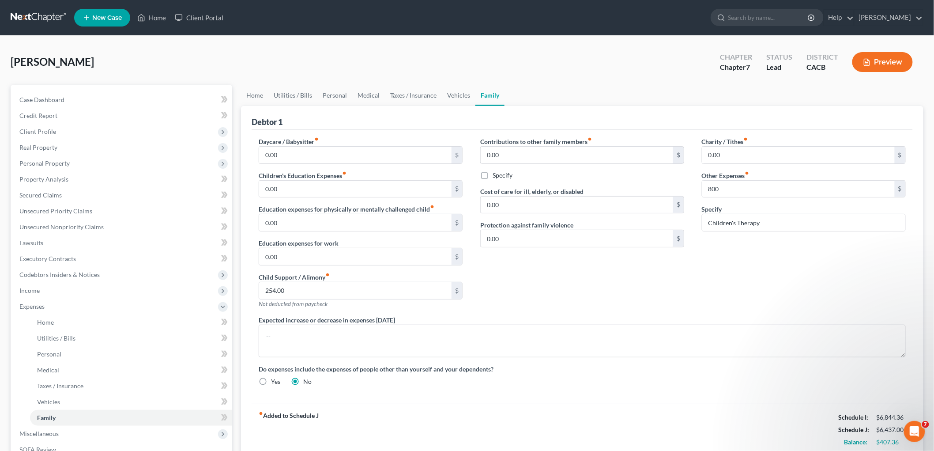
drag, startPoint x: 640, startPoint y: 290, endPoint x: 625, endPoint y: 283, distance: 17.2
click at [640, 291] on div "Contributions to other family members fiber_manual_record 0.00 $ Specify Cost o…" at bounding box center [582, 226] width 222 height 178
click at [258, 94] on link "Home" at bounding box center [254, 95] width 27 height 21
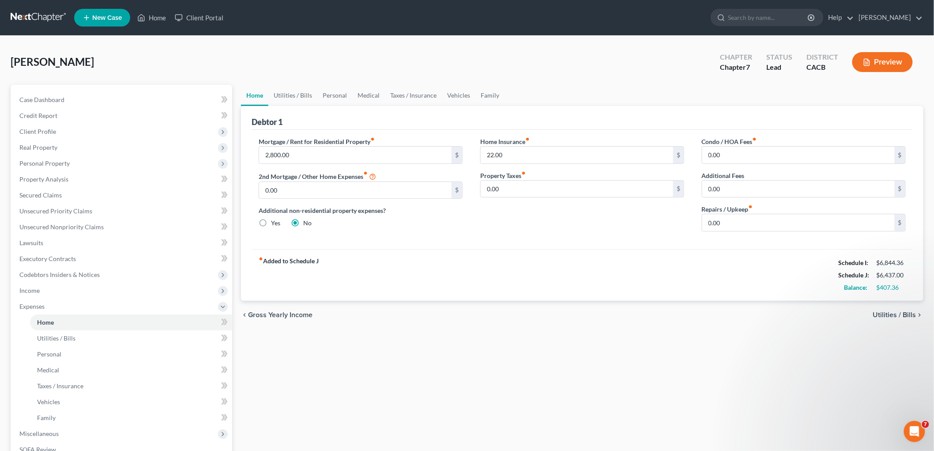
click at [900, 63] on button "Preview" at bounding box center [882, 62] width 60 height 20
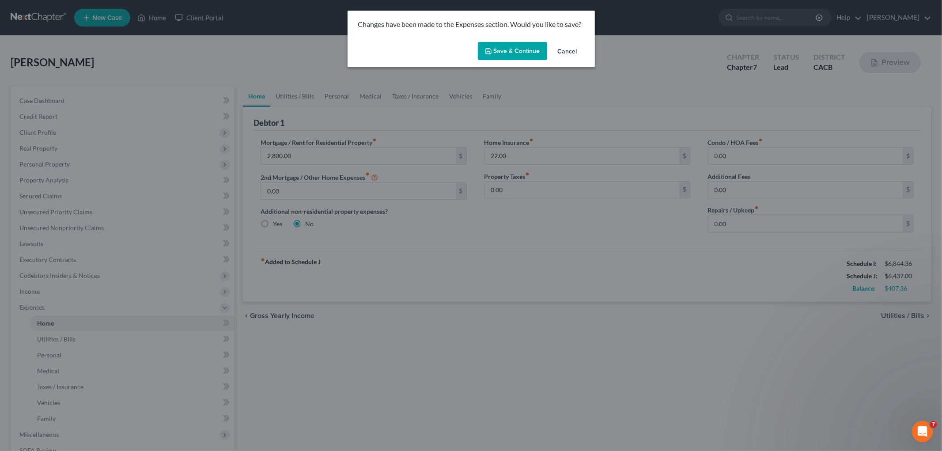
click at [509, 57] on button "Save & Continue" at bounding box center [512, 51] width 69 height 19
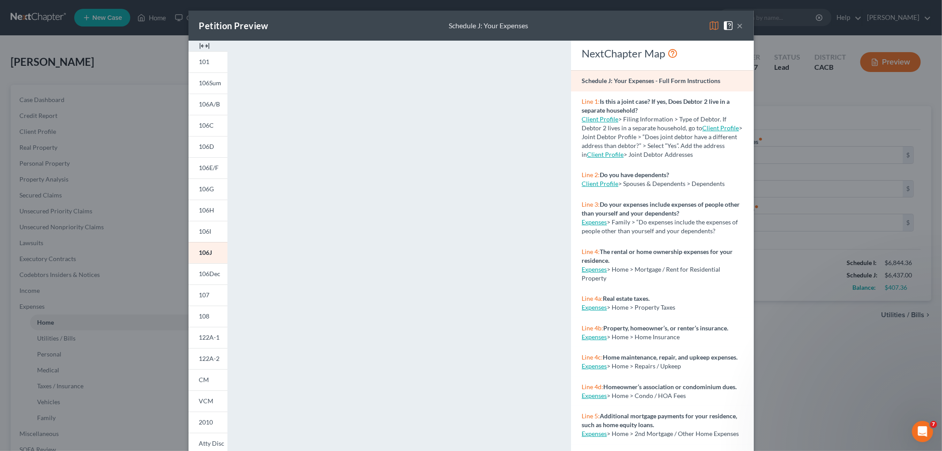
click at [819, 309] on div "Petition Preview Schedule J: Your Expenses × 101 106Sum 106A/B 106C 106D 106E/F…" at bounding box center [471, 225] width 942 height 451
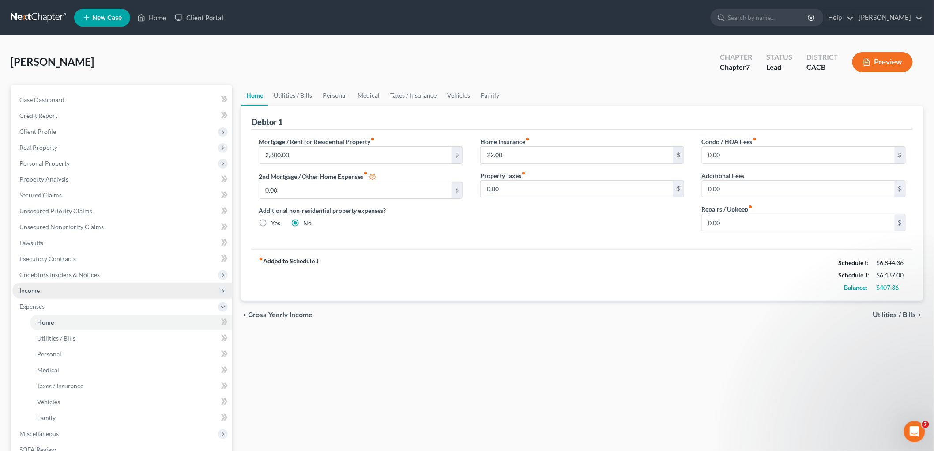
click at [68, 292] on span "Income" at bounding box center [122, 291] width 220 height 16
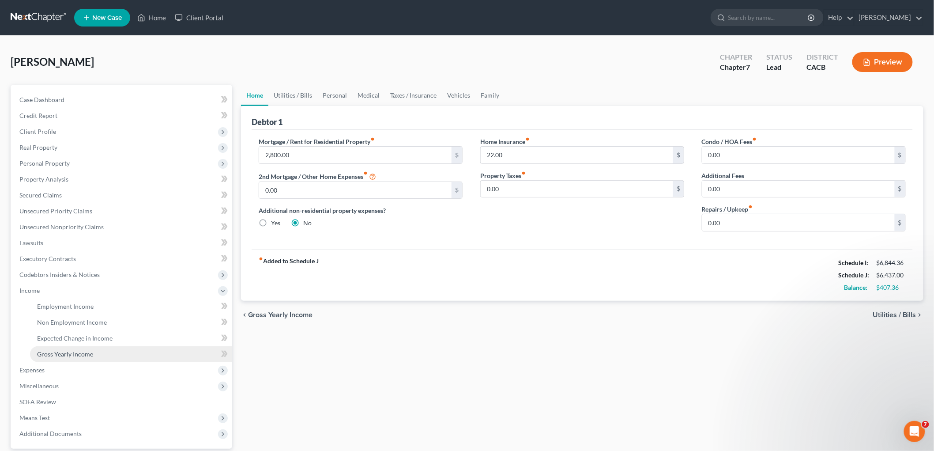
click at [106, 352] on link "Gross Yearly Income" at bounding box center [131, 354] width 202 height 16
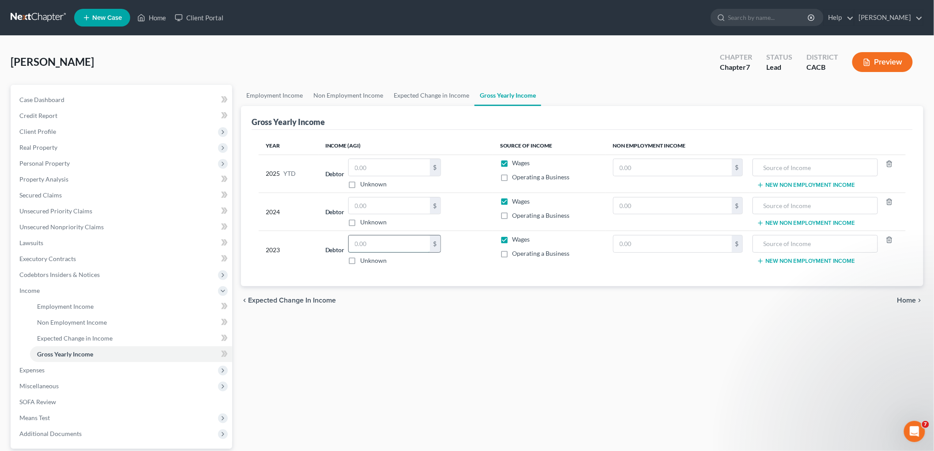
click at [381, 245] on input "text" at bounding box center [389, 243] width 81 height 17
type input "94,753"
click at [528, 255] on span "Operating a Business" at bounding box center [540, 253] width 57 height 8
click at [522, 255] on input "Operating a Business" at bounding box center [519, 252] width 6 height 6
checkbox input "true"
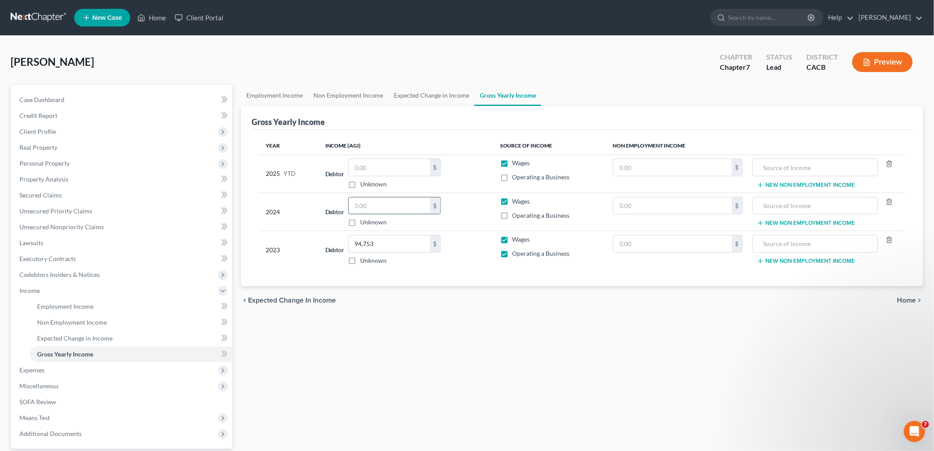
click at [395, 210] on input "text" at bounding box center [389, 205] width 81 height 17
type input "97,875"
click at [379, 162] on input "text" at bounding box center [389, 167] width 81 height 17
type input "68,888"
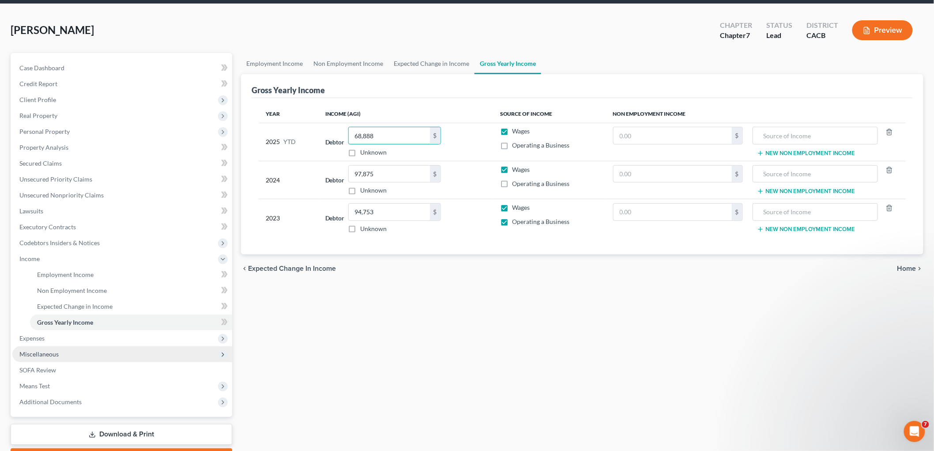
scroll to position [49, 0]
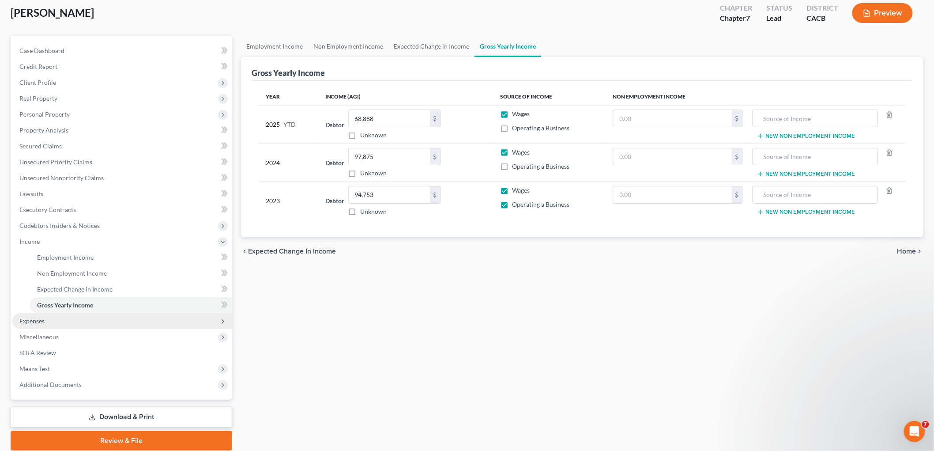
click at [53, 323] on span "Expenses" at bounding box center [122, 321] width 220 height 16
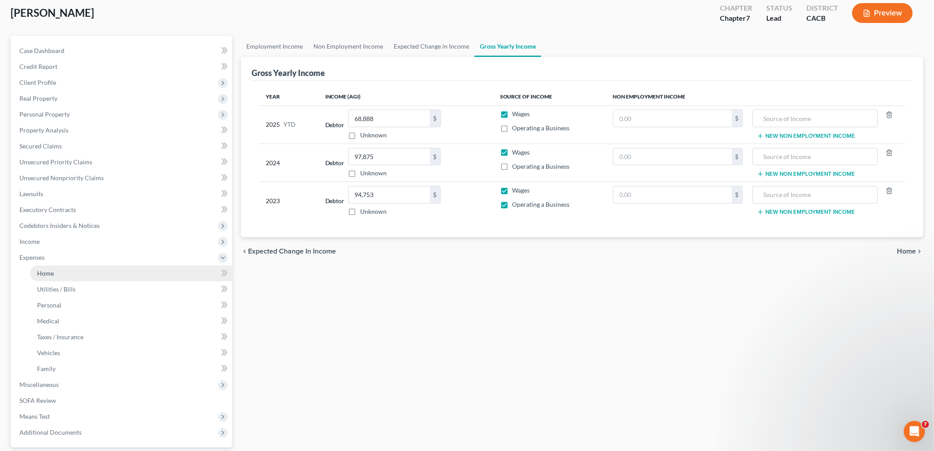
click at [53, 271] on span "Home" at bounding box center [45, 273] width 17 height 8
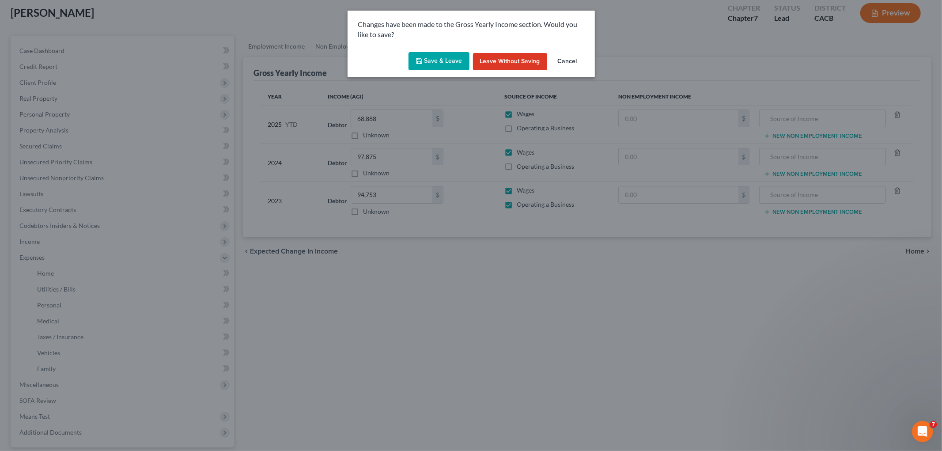
click at [428, 56] on button "Save & Leave" at bounding box center [438, 61] width 61 height 19
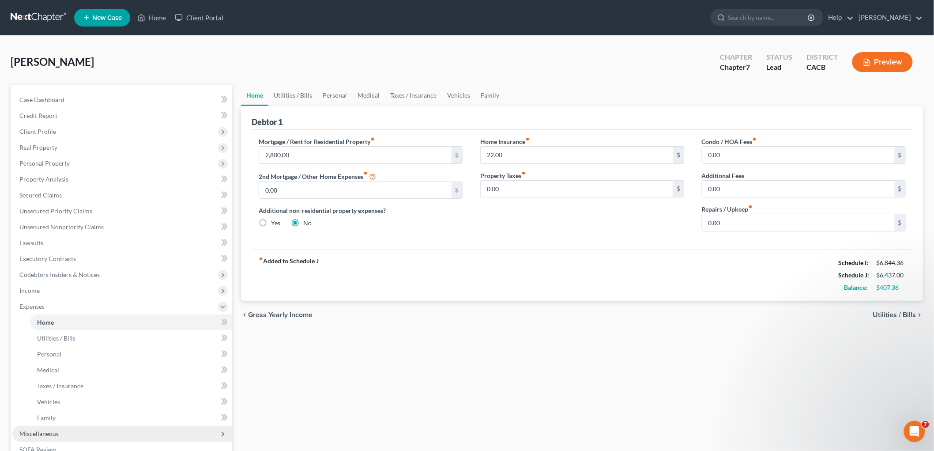
drag, startPoint x: 54, startPoint y: 430, endPoint x: 90, endPoint y: 406, distance: 43.0
click at [54, 430] on span "Miscellaneous" at bounding box center [38, 433] width 39 height 8
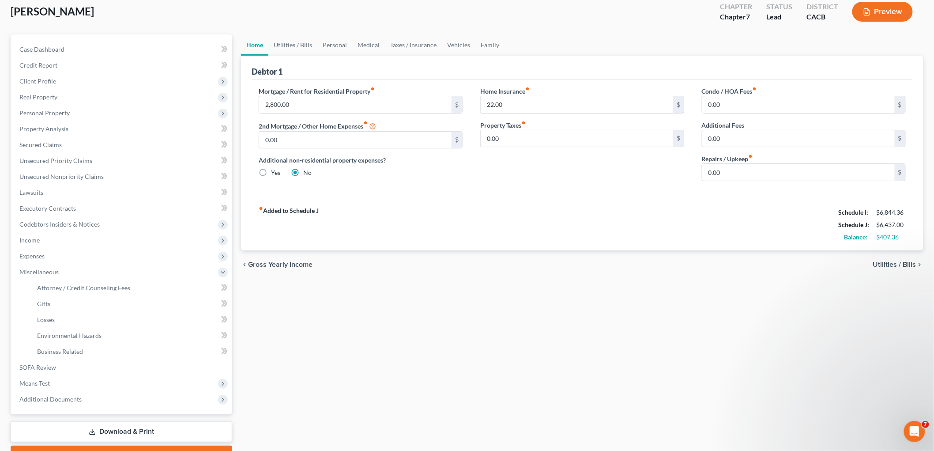
scroll to position [97, 0]
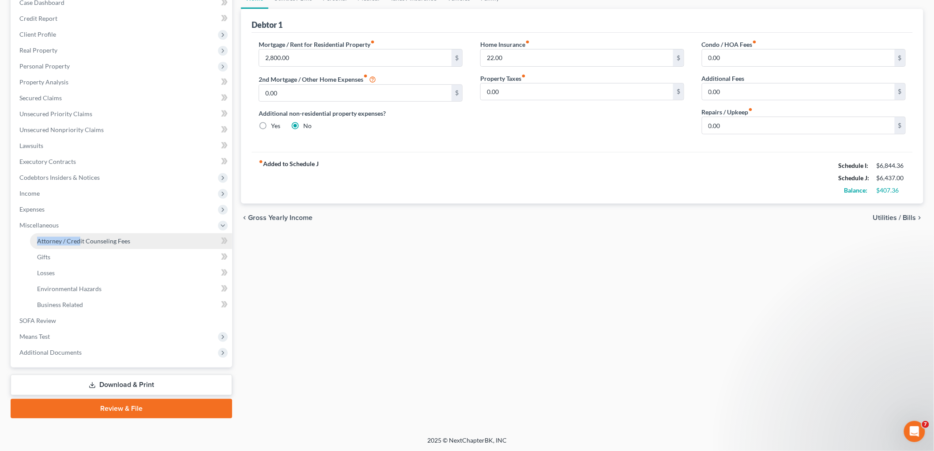
drag, startPoint x: 73, startPoint y: 230, endPoint x: 79, endPoint y: 241, distance: 12.6
click at [79, 241] on li "Miscellaneous Attorney / Credit Counseling Fees Attorney / Bankruptcy Fees Gift…" at bounding box center [122, 264] width 220 height 95
click at [79, 241] on span "Attorney / Credit Counseling Fees" at bounding box center [83, 241] width 93 height 8
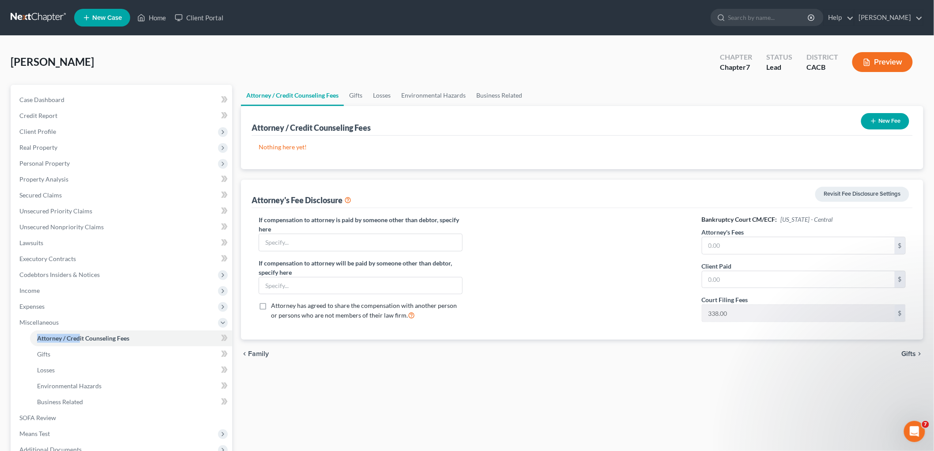
click at [881, 125] on button "New Fee" at bounding box center [885, 121] width 48 height 16
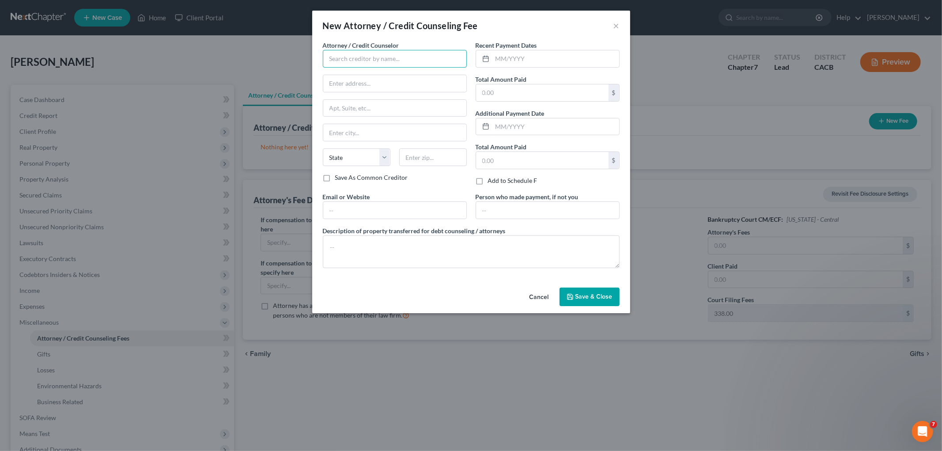
click at [353, 57] on input "text" at bounding box center [395, 59] width 144 height 18
click at [368, 67] on input "Law Office" at bounding box center [395, 59] width 144 height 18
click at [368, 72] on div "Law Office of [PERSON_NAME]" at bounding box center [376, 74] width 92 height 9
type input "Law Office of [PERSON_NAME]"
type input "[STREET_ADDRESS][US_STATE]"
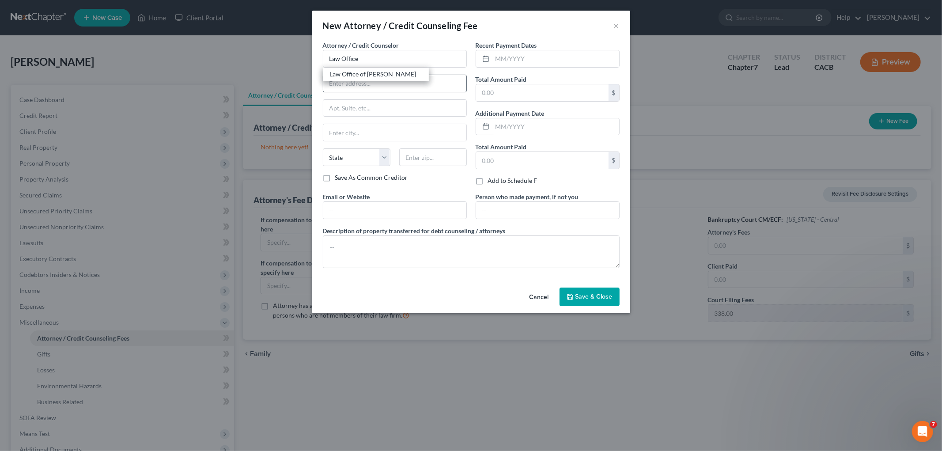
type input "[GEOGRAPHIC_DATA]"
select select "4"
type input "90230"
click at [379, 208] on input "text" at bounding box center [394, 210] width 143 height 17
type input "[PERSON_NAME][EMAIL_ADDRESS][DOMAIN_NAME]"
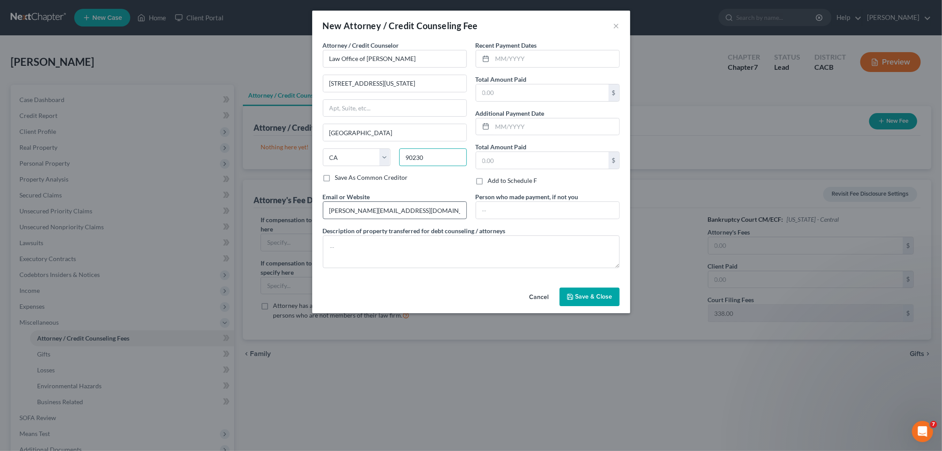
type input "90232"
drag, startPoint x: 513, startPoint y: 95, endPoint x: 523, endPoint y: 86, distance: 13.7
click at [513, 95] on input "text" at bounding box center [542, 92] width 132 height 17
type input "3,582"
click at [516, 62] on input "text" at bounding box center [555, 58] width 127 height 17
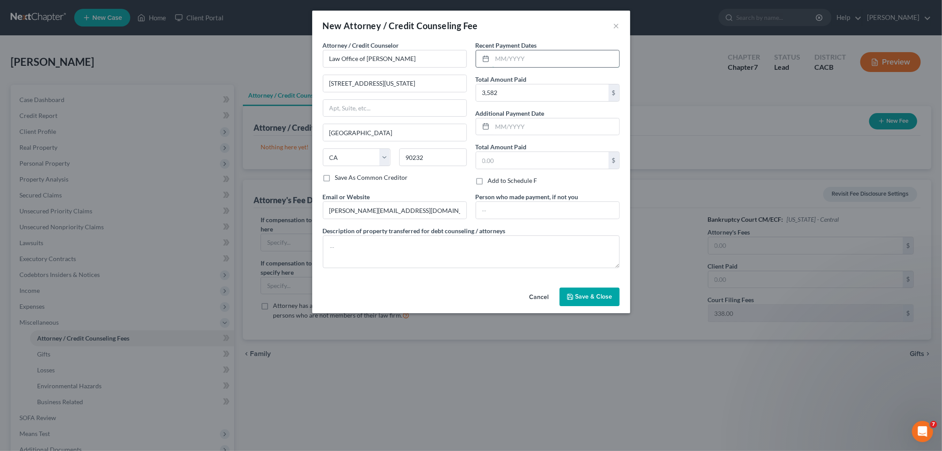
click at [510, 62] on input "text" at bounding box center [555, 58] width 127 height 17
type input "[DATE]"
drag, startPoint x: 505, startPoint y: 248, endPoint x: 396, endPoint y: 345, distance: 145.7
click at [503, 249] on textarea at bounding box center [471, 251] width 297 height 33
click at [429, 237] on textarea at bounding box center [471, 251] width 297 height 33
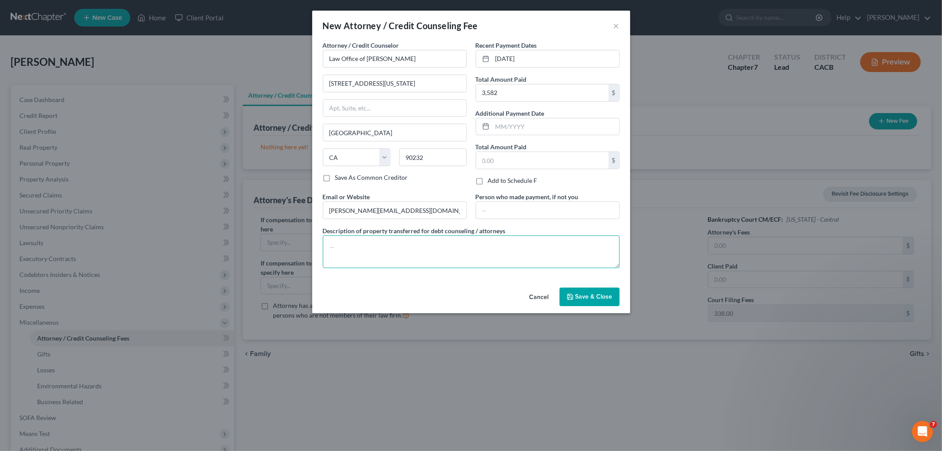
paste textarea "Chapter 7 [MEDICAL_DATA] Agreement Includes Cost of Credit Report and Required …"
type textarea "Chapter 7 [MEDICAL_DATA] Agreement Includes Cost of Credit Report and Required …"
drag, startPoint x: 598, startPoint y: 296, endPoint x: 520, endPoint y: 86, distance: 224.2
click at [524, 112] on div "New Attorney / Credit Counseling Fee × Attorney / Credit Counselor * Law Office…" at bounding box center [471, 162] width 318 height 302
click at [603, 294] on span "Save & Close" at bounding box center [593, 297] width 37 height 8
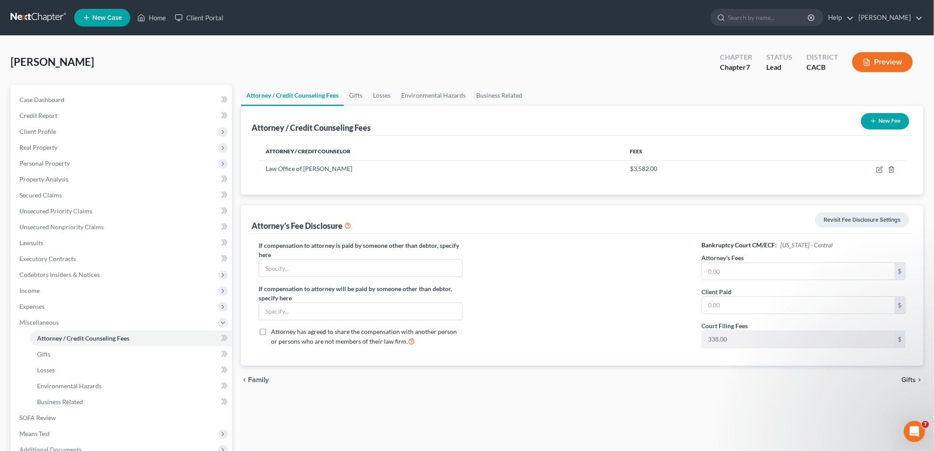
click at [714, 281] on div "Bankruptcy Court CM/ECF: [US_STATE] - Central Attorney's Fees $ Client Paid $ C…" at bounding box center [804, 298] width 222 height 114
click at [719, 268] on input "text" at bounding box center [798, 271] width 192 height 17
paste input "3,582"
type input "3,582"
click at [721, 301] on input "text" at bounding box center [798, 305] width 192 height 17
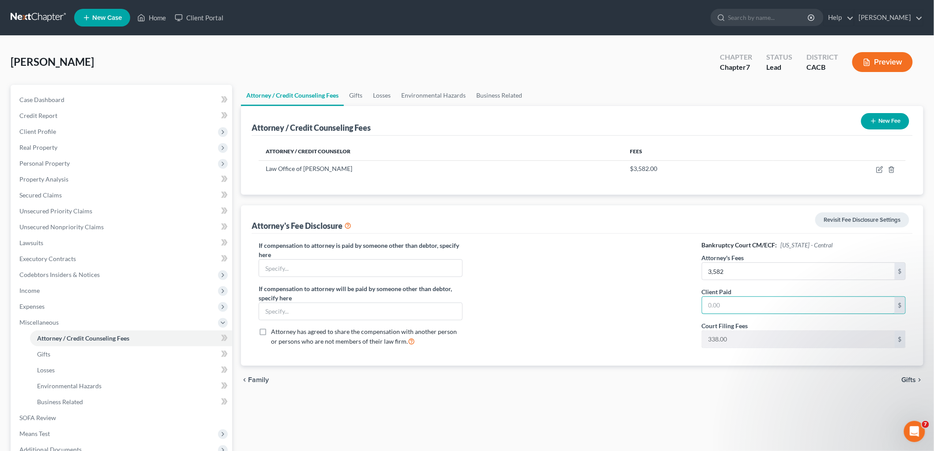
paste input "3,582"
type input "3,582"
click at [623, 305] on div at bounding box center [582, 298] width 222 height 114
click at [69, 400] on span "Business Related" at bounding box center [60, 402] width 46 height 8
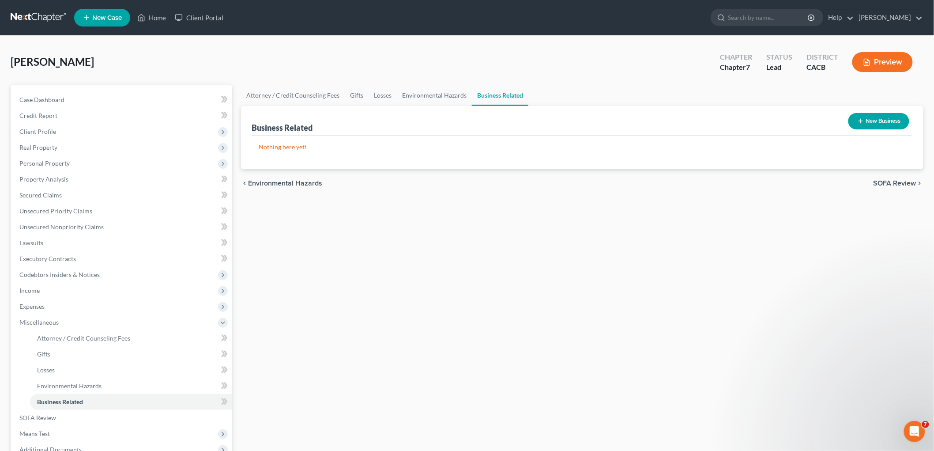
click at [870, 115] on button "New Business" at bounding box center [878, 121] width 61 height 16
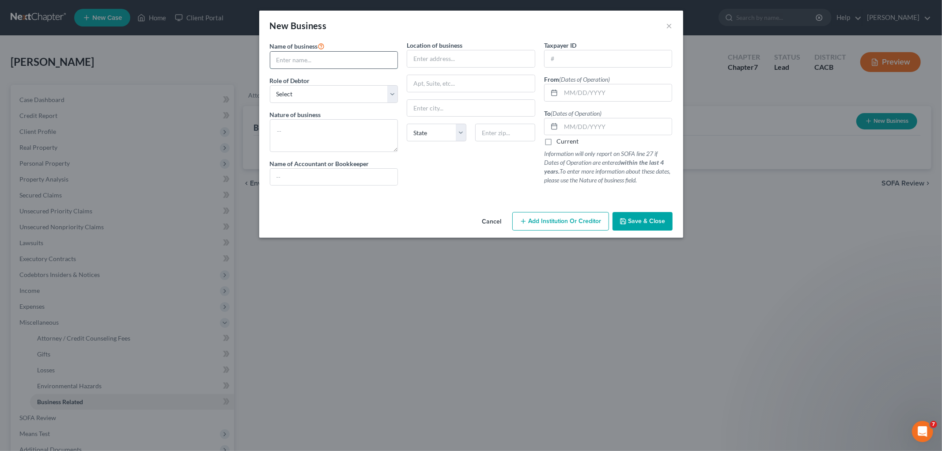
click at [325, 62] on input "text" at bounding box center [334, 60] width 128 height 17
click at [343, 59] on input "Sole-Proprietorship (Driving)" at bounding box center [334, 60] width 128 height 17
type input "Sole-Proprietorship (Video & TV Production)"
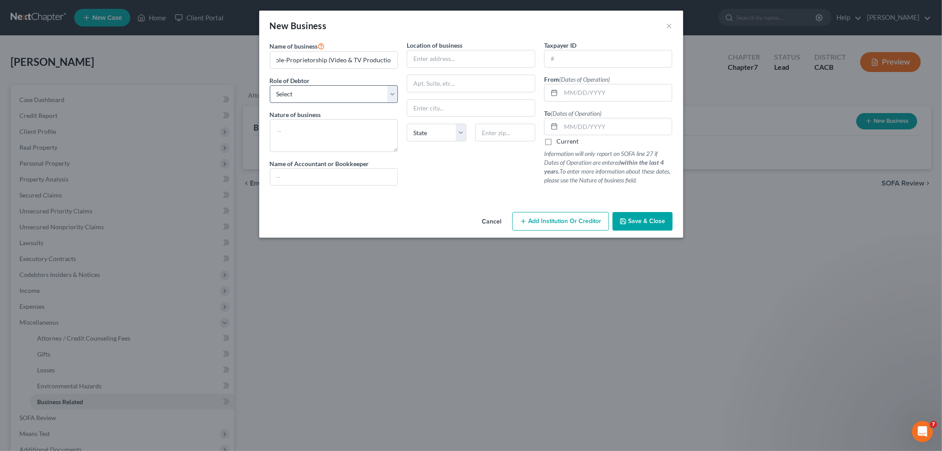
drag, startPoint x: 275, startPoint y: 84, endPoint x: 289, endPoint y: 92, distance: 16.0
click at [276, 85] on div "Role of Debtor * Select A member of a limited liability company (LLC) or limite…" at bounding box center [334, 89] width 128 height 27
drag, startPoint x: 289, startPoint y: 92, endPoint x: 303, endPoint y: 89, distance: 14.0
click at [289, 92] on select "Select A member of a limited liability company (LLC) or limited liability partn…" at bounding box center [334, 94] width 128 height 18
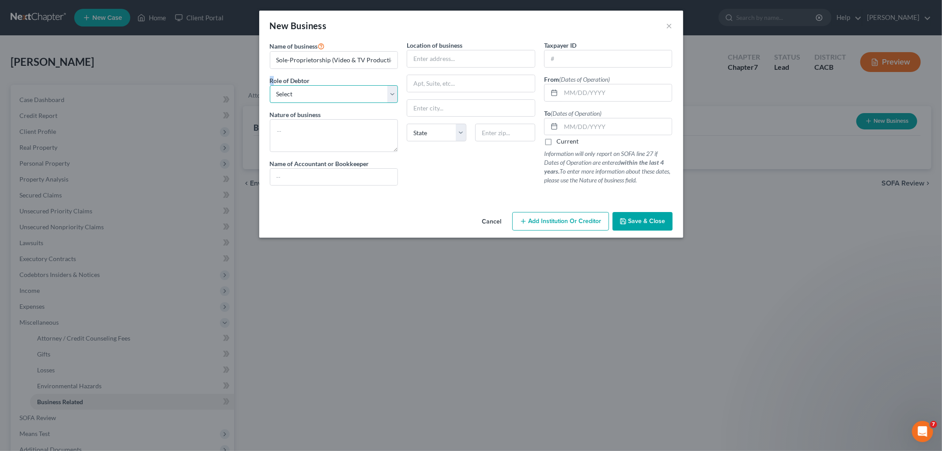
select select "sole_proprietor"
click at [270, 85] on select "Select A member of a limited liability company (LLC) or limited liability partn…" at bounding box center [334, 94] width 128 height 18
drag, startPoint x: 332, startPoint y: 58, endPoint x: 388, endPoint y: 62, distance: 56.2
click at [388, 62] on input "Sole-Proprietorship (Video & TV Production)" at bounding box center [334, 60] width 128 height 17
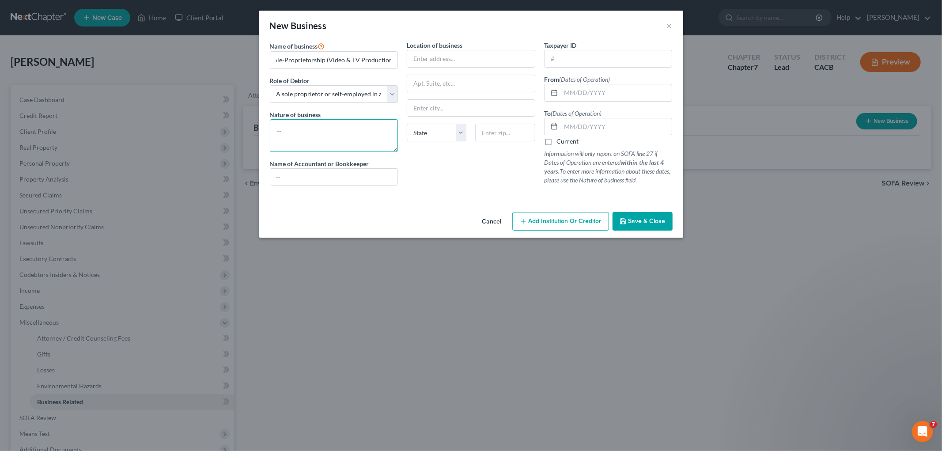
click at [332, 137] on textarea at bounding box center [334, 135] width 128 height 33
paste textarea "Video & TV Production"
type textarea "Video & TV Production"
drag, startPoint x: 561, startPoint y: 55, endPoint x: 560, endPoint y: 83, distance: 27.9
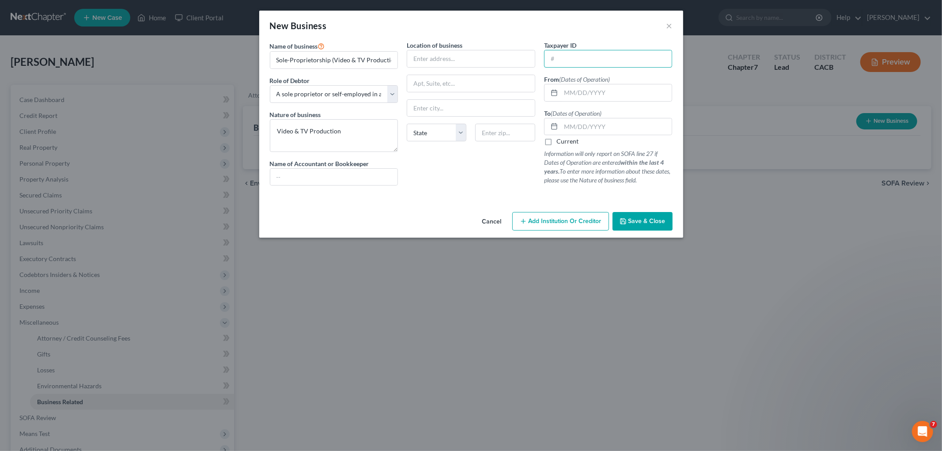
click at [561, 55] on input "text" at bounding box center [608, 58] width 128 height 17
paste input "[US_EMPLOYER_IDENTIFICATION_NUMBER]"
click at [558, 88] on div at bounding box center [552, 92] width 16 height 17
click at [574, 89] on input "text" at bounding box center [616, 92] width 111 height 17
drag, startPoint x: 557, startPoint y: 138, endPoint x: 561, endPoint y: 146, distance: 8.9
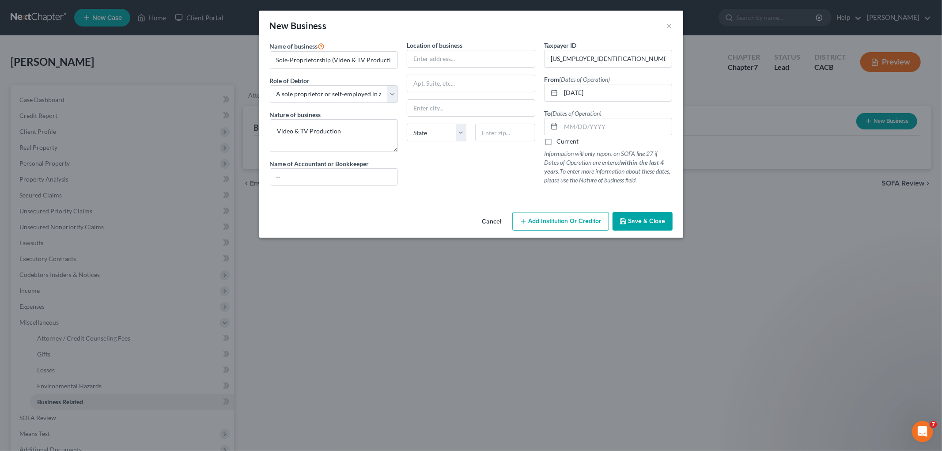
click at [557, 138] on label "Current" at bounding box center [567, 141] width 22 height 9
click at [560, 138] on input "Current" at bounding box center [563, 140] width 6 height 6
click at [639, 218] on span "Save & Close" at bounding box center [646, 221] width 37 height 8
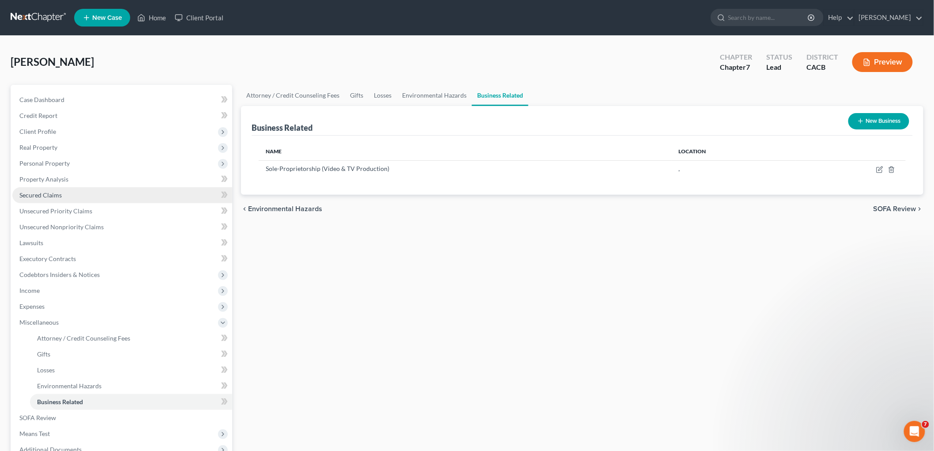
click at [30, 198] on link "Secured Claims" at bounding box center [122, 195] width 220 height 16
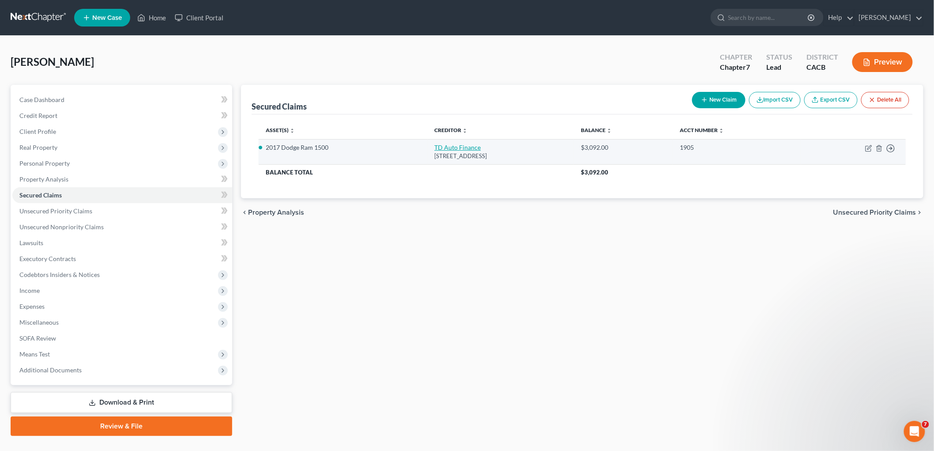
click at [434, 144] on link "TD Auto Finance" at bounding box center [457, 147] width 46 height 8
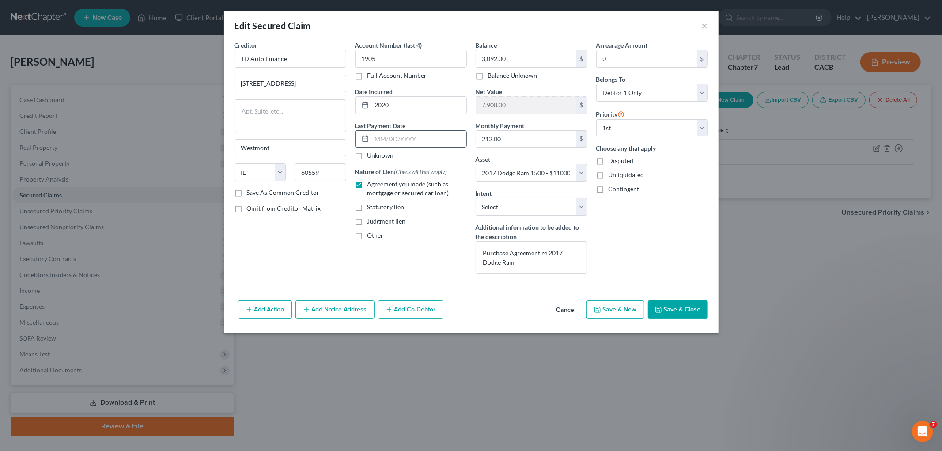
click at [393, 142] on input "text" at bounding box center [419, 139] width 94 height 17
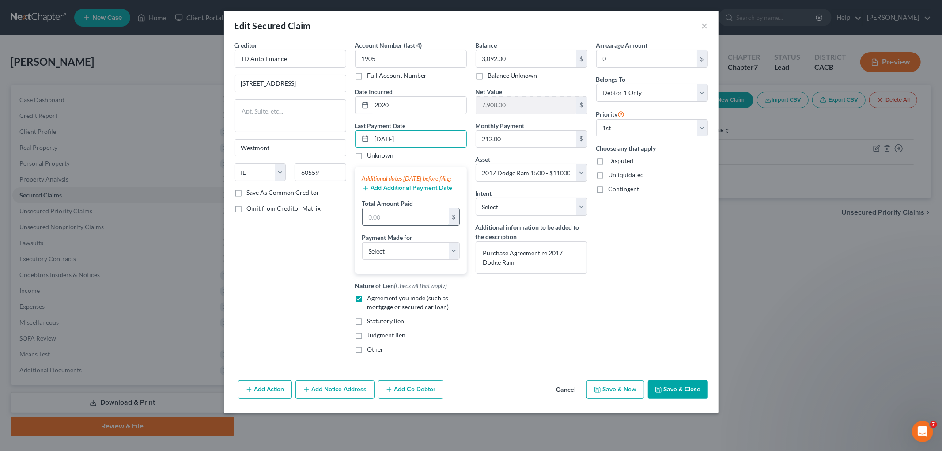
click at [390, 224] on input "text" at bounding box center [405, 216] width 86 height 17
click at [407, 192] on button "Add Additional Payment Date" at bounding box center [407, 188] width 90 height 7
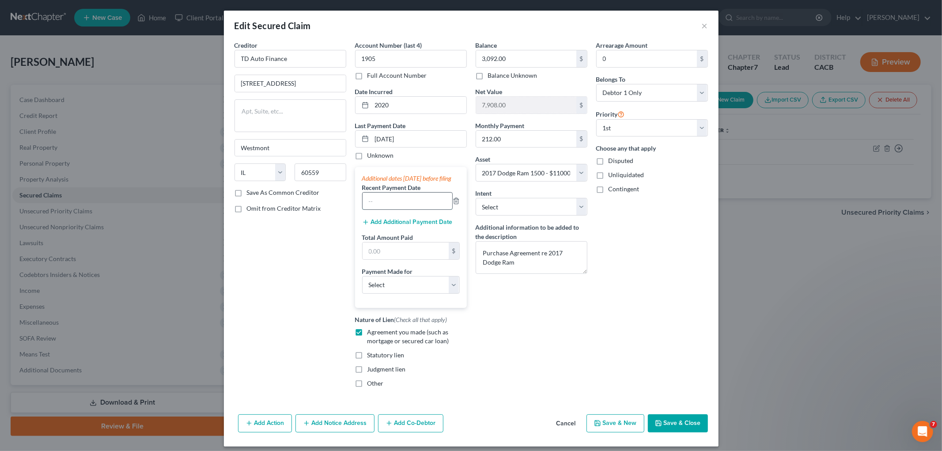
click at [402, 209] on input "text" at bounding box center [407, 200] width 90 height 17
click at [386, 226] on button "Add Additional Payment Date" at bounding box center [407, 222] width 90 height 7
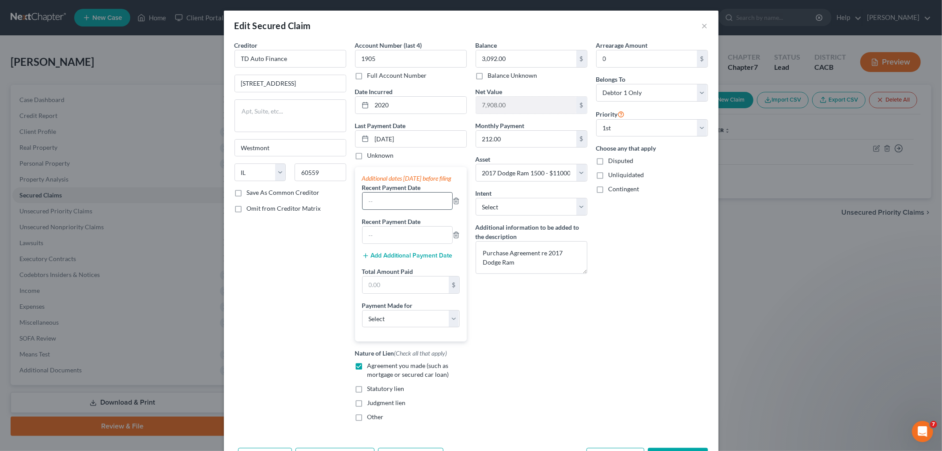
click at [383, 203] on input "text" at bounding box center [407, 200] width 90 height 17
drag, startPoint x: 378, startPoint y: 241, endPoint x: 386, endPoint y: 234, distance: 10.9
click at [378, 241] on input "text" at bounding box center [407, 234] width 90 height 17
click at [391, 290] on input "text" at bounding box center [405, 284] width 86 height 17
drag, startPoint x: 380, startPoint y: 334, endPoint x: 380, endPoint y: 328, distance: 5.7
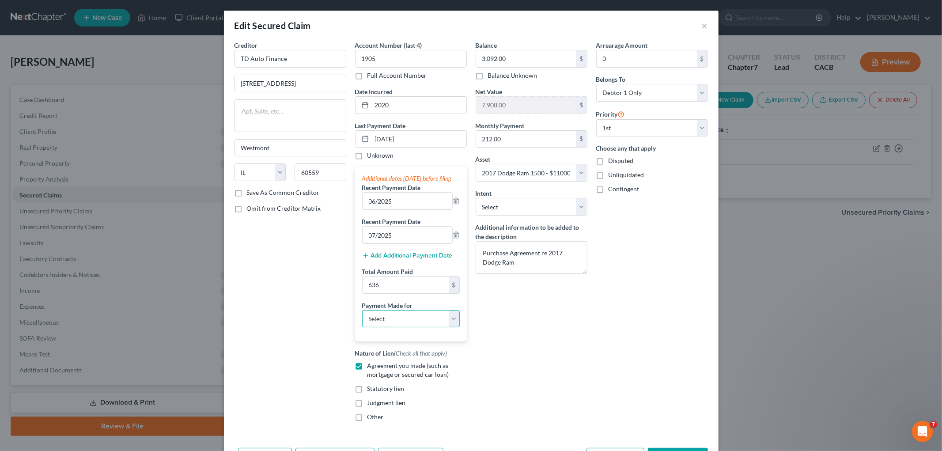
click at [380, 328] on select "Select Car Credit Card Loan Repayment Mortgage Other Suppliers Or Vendors" at bounding box center [411, 319] width 98 height 18
click at [362, 319] on select "Select Car Credit Card Loan Repayment Mortgage Other Suppliers Or Vendors" at bounding box center [411, 319] width 98 height 18
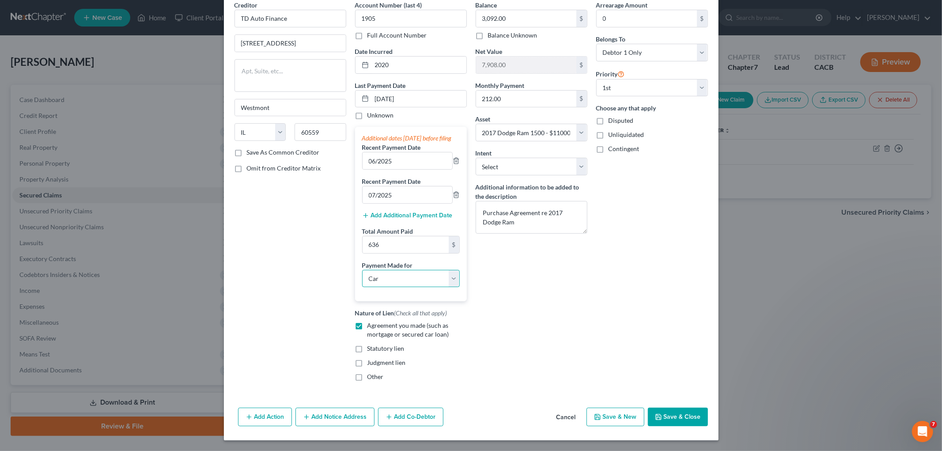
scroll to position [49, 0]
click at [685, 415] on button "Save & Close" at bounding box center [678, 416] width 60 height 19
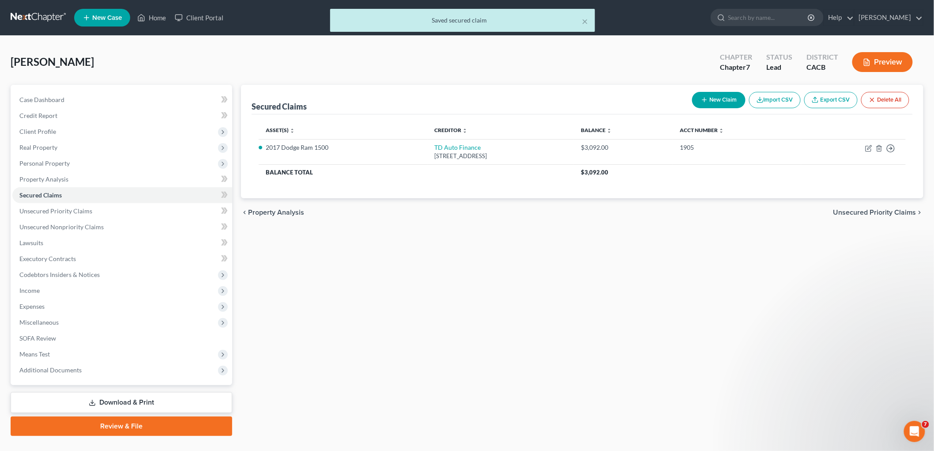
click at [885, 61] on button "Preview" at bounding box center [882, 62] width 60 height 20
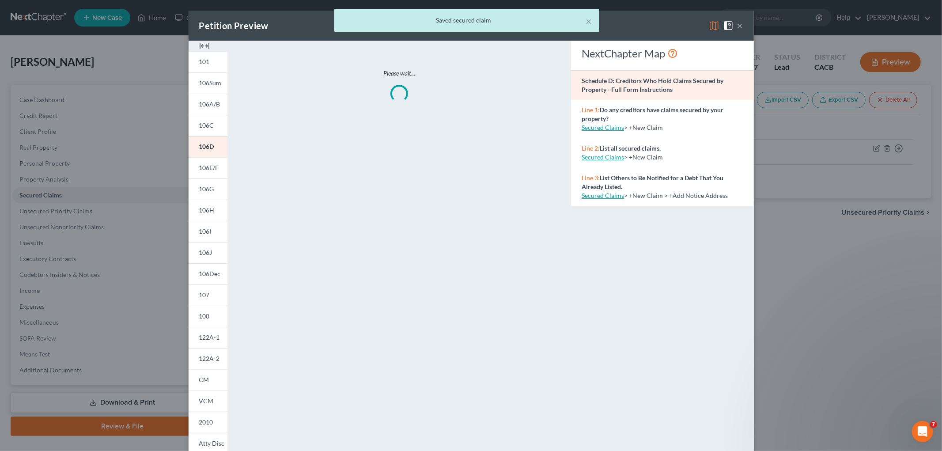
click at [707, 28] on div "× Saved secured claim" at bounding box center [467, 22] width 942 height 27
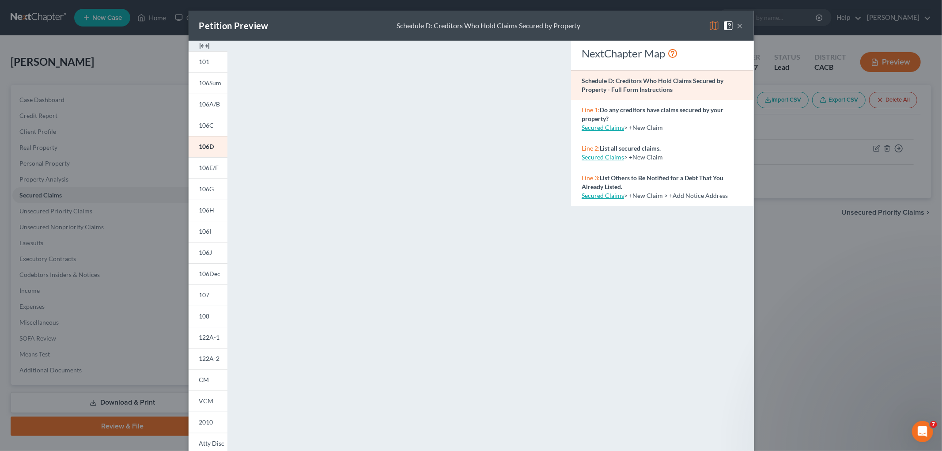
click at [708, 23] on img at bounding box center [713, 25] width 11 height 11
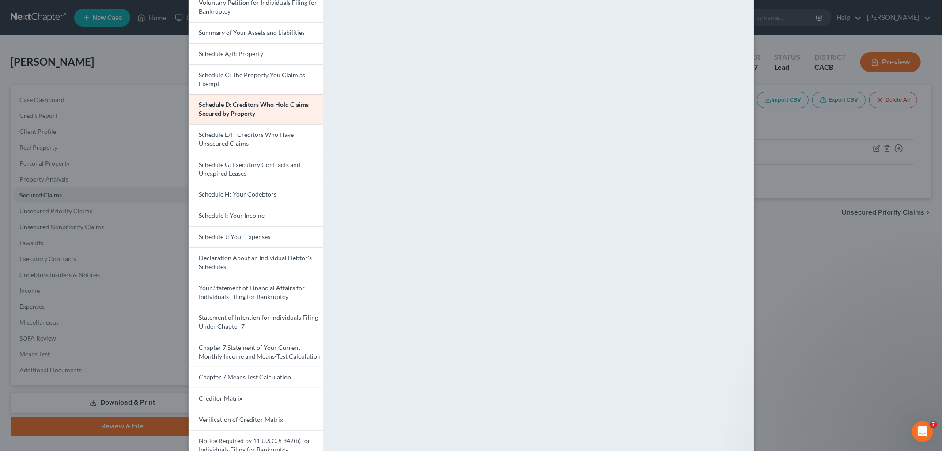
scroll to position [127, 0]
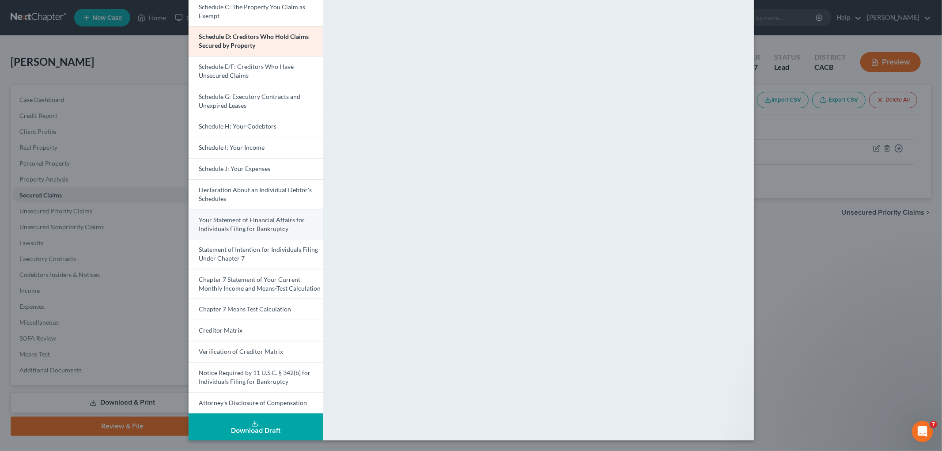
click at [249, 212] on link "Your Statement of Financial Affairs for Individuals Filing for Bankruptcy" at bounding box center [255, 224] width 135 height 30
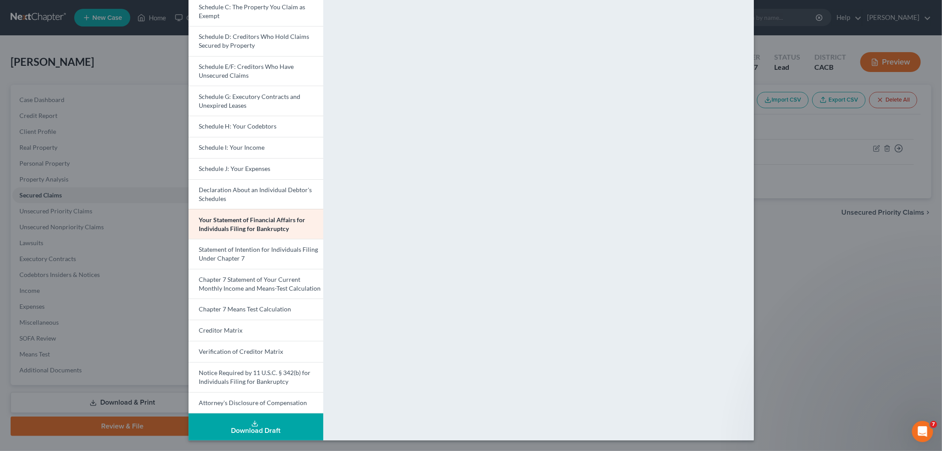
click at [810, 273] on div "Petition Preview Your Statement of Financial Affairs for Individuals Filing for…" at bounding box center [471, 225] width 942 height 451
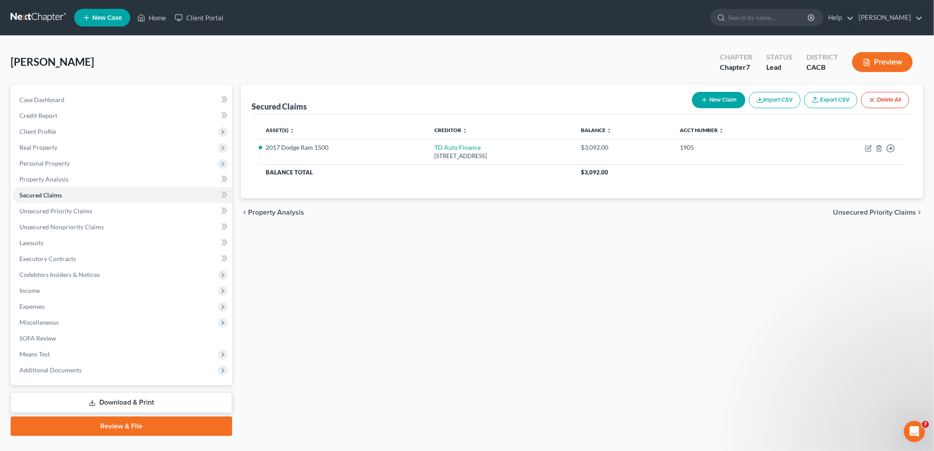
click at [168, 399] on link "Download & Print" at bounding box center [122, 402] width 222 height 21
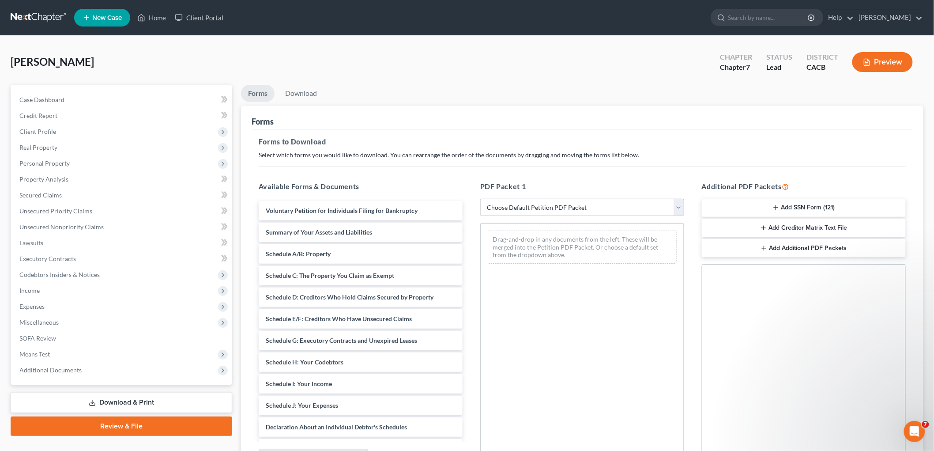
click at [878, 60] on button "Preview" at bounding box center [882, 62] width 60 height 20
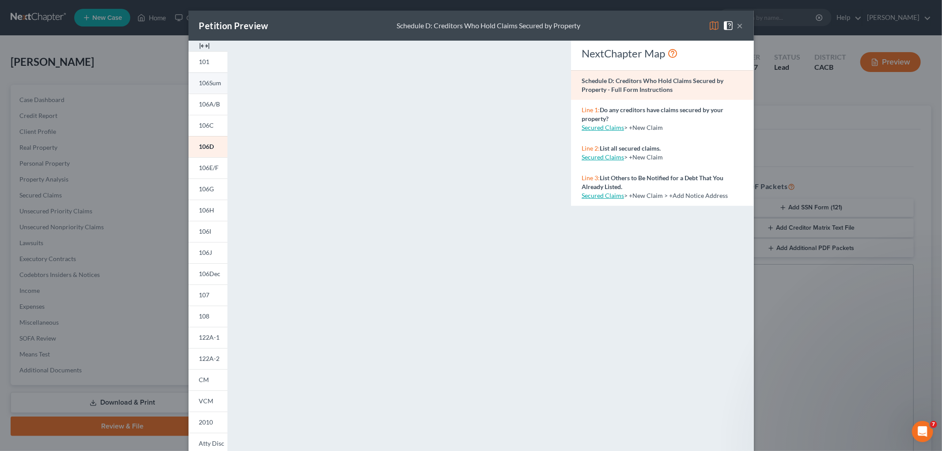
click at [206, 81] on span "106Sum" at bounding box center [210, 83] width 23 height 8
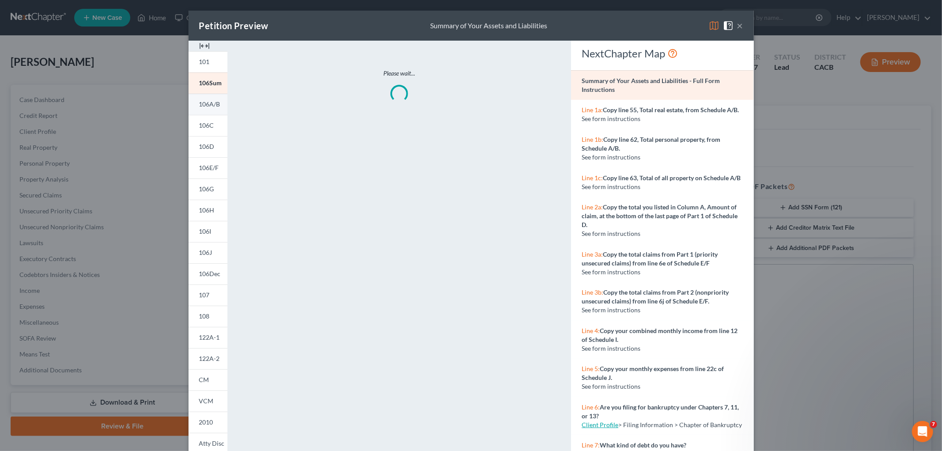
click at [204, 102] on span "106A/B" at bounding box center [209, 104] width 21 height 8
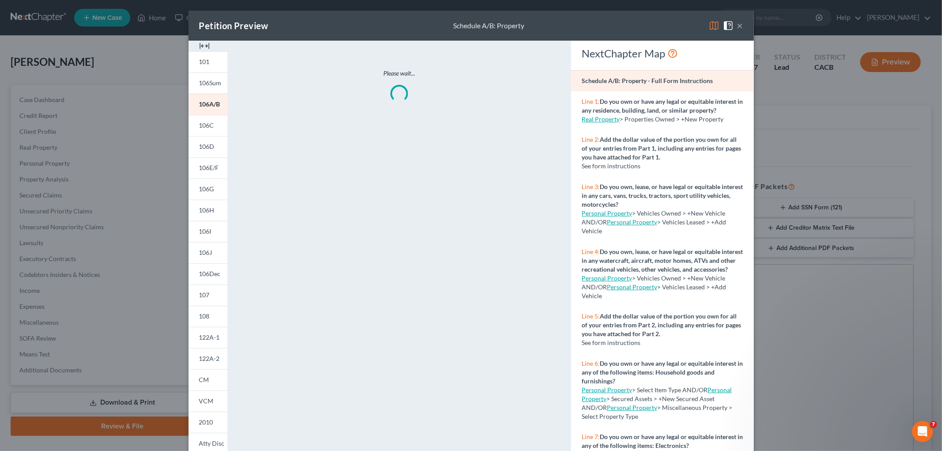
click at [704, 27] on div "Petition Preview Schedule A/B: Property ×" at bounding box center [470, 26] width 565 height 30
click at [708, 27] on img at bounding box center [713, 25] width 11 height 11
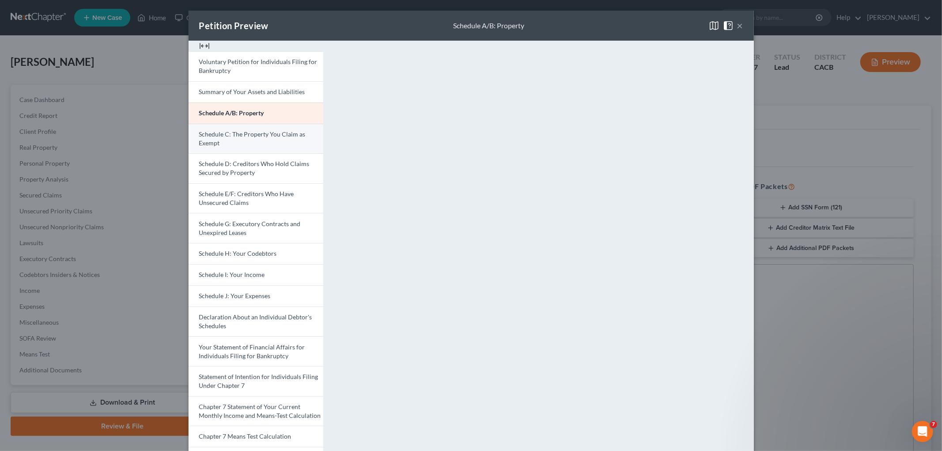
click at [199, 137] on span "Schedule C: The Property You Claim as Exempt" at bounding box center [252, 138] width 106 height 16
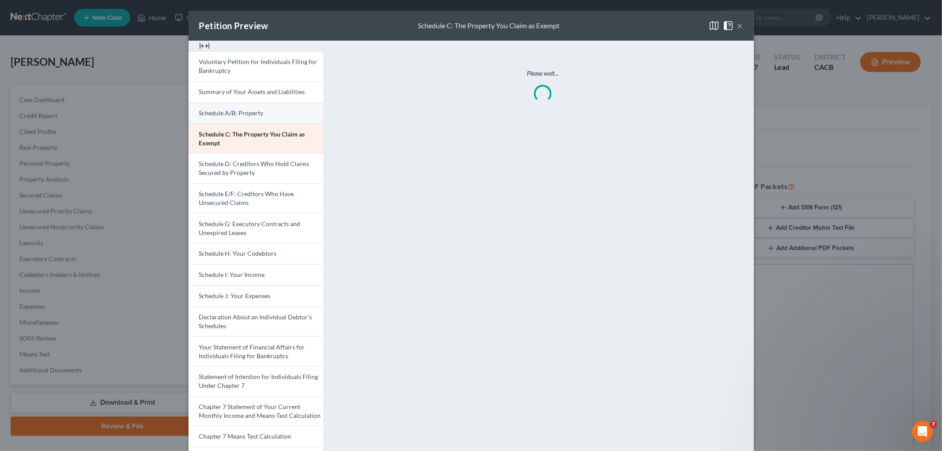
click at [226, 105] on link "Schedule A/B: Property" at bounding box center [255, 112] width 135 height 21
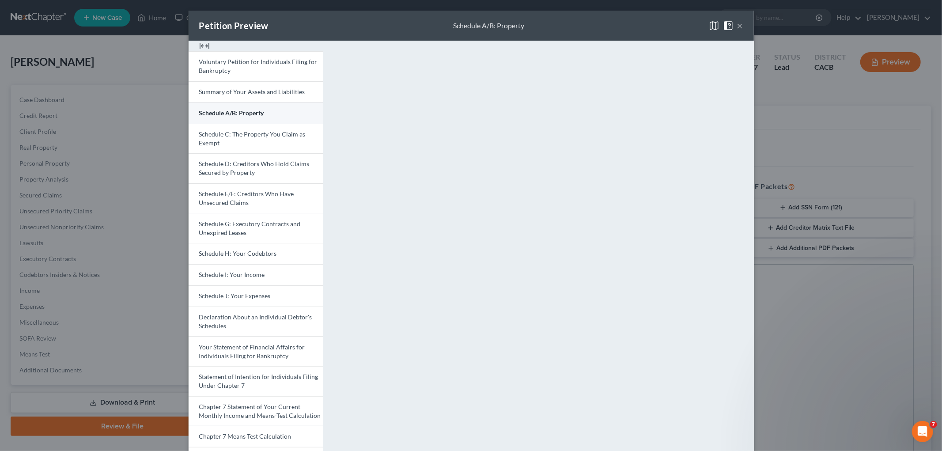
click at [281, 109] on link "Schedule A/B: Property" at bounding box center [255, 112] width 135 height 21
click at [237, 159] on link "Schedule D: Creditors Who Hold Claims Secured by Property" at bounding box center [255, 168] width 135 height 30
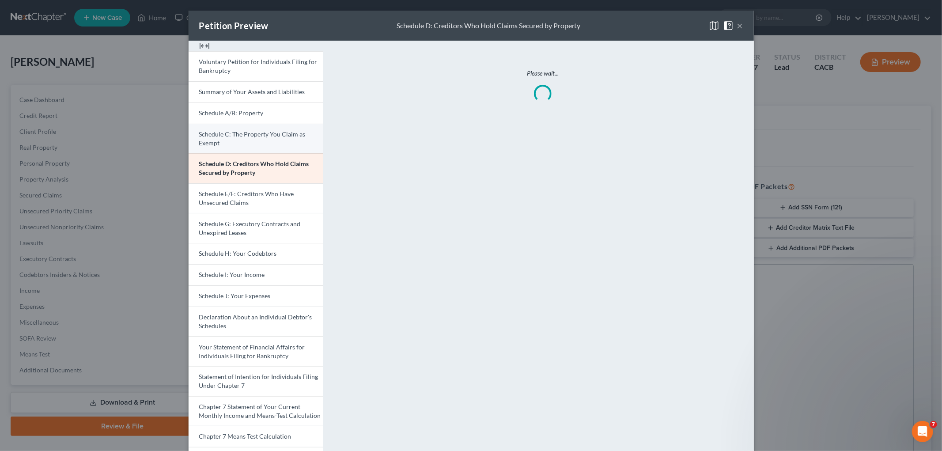
click at [240, 133] on span "Schedule C: The Property You Claim as Exempt" at bounding box center [252, 138] width 106 height 16
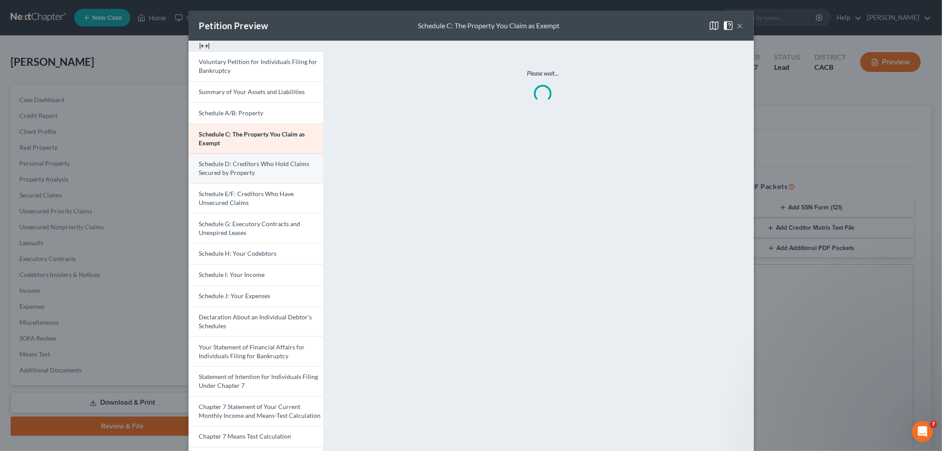
click at [253, 161] on span "Schedule D: Creditors Who Hold Claims Secured by Property" at bounding box center [254, 168] width 110 height 16
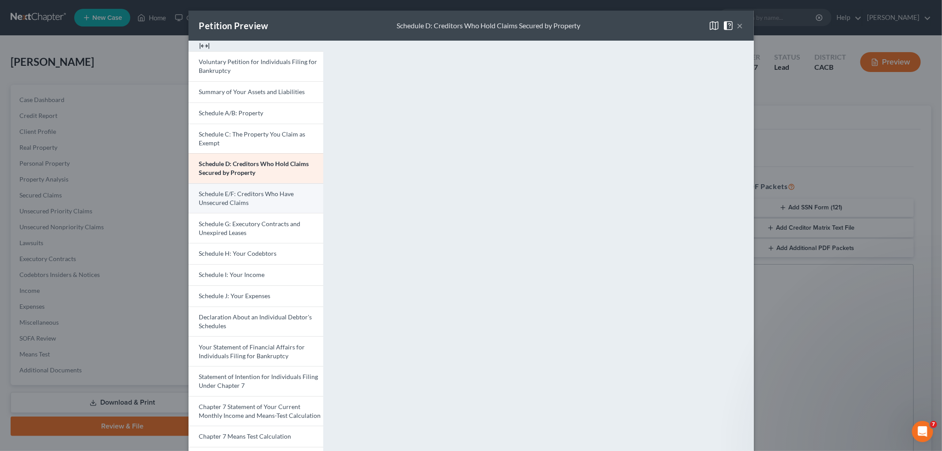
click at [250, 193] on span "Schedule E/F: Creditors Who Have Unsecured Claims" at bounding box center [246, 198] width 95 height 16
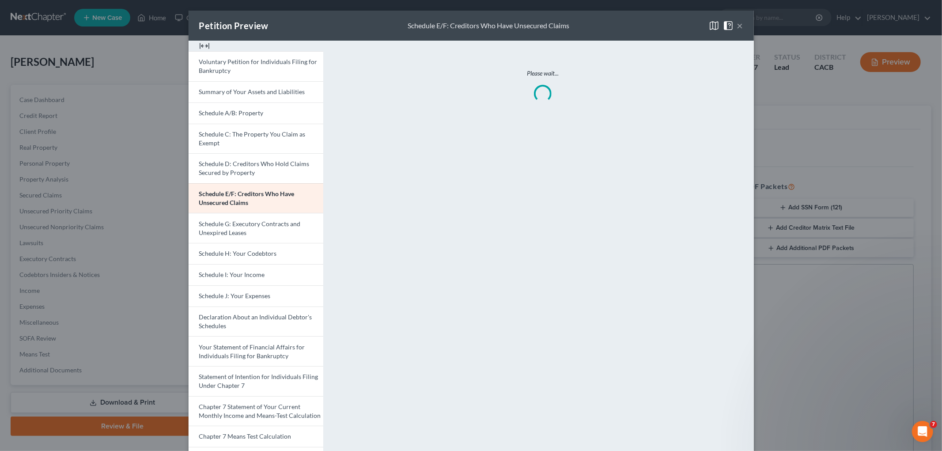
click at [862, 312] on div "Petition Preview Schedule E/F: Creditors Who Have Unsecured Claims × Voluntary …" at bounding box center [471, 225] width 942 height 451
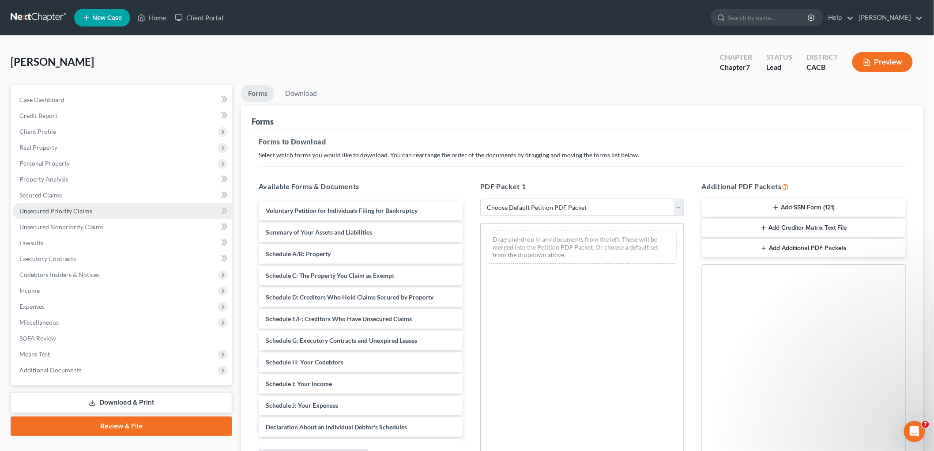
click at [90, 215] on link "Unsecured Priority Claims" at bounding box center [122, 211] width 220 height 16
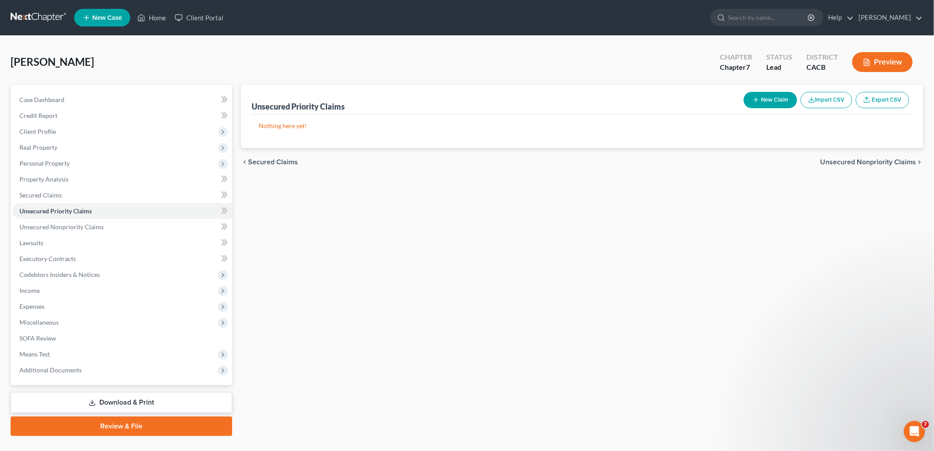
click at [779, 100] on button "New Claim" at bounding box center [770, 100] width 53 height 16
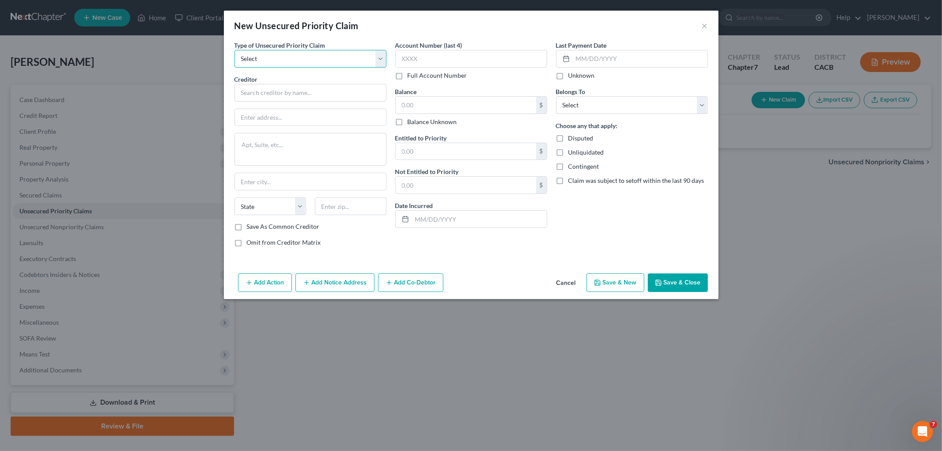
drag, startPoint x: 325, startPoint y: 60, endPoint x: 307, endPoint y: 66, distance: 19.3
click at [321, 60] on select "Select Taxes & Other Government Units Domestic Support Obligations Extensions o…" at bounding box center [310, 59] width 152 height 18
click at [234, 50] on select "Select Taxes & Other Government Units Domestic Support Obligations Extensions o…" at bounding box center [310, 59] width 152 height 18
click at [286, 89] on input "text" at bounding box center [310, 93] width 152 height 18
click at [689, 286] on button "Save & Close" at bounding box center [678, 282] width 60 height 19
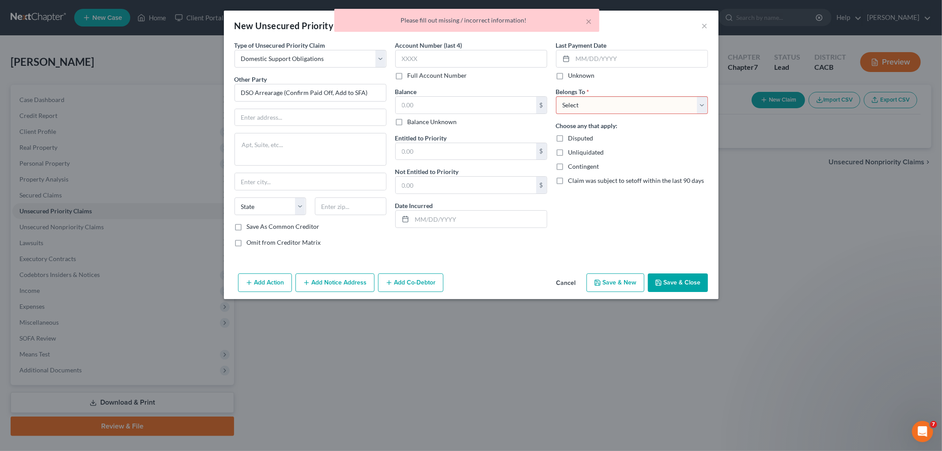
drag, startPoint x: 608, startPoint y: 112, endPoint x: 607, endPoint y: 107, distance: 5.4
click at [608, 112] on select "Select Debtor 1 Only Debtor 2 Only Debtor 1 And Debtor 2 Only At Least One Of T…" at bounding box center [632, 105] width 152 height 18
click at [556, 96] on select "Select Debtor 1 Only Debtor 2 Only Debtor 1 And Debtor 2 Only At Least One Of T…" at bounding box center [632, 105] width 152 height 18
drag, startPoint x: 677, startPoint y: 305, endPoint x: 682, endPoint y: 283, distance: 22.4
click at [678, 301] on div "New Unsecured Priority Claim × Type of Unsecured Priority Claim * Select Taxes …" at bounding box center [471, 225] width 942 height 451
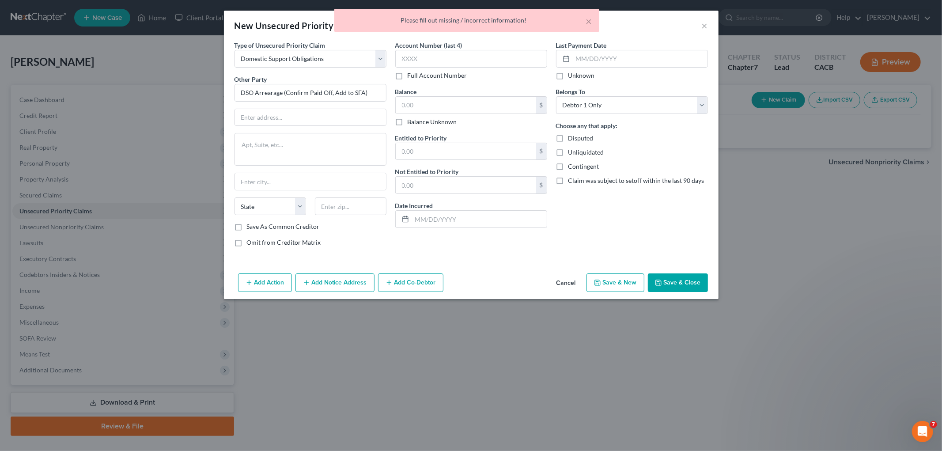
click at [682, 283] on button "Save & Close" at bounding box center [678, 282] width 60 height 19
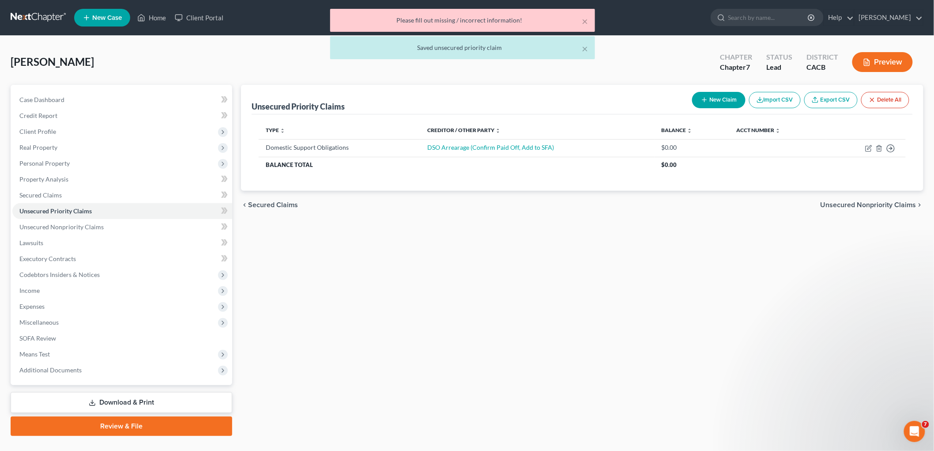
click at [898, 72] on div "Preview" at bounding box center [884, 63] width 78 height 26
click at [891, 60] on div "× Please fill out missing / incorrect information! × Saved unsecured priority c…" at bounding box center [463, 36] width 934 height 55
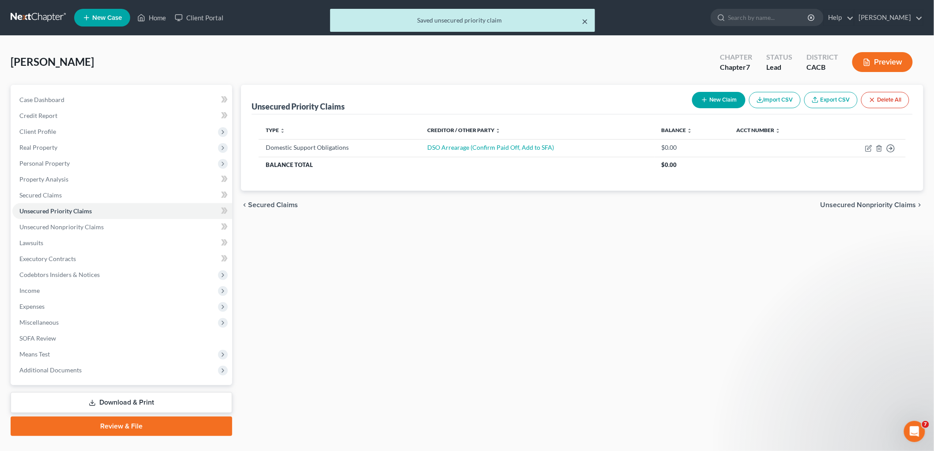
click at [586, 21] on button "×" at bounding box center [585, 21] width 6 height 11
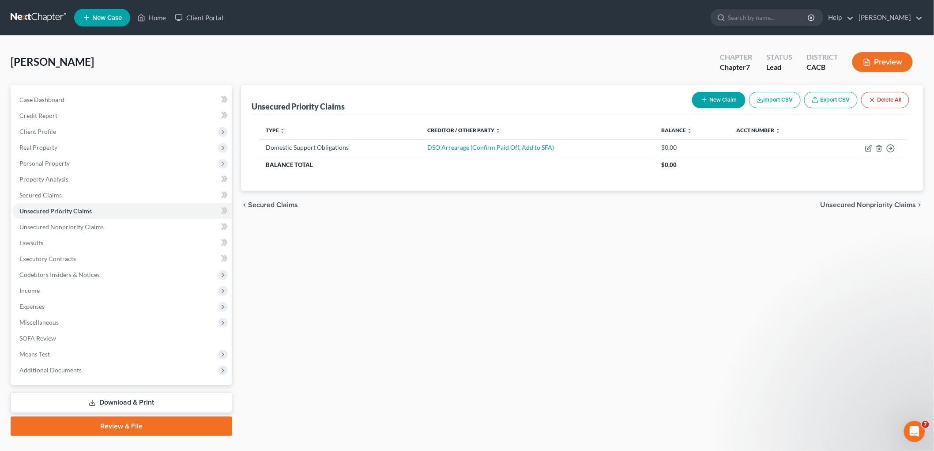
click at [900, 60] on button "Preview" at bounding box center [882, 62] width 60 height 20
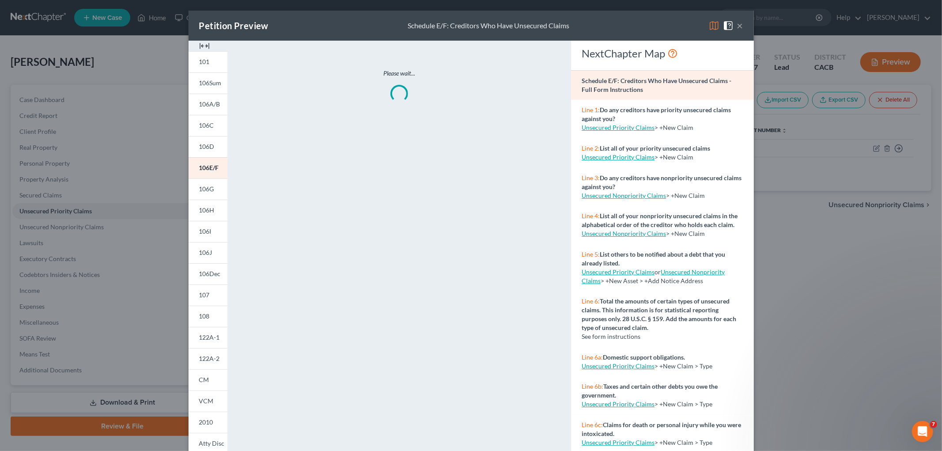
click at [708, 25] on img at bounding box center [713, 25] width 11 height 11
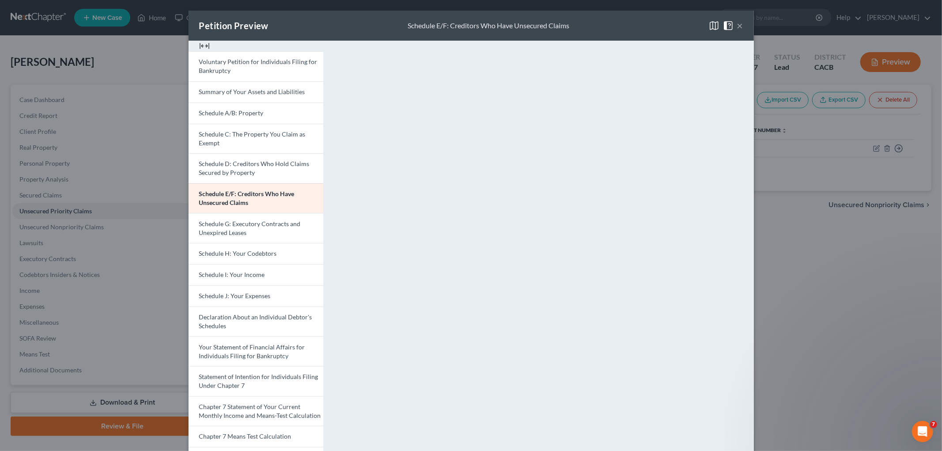
click at [794, 240] on div "Petition Preview Schedule E/F: Creditors Who Have Unsecured Claims × Voluntary …" at bounding box center [471, 225] width 942 height 451
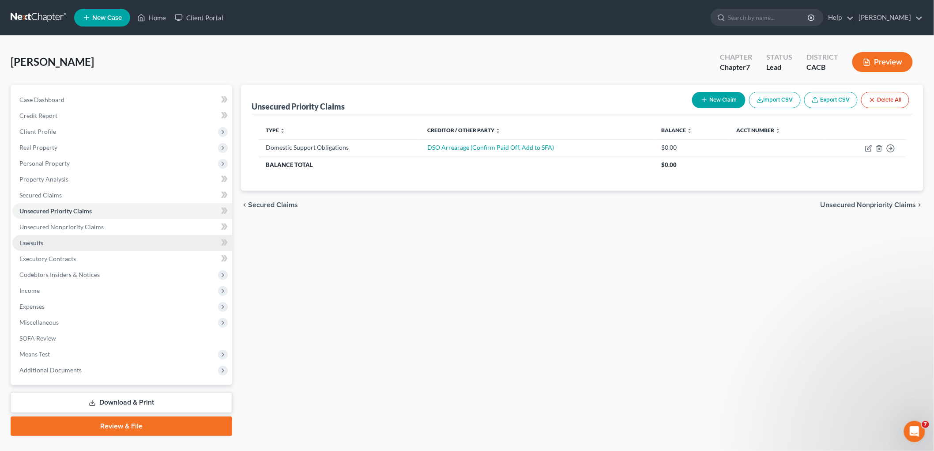
click at [26, 245] on span "Lawsuits" at bounding box center [31, 243] width 24 height 8
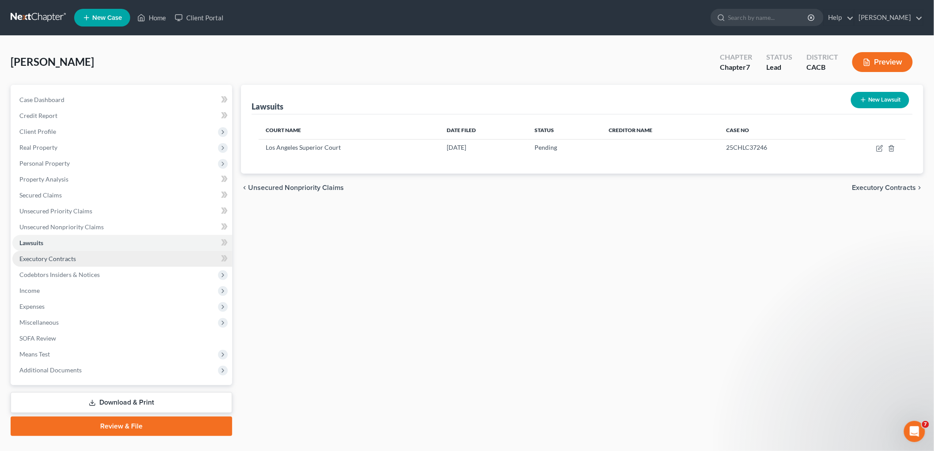
click at [37, 257] on span "Executory Contracts" at bounding box center [47, 259] width 57 height 8
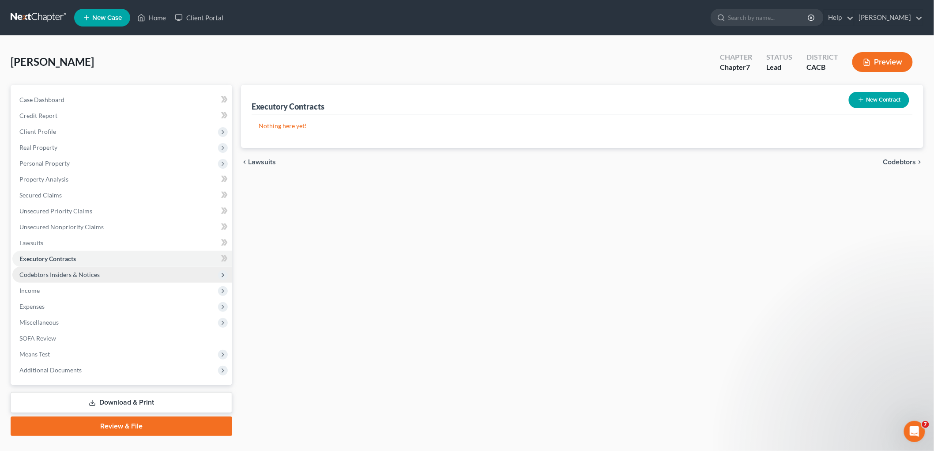
click at [57, 277] on span "Codebtors Insiders & Notices" at bounding box center [122, 275] width 220 height 16
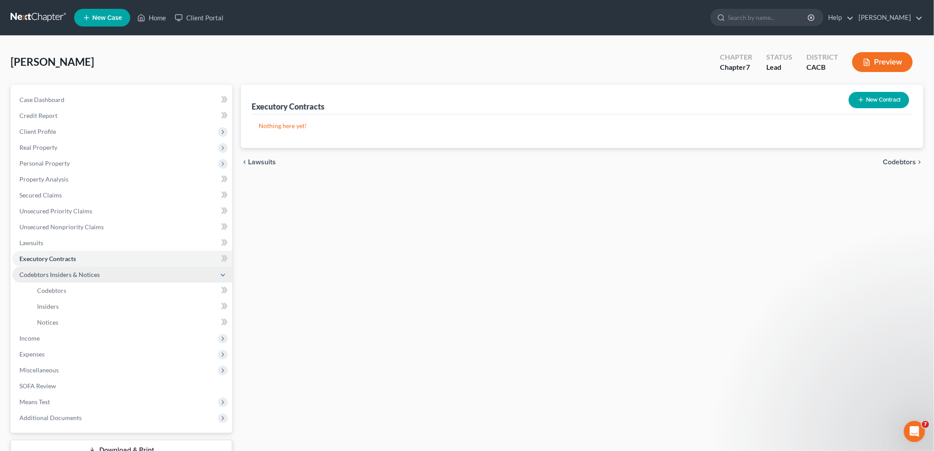
drag, startPoint x: 59, startPoint y: 286, endPoint x: 57, endPoint y: 272, distance: 13.4
click at [57, 272] on span "Codebtors Insiders & Notices" at bounding box center [59, 275] width 80 height 8
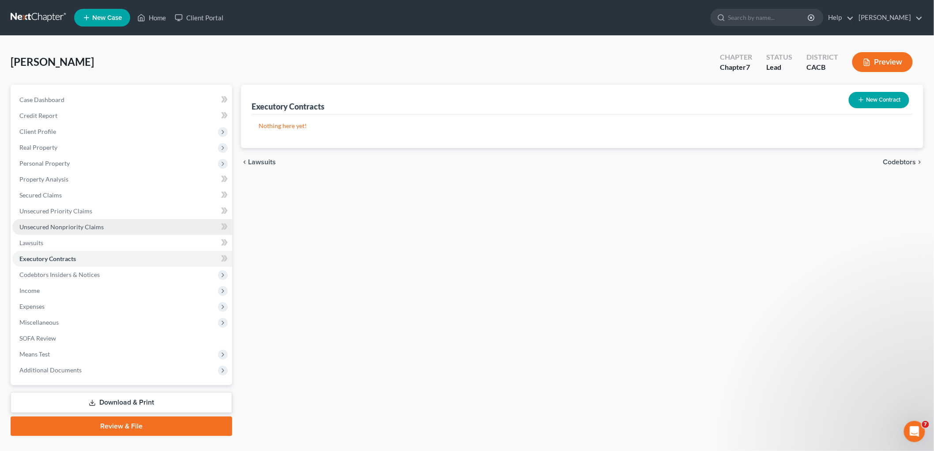
click at [59, 231] on link "Unsecured Nonpriority Claims" at bounding box center [122, 227] width 220 height 16
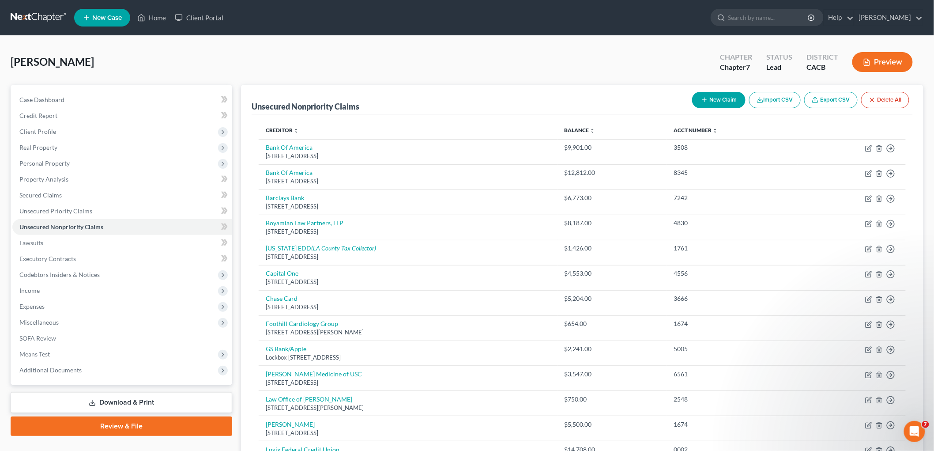
click at [889, 61] on button "Preview" at bounding box center [882, 62] width 60 height 20
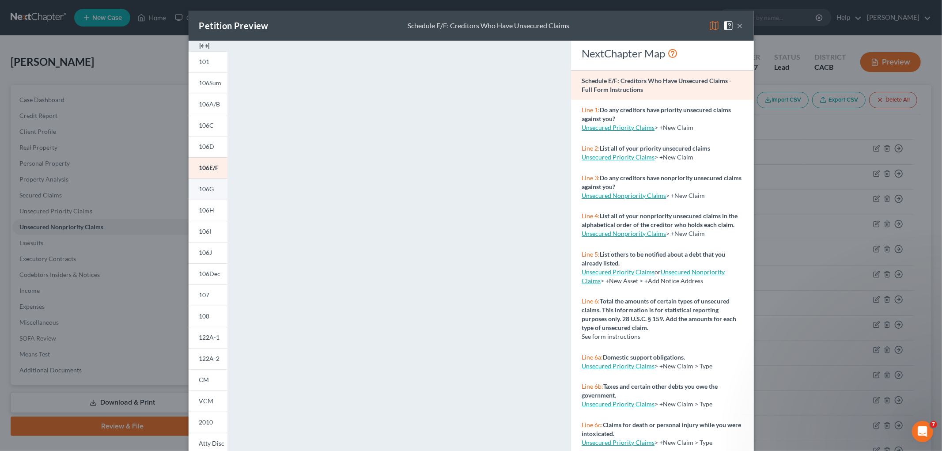
click at [209, 189] on span "106G" at bounding box center [206, 189] width 15 height 8
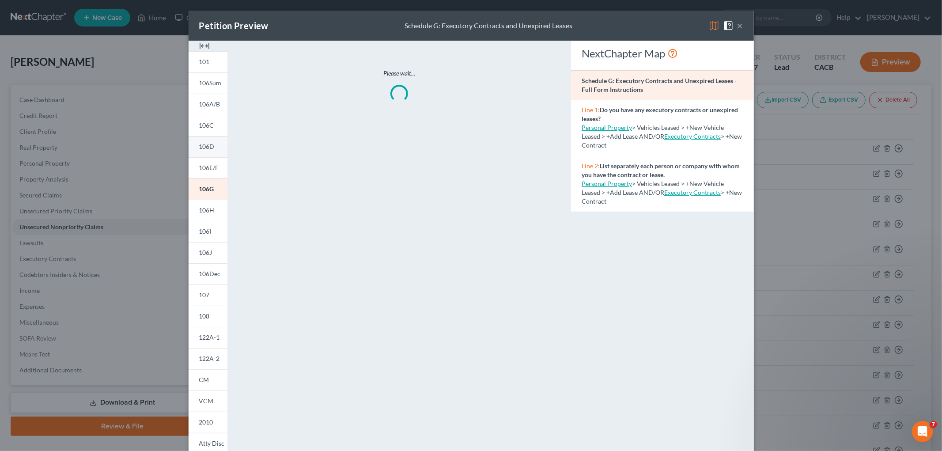
click at [199, 145] on span "106D" at bounding box center [206, 147] width 15 height 8
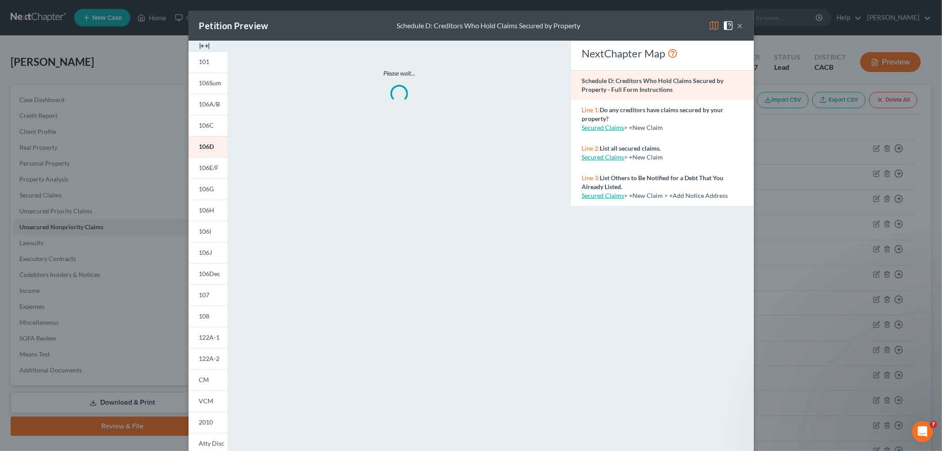
click at [712, 25] on img at bounding box center [713, 25] width 11 height 11
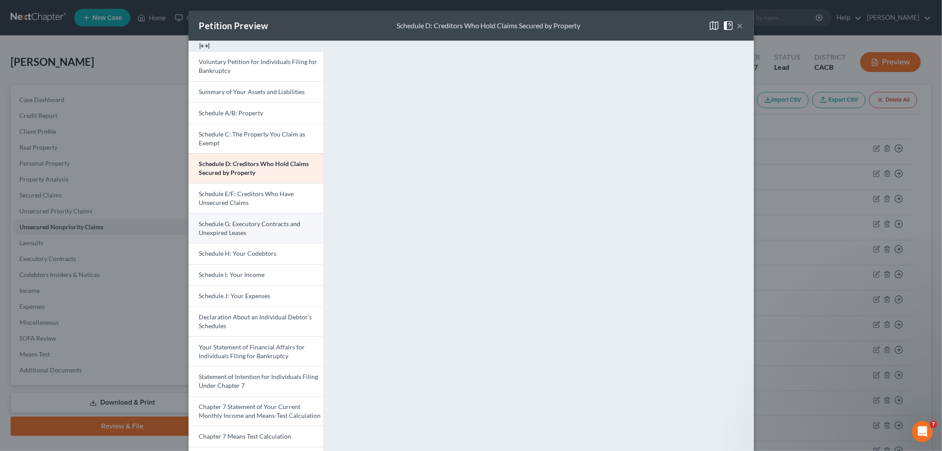
click at [263, 223] on span "Schedule G: Executory Contracts and Unexpired Leases" at bounding box center [250, 228] width 102 height 16
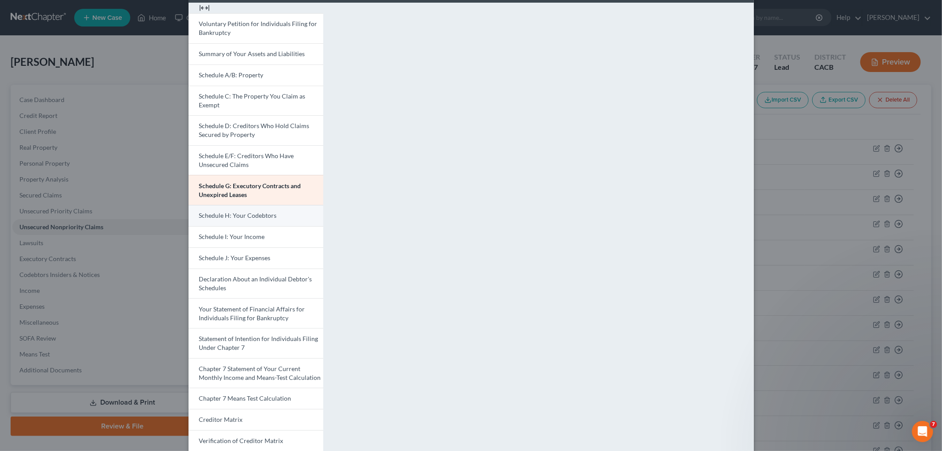
scroll to position [49, 0]
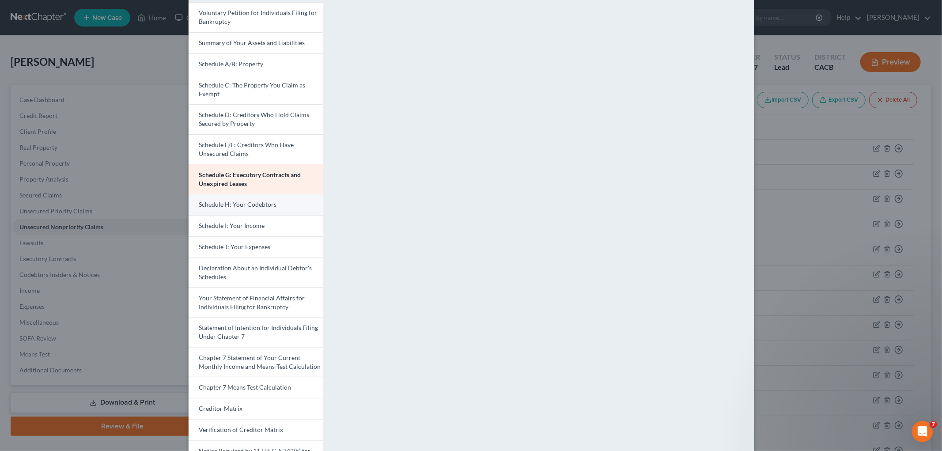
click at [245, 210] on link "Schedule H: Your Codebtors" at bounding box center [255, 204] width 135 height 21
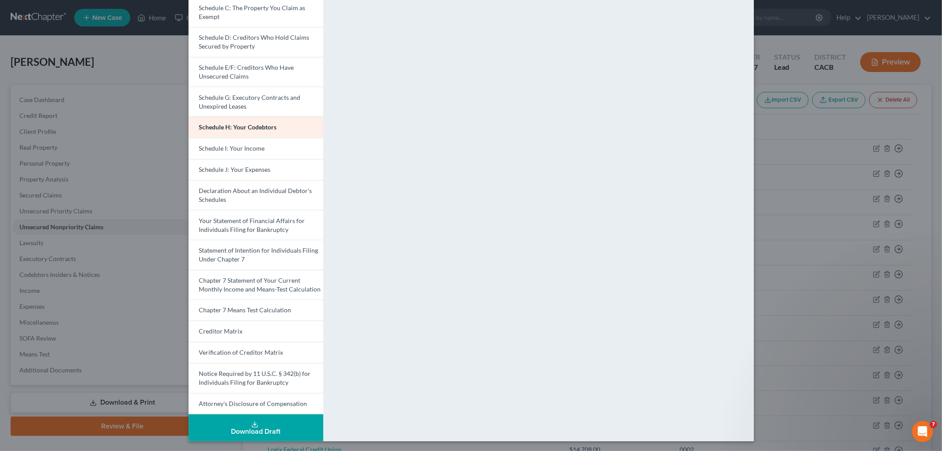
scroll to position [127, 0]
click at [252, 146] on span "Schedule I: Your Income" at bounding box center [232, 147] width 66 height 8
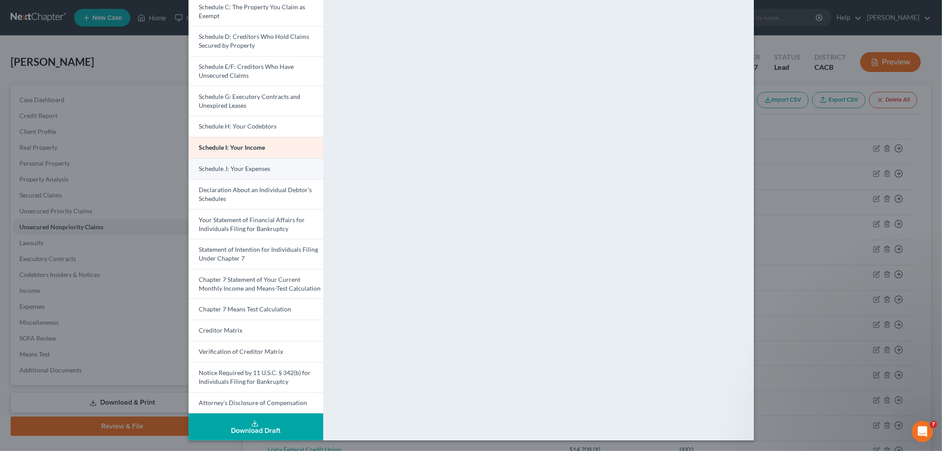
click at [258, 174] on link "Schedule J: Your Expenses" at bounding box center [255, 168] width 135 height 21
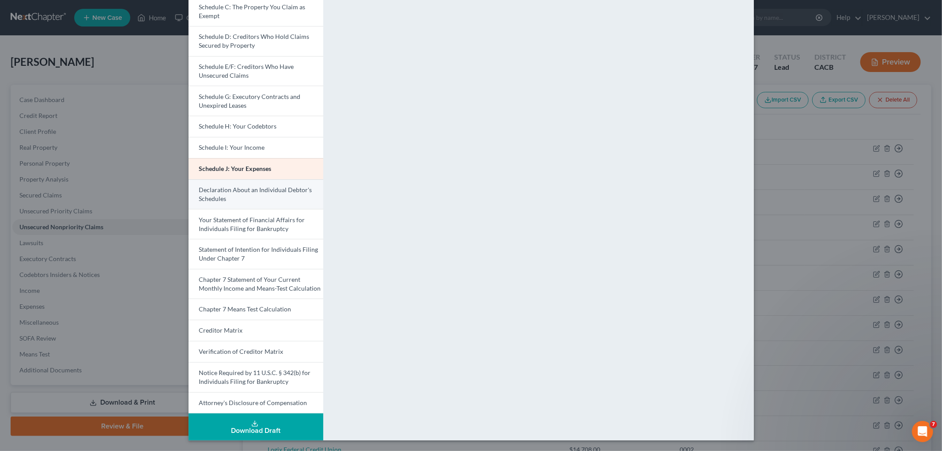
click at [240, 186] on span "Declaration About an Individual Debtor's Schedules" at bounding box center [255, 194] width 113 height 16
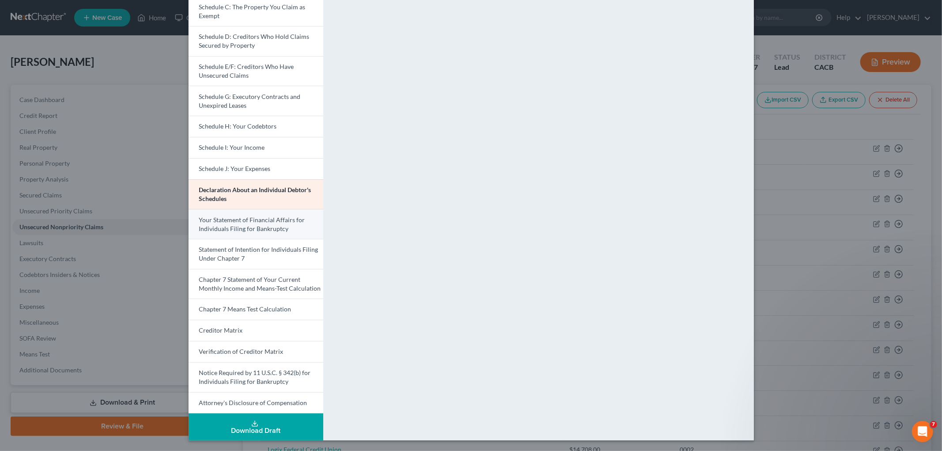
click at [260, 222] on span "Your Statement of Financial Affairs for Individuals Filing for Bankruptcy" at bounding box center [252, 224] width 106 height 16
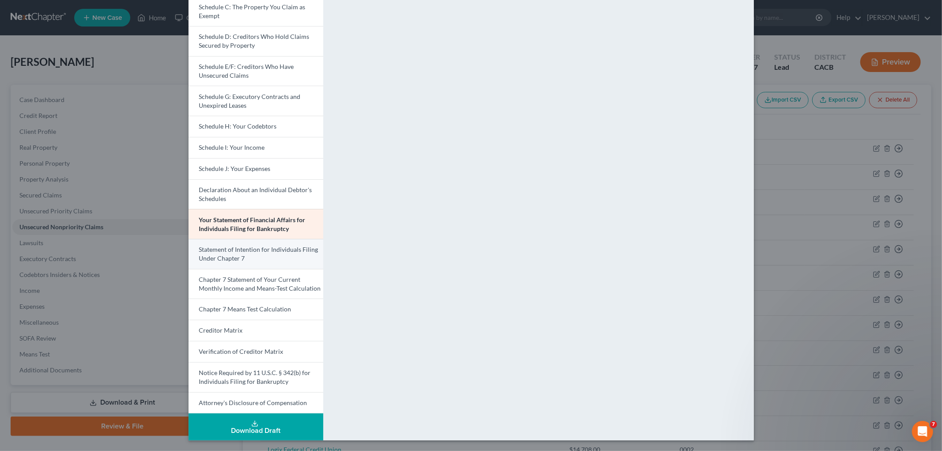
click at [262, 248] on span "Statement of Intention for Individuals Filing Under Chapter 7" at bounding box center [258, 253] width 119 height 16
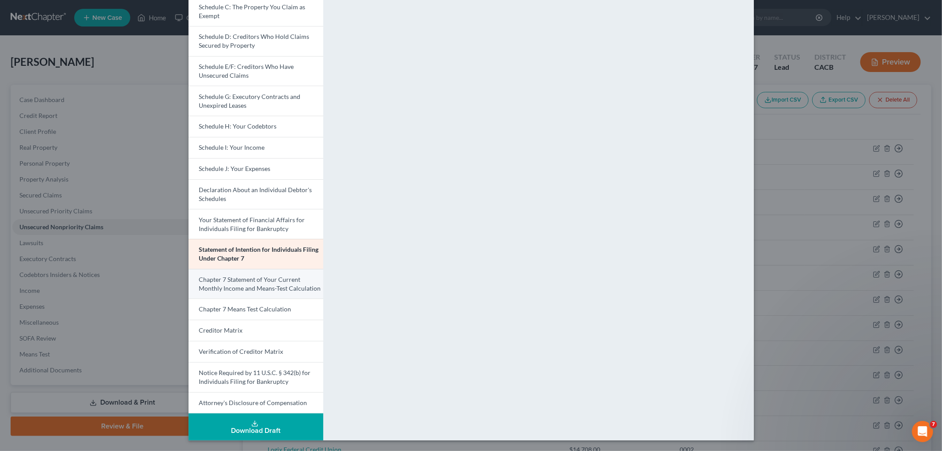
click at [282, 286] on span "Chapter 7 Statement of Your Current Monthly Income and Means-Test Calculation" at bounding box center [260, 283] width 122 height 16
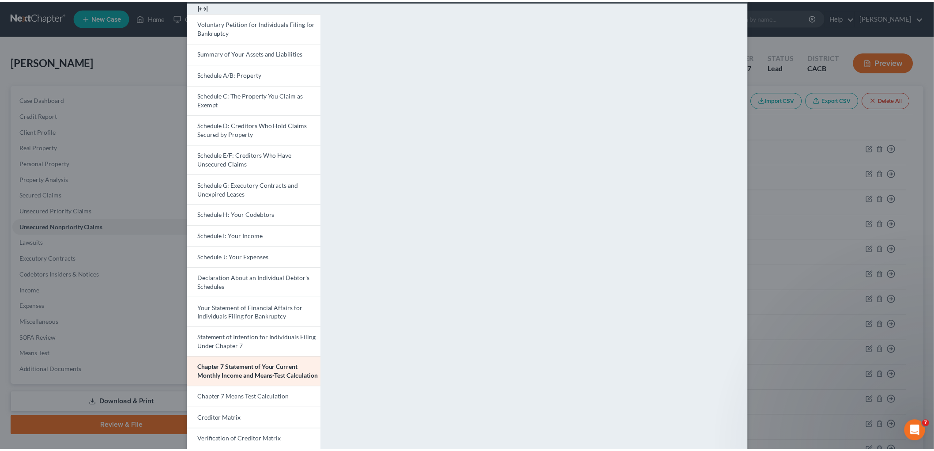
scroll to position [29, 0]
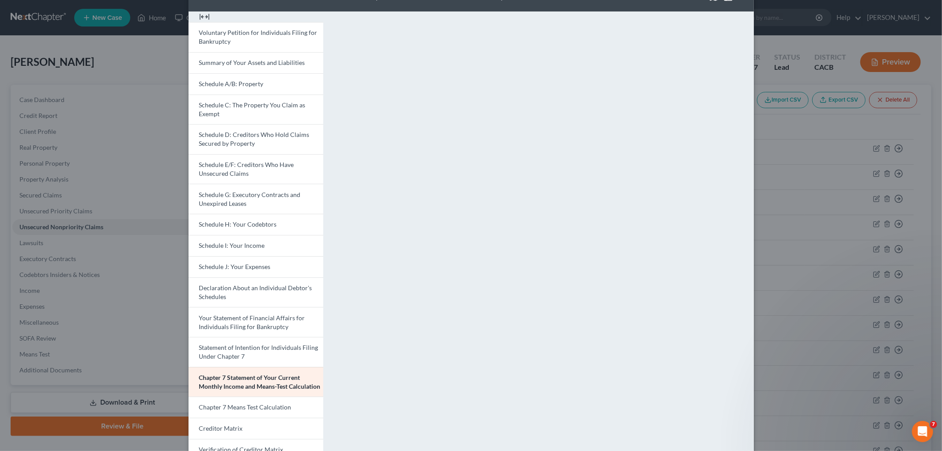
drag, startPoint x: 818, startPoint y: 298, endPoint x: 190, endPoint y: 184, distance: 637.9
click at [816, 298] on div "Petition Preview Chapter 7 Statement of Your Current Monthly Income and Means-T…" at bounding box center [471, 225] width 942 height 451
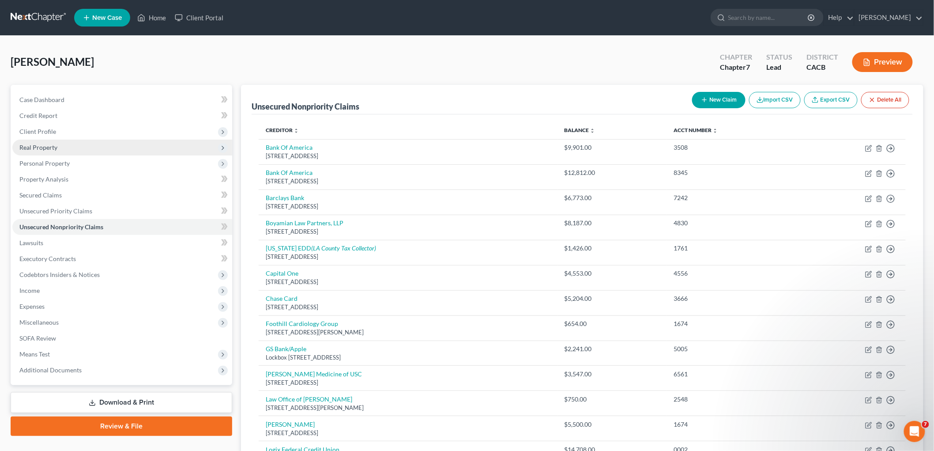
drag, startPoint x: 67, startPoint y: 128, endPoint x: 69, endPoint y: 141, distance: 13.4
click at [68, 128] on span "Client Profile" at bounding box center [122, 132] width 220 height 16
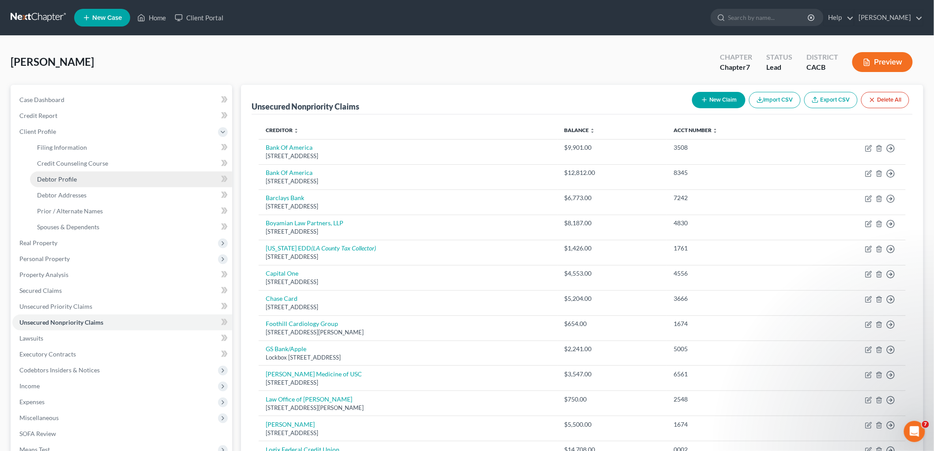
click at [78, 179] on link "Debtor Profile" at bounding box center [131, 179] width 202 height 16
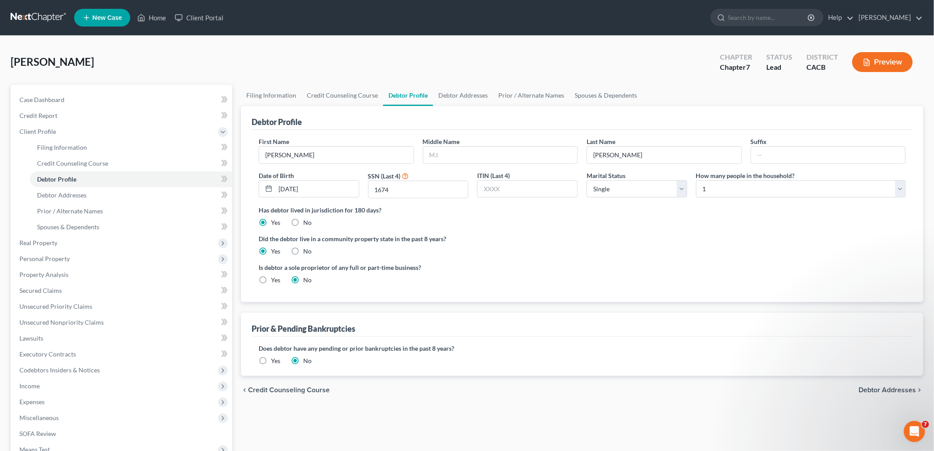
click at [750, 201] on div "First Name [PERSON_NAME] Middle Name Last Name [PERSON_NAME] Date of Birth [DEM…" at bounding box center [582, 171] width 656 height 68
drag, startPoint x: 742, startPoint y: 194, endPoint x: 733, endPoint y: 196, distance: 9.1
click at [741, 194] on select "Select 1 2 3 4 5 6 7 8 9 10 11 12 13 14 15 16 17 18 19 20" at bounding box center [801, 189] width 210 height 18
click at [696, 180] on select "Select 1 2 3 4 5 6 7 8 9 10 11 12 13 14 15 16 17 18 19 20" at bounding box center [801, 189] width 210 height 18
click at [61, 191] on span "Debtor Addresses" at bounding box center [61, 195] width 49 height 8
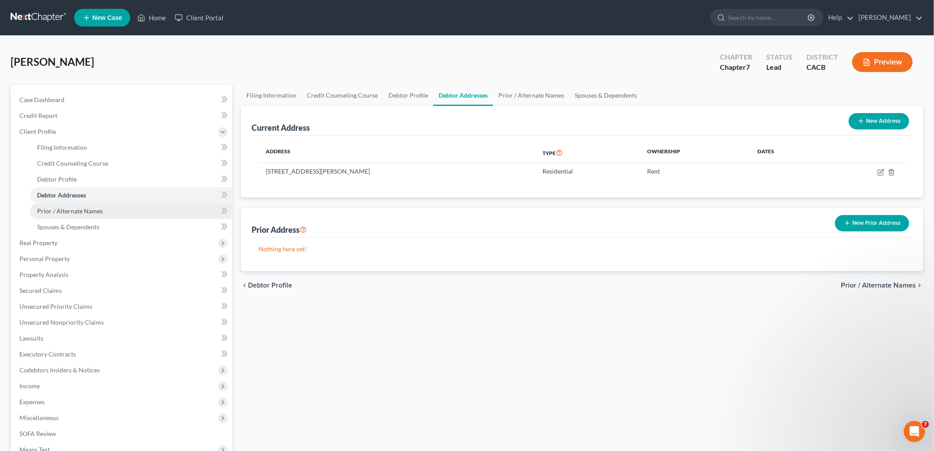
click at [68, 209] on span "Prior / Alternate Names" at bounding box center [70, 211] width 66 height 8
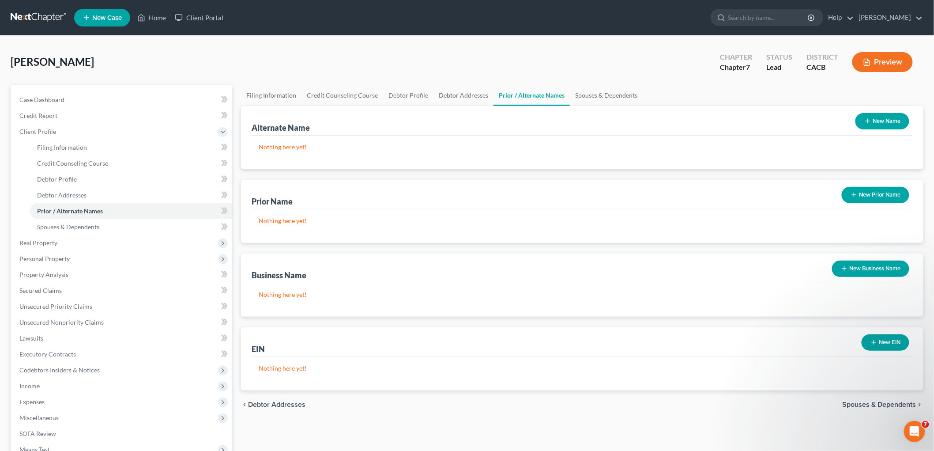
click at [852, 275] on button "New Business Name" at bounding box center [870, 268] width 77 height 16
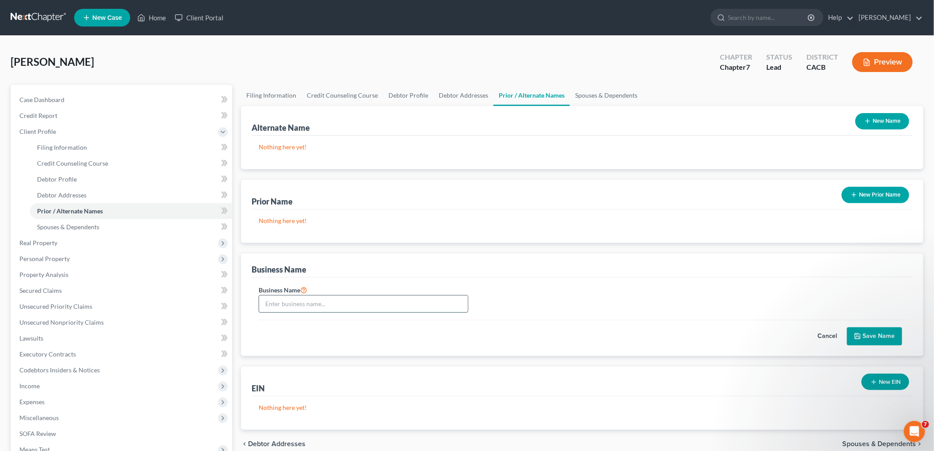
click at [334, 306] on input "text" at bounding box center [363, 303] width 209 height 17
drag, startPoint x: 283, startPoint y: 277, endPoint x: 320, endPoint y: 298, distance: 42.2
click at [289, 274] on div "Business Name Business Name Sole-Proprietorship ( Cancel Save Name" at bounding box center [582, 304] width 682 height 102
click at [333, 302] on input "Sole-Proprietorship (" at bounding box center [363, 303] width 209 height 17
paste input "Video & TV Production"
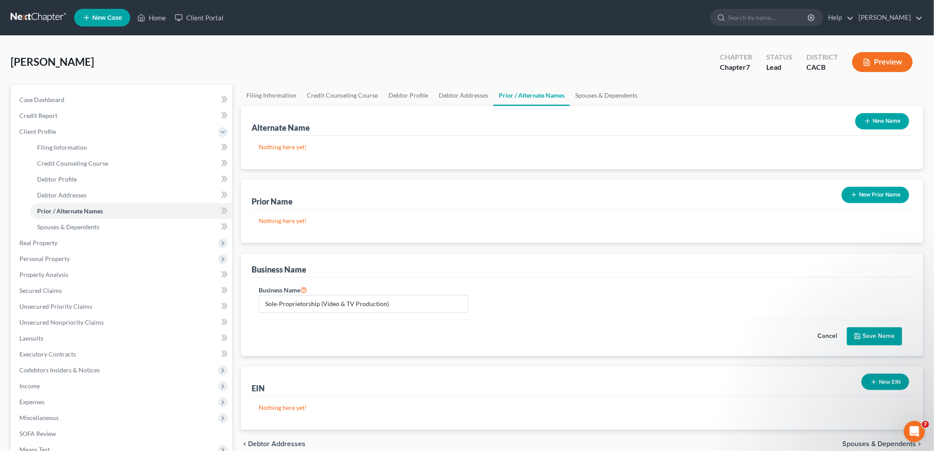
click at [875, 344] on button "Save Name" at bounding box center [874, 336] width 55 height 19
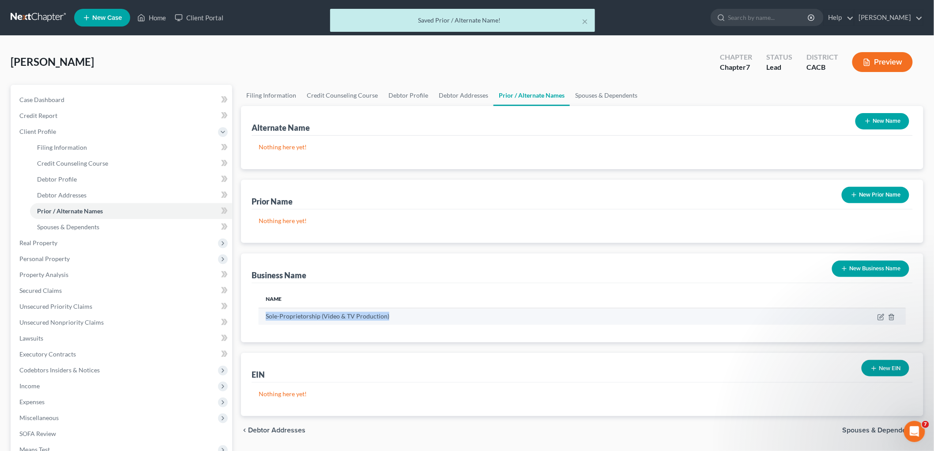
drag, startPoint x: 400, startPoint y: 314, endPoint x: 264, endPoint y: 316, distance: 136.8
click at [264, 316] on td "Sole-Proprietorship (Video & TV Production)" at bounding box center [516, 316] width 515 height 17
copy td "Sole-Proprietorship (Video & TV Production)"
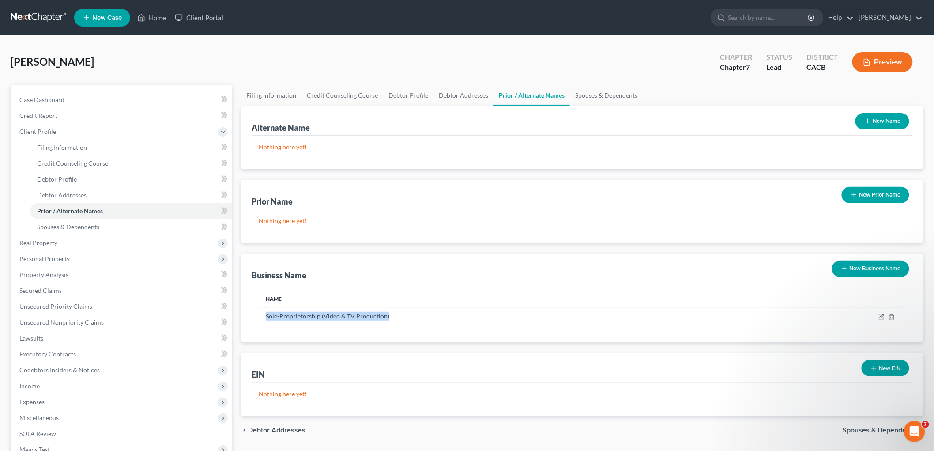
click at [876, 365] on icon "button" at bounding box center [873, 368] width 7 height 7
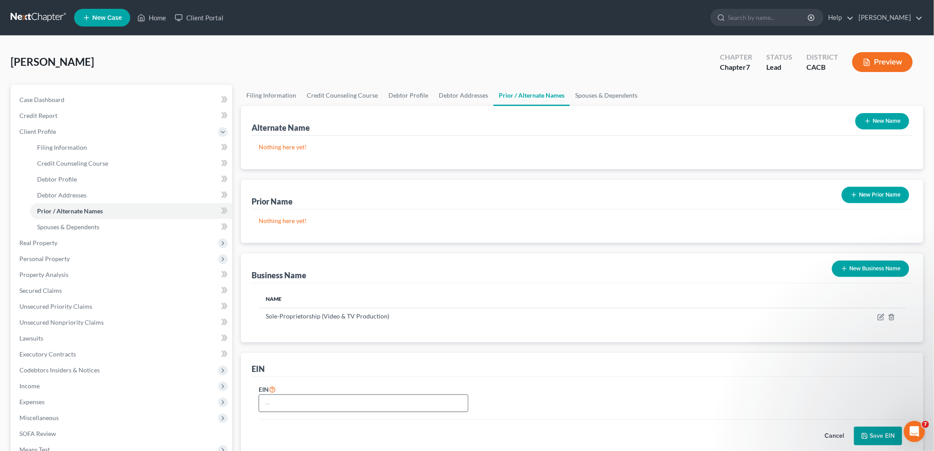
drag, startPoint x: 289, startPoint y: 418, endPoint x: 285, endPoint y: 405, distance: 13.8
click at [288, 418] on form "EIN Cancel Save EIN" at bounding box center [582, 414] width 647 height 61
click at [285, 405] on input "text" at bounding box center [363, 403] width 209 height 17
paste input "[US_EMPLOYER_IDENTIFICATION_NUMBER]"
click at [892, 441] on button "Save EIN" at bounding box center [878, 435] width 48 height 19
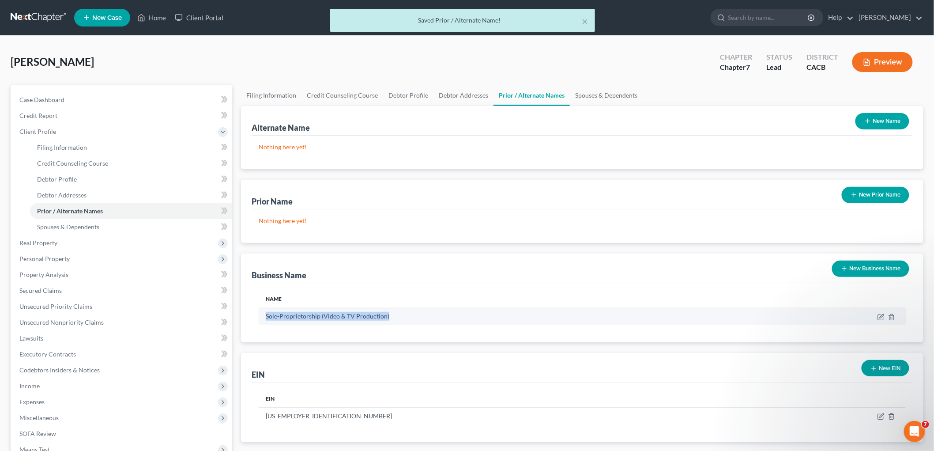
drag, startPoint x: 415, startPoint y: 311, endPoint x: 267, endPoint y: 316, distance: 148.4
click at [267, 316] on td "Sole-Proprietorship (Video & TV Production)" at bounding box center [516, 316] width 515 height 17
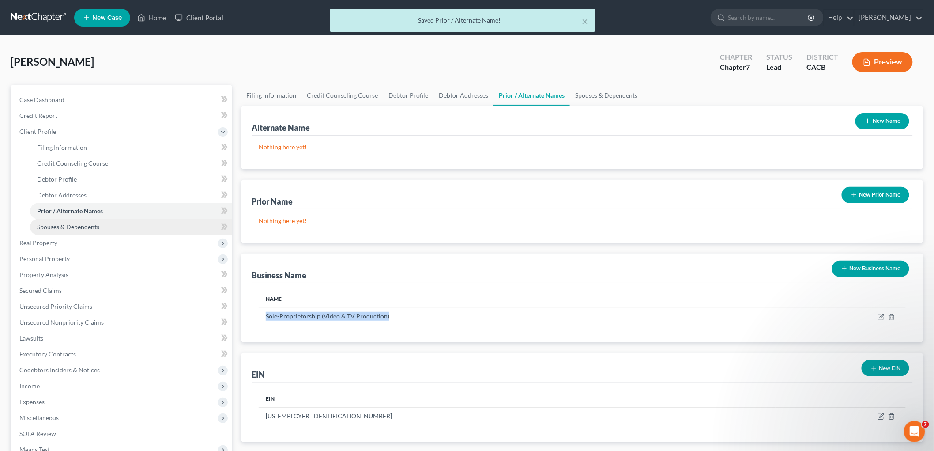
copy td "Sole-Proprietorship (Video & TV Production)"
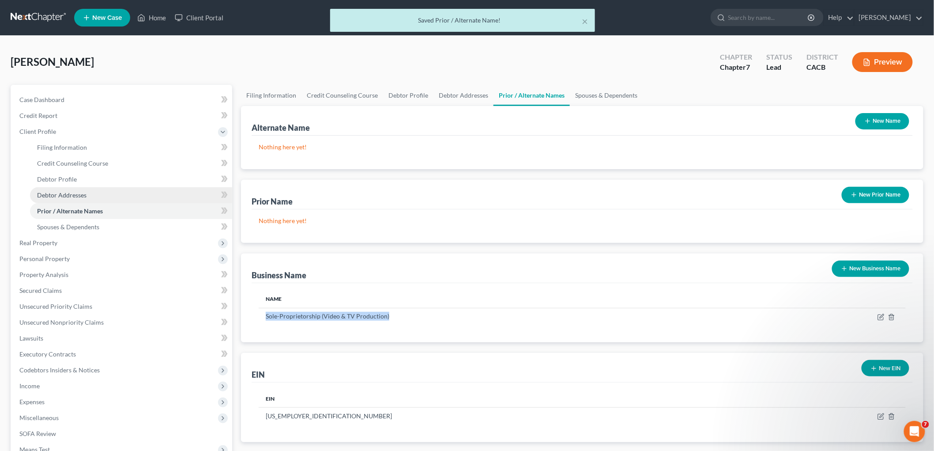
click at [76, 192] on span "Debtor Addresses" at bounding box center [61, 195] width 49 height 8
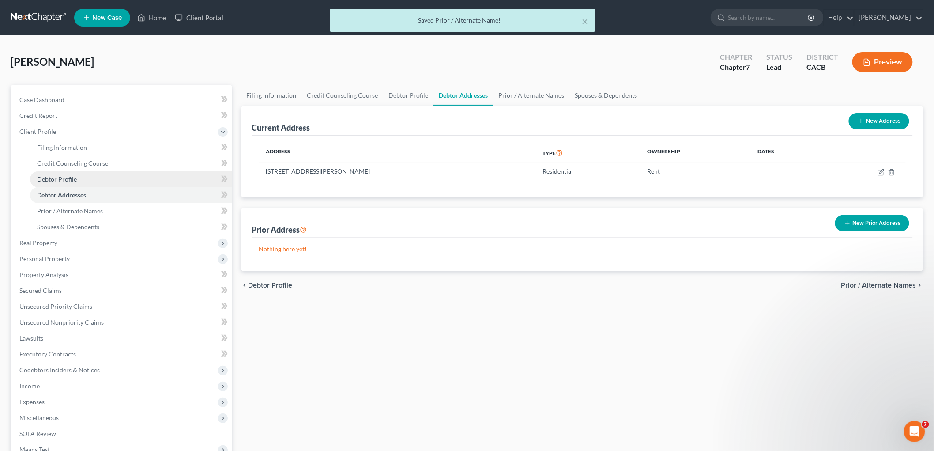
click at [72, 178] on span "Debtor Profile" at bounding box center [57, 179] width 40 height 8
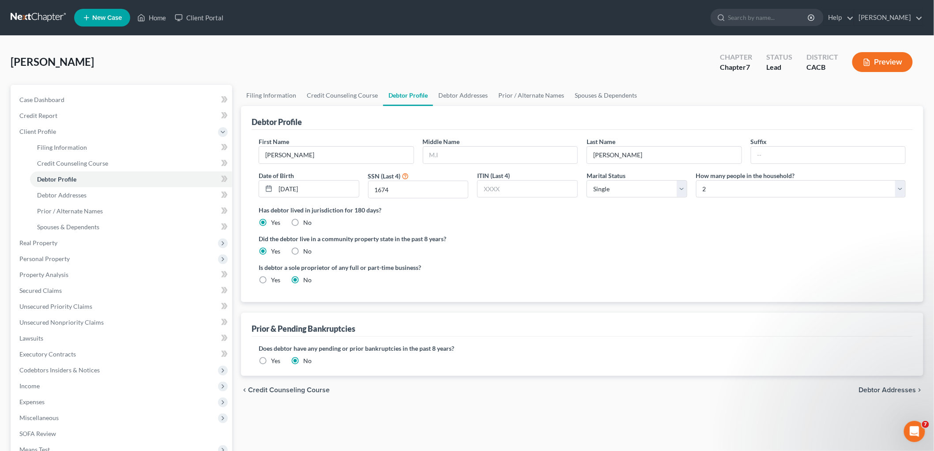
click at [271, 279] on label "Yes" at bounding box center [275, 279] width 9 height 9
click at [275, 279] on input "Yes" at bounding box center [278, 278] width 6 height 6
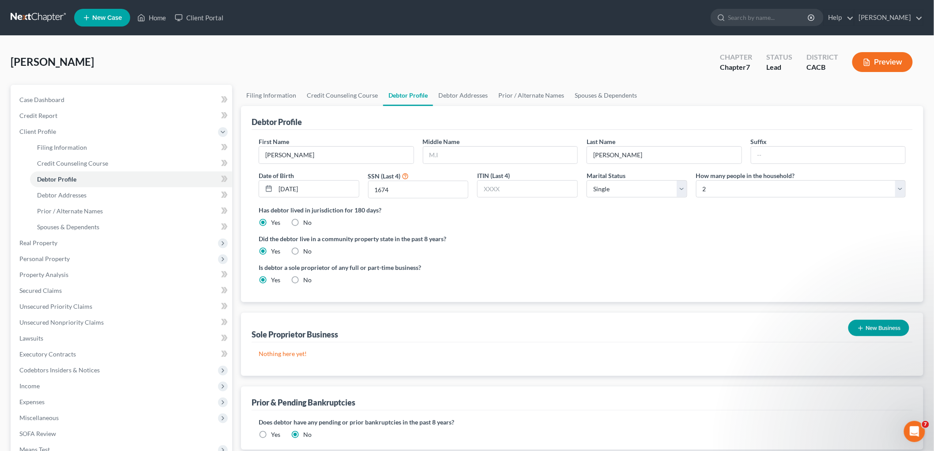
click at [901, 330] on button "New Business" at bounding box center [878, 328] width 61 height 16
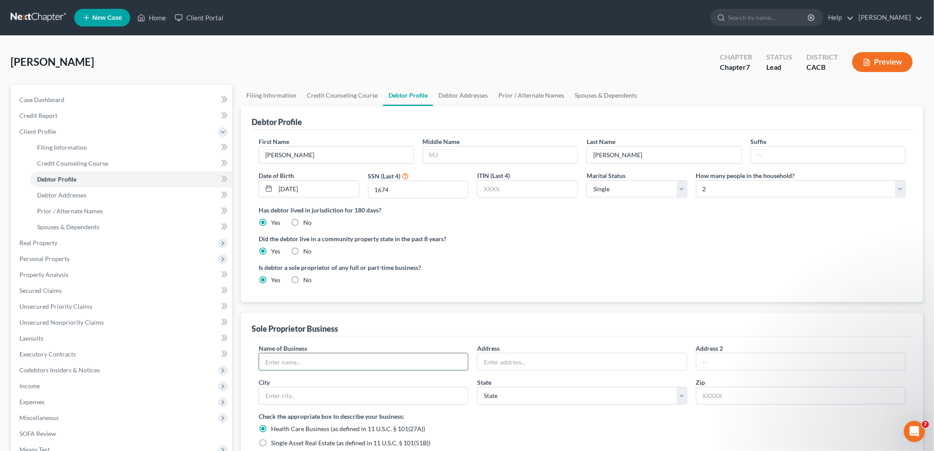
click at [341, 364] on input "text" at bounding box center [363, 361] width 209 height 17
paste input "Sole-Proprietorship (Video & TV Production)"
click at [515, 365] on input "text" at bounding box center [582, 361] width 209 height 17
click at [533, 357] on input "text" at bounding box center [582, 361] width 209 height 17
paste input "[STREET_ADDRESS][PERSON_NAME]"
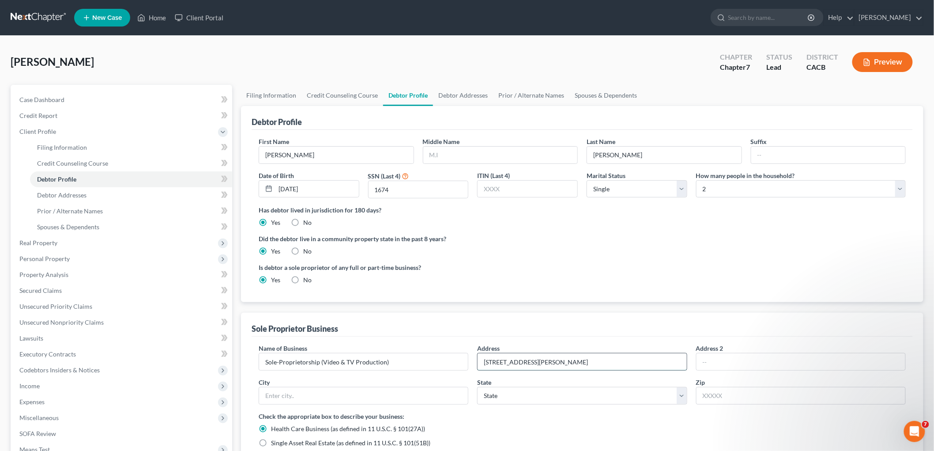
click at [597, 363] on input "[STREET_ADDRESS][PERSON_NAME]" at bounding box center [582, 361] width 209 height 17
drag, startPoint x: 738, startPoint y: 399, endPoint x: 721, endPoint y: 396, distance: 17.1
click at [738, 399] on input "text" at bounding box center [801, 396] width 210 height 18
paste input "91001"
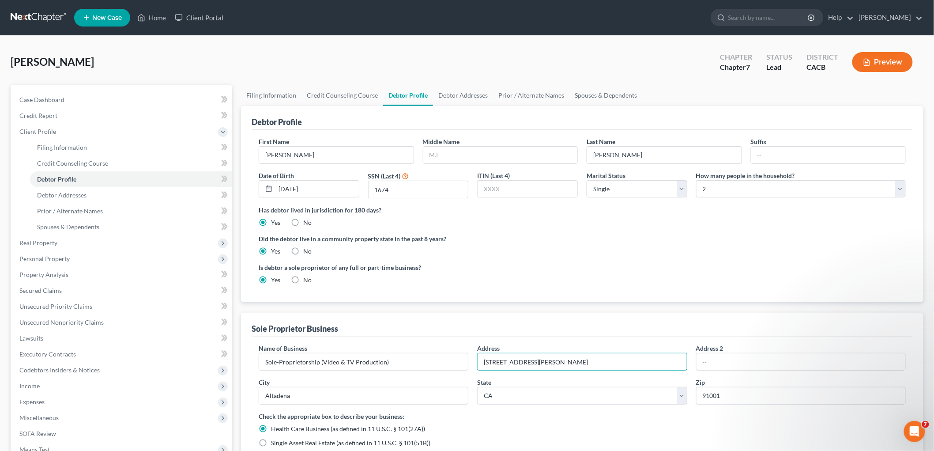
drag, startPoint x: 539, startPoint y: 359, endPoint x: 831, endPoint y: 371, distance: 291.6
click at [835, 384] on div "Name of Business * Sole-Proprietorship (Video & TV Production) Address [STREET_…" at bounding box center [582, 377] width 656 height 68
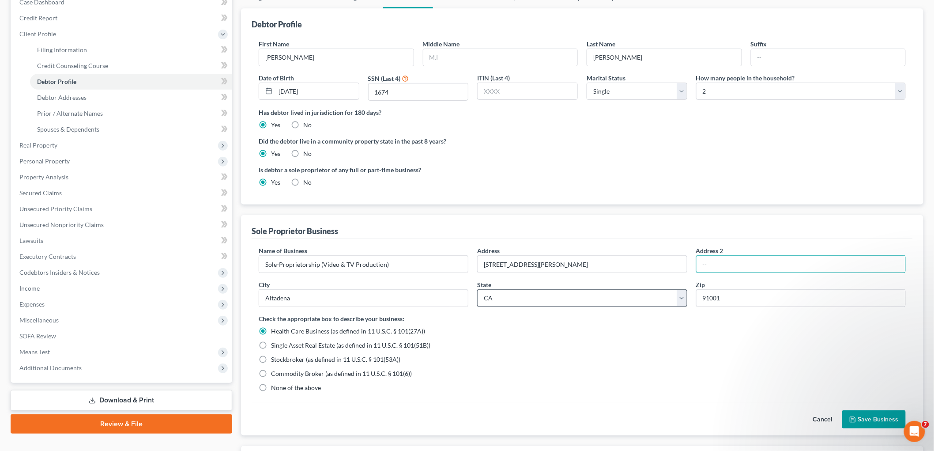
scroll to position [98, 0]
click at [883, 418] on button "Save Business" at bounding box center [874, 419] width 64 height 19
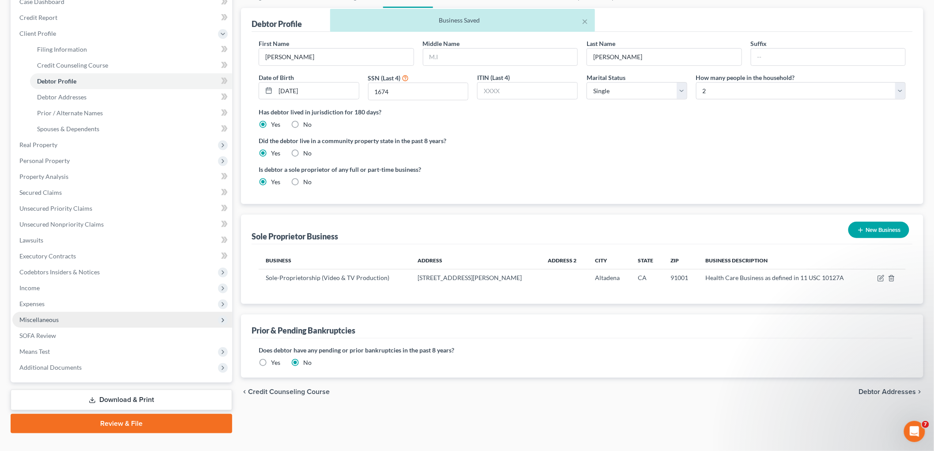
click at [59, 317] on span "Miscellaneous" at bounding box center [122, 320] width 220 height 16
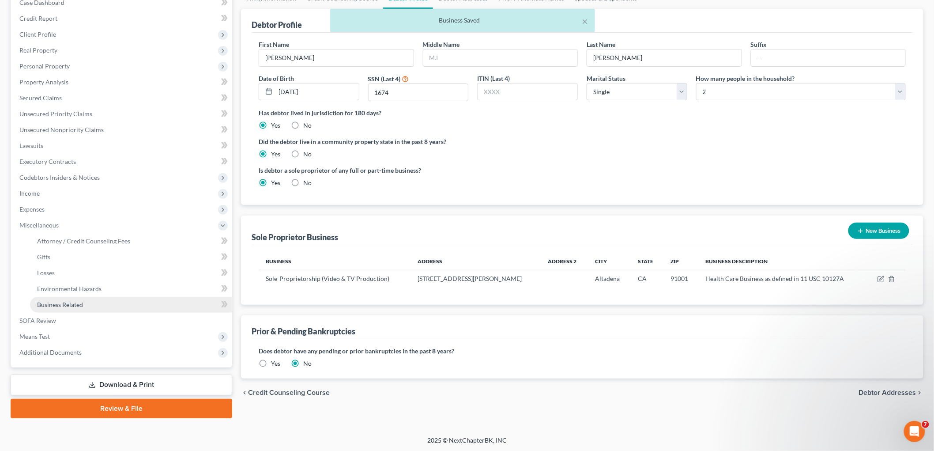
click at [64, 305] on span "Business Related" at bounding box center [60, 305] width 46 height 8
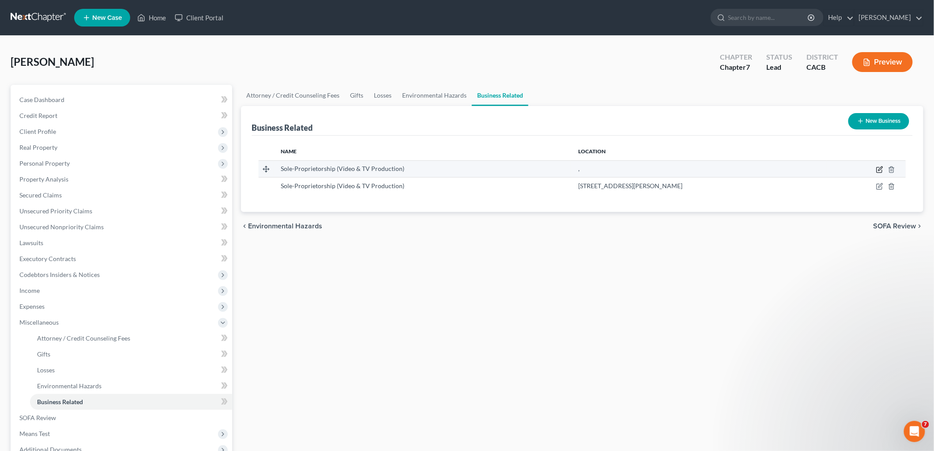
click at [881, 167] on icon "button" at bounding box center [880, 168] width 4 height 4
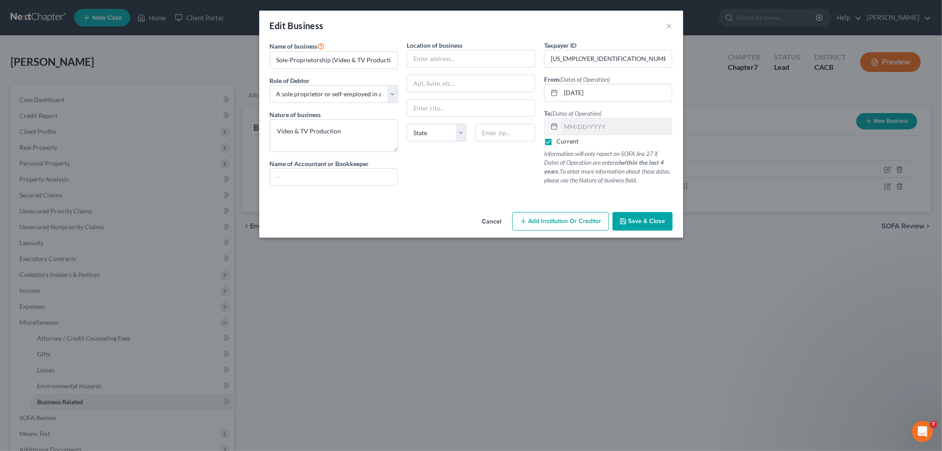
drag, startPoint x: 624, startPoint y: 93, endPoint x: 634, endPoint y: 164, distance: 71.7
click at [525, 91] on div "Name of business * Sole-Proprietorship (Video & TV Production) Role of Debtor *…" at bounding box center [470, 120] width 411 height 159
click at [663, 217] on span "Save & Close" at bounding box center [646, 221] width 37 height 8
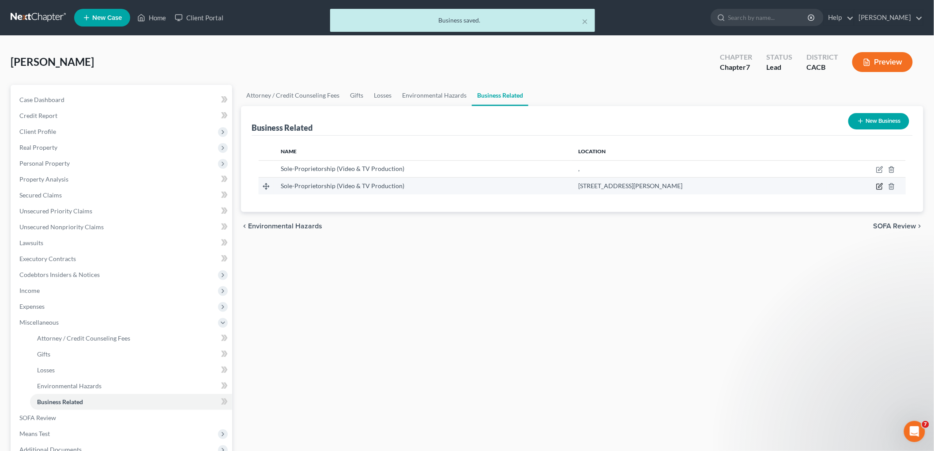
click at [880, 184] on td at bounding box center [866, 185] width 79 height 17
click at [881, 185] on icon "button" at bounding box center [879, 186] width 7 height 7
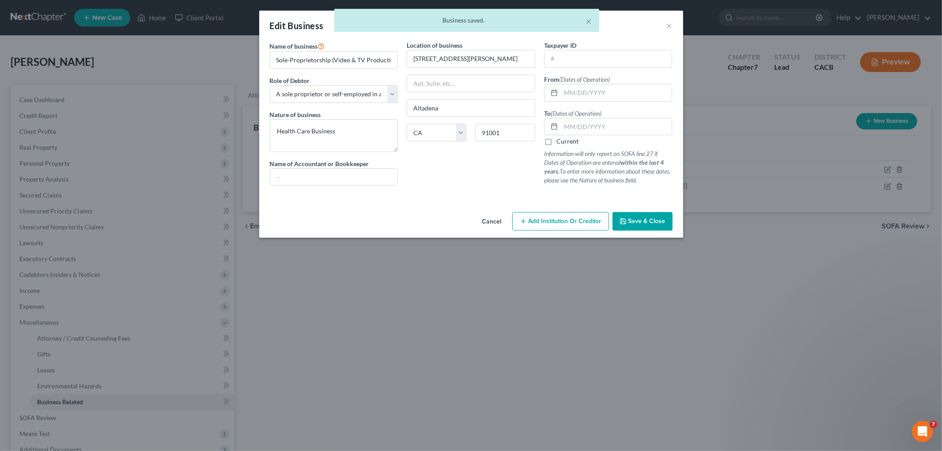
click at [636, 104] on div "Taxpayer ID From (Dates of Operation) To (Dates of Operation) Current Informati…" at bounding box center [607, 117] width 137 height 152
click at [627, 97] on input "text" at bounding box center [616, 92] width 111 height 17
paste input "[DATE]"
click at [559, 144] on label "Current" at bounding box center [567, 141] width 22 height 9
click at [560, 143] on input "Current" at bounding box center [563, 140] width 6 height 6
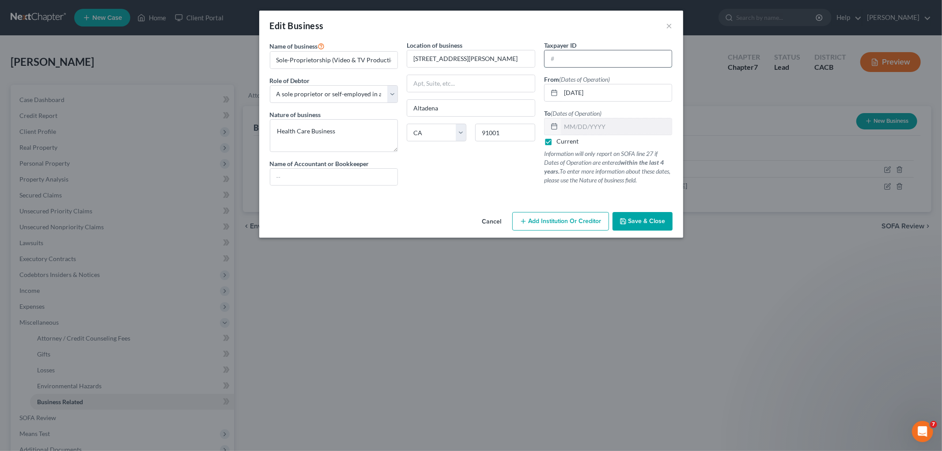
click at [584, 59] on input "text" at bounding box center [608, 58] width 128 height 17
paste input "[US_EMPLOYER_IDENTIFICATION_NUMBER]"
click at [329, 56] on input "Sole-Proprietorship (Video & TV Production)" at bounding box center [334, 60] width 128 height 17
drag, startPoint x: 334, startPoint y: 58, endPoint x: 388, endPoint y: 60, distance: 53.5
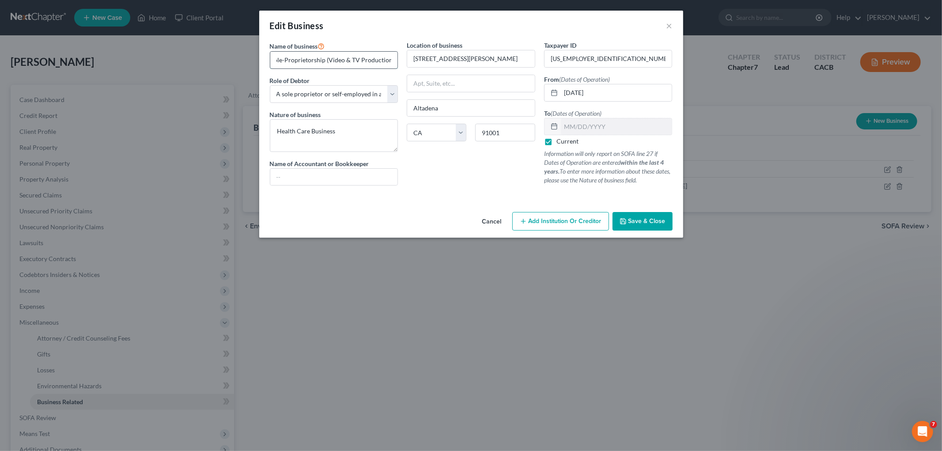
click at [388, 60] on input "Sole-Proprietorship (Video & TV Production)" at bounding box center [334, 60] width 128 height 17
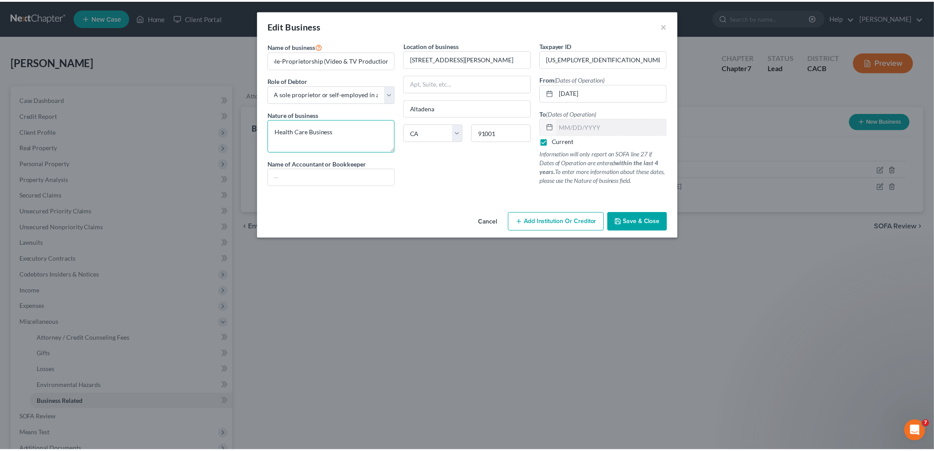
scroll to position [0, 0]
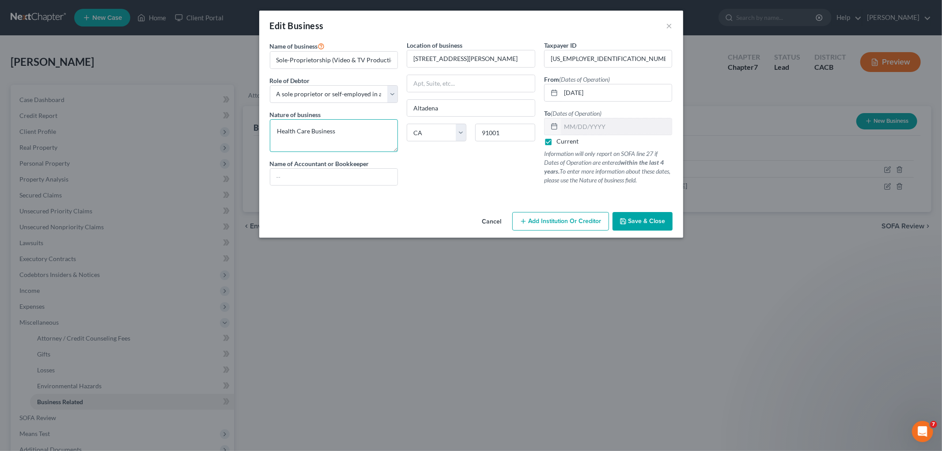
drag, startPoint x: 369, startPoint y: 128, endPoint x: 284, endPoint y: 153, distance: 89.1
click at [166, 130] on div "Edit Business × Name of business * Sole-Proprietorship (Video & TV Production) …" at bounding box center [471, 225] width 942 height 451
paste textarea "Video & TV Production"
click at [645, 223] on span "Save & Close" at bounding box center [646, 221] width 37 height 8
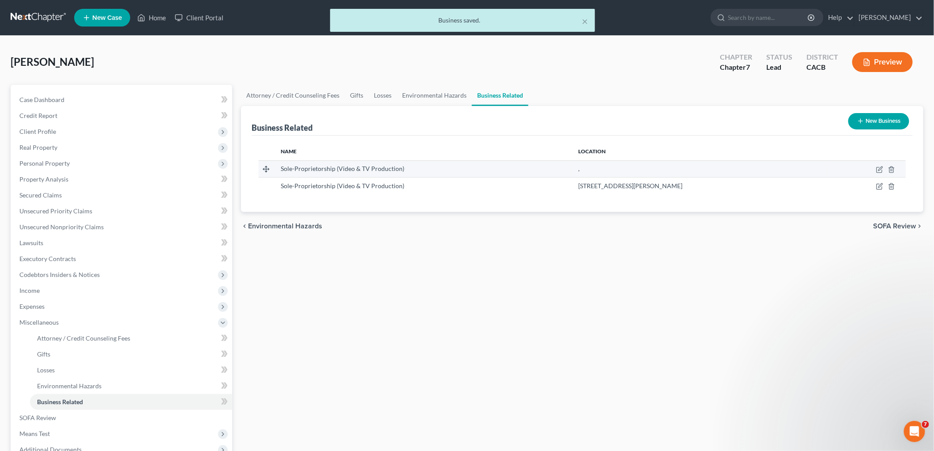
click at [897, 170] on td at bounding box center [866, 168] width 79 height 17
click at [893, 169] on icon "button" at bounding box center [891, 169] width 7 height 7
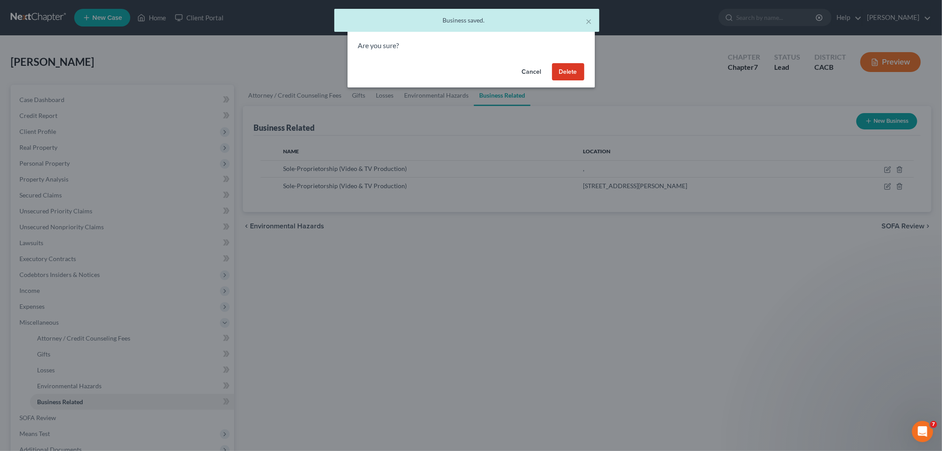
click at [573, 66] on button "Delete" at bounding box center [568, 72] width 32 height 18
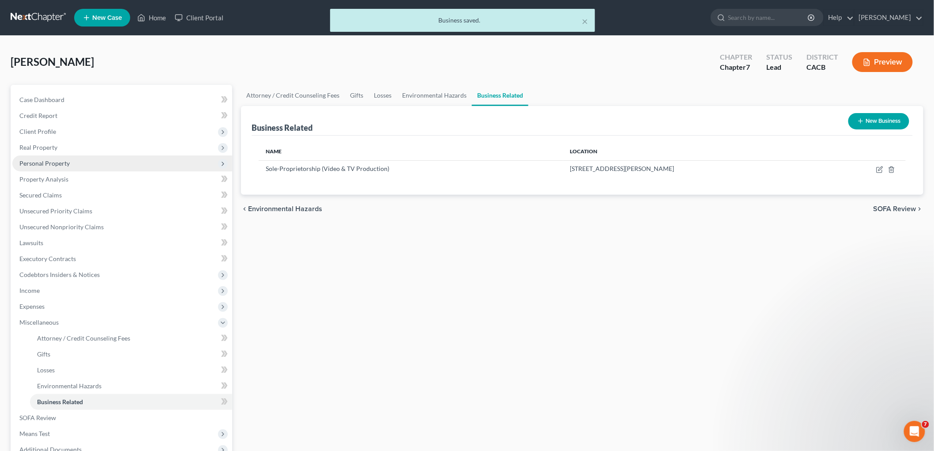
click at [38, 158] on span "Personal Property" at bounding box center [122, 163] width 220 height 16
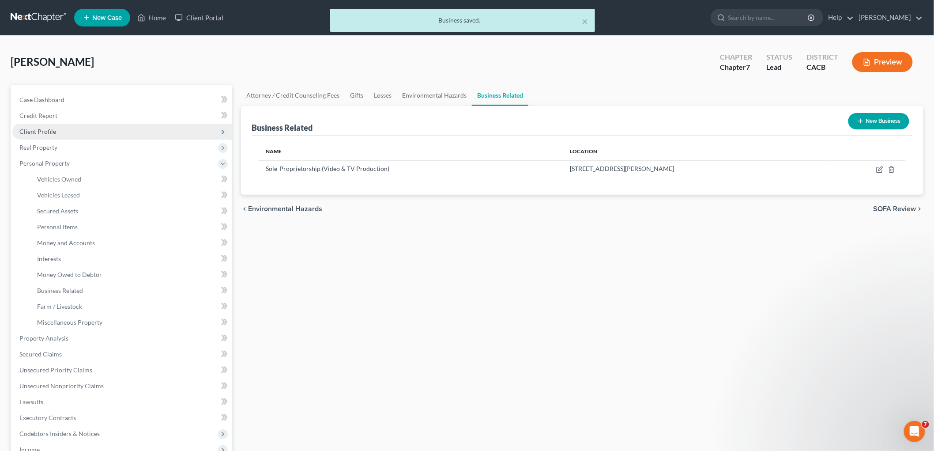
click at [28, 130] on span "Client Profile" at bounding box center [37, 132] width 37 height 8
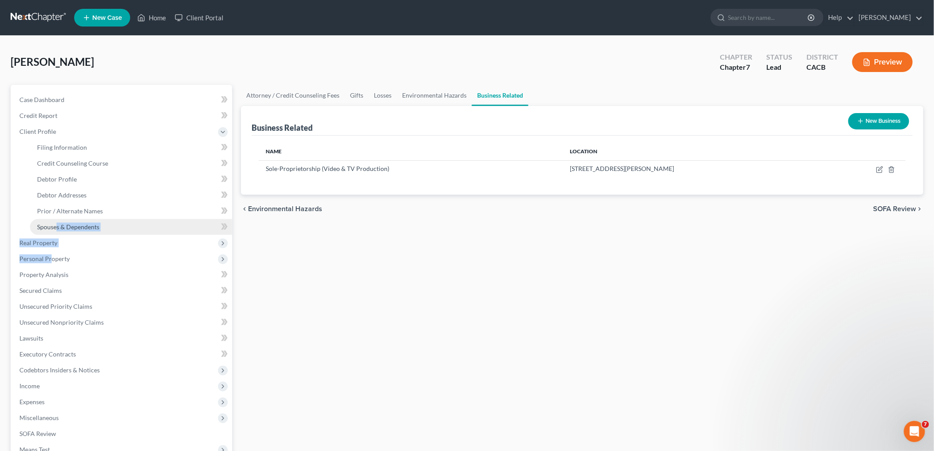
drag, startPoint x: 49, startPoint y: 252, endPoint x: 57, endPoint y: 219, distance: 34.3
click at [57, 219] on ul "Case Dashboard Payments Invoices Payments Payments Credit Report Client Profile" at bounding box center [122, 282] width 220 height 381
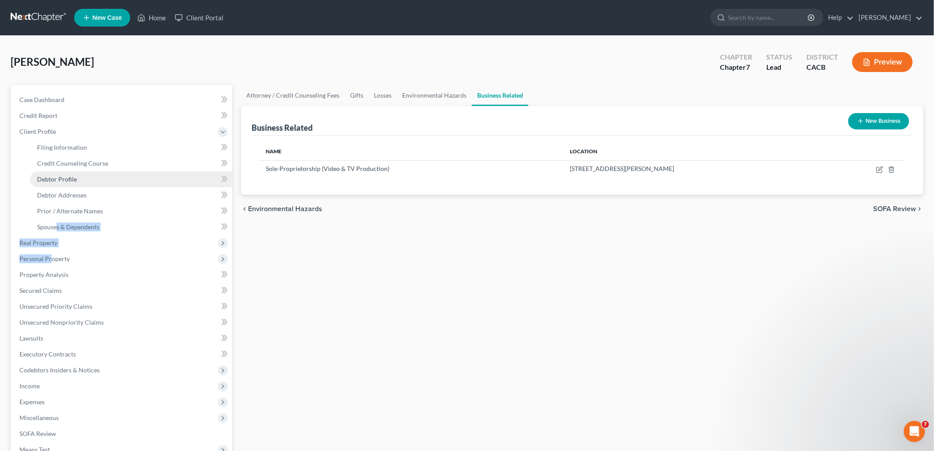
click at [62, 180] on span "Debtor Profile" at bounding box center [57, 179] width 40 height 8
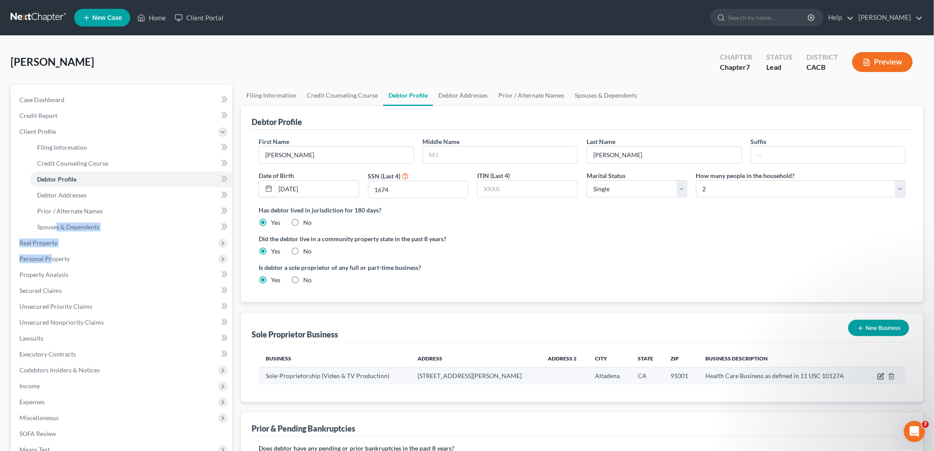
click at [883, 373] on icon "button" at bounding box center [881, 376] width 7 height 7
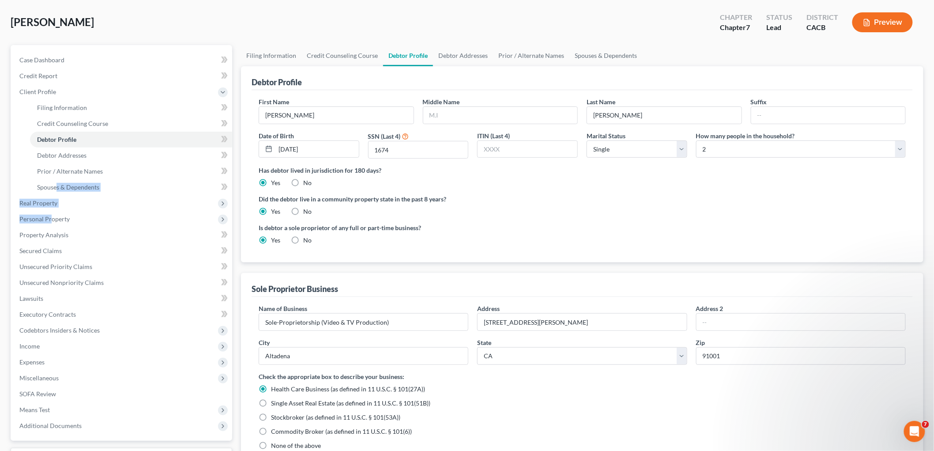
scroll to position [98, 0]
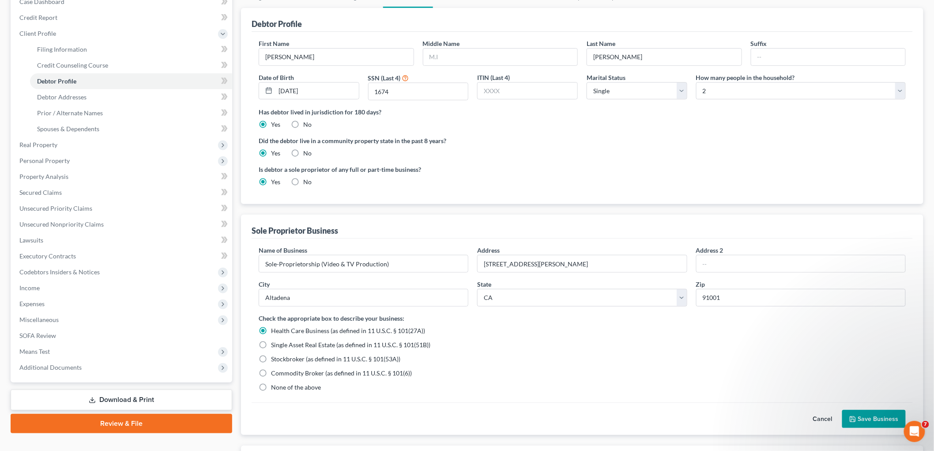
click at [296, 387] on span "None of the above" at bounding box center [296, 387] width 50 height 8
click at [280, 387] on input "None of the above" at bounding box center [278, 386] width 6 height 6
click at [864, 425] on button "Save Business" at bounding box center [874, 419] width 64 height 19
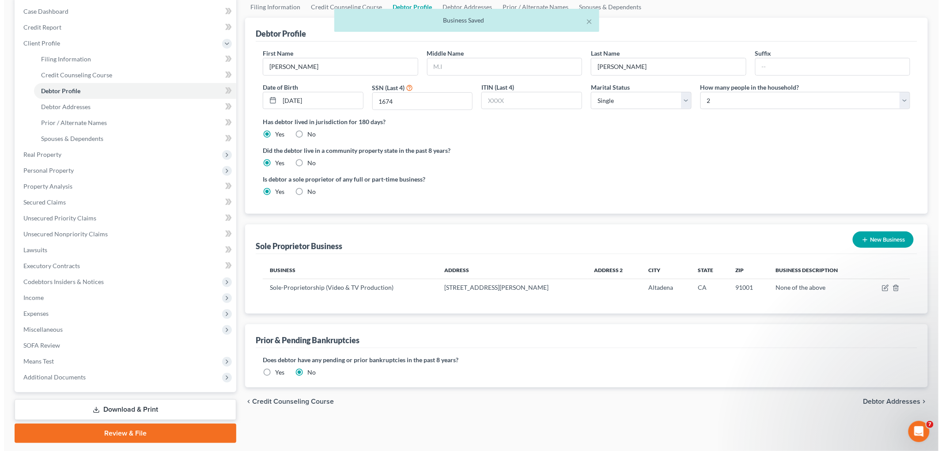
scroll to position [0, 0]
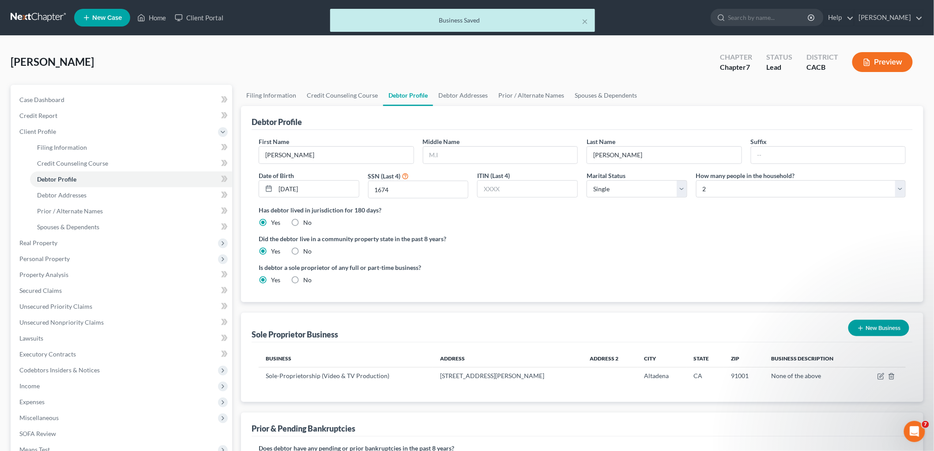
click at [848, 54] on div "Preview" at bounding box center [884, 63] width 78 height 26
click at [870, 63] on icon "button" at bounding box center [866, 62] width 5 height 7
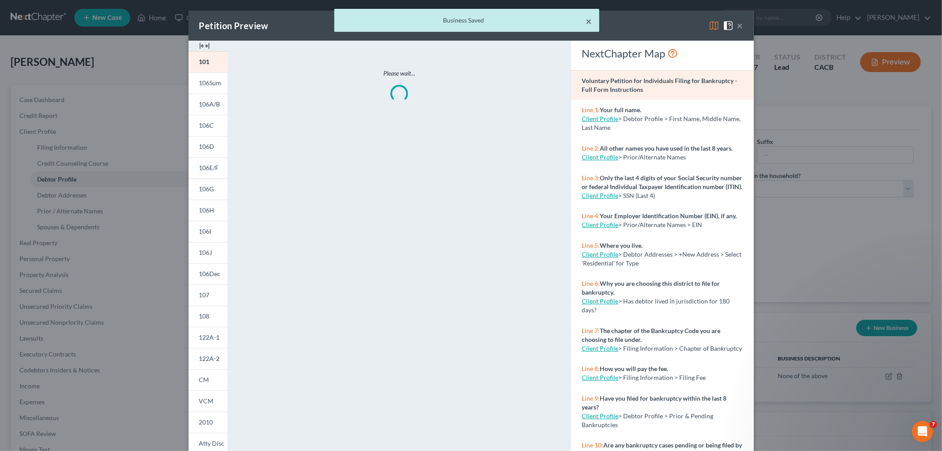
click at [586, 20] on button "×" at bounding box center [589, 21] width 6 height 11
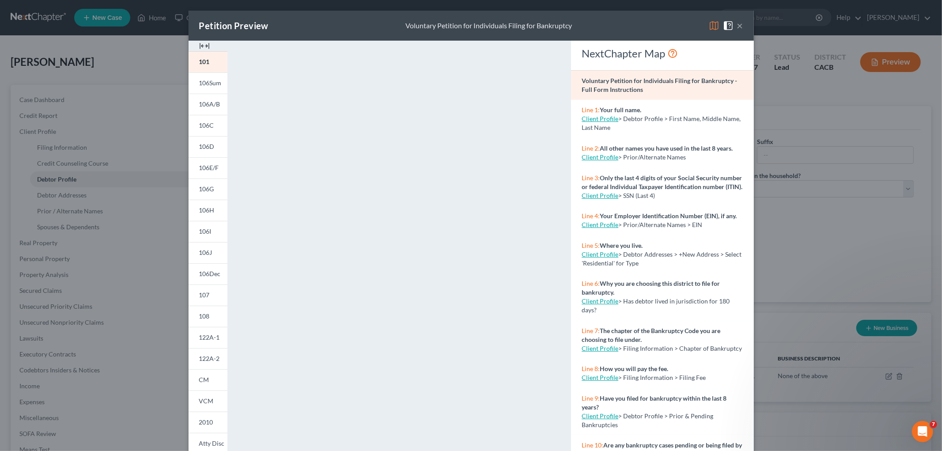
click at [712, 25] on img at bounding box center [713, 25] width 11 height 11
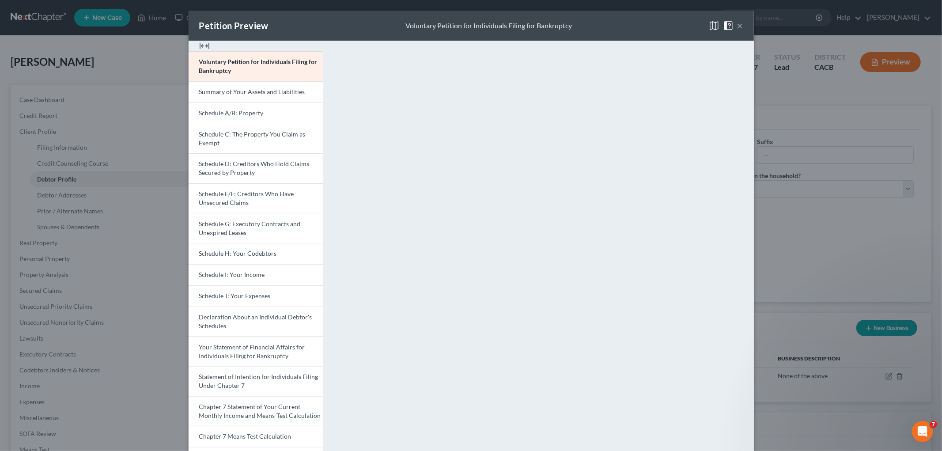
click at [832, 249] on div "Petition Preview Voluntary Petition for Individuals Filing for Bankruptcy × Vol…" at bounding box center [471, 225] width 942 height 451
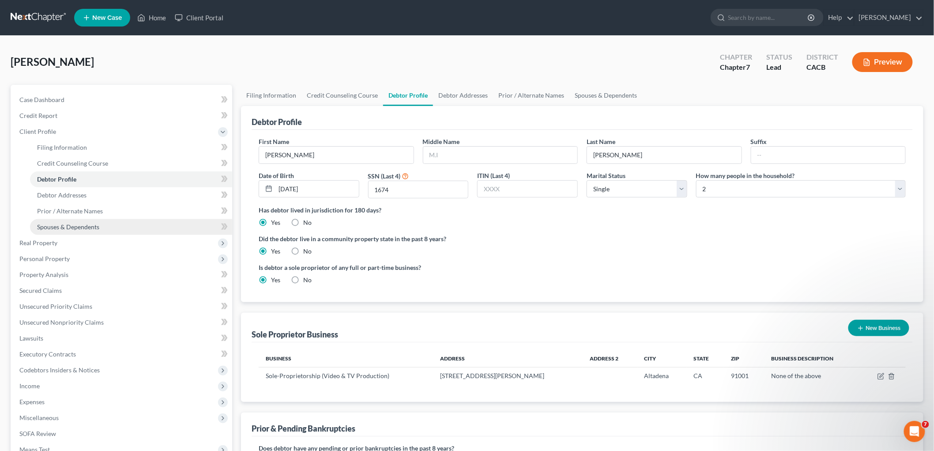
click at [83, 223] on span "Spouses & Dependents" at bounding box center [68, 227] width 62 height 8
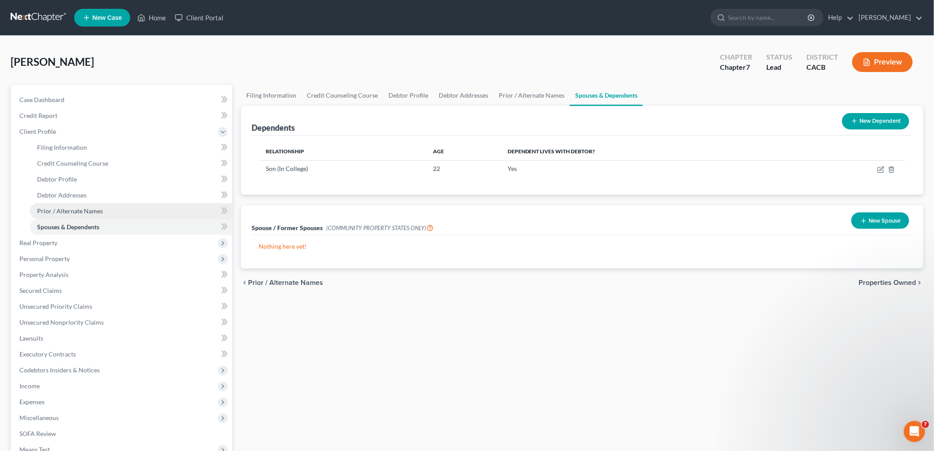
click at [76, 203] on link "Prior / Alternate Names" at bounding box center [131, 211] width 202 height 16
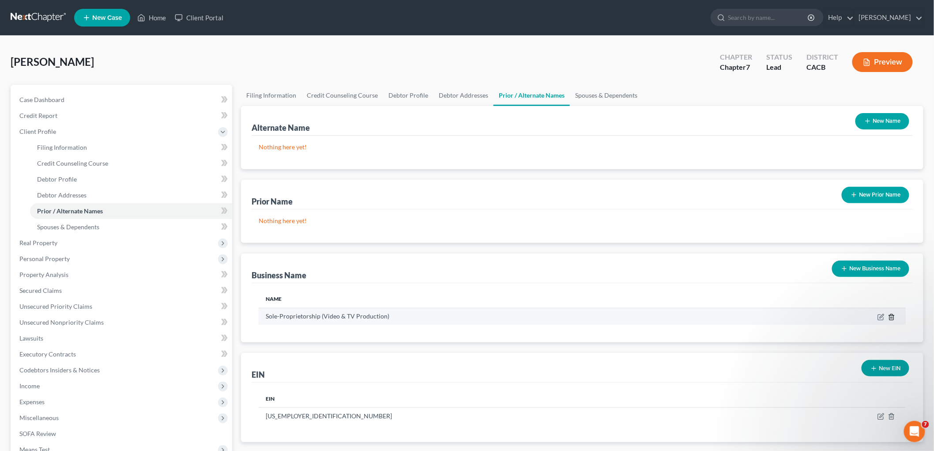
click at [893, 316] on icon "button" at bounding box center [891, 317] width 4 height 6
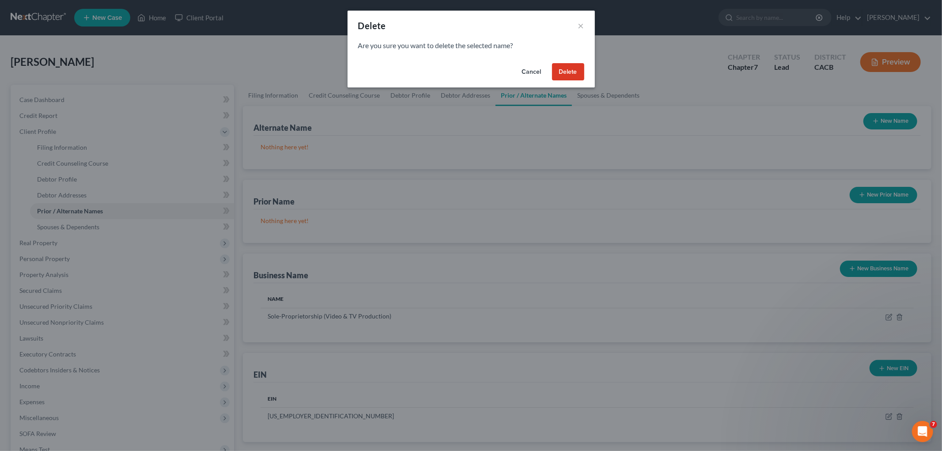
click at [571, 74] on button "Delete" at bounding box center [568, 72] width 32 height 18
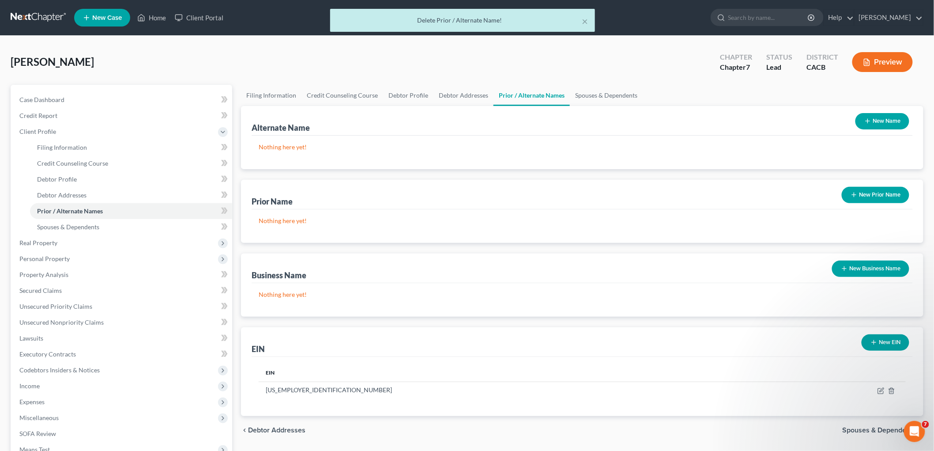
click at [899, 67] on button "Preview" at bounding box center [882, 62] width 60 height 20
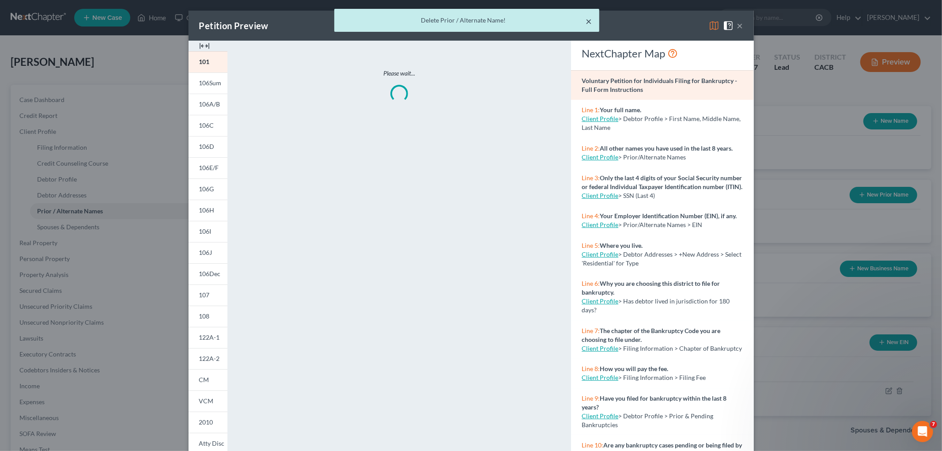
click at [589, 20] on button "×" at bounding box center [589, 21] width 6 height 11
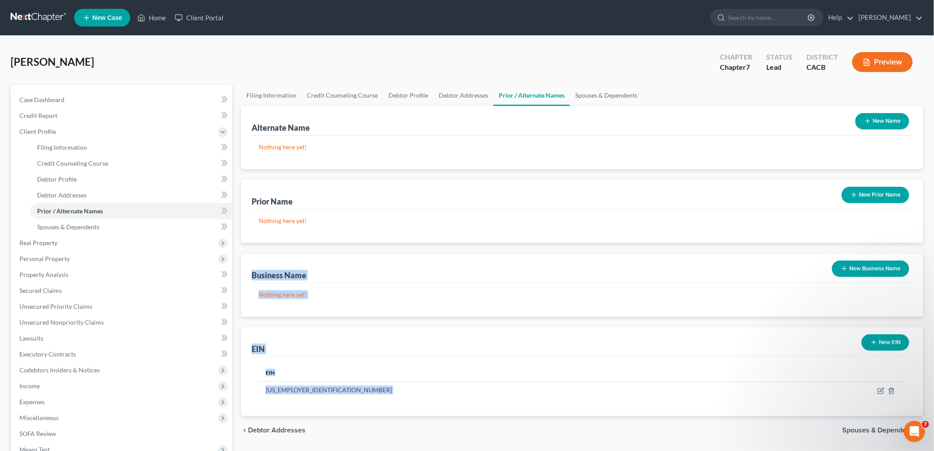
drag, startPoint x: 844, startPoint y: 306, endPoint x: 461, endPoint y: 230, distance: 390.2
click at [461, 230] on div "Nothing here yet!" at bounding box center [582, 226] width 661 height 34
click at [877, 61] on button "Preview" at bounding box center [882, 62] width 60 height 20
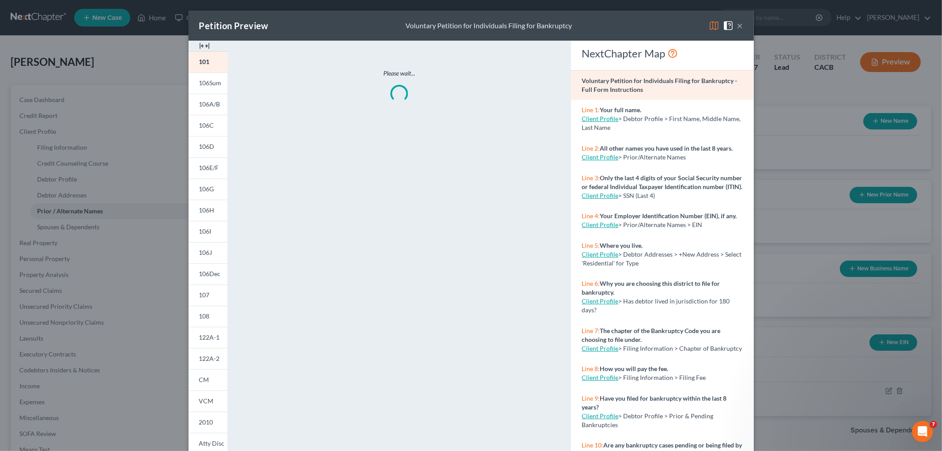
click at [708, 28] on img at bounding box center [713, 25] width 11 height 11
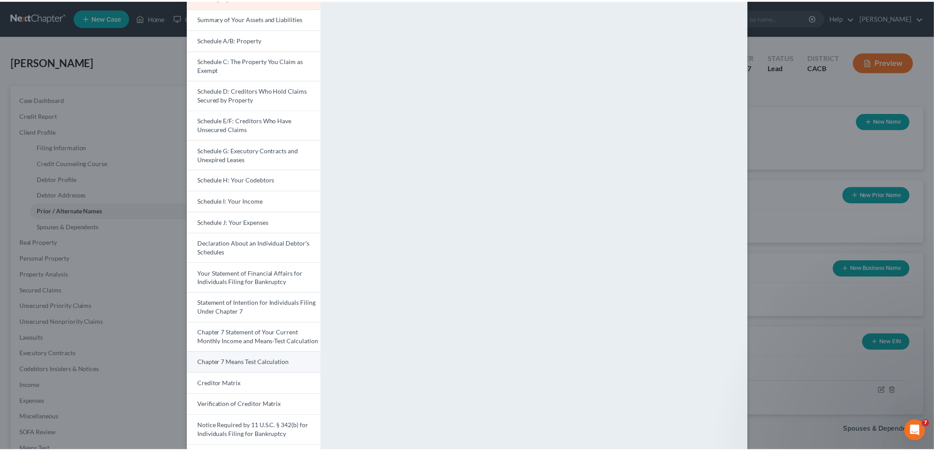
scroll to position [127, 0]
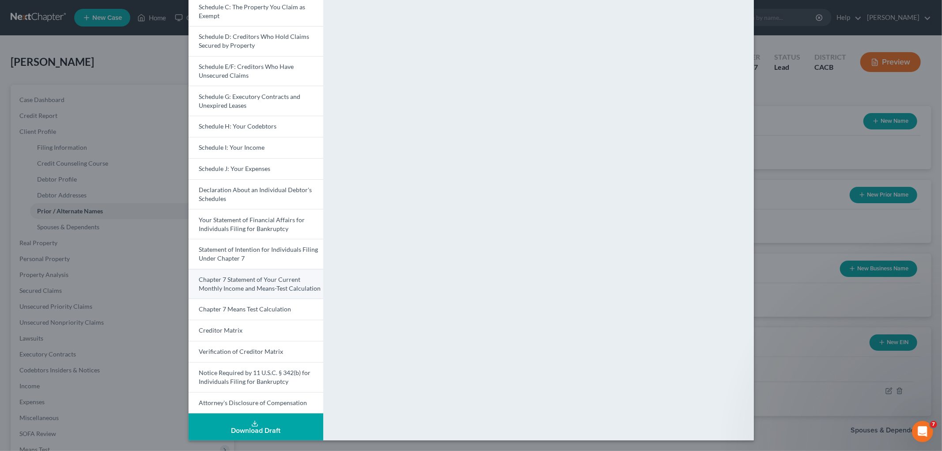
click at [265, 285] on span "Chapter 7 Statement of Your Current Monthly Income and Means-Test Calculation" at bounding box center [260, 283] width 122 height 16
click at [217, 294] on link "Chapter 7 Statement of Your Current Monthly Income and Means-Test Calculation" at bounding box center [255, 284] width 135 height 30
click at [231, 306] on span "Chapter 7 Means Test Calculation" at bounding box center [245, 309] width 92 height 8
click at [820, 214] on div "Petition Preview Chapter 7 Means Test Calculation × Voluntary Petition for Indi…" at bounding box center [471, 225] width 942 height 451
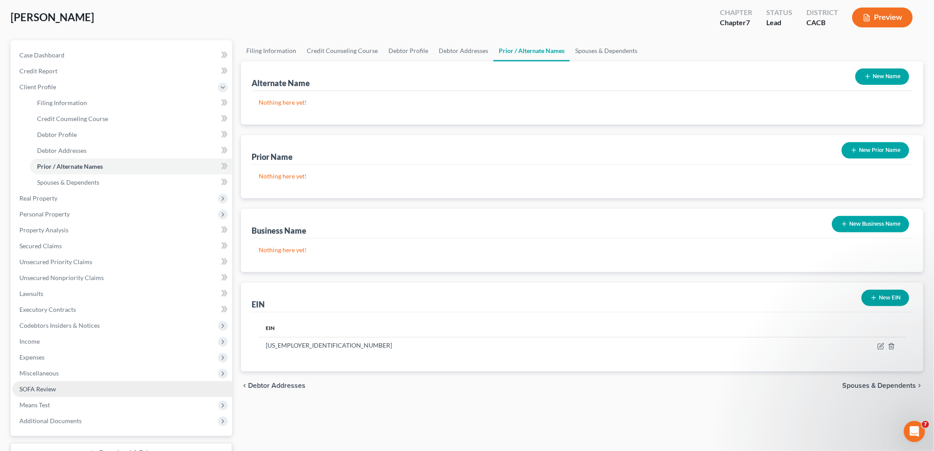
scroll to position [98, 0]
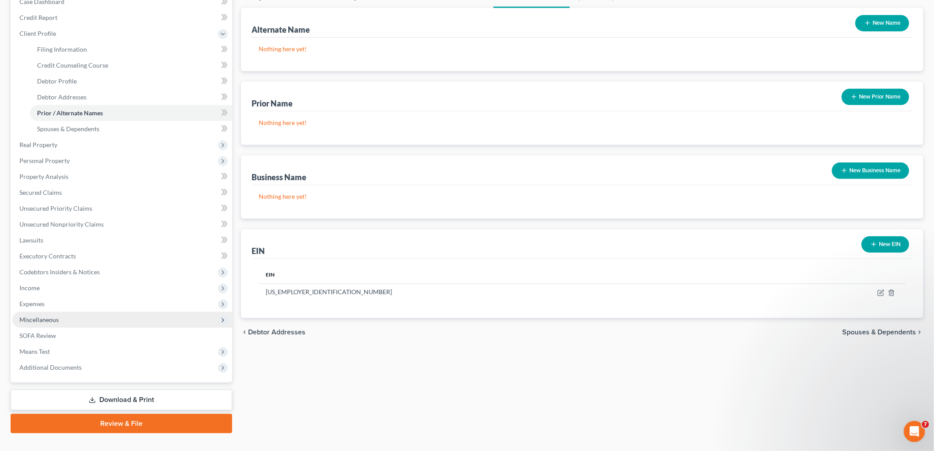
click at [47, 316] on span "Miscellaneous" at bounding box center [38, 320] width 39 height 8
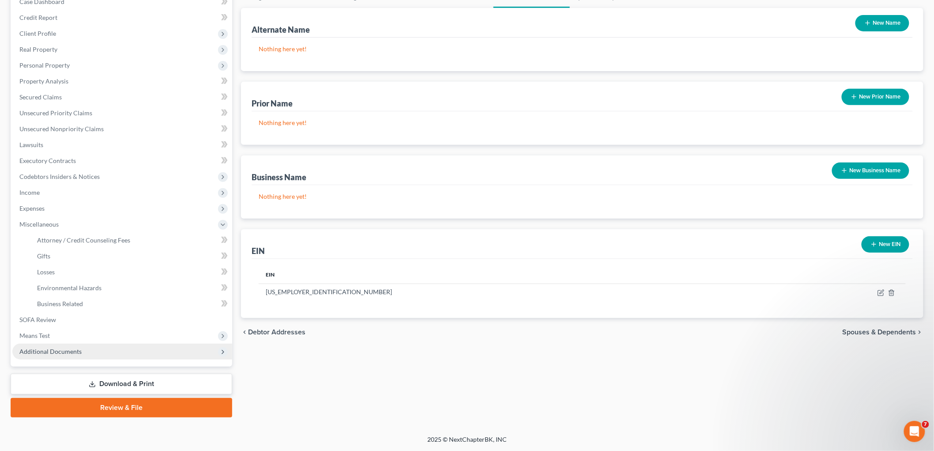
scroll to position [97, 0]
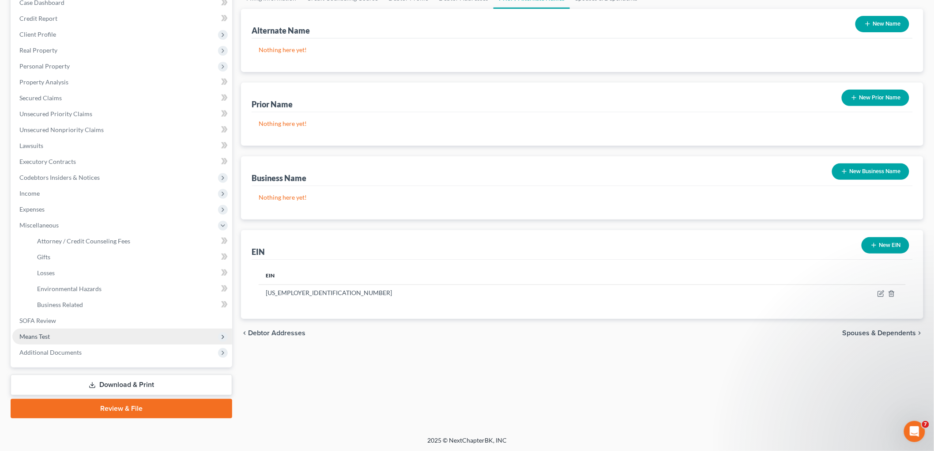
click at [54, 334] on span "Means Test" at bounding box center [122, 336] width 220 height 16
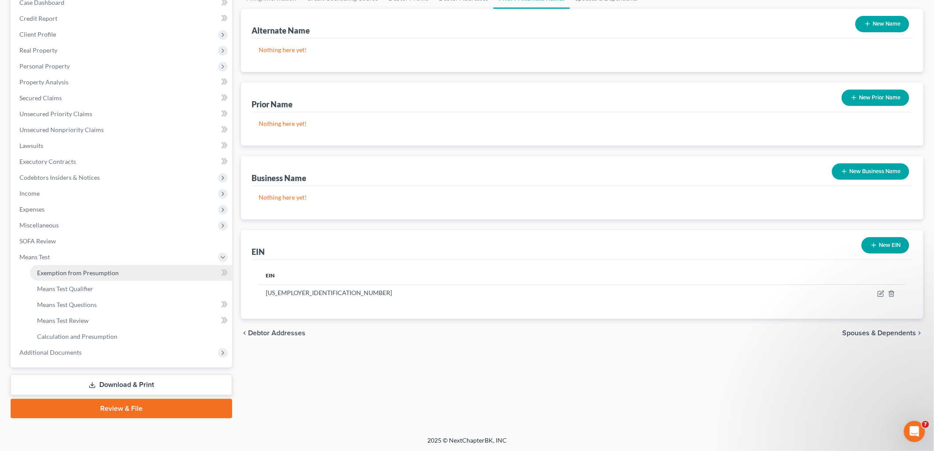
click at [79, 275] on span "Exemption from Presumption" at bounding box center [78, 273] width 82 height 8
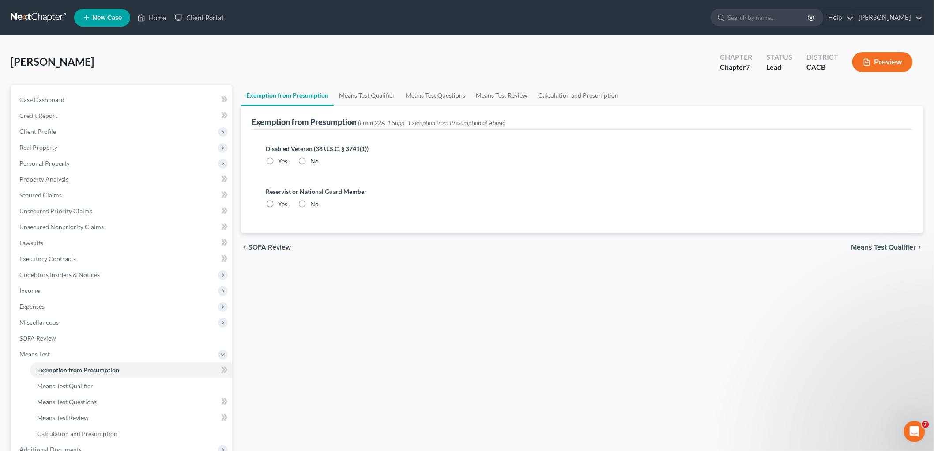
click at [310, 158] on label "No" at bounding box center [314, 161] width 8 height 9
click at [314, 158] on input "No" at bounding box center [317, 160] width 6 height 6
click at [310, 208] on label "No" at bounding box center [314, 204] width 8 height 9
click at [314, 205] on input "No" at bounding box center [317, 203] width 6 height 6
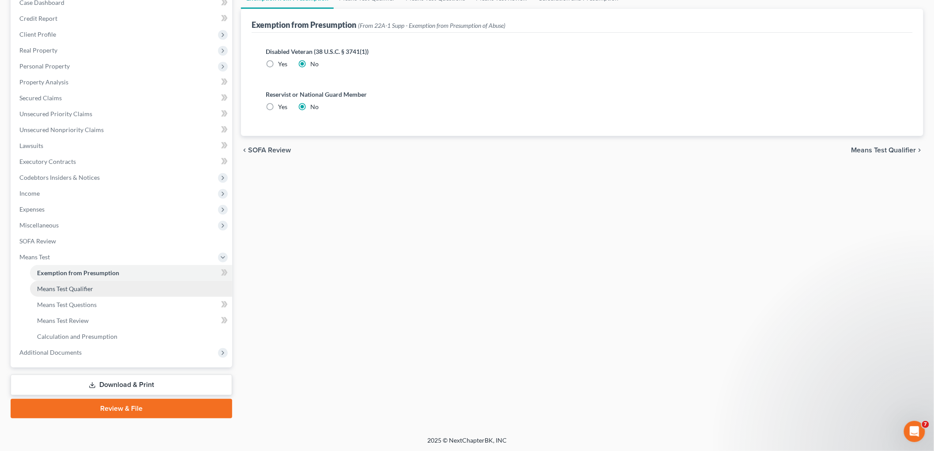
click at [71, 294] on link "Means Test Qualifier" at bounding box center [131, 289] width 202 height 16
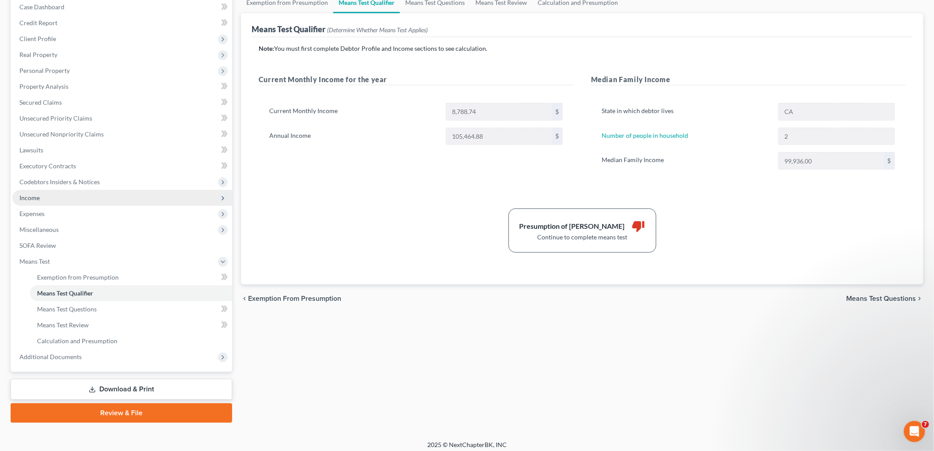
scroll to position [97, 0]
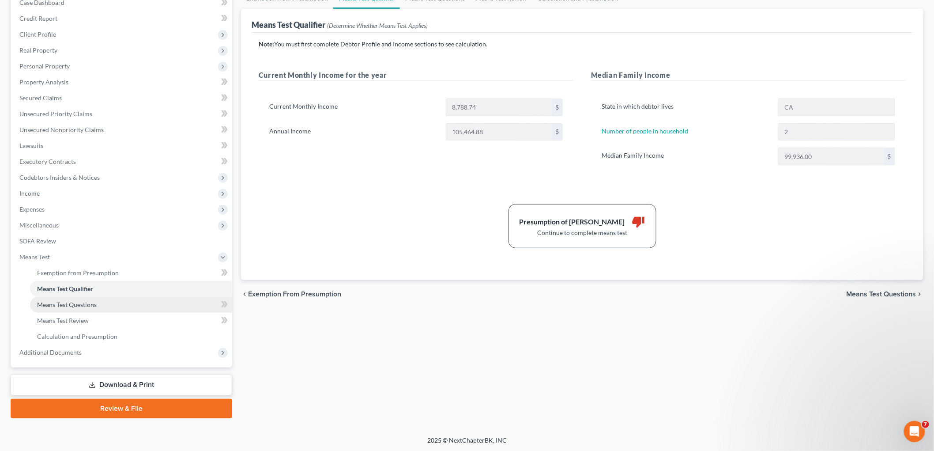
click at [63, 297] on link "Means Test Questions" at bounding box center [131, 305] width 202 height 16
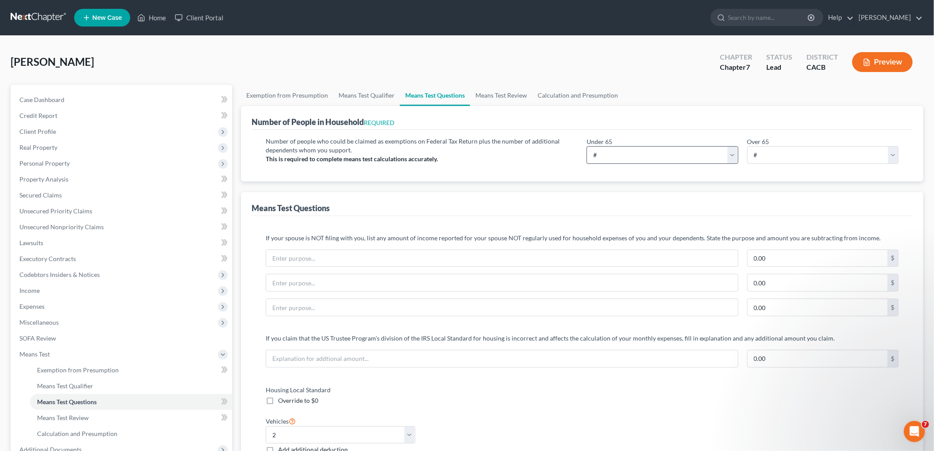
drag, startPoint x: 624, startPoint y: 134, endPoint x: 622, endPoint y: 152, distance: 18.3
click at [625, 134] on div "Number of people who could be claimed as exemptions on Federal Tax Return plus …" at bounding box center [582, 156] width 661 height 52
drag, startPoint x: 622, startPoint y: 152, endPoint x: 614, endPoint y: 162, distance: 12.0
click at [622, 152] on select "# 0 1 2 3 4 5 6 7 8 9 10" at bounding box center [663, 155] width 152 height 18
click at [587, 146] on select "# 0 1 2 3 4 5 6 7 8 9 10" at bounding box center [663, 155] width 152 height 18
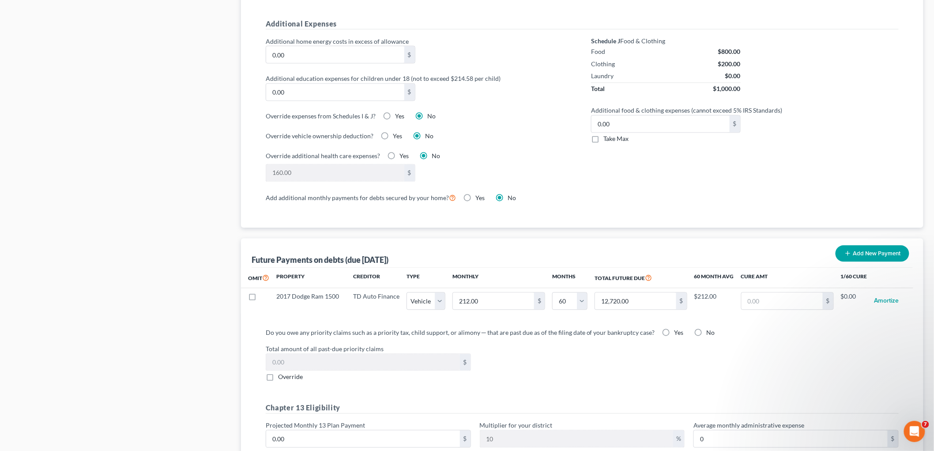
scroll to position [637, 0]
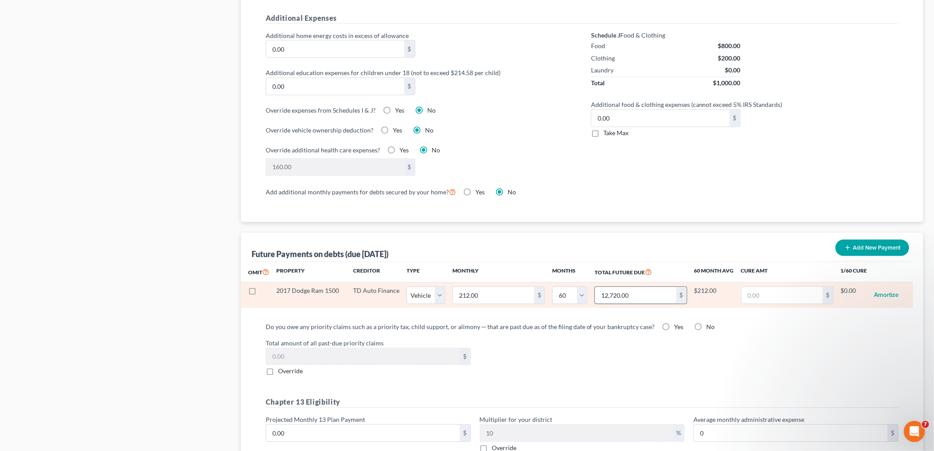
click at [649, 298] on input "12,720.00" at bounding box center [635, 295] width 81 height 17
drag, startPoint x: 624, startPoint y: 294, endPoint x: 633, endPoint y: 294, distance: 9.3
click at [624, 294] on input "12,720.00" at bounding box center [635, 295] width 81 height 17
click at [633, 294] on input "12,720.00" at bounding box center [635, 295] width 81 height 17
click at [632, 295] on input "12,720.00" at bounding box center [635, 295] width 81 height 17
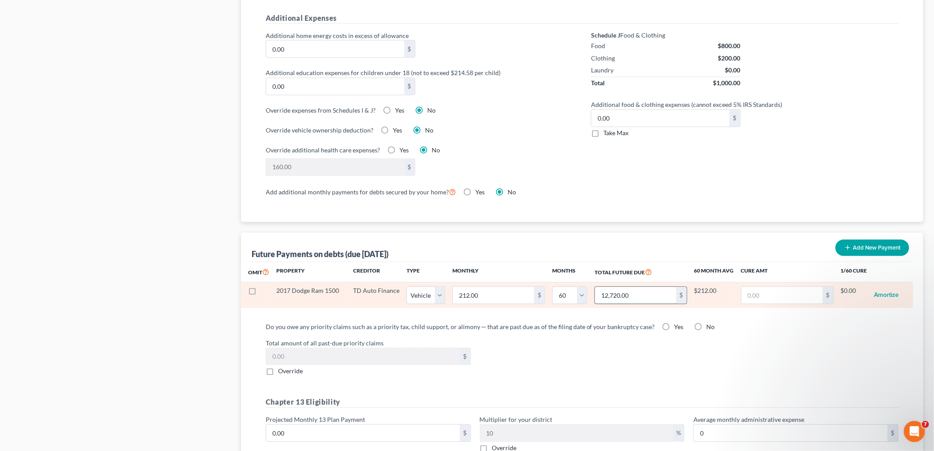
drag, startPoint x: 632, startPoint y: 295, endPoint x: 600, endPoint y: 290, distance: 31.6
click at [595, 299] on input "12,720.00" at bounding box center [635, 295] width 81 height 17
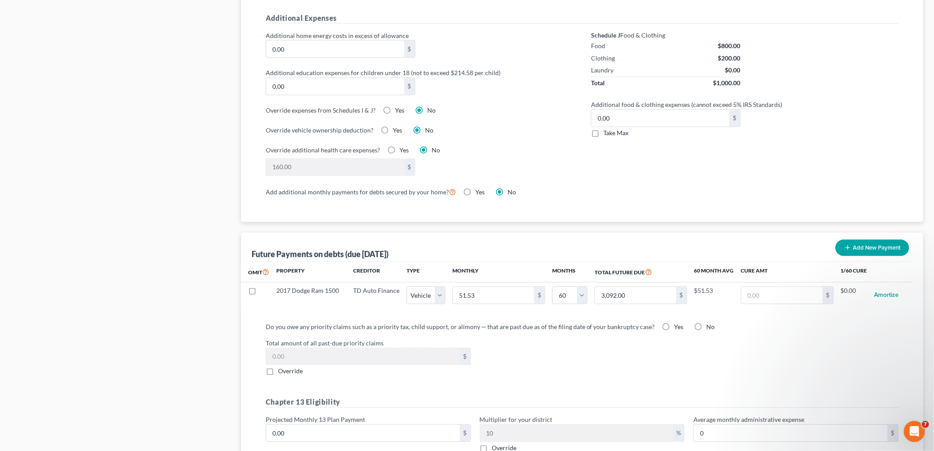
click at [707, 326] on label "No" at bounding box center [711, 327] width 8 height 9
click at [710, 326] on input "No" at bounding box center [713, 326] width 6 height 6
click at [707, 326] on label "No" at bounding box center [711, 327] width 8 height 9
click at [710, 326] on input "No" at bounding box center [713, 326] width 6 height 6
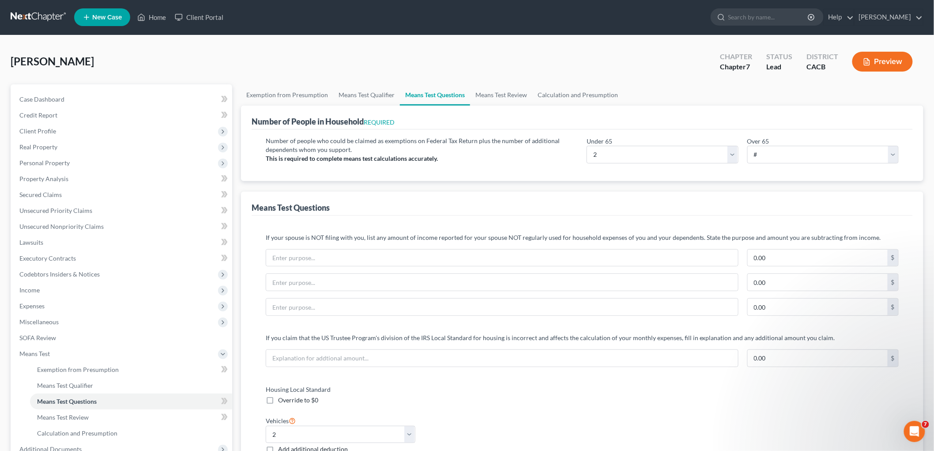
scroll to position [0, 0]
click at [893, 57] on button "Preview" at bounding box center [882, 62] width 60 height 20
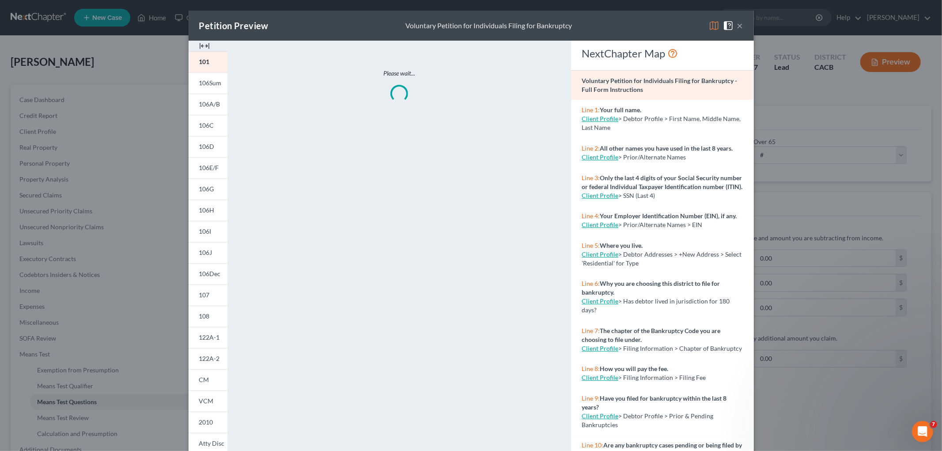
click at [708, 23] on img at bounding box center [713, 25] width 11 height 11
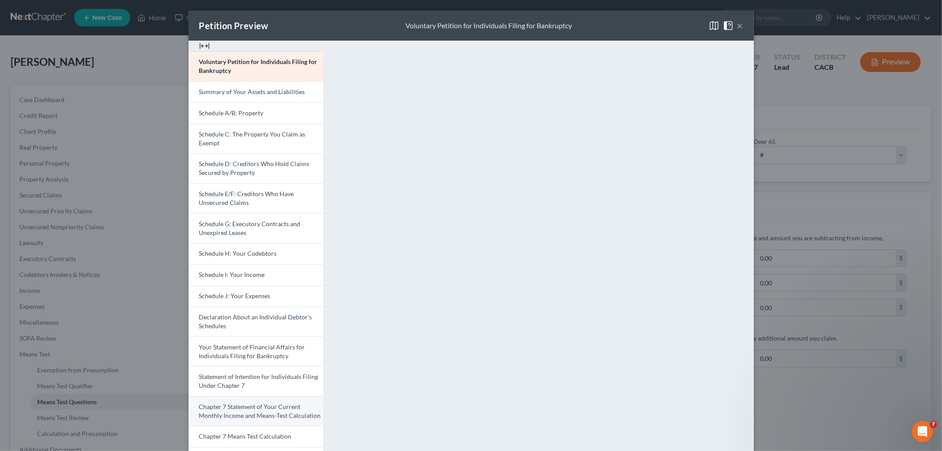
drag, startPoint x: 278, startPoint y: 424, endPoint x: 276, endPoint y: 415, distance: 8.6
click at [277, 424] on link "Chapter 7 Statement of Your Current Monthly Income and Means-Test Calculation" at bounding box center [255, 411] width 135 height 30
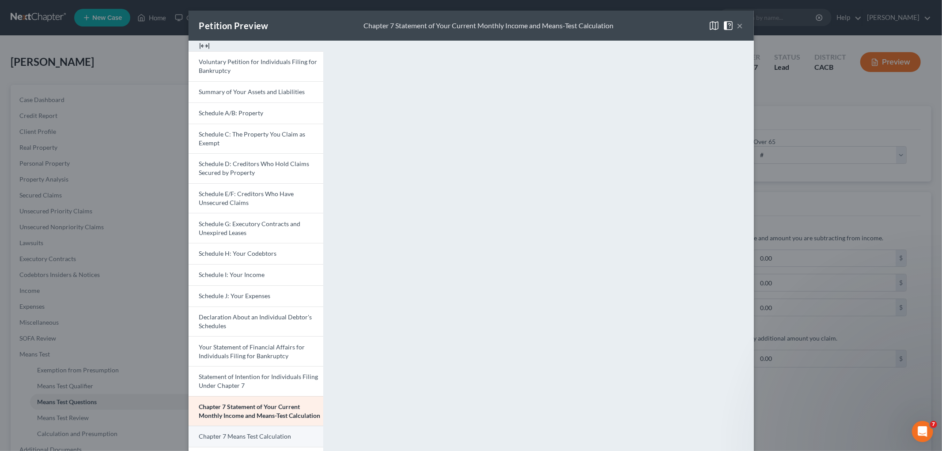
click at [279, 437] on span "Chapter 7 Means Test Calculation" at bounding box center [245, 436] width 92 height 8
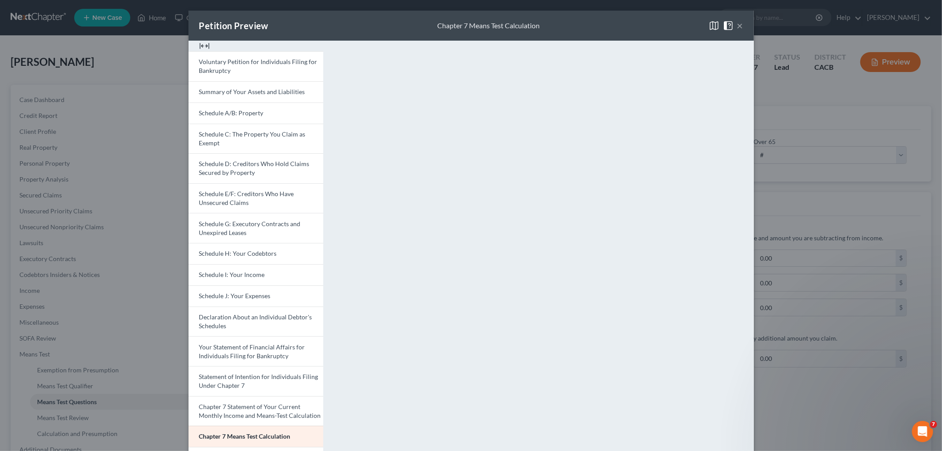
click at [841, 349] on div "Petition Preview Chapter 7 Means Test Calculation × Voluntary Petition for Indi…" at bounding box center [471, 225] width 942 height 451
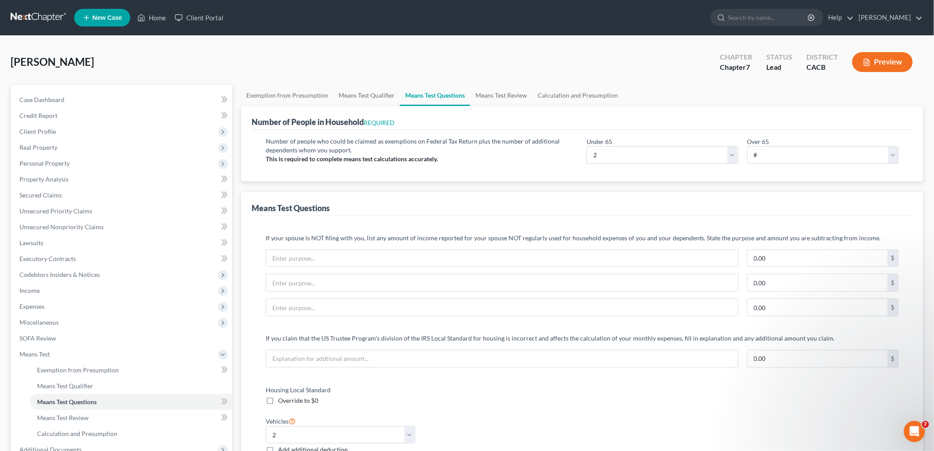
click at [872, 62] on button "Preview" at bounding box center [882, 62] width 60 height 20
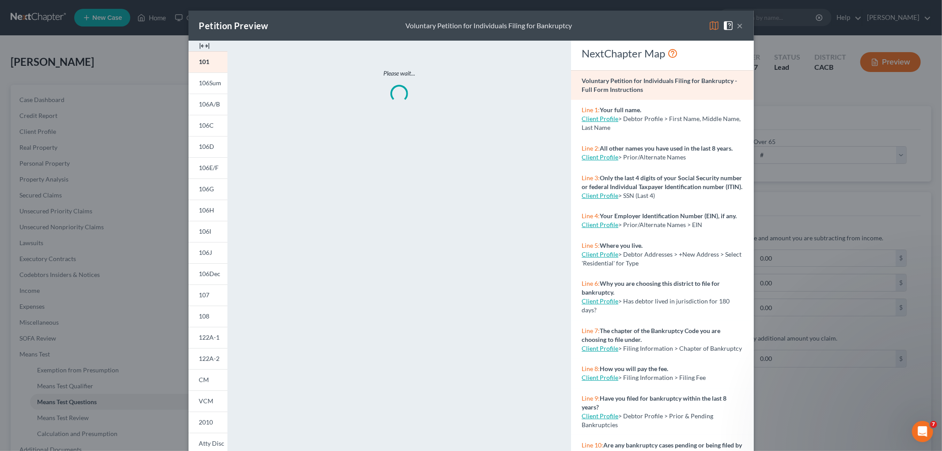
click at [708, 24] on img at bounding box center [713, 25] width 11 height 11
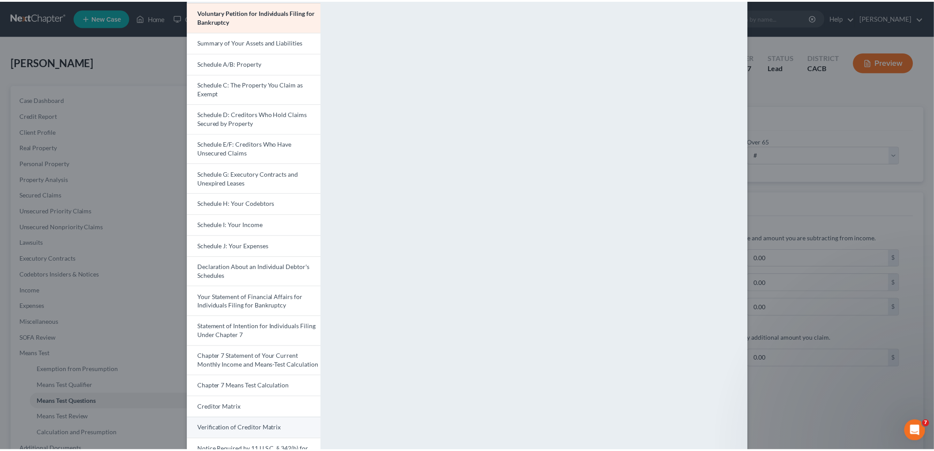
scroll to position [127, 0]
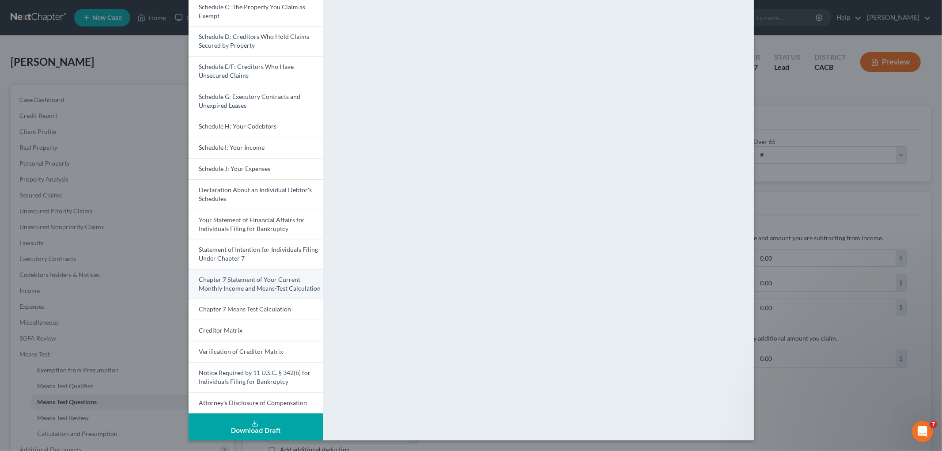
drag, startPoint x: 261, startPoint y: 279, endPoint x: 261, endPoint y: 284, distance: 4.9
click at [261, 279] on span "Chapter 7 Statement of Your Current Monthly Income and Means-Test Calculation" at bounding box center [260, 283] width 122 height 16
click at [264, 306] on span "Chapter 7 Means Test Calculation" at bounding box center [245, 309] width 92 height 8
click at [854, 100] on div "Petition Preview Chapter 7 Means Test Calculation × Voluntary Petition for Indi…" at bounding box center [471, 225] width 942 height 451
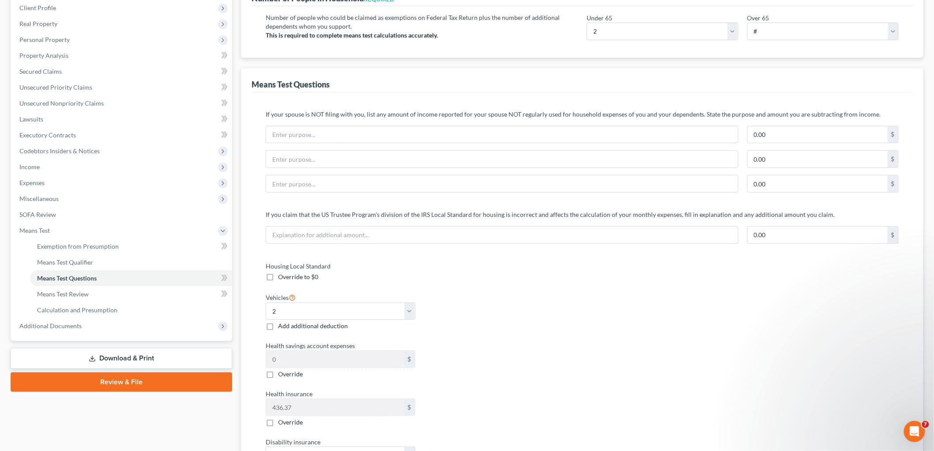
scroll to position [0, 0]
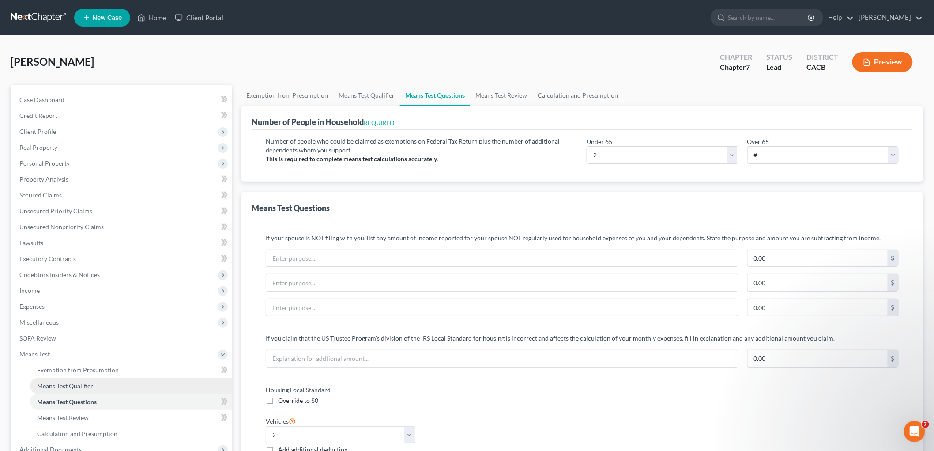
click at [57, 380] on link "Means Test Qualifier" at bounding box center [131, 386] width 202 height 16
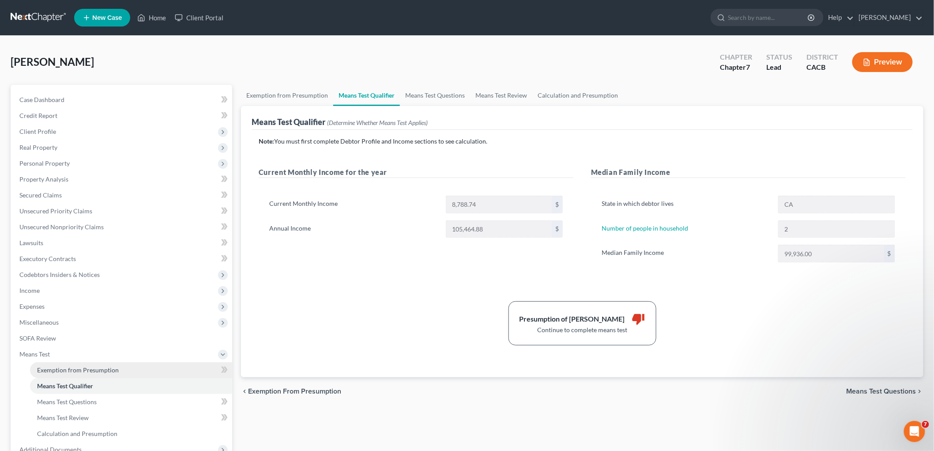
click at [69, 364] on link "Exemption from Presumption" at bounding box center [131, 370] width 202 height 16
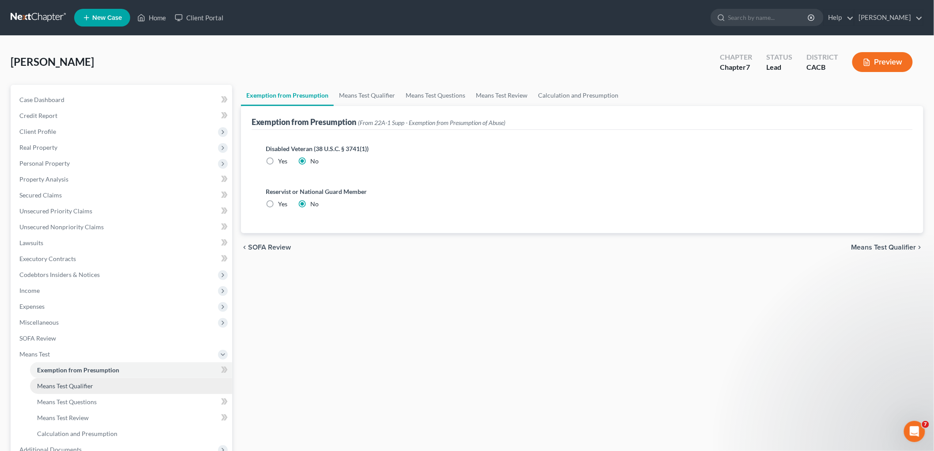
click at [76, 380] on link "Means Test Qualifier" at bounding box center [131, 386] width 202 height 16
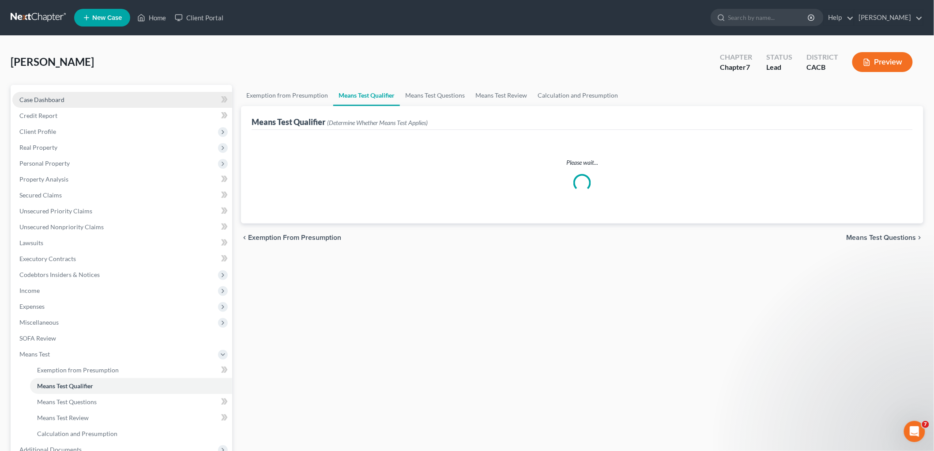
click at [38, 98] on span "Case Dashboard" at bounding box center [41, 100] width 45 height 8
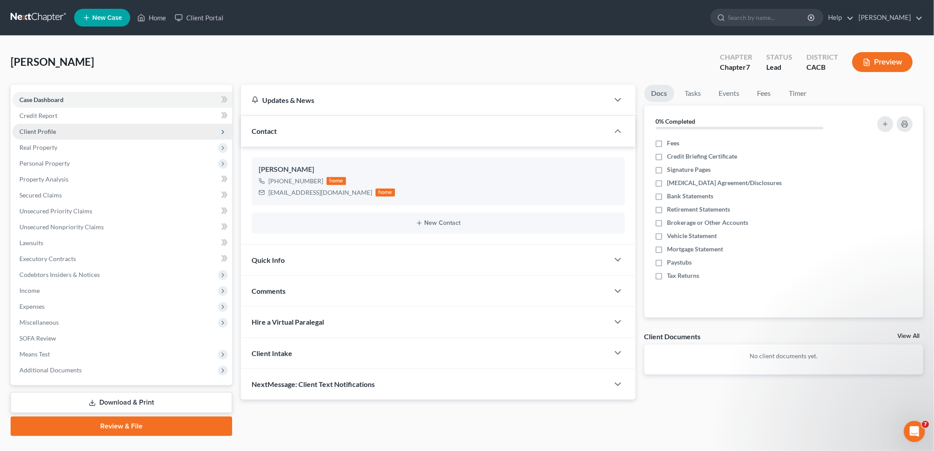
click at [47, 133] on span "Client Profile" at bounding box center [37, 132] width 37 height 8
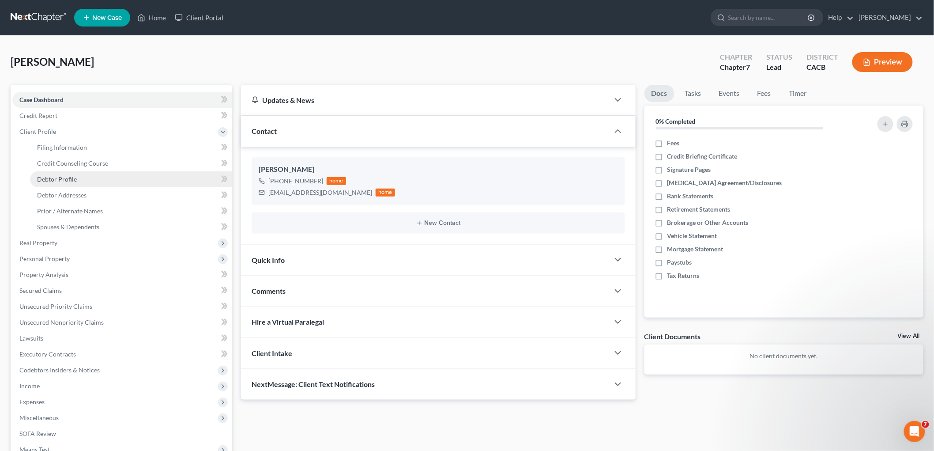
click at [77, 184] on link "Debtor Profile" at bounding box center [131, 179] width 202 height 16
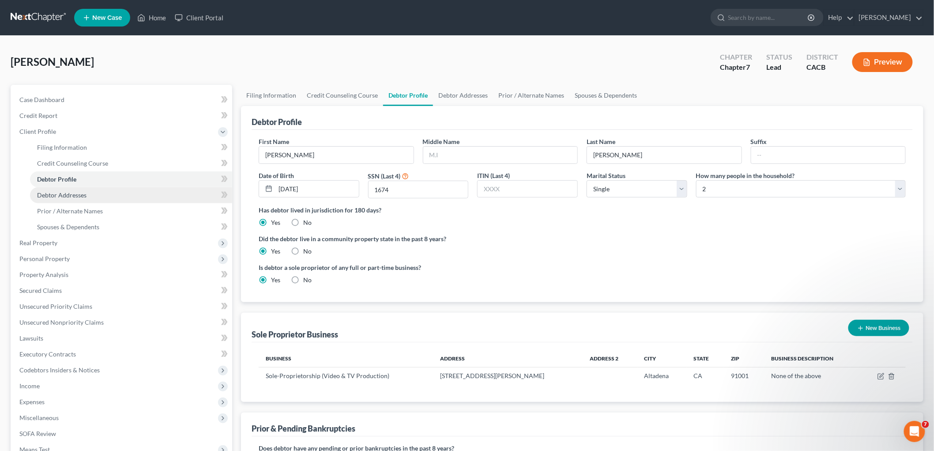
click at [82, 196] on span "Debtor Addresses" at bounding box center [61, 195] width 49 height 8
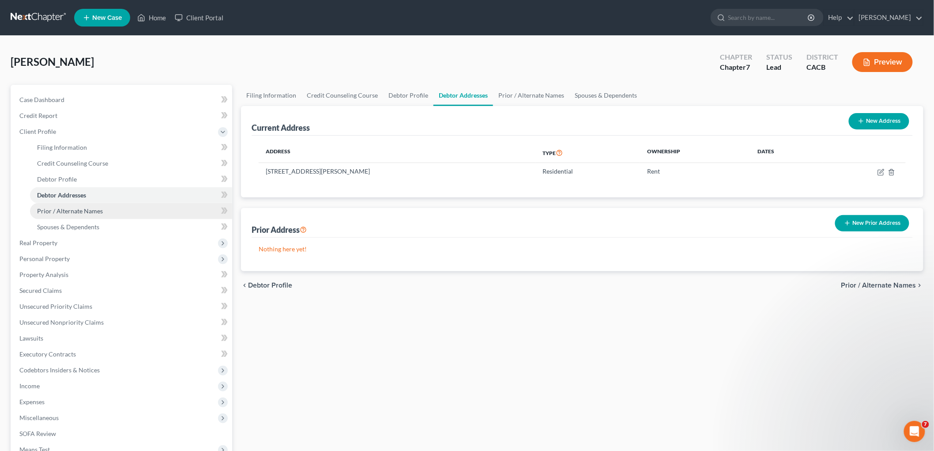
click at [87, 207] on span "Prior / Alternate Names" at bounding box center [70, 211] width 66 height 8
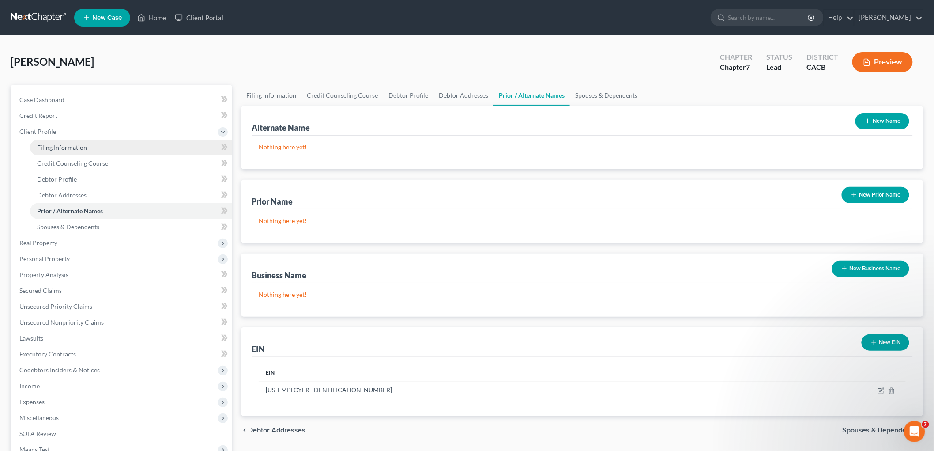
click at [90, 143] on link "Filing Information" at bounding box center [131, 147] width 202 height 16
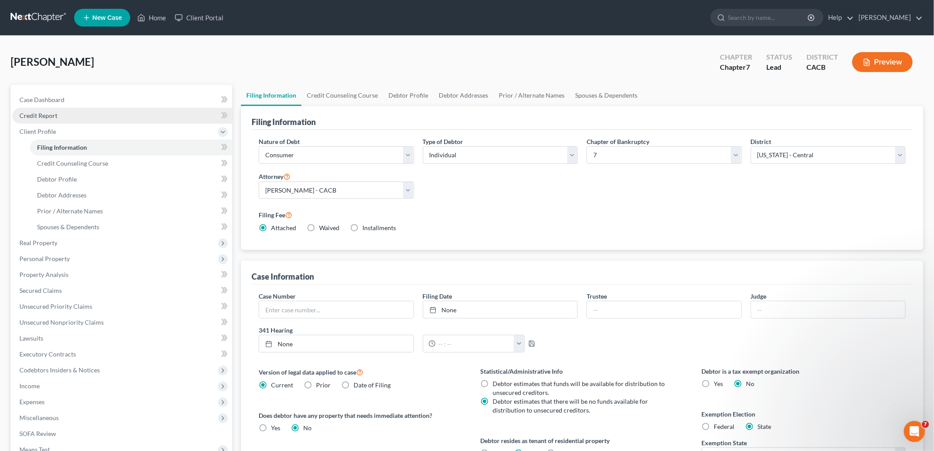
click at [82, 122] on link "Credit Report" at bounding box center [122, 116] width 220 height 16
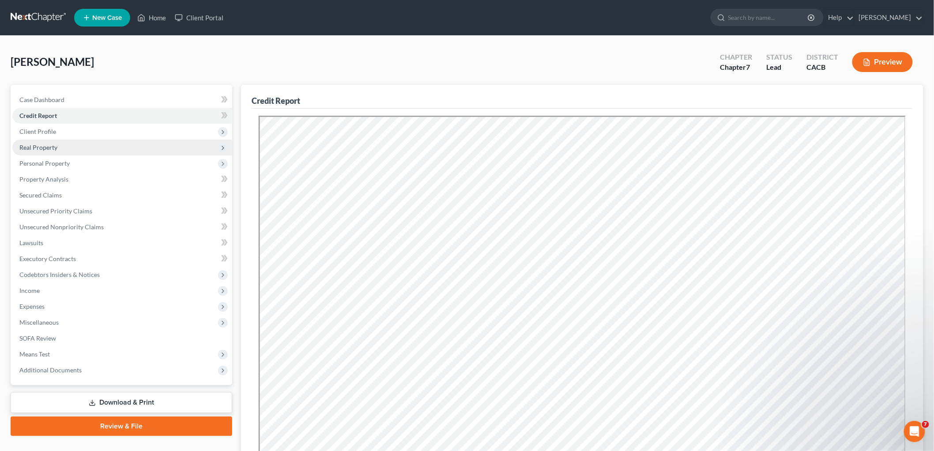
click at [72, 143] on span "Real Property" at bounding box center [122, 147] width 220 height 16
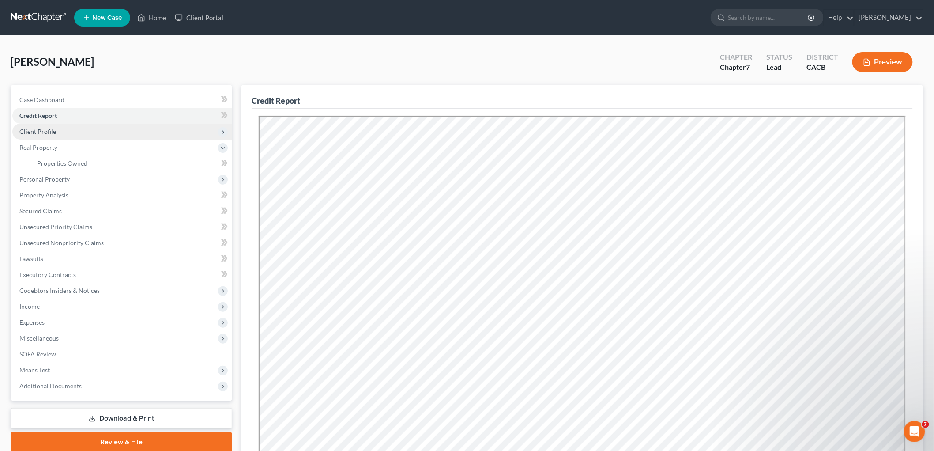
click at [71, 134] on span "Client Profile" at bounding box center [122, 132] width 220 height 16
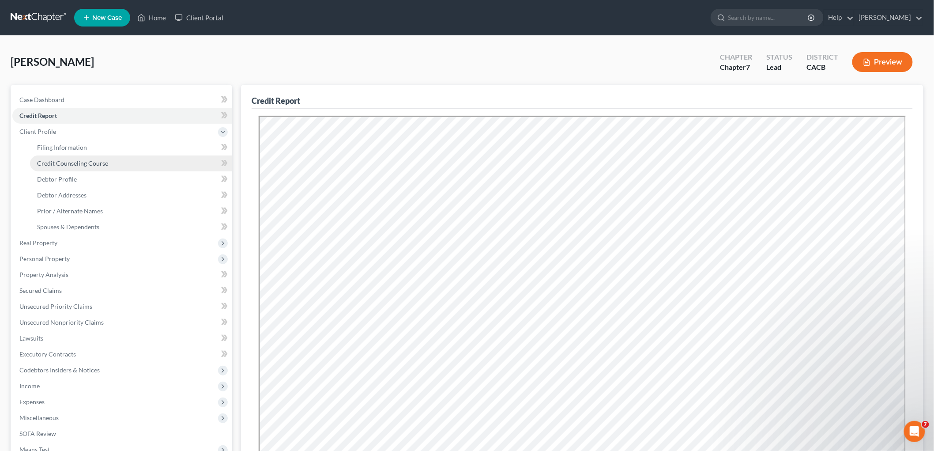
click at [74, 165] on span "Credit Counseling Course" at bounding box center [72, 163] width 71 height 8
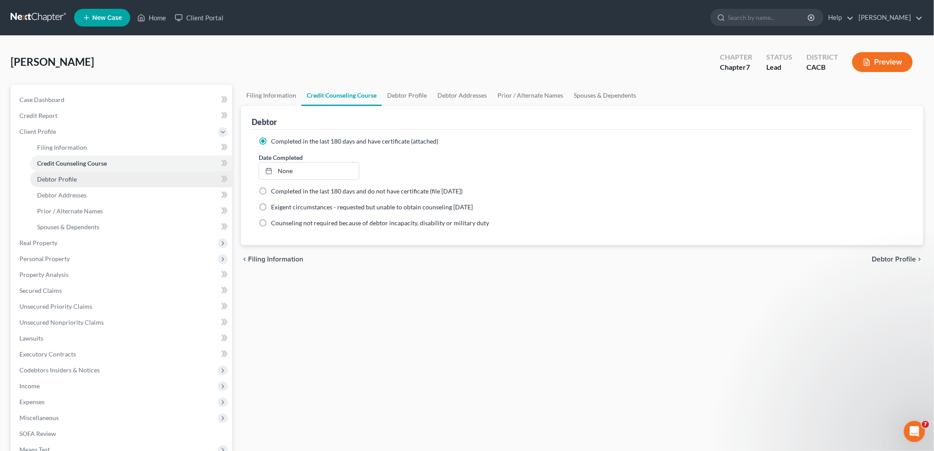
click at [72, 179] on span "Debtor Profile" at bounding box center [57, 179] width 40 height 8
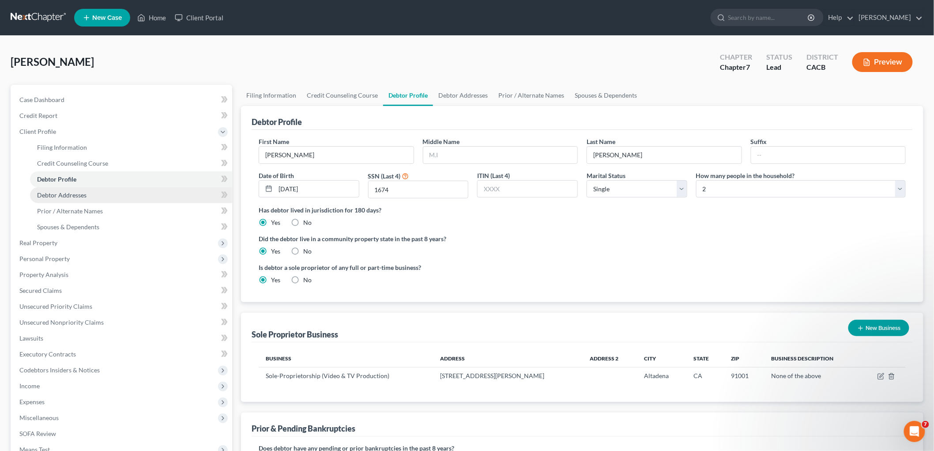
click at [74, 193] on span "Debtor Addresses" at bounding box center [61, 195] width 49 height 8
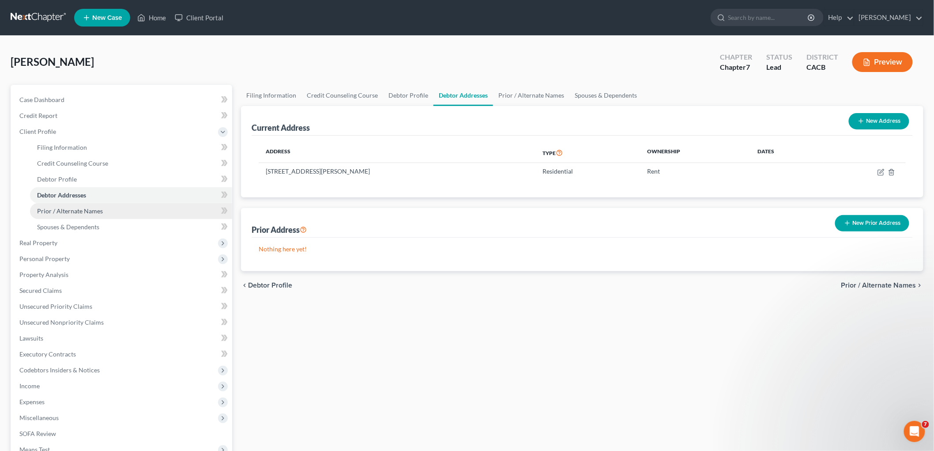
click at [78, 210] on span "Prior / Alternate Names" at bounding box center [70, 211] width 66 height 8
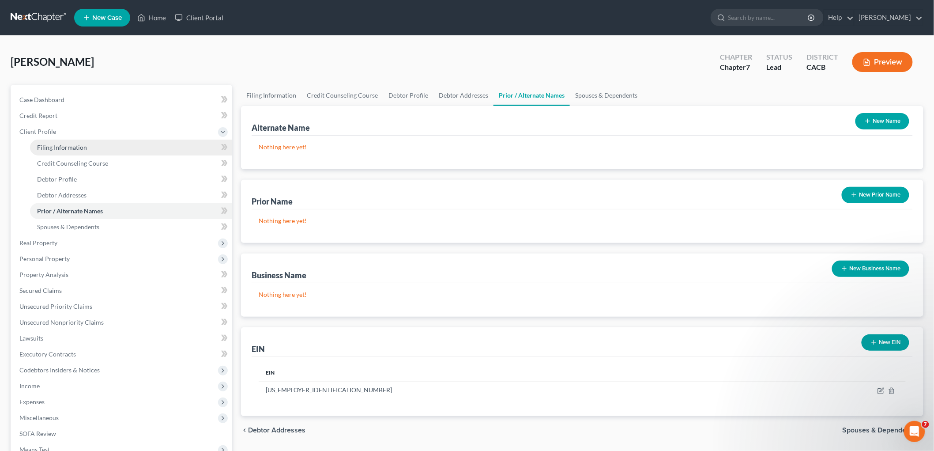
click at [60, 145] on span "Filing Information" at bounding box center [62, 147] width 50 height 8
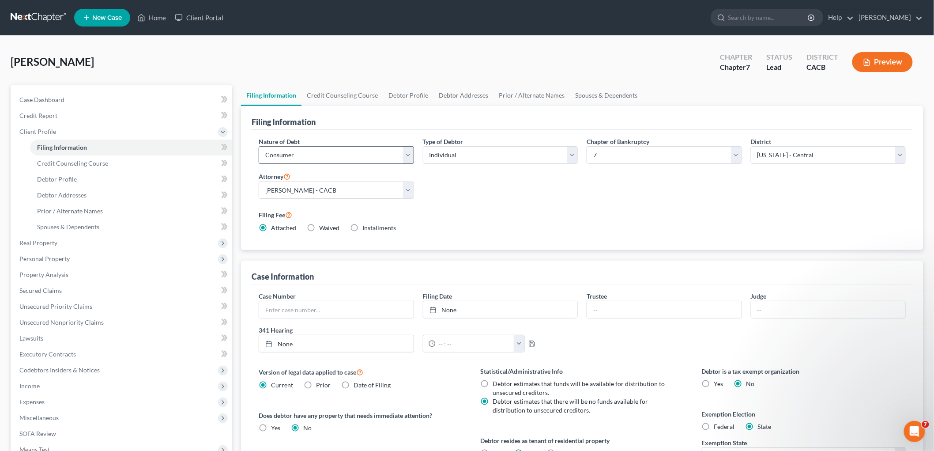
drag, startPoint x: 328, startPoint y: 166, endPoint x: 321, endPoint y: 159, distance: 10.0
click at [328, 166] on div "Nature of Debt Select Business Consumer Other Nature of Business Select Clearin…" at bounding box center [336, 154] width 164 height 34
drag, startPoint x: 321, startPoint y: 159, endPoint x: 318, endPoint y: 162, distance: 4.7
click at [321, 159] on select "Select Business Consumer Other" at bounding box center [336, 155] width 155 height 18
click at [307, 152] on select "Select Business Consumer Other" at bounding box center [336, 155] width 155 height 18
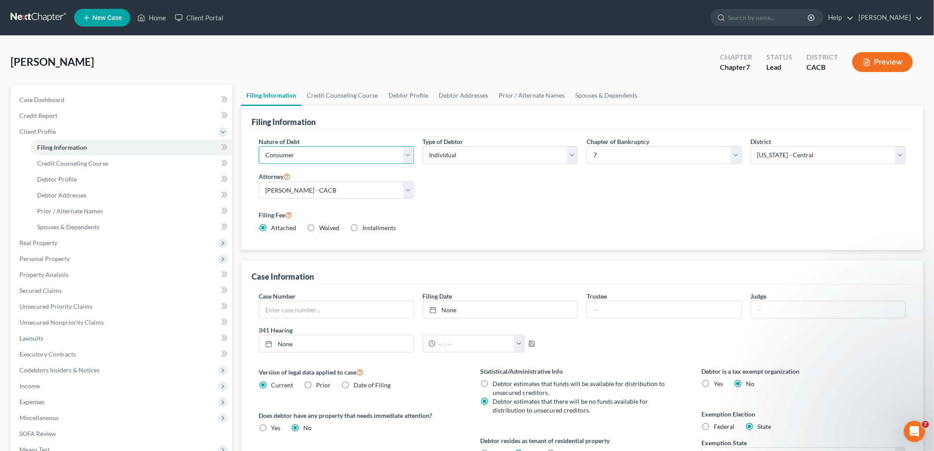
click at [301, 163] on select "Select Business Consumer Other" at bounding box center [336, 155] width 155 height 18
click at [259, 146] on select "Select Business Consumer Other" at bounding box center [336, 155] width 155 height 18
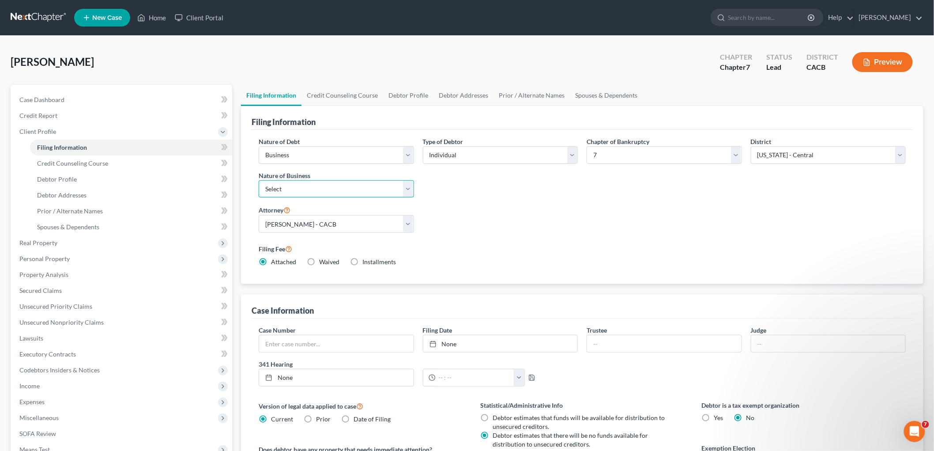
click at [315, 185] on select "Select Clearing Bank Commodity Broker Health Care Business Other Railroad Singl…" at bounding box center [336, 189] width 155 height 18
drag, startPoint x: 332, startPoint y: 159, endPoint x: 329, endPoint y: 155, distance: 4.9
click at [332, 159] on select "Select Business Consumer Other" at bounding box center [336, 155] width 155 height 18
click at [259, 146] on select "Select Business Consumer Other" at bounding box center [336, 155] width 155 height 18
click at [306, 188] on select "Select Clearing Bank Commodity Broker Health Care Business Other Railroad Singl…" at bounding box center [336, 189] width 155 height 18
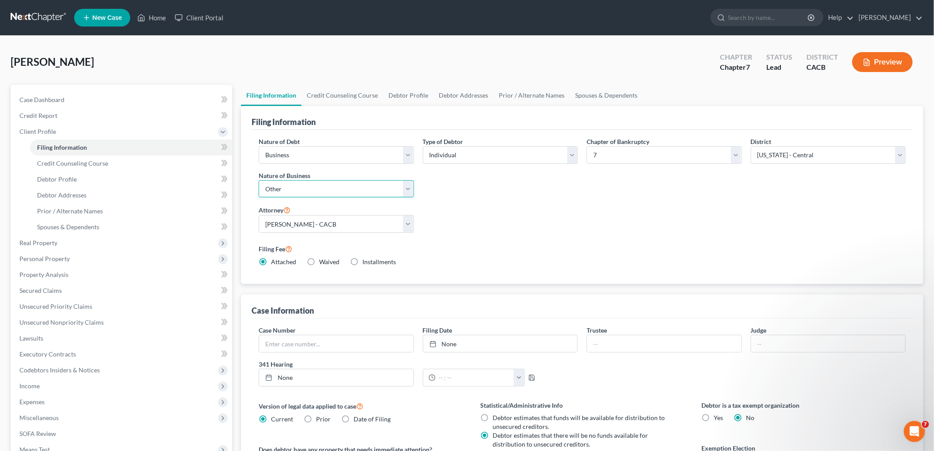
click at [259, 180] on select "Select Clearing Bank Commodity Broker Health Care Business Other Railroad Singl…" at bounding box center [336, 189] width 155 height 18
click at [61, 211] on span "Prior / Alternate Names" at bounding box center [70, 211] width 66 height 8
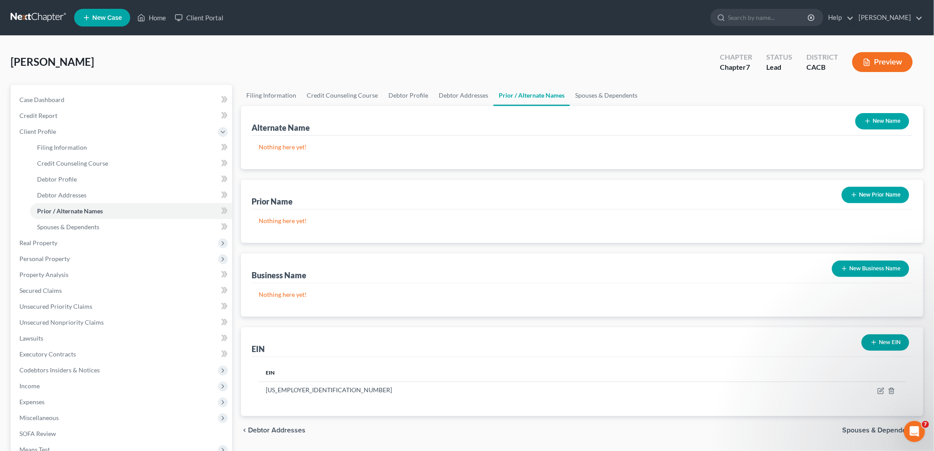
click at [874, 69] on button "Preview" at bounding box center [882, 62] width 60 height 20
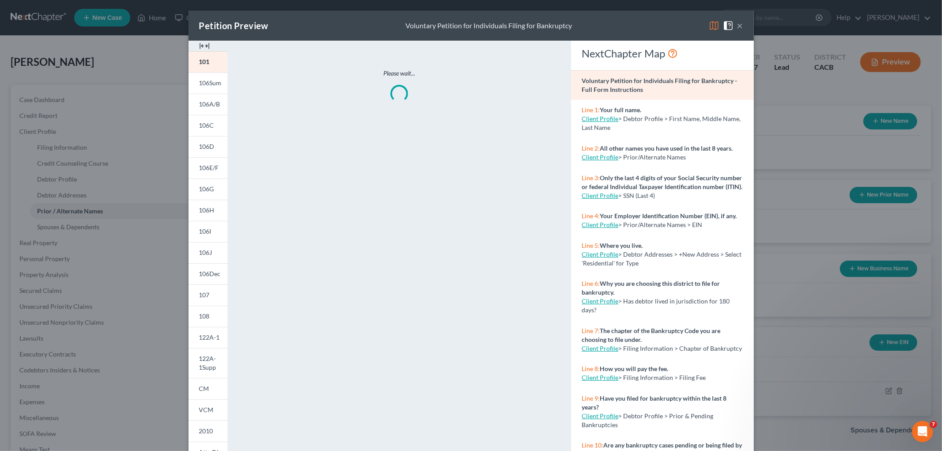
click at [708, 29] on img at bounding box center [713, 25] width 11 height 11
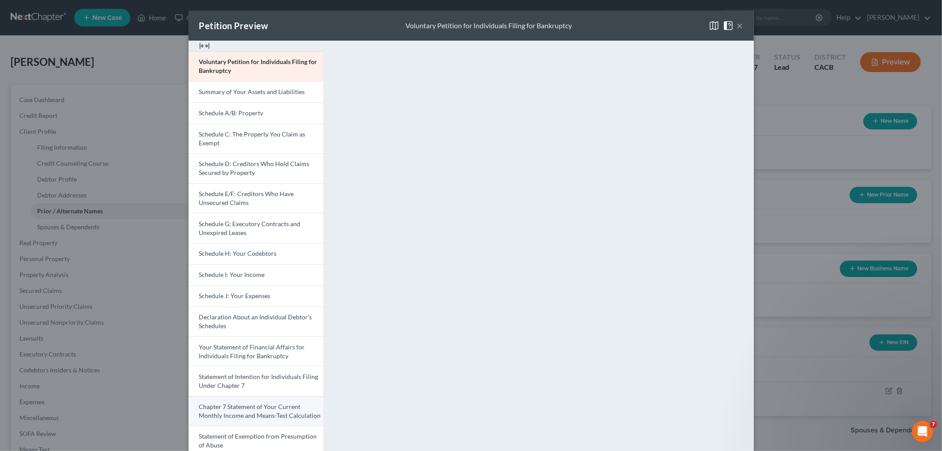
click at [261, 404] on span "Chapter 7 Statement of Your Current Monthly Income and Means-Test Calculation" at bounding box center [260, 411] width 122 height 16
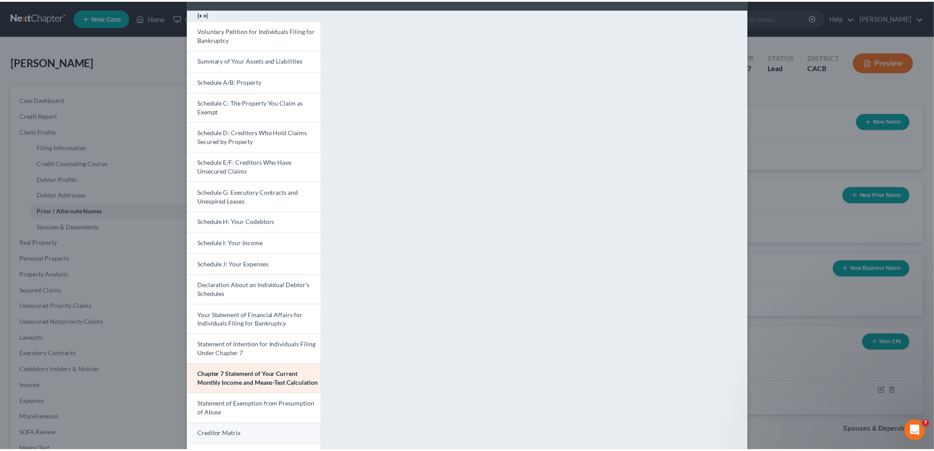
scroll to position [49, 0]
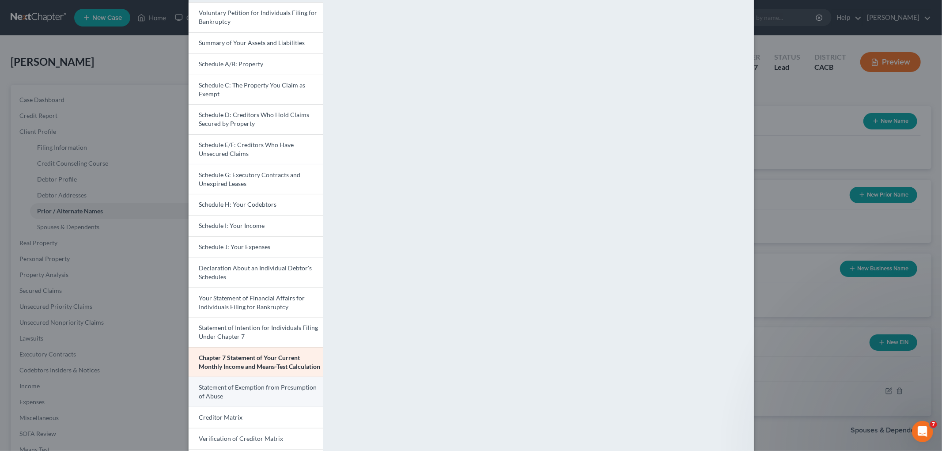
click at [256, 381] on link "Statement of Exemption from Presumption of Abuse" at bounding box center [255, 392] width 135 height 30
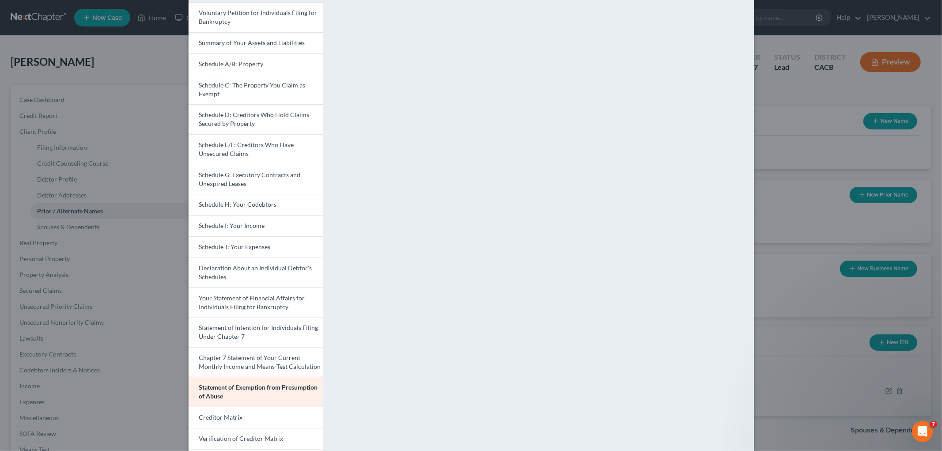
click at [855, 133] on div "Petition Preview Statement of Exemption from Presumption of Abuse × Voluntary P…" at bounding box center [471, 225] width 942 height 451
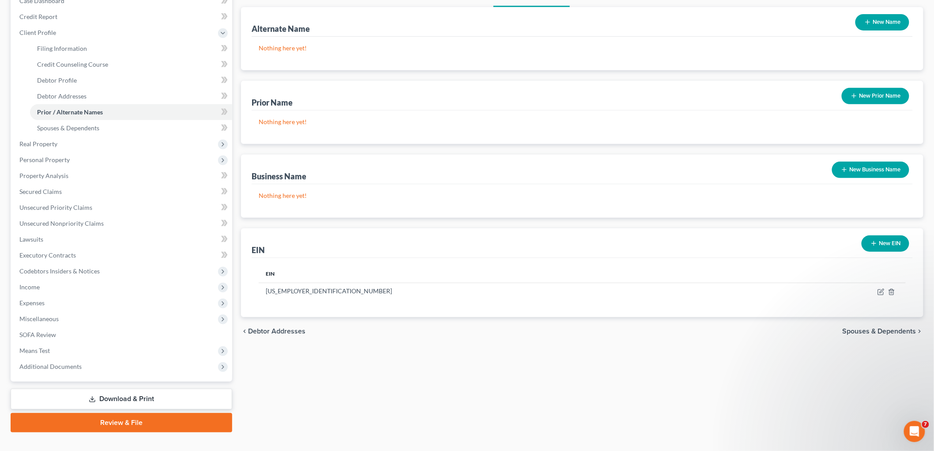
scroll to position [113, 0]
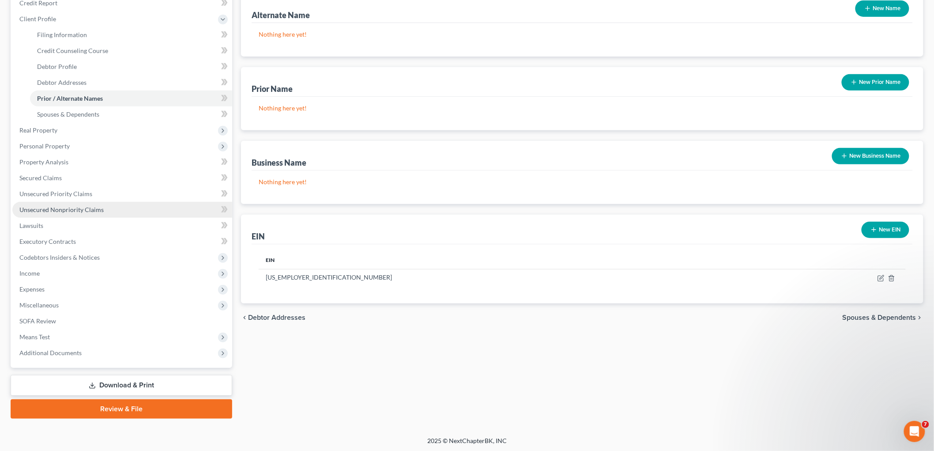
click at [67, 206] on span "Unsecured Nonpriority Claims" at bounding box center [61, 210] width 84 height 8
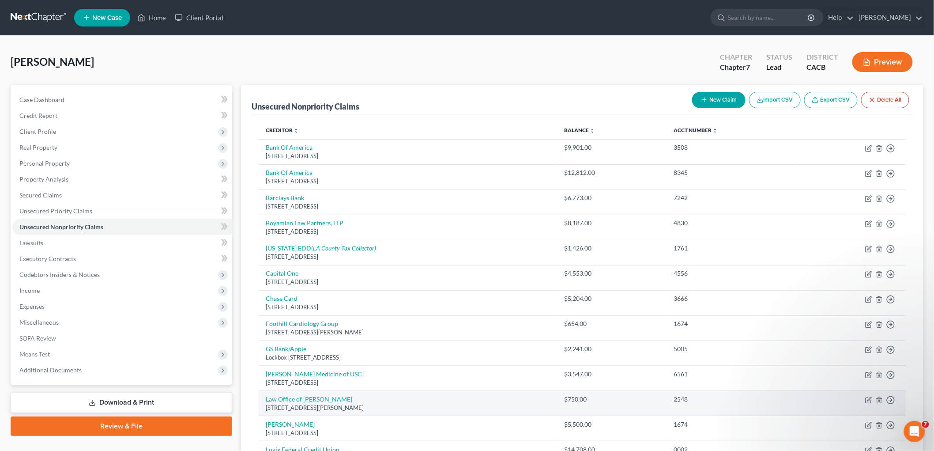
click at [444, 394] on td "Law Office of [PERSON_NAME] [STREET_ADDRESS][PERSON_NAME]" at bounding box center [408, 403] width 299 height 25
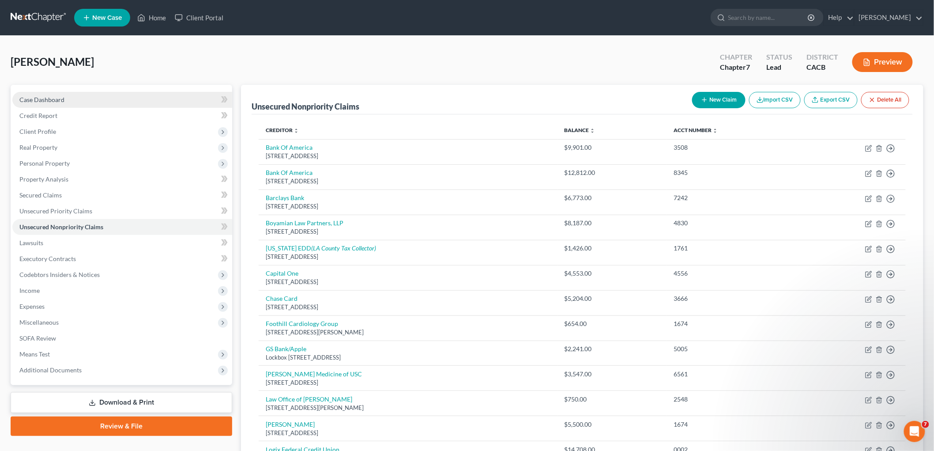
click at [52, 92] on link "Case Dashboard" at bounding box center [122, 100] width 220 height 16
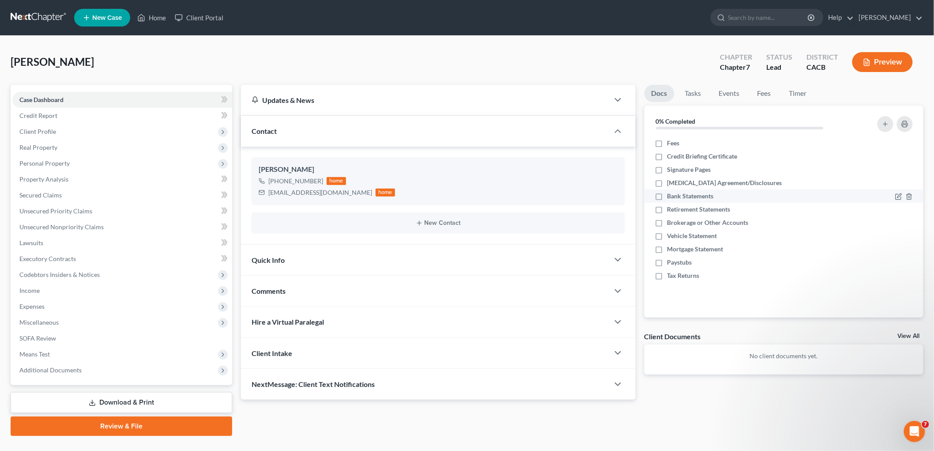
click at [667, 192] on label "Bank Statements" at bounding box center [690, 196] width 46 height 9
click at [671, 192] on input "Bank Statements" at bounding box center [674, 195] width 6 height 6
click at [911, 249] on icon "button" at bounding box center [909, 249] width 7 height 7
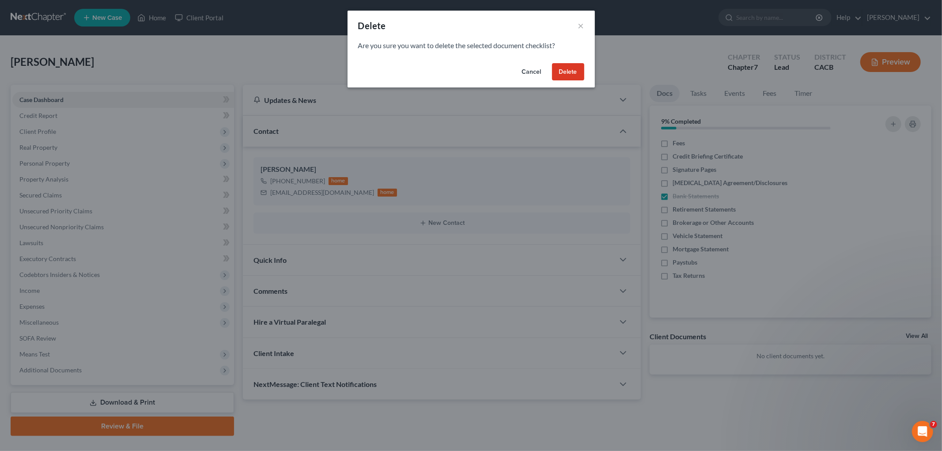
click at [576, 78] on button "Delete" at bounding box center [568, 72] width 32 height 18
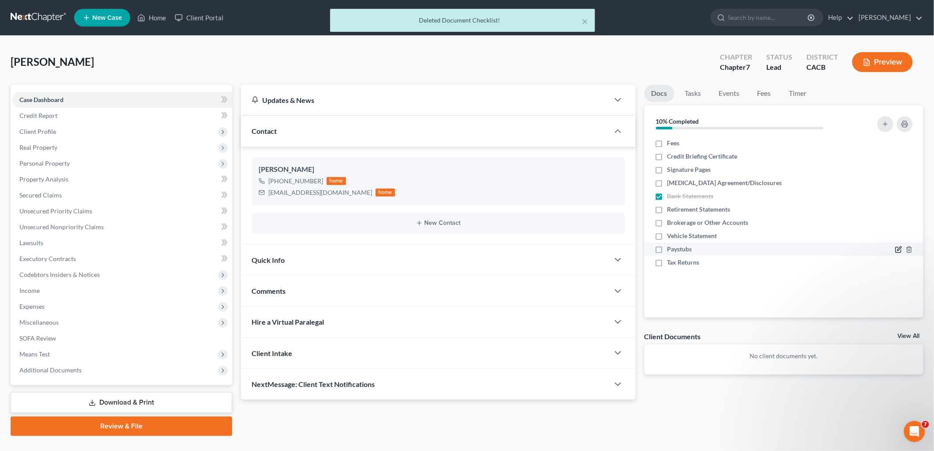
click at [898, 247] on icon "button" at bounding box center [898, 249] width 7 height 7
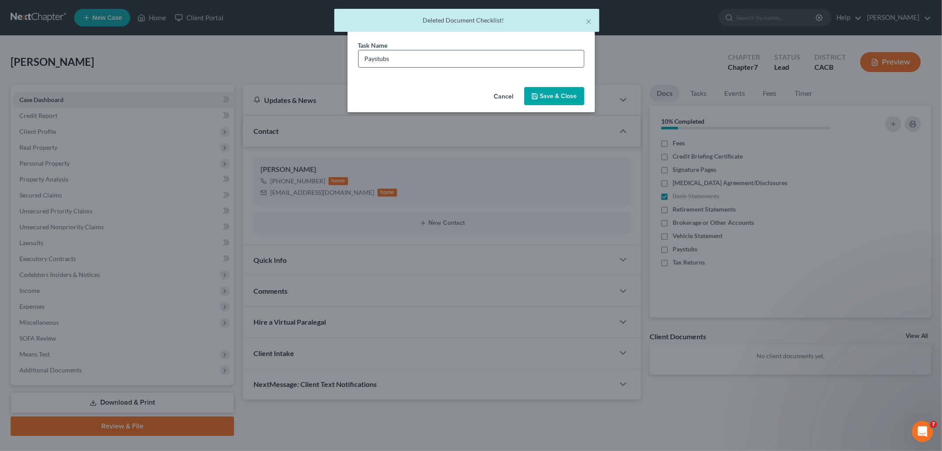
drag, startPoint x: 455, startPoint y: 63, endPoint x: 452, endPoint y: 67, distance: 4.8
click at [455, 63] on input "Paystubs" at bounding box center [470, 58] width 225 height 17
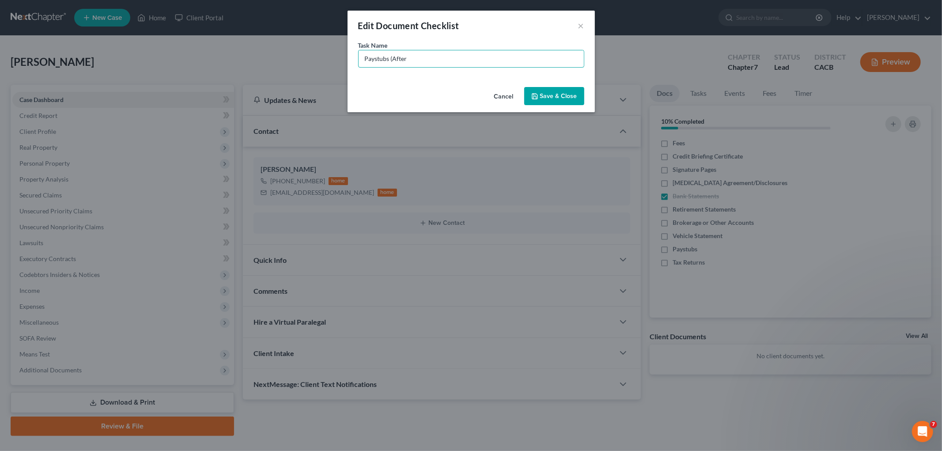
drag, startPoint x: 482, startPoint y: 60, endPoint x: 512, endPoint y: 43, distance: 34.2
click at [484, 58] on input "Paystubs (After" at bounding box center [470, 58] width 225 height 17
drag, startPoint x: 562, startPoint y: 100, endPoint x: 890, endPoint y: 256, distance: 363.7
click at [562, 98] on button "Save & Close" at bounding box center [554, 96] width 60 height 19
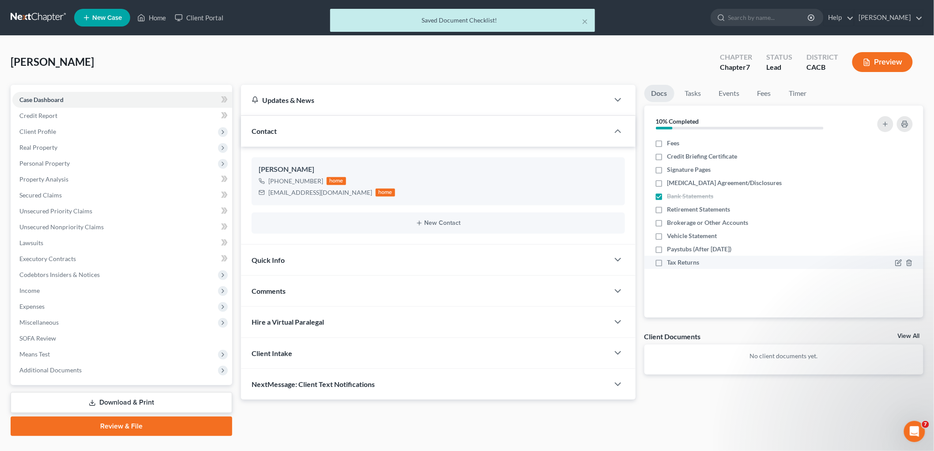
drag, startPoint x: 562, startPoint y: 91, endPoint x: 836, endPoint y: 258, distance: 320.2
click at [903, 261] on div at bounding box center [904, 262] width 18 height 9
click at [901, 261] on icon "button" at bounding box center [899, 262] width 4 height 4
click at [895, 263] on icon "button" at bounding box center [898, 262] width 7 height 7
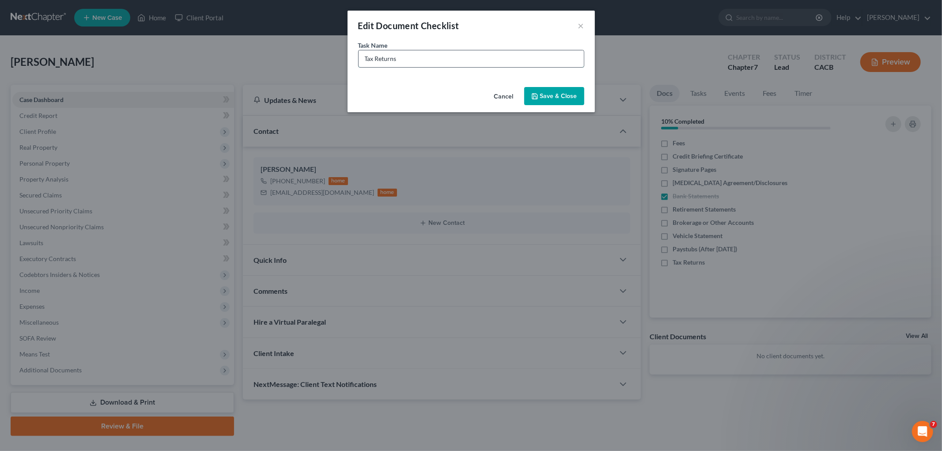
click at [522, 58] on input "Tax Returns" at bounding box center [470, 58] width 225 height 17
click at [564, 97] on button "Save & Close" at bounding box center [554, 96] width 60 height 19
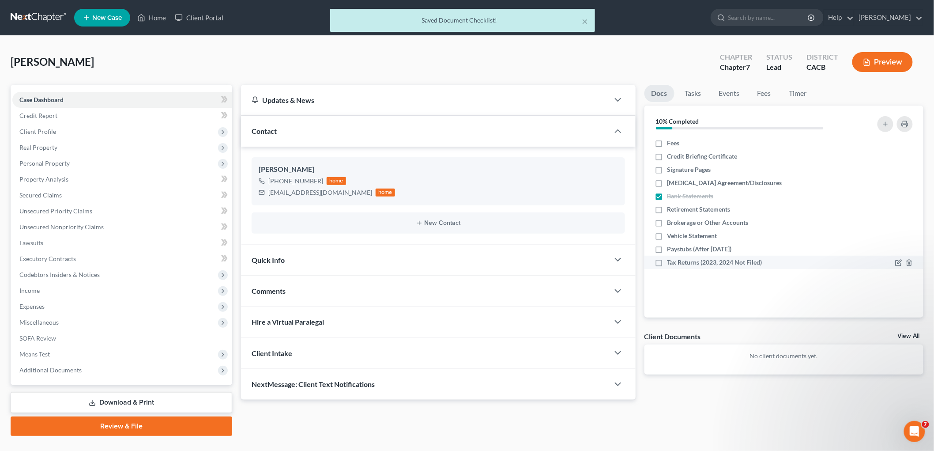
click at [667, 261] on label "Tax Returns (2023, 2024 Not Filed)" at bounding box center [714, 262] width 95 height 9
click at [671, 261] on input "Tax Returns (2023, 2024 Not Filed)" at bounding box center [674, 261] width 6 height 6
click at [667, 234] on label "Vehicle Statement" at bounding box center [692, 235] width 50 height 9
click at [671, 234] on input "Vehicle Statement" at bounding box center [674, 234] width 6 height 6
click at [667, 222] on label "Brokerage or Other Accounts" at bounding box center [707, 222] width 81 height 9
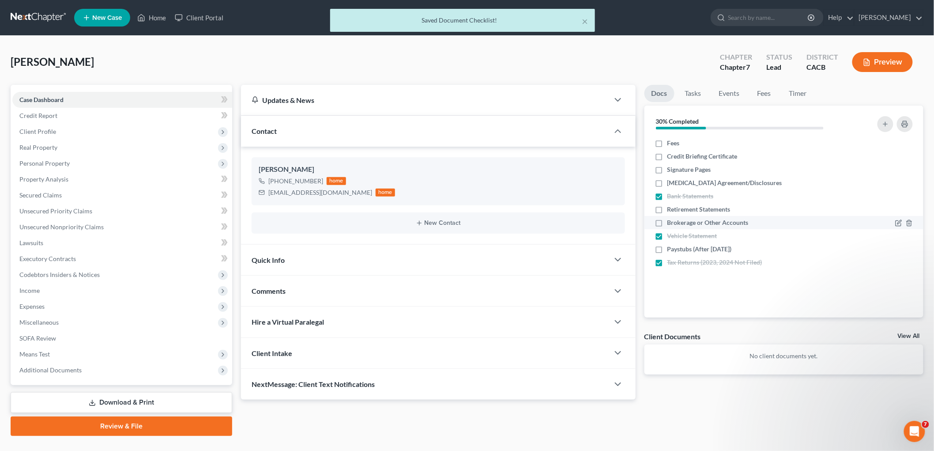
click at [671, 222] on input "Brokerage or Other Accounts" at bounding box center [674, 221] width 6 height 6
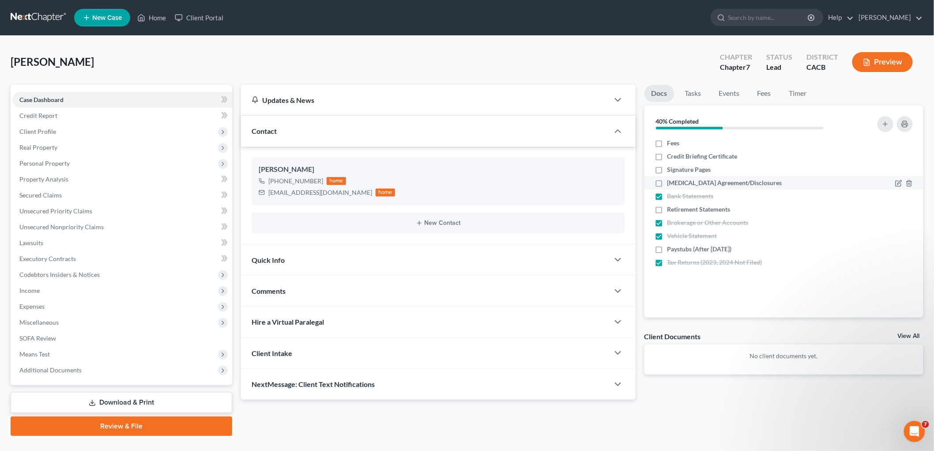
click at [652, 180] on div "[MEDICAL_DATA] Agreement/Disclosures" at bounding box center [751, 182] width 200 height 9
click at [667, 181] on label "[MEDICAL_DATA] Agreement/Disclosures" at bounding box center [724, 182] width 115 height 9
click at [671, 181] on input "[MEDICAL_DATA] Agreement/Disclosures" at bounding box center [674, 181] width 6 height 6
click at [133, 392] on link "Download & Print" at bounding box center [122, 402] width 222 height 21
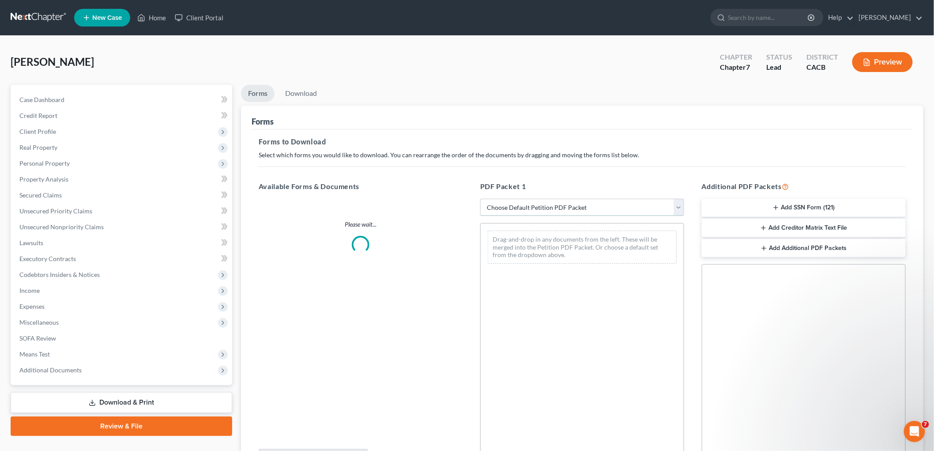
click at [531, 211] on select "Choose Default Petition PDF Packet Complete Bankruptcy Petition (all forms and …" at bounding box center [582, 208] width 204 height 18
click at [480, 199] on select "Choose Default Petition PDF Packet Complete Bankruptcy Petition (all forms and …" at bounding box center [582, 208] width 204 height 18
click at [548, 197] on div "PDF Packet 1 Choose Default Petition PDF Packet Complete Bankruptcy Petition (a…" at bounding box center [582, 323] width 222 height 299
click at [543, 206] on select "Choose Default Petition PDF Packet Complete Bankruptcy Petition (all forms and …" at bounding box center [582, 208] width 204 height 18
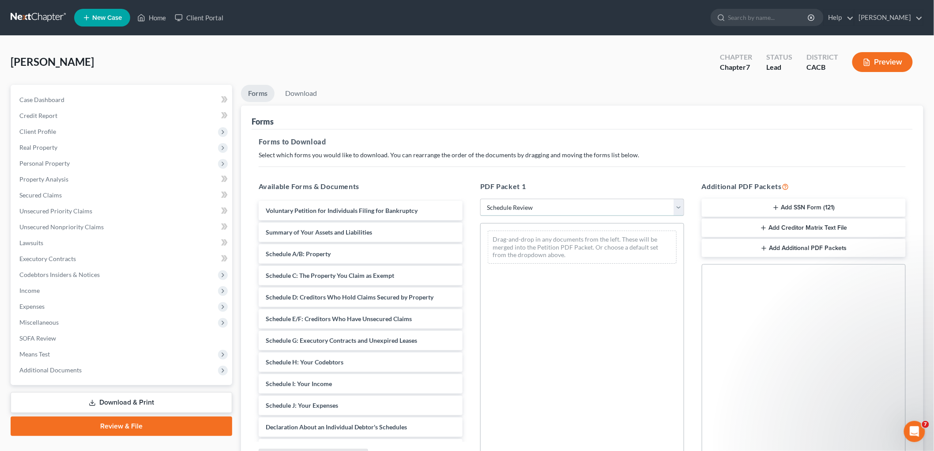
click at [480, 199] on select "Choose Default Petition PDF Packet Complete Bankruptcy Petition (all forms and …" at bounding box center [582, 208] width 204 height 18
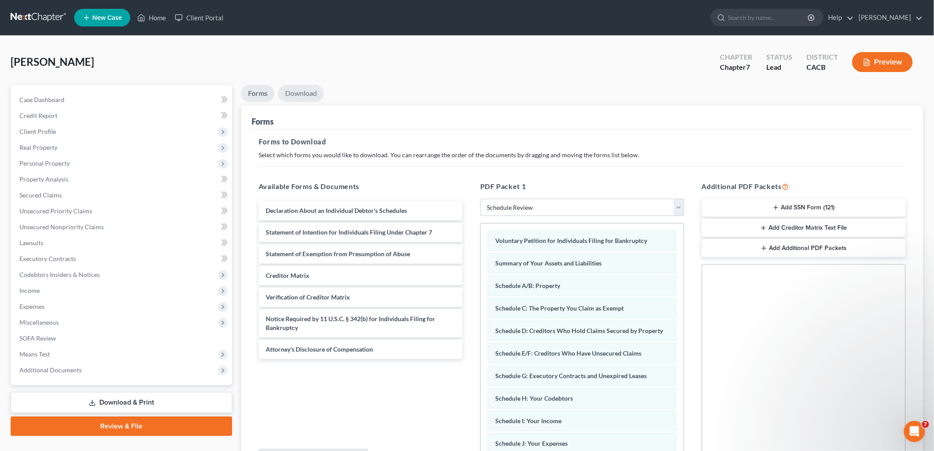
click at [306, 90] on link "Download" at bounding box center [301, 93] width 46 height 17
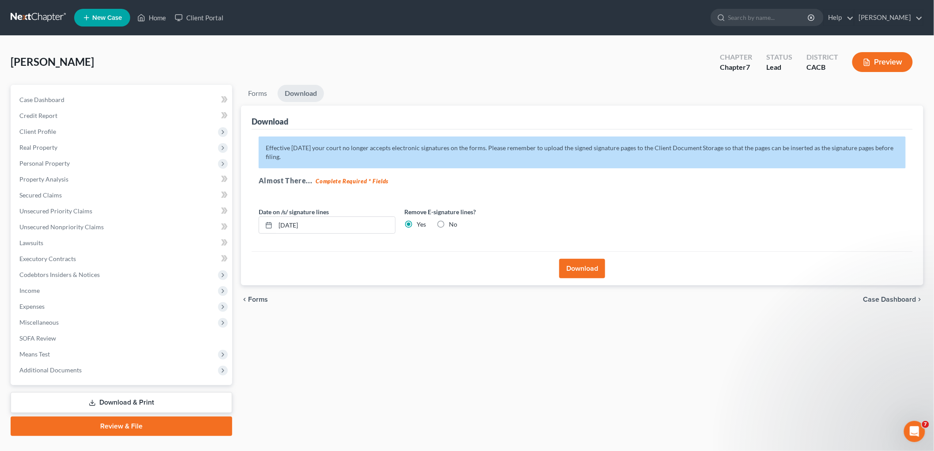
click at [588, 267] on button "Download" at bounding box center [582, 268] width 46 height 19
